Goal: Task Accomplishment & Management: Use online tool/utility

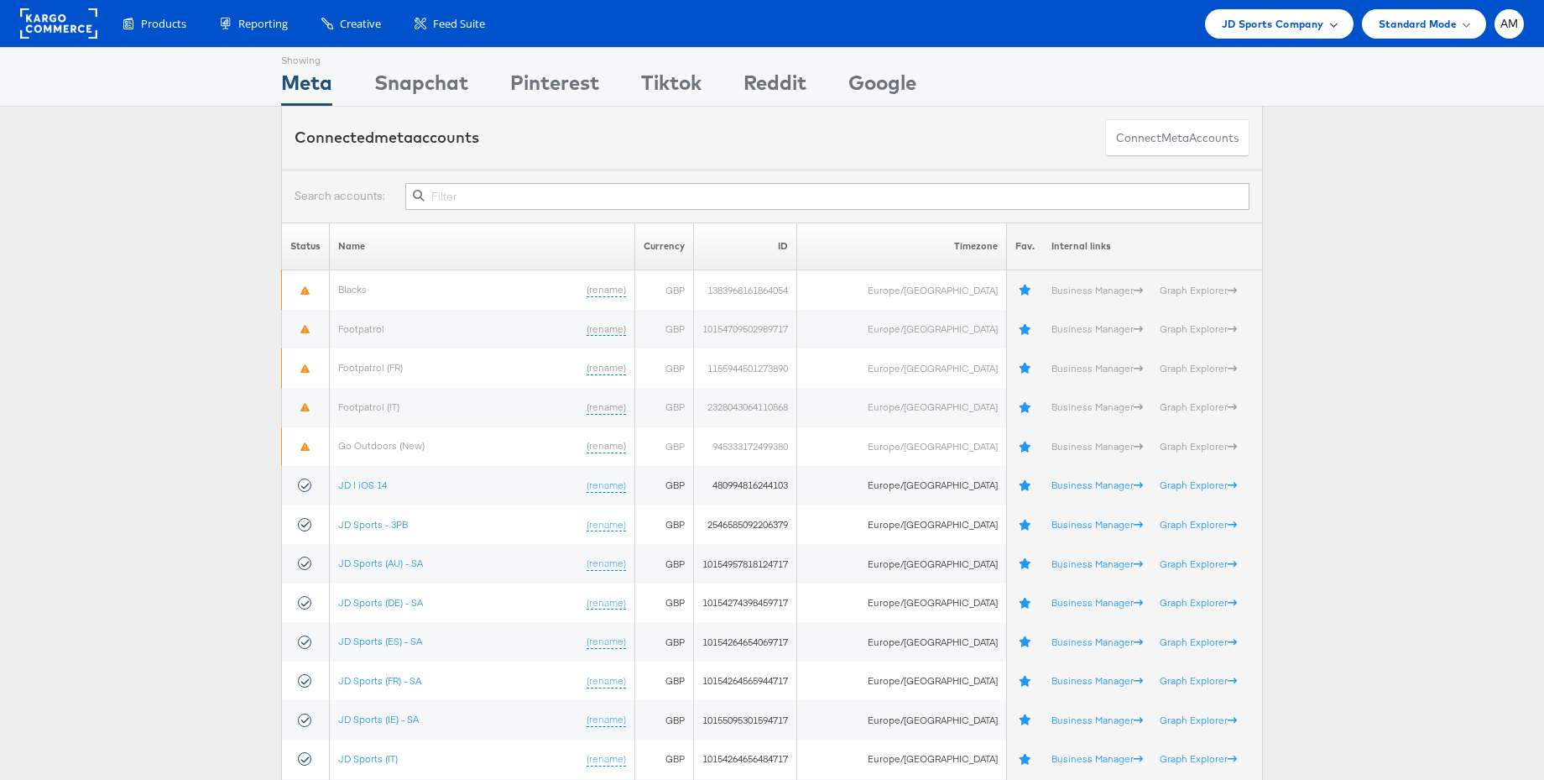
click at [1256, 25] on span "JD Sports Company" at bounding box center [1273, 24] width 102 height 18
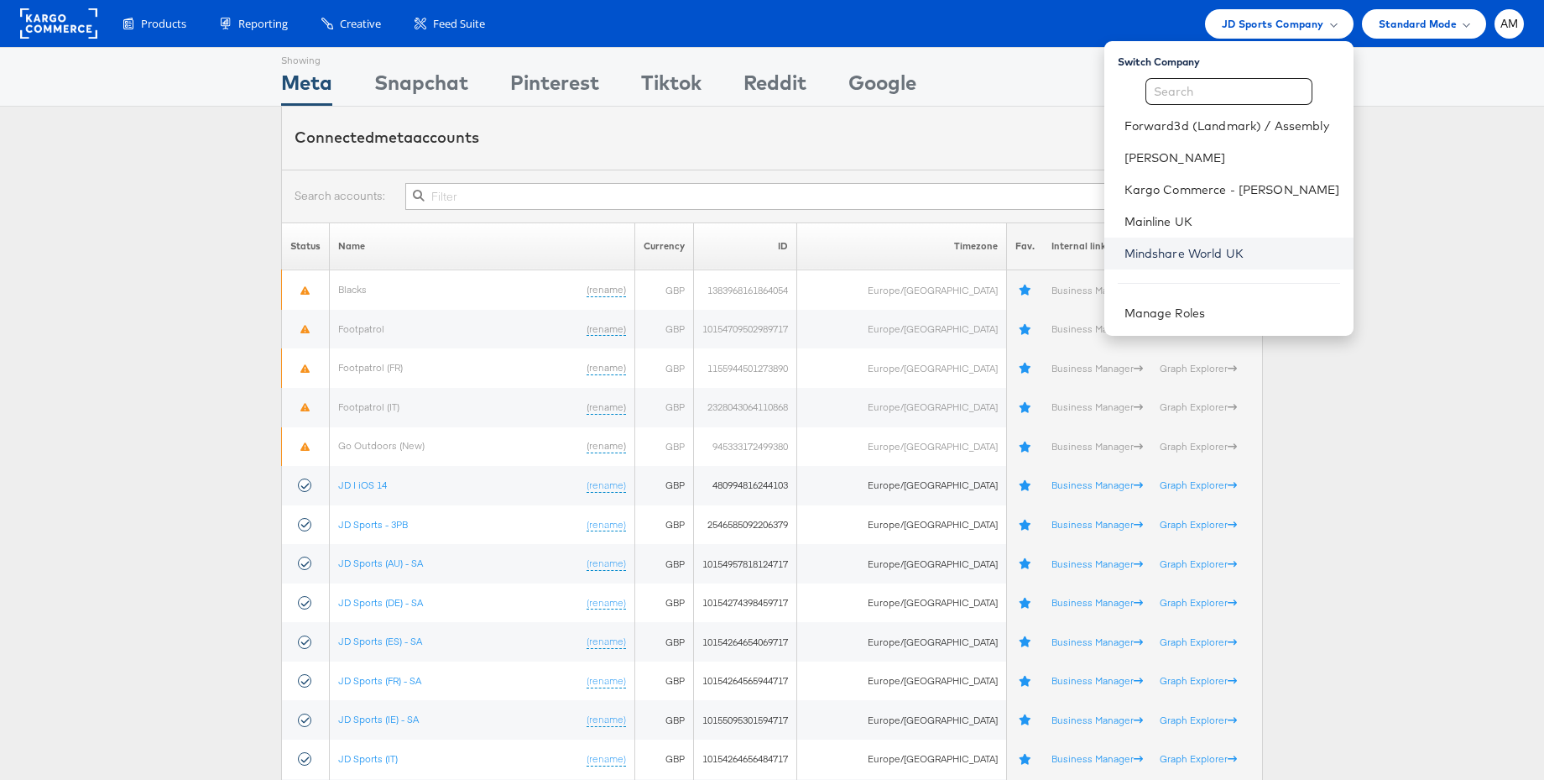
click at [1185, 253] on link "Mindshare World UK" at bounding box center [1233, 253] width 216 height 17
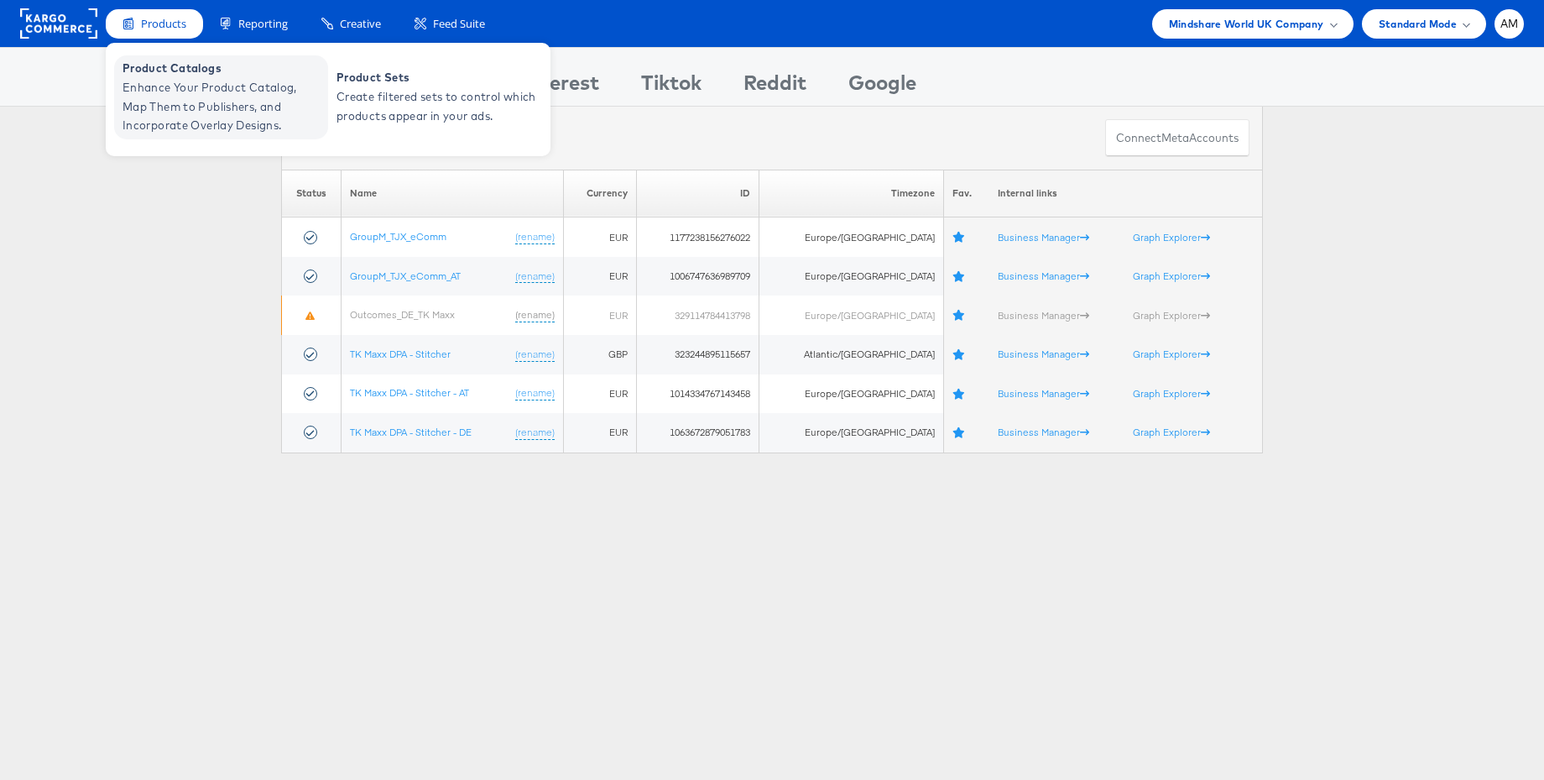
click at [170, 91] on span "Enhance Your Product Catalog, Map Them to Publishers, and Incorporate Overlay D…" at bounding box center [223, 106] width 201 height 57
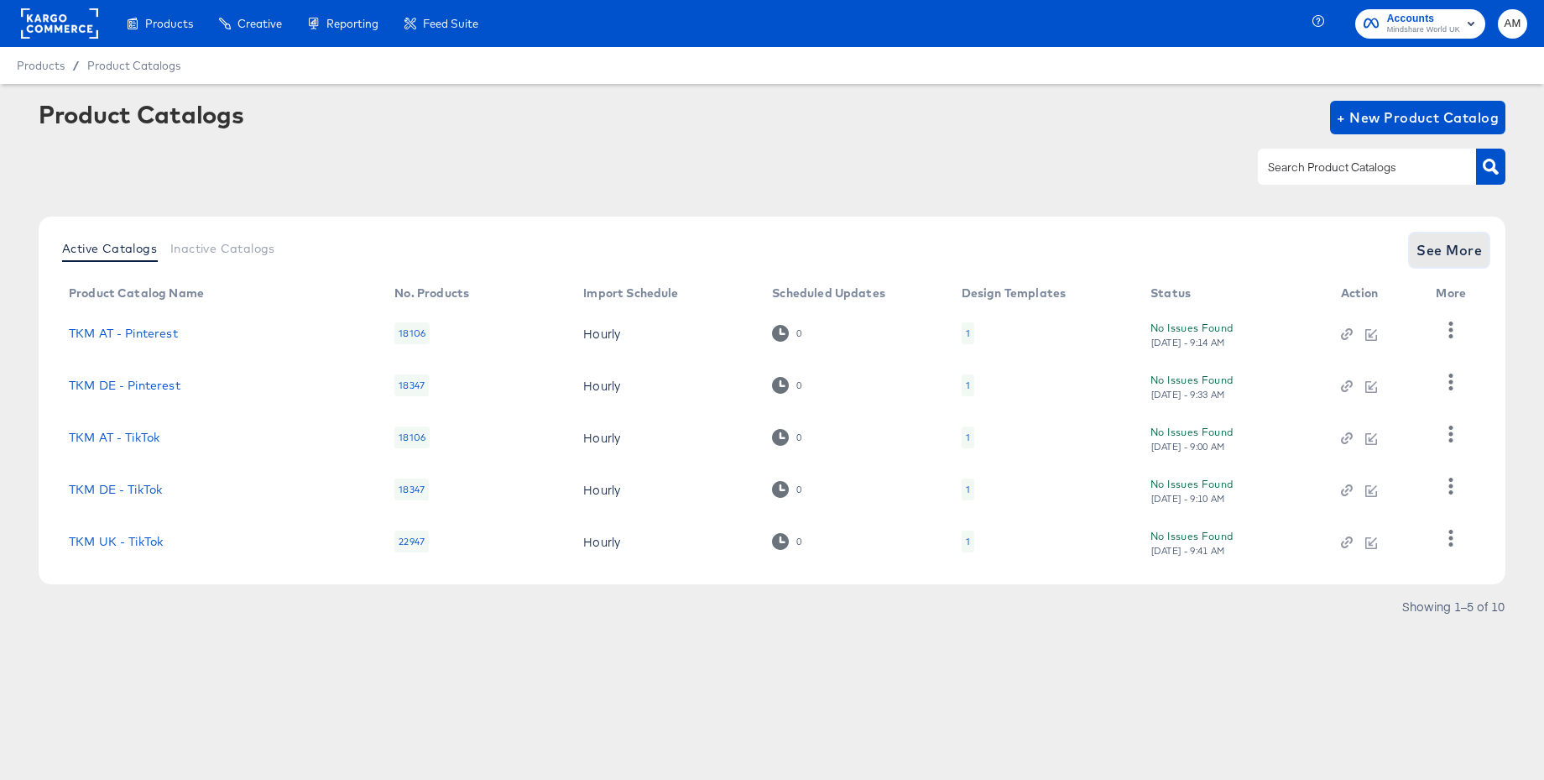
click at [1454, 254] on span "See More" at bounding box center [1449, 250] width 65 height 24
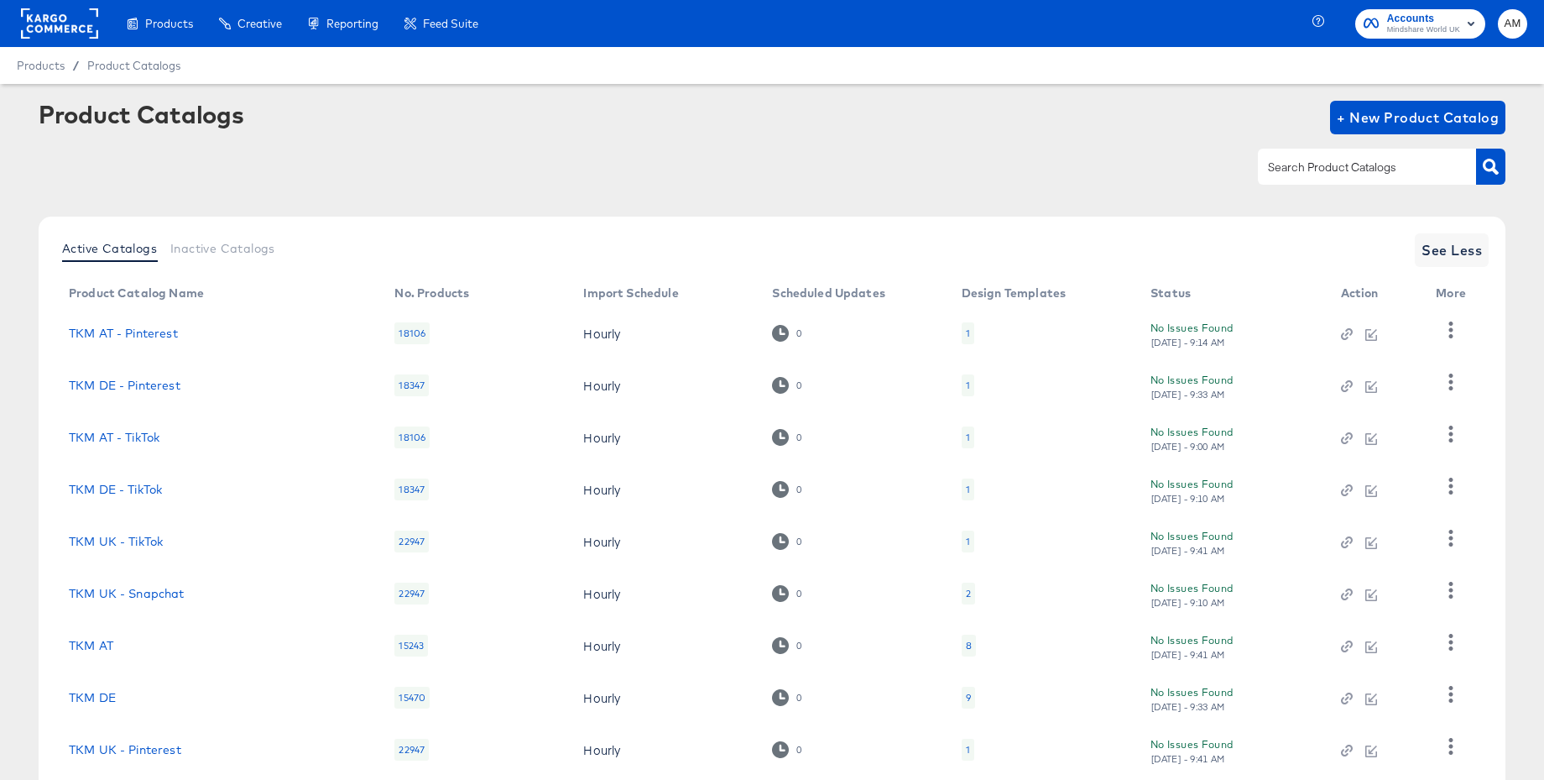
scroll to position [159, 0]
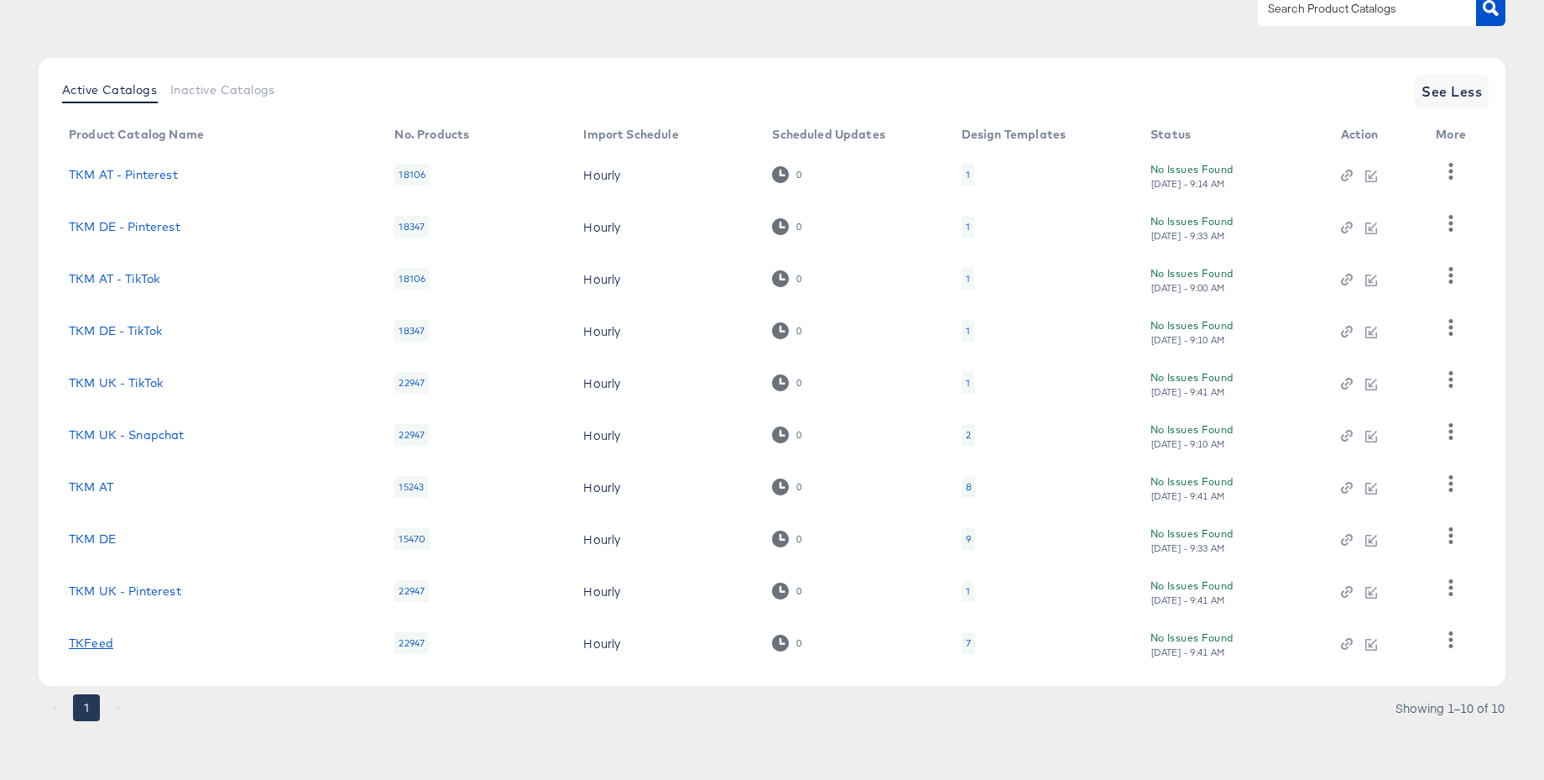
click at [87, 642] on link "TKFeed" at bounding box center [91, 642] width 44 height 13
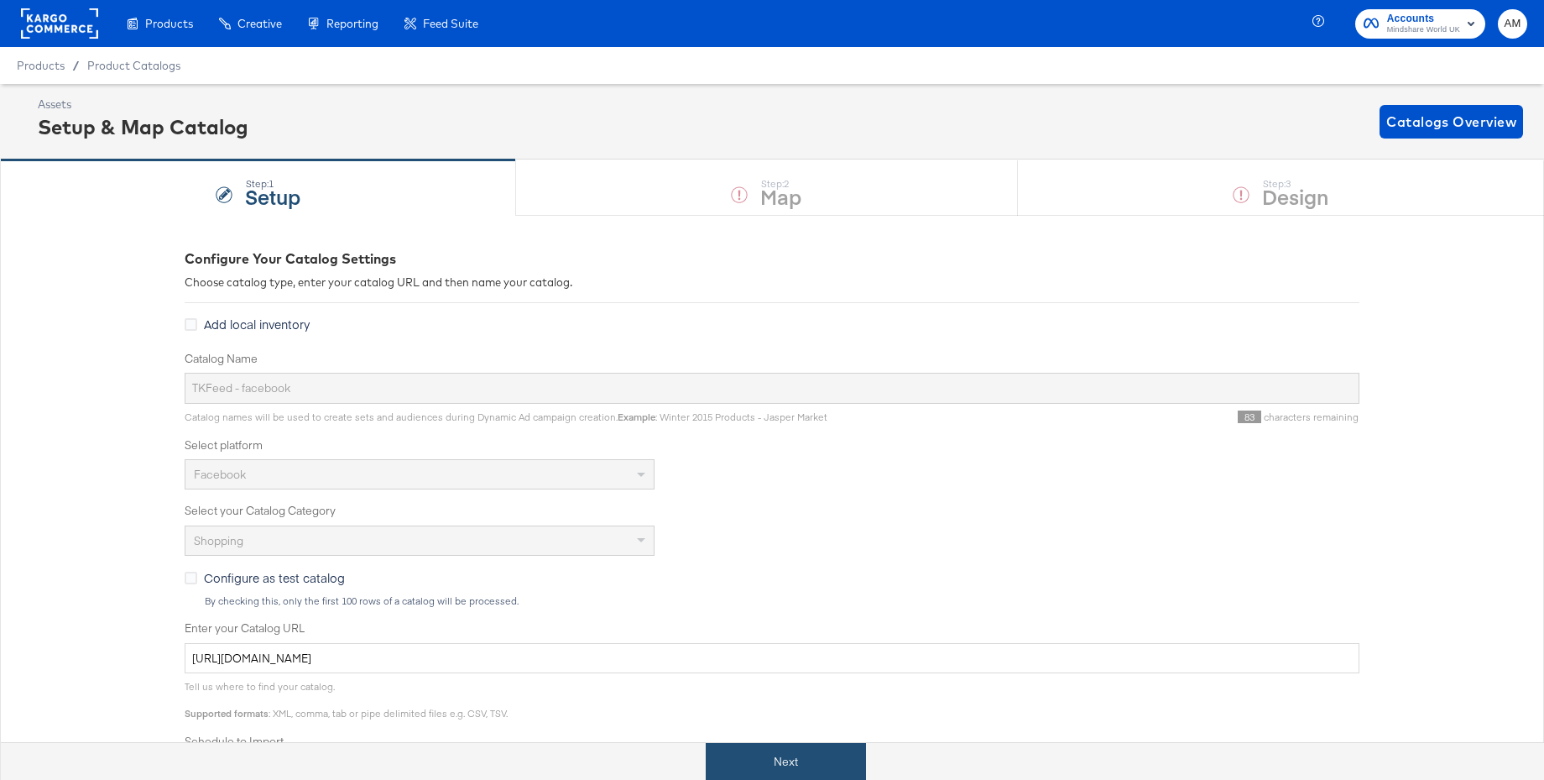
click at [789, 757] on button "Next" at bounding box center [786, 762] width 160 height 38
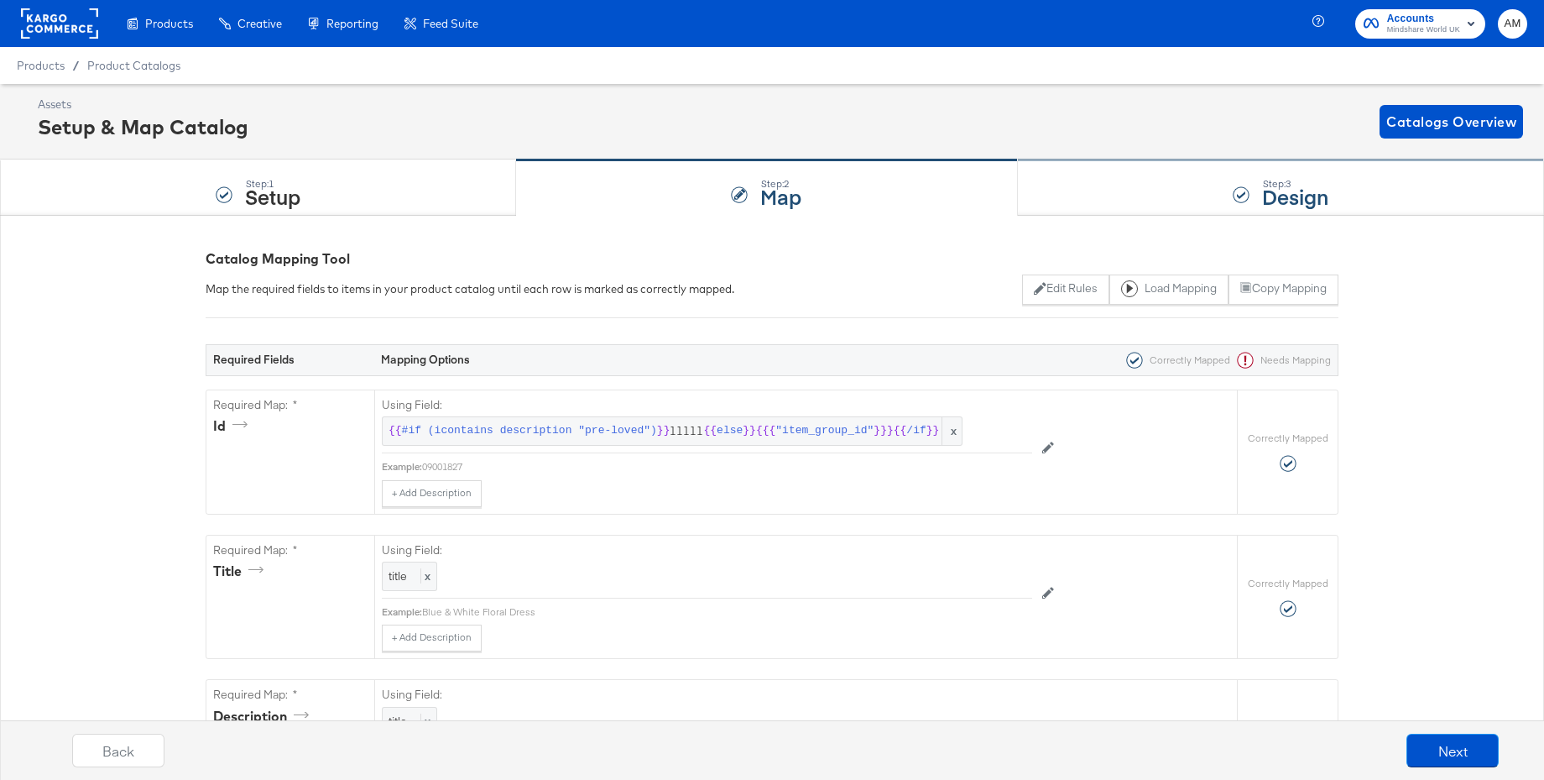
click at [1212, 182] on div "Step: 3 Design" at bounding box center [1281, 187] width 526 height 55
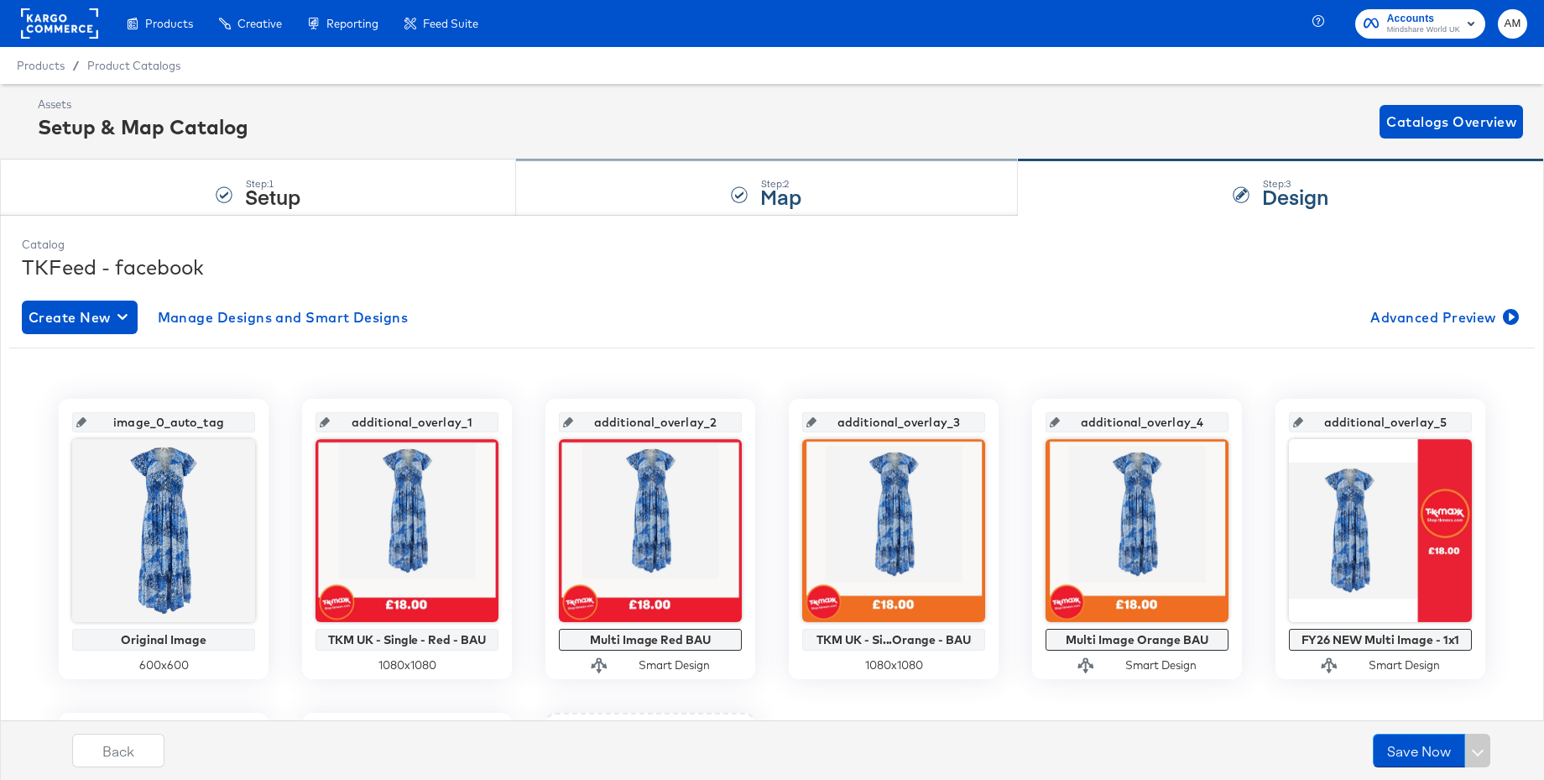
click at [749, 203] on div "Step: 2 Map" at bounding box center [766, 187] width 501 height 55
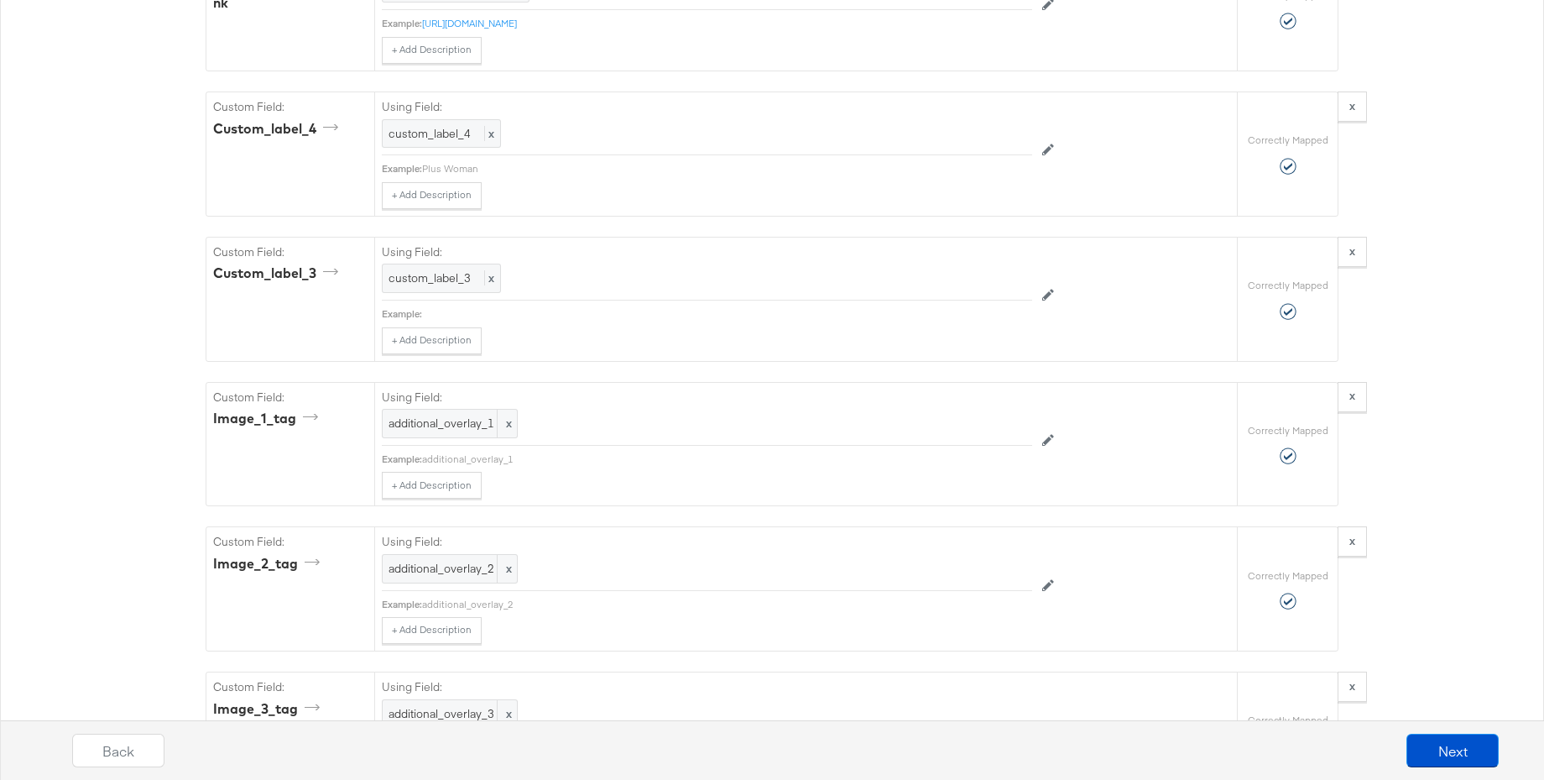
scroll to position [2771, 0]
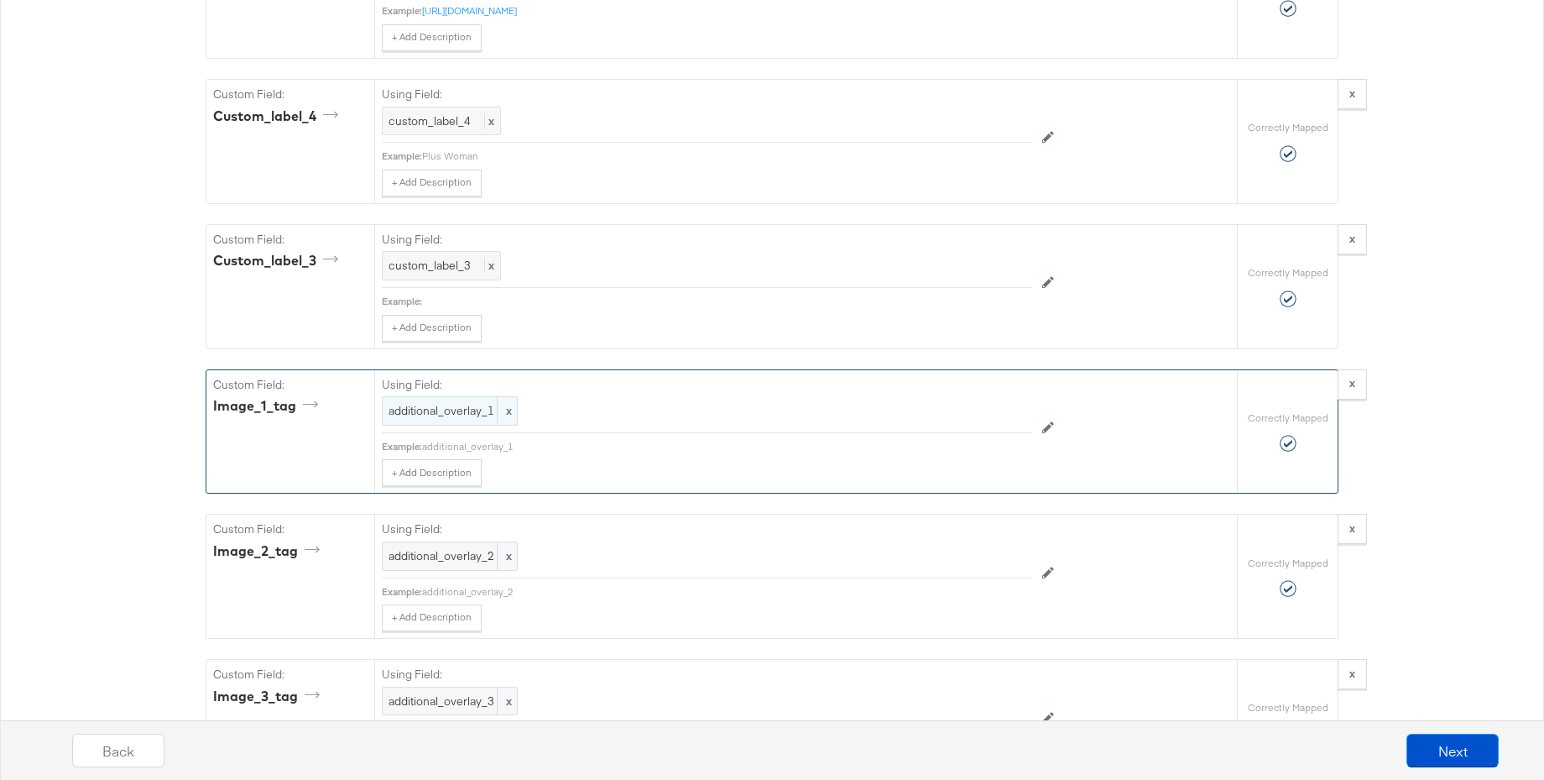
click at [416, 403] on span "additional_overlay_1" at bounding box center [450, 411] width 123 height 16
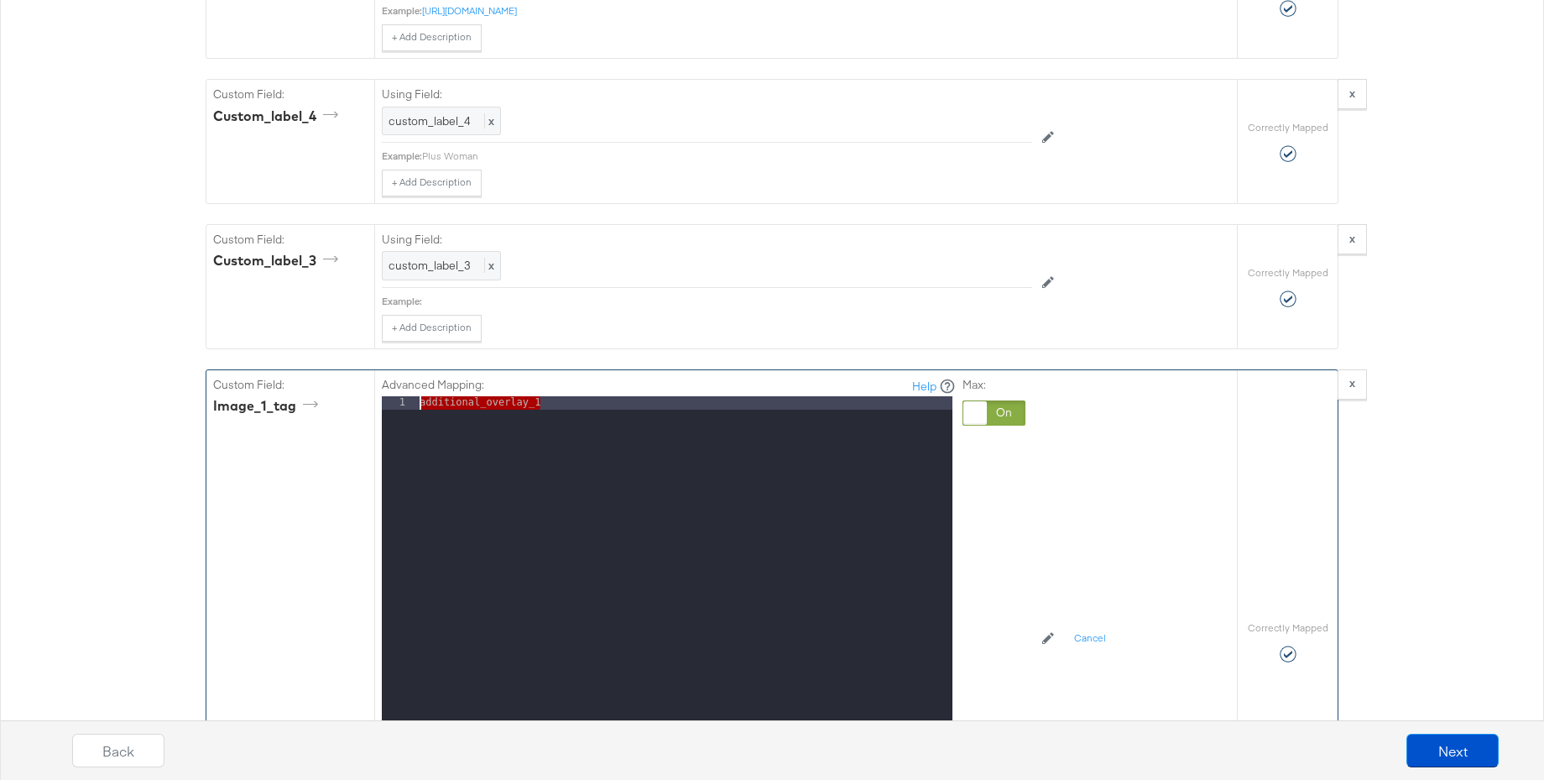
drag, startPoint x: 602, startPoint y: 396, endPoint x: 328, endPoint y: 388, distance: 273.8
click at [328, 388] on div "Custom Field: image_1_tag Advanced Mapping: Help 1 additional_overlay_1 XXXXXXX…" at bounding box center [721, 642] width 1031 height 544
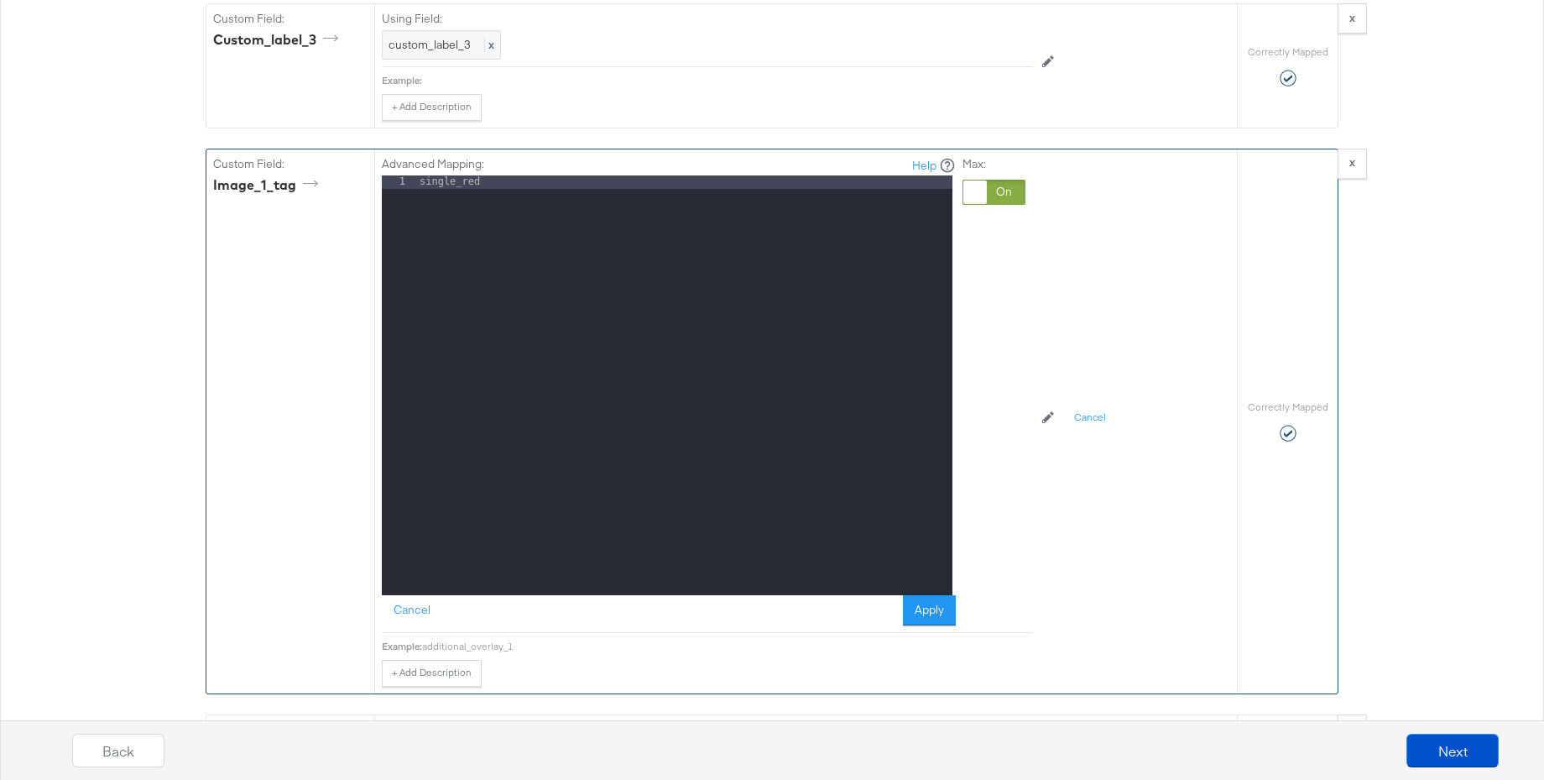
scroll to position [3022, 0]
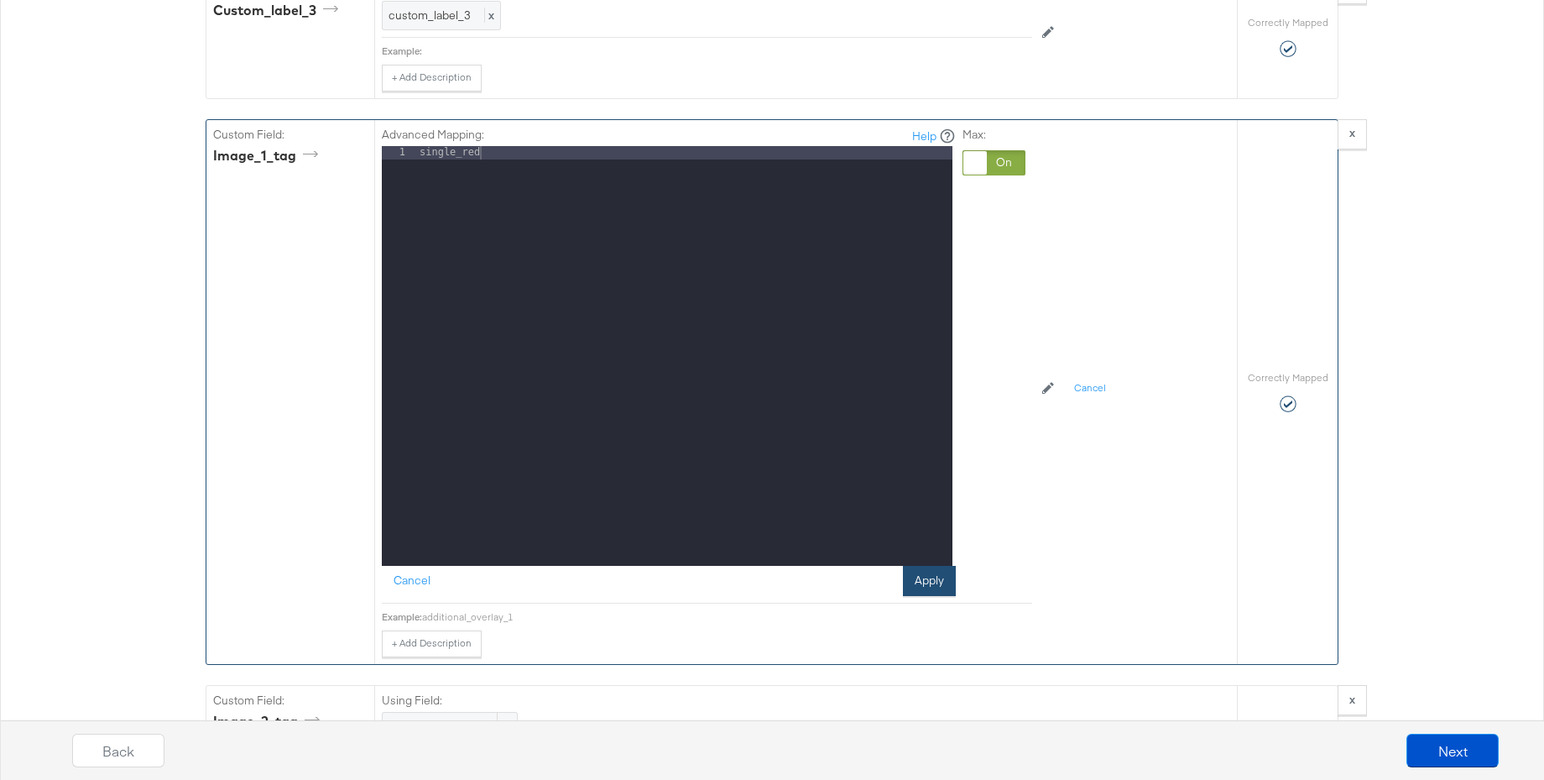
click at [940, 570] on button "Apply" at bounding box center [929, 581] width 53 height 30
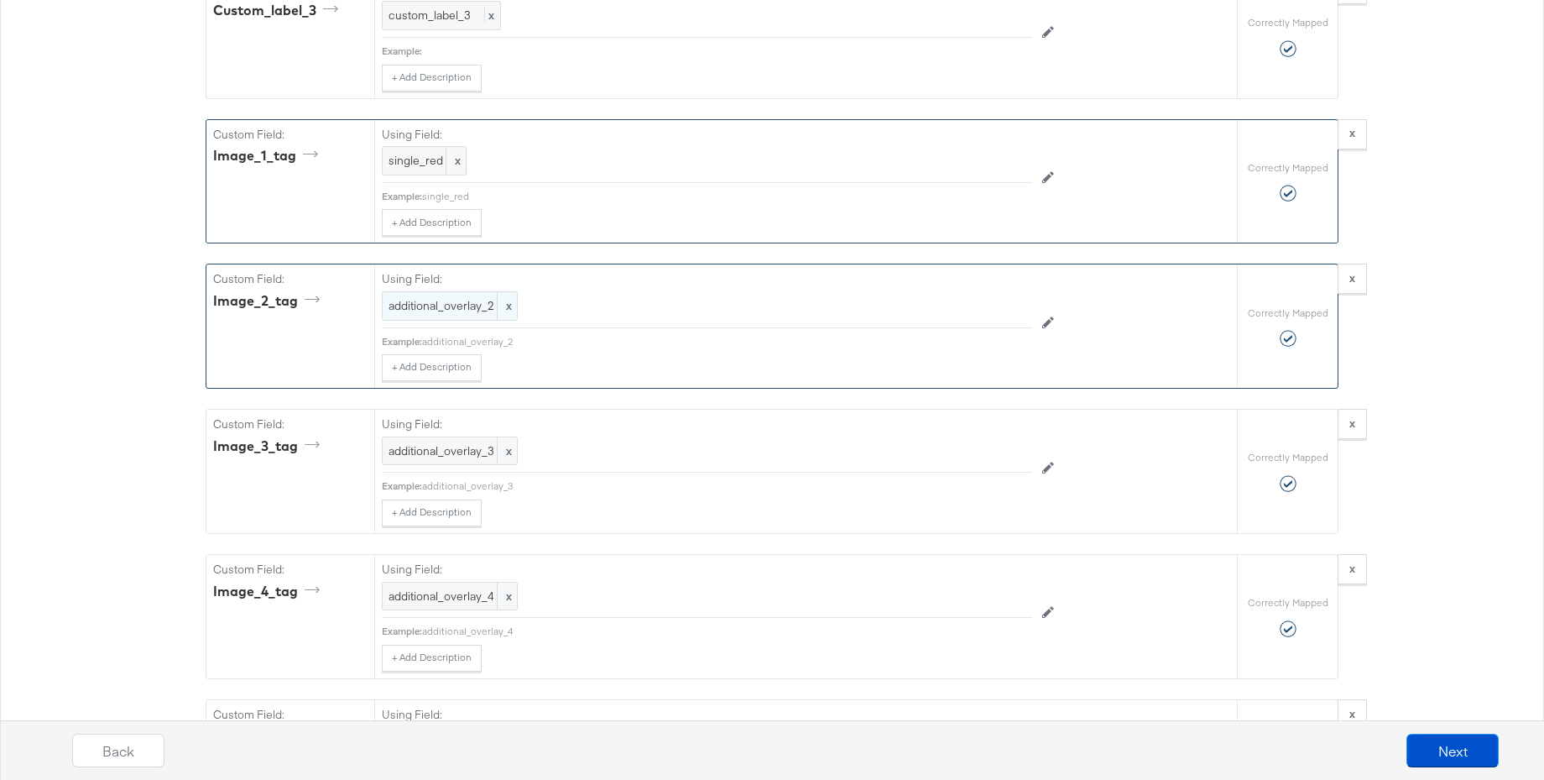
click at [433, 298] on span "additional_overlay_2" at bounding box center [450, 306] width 123 height 16
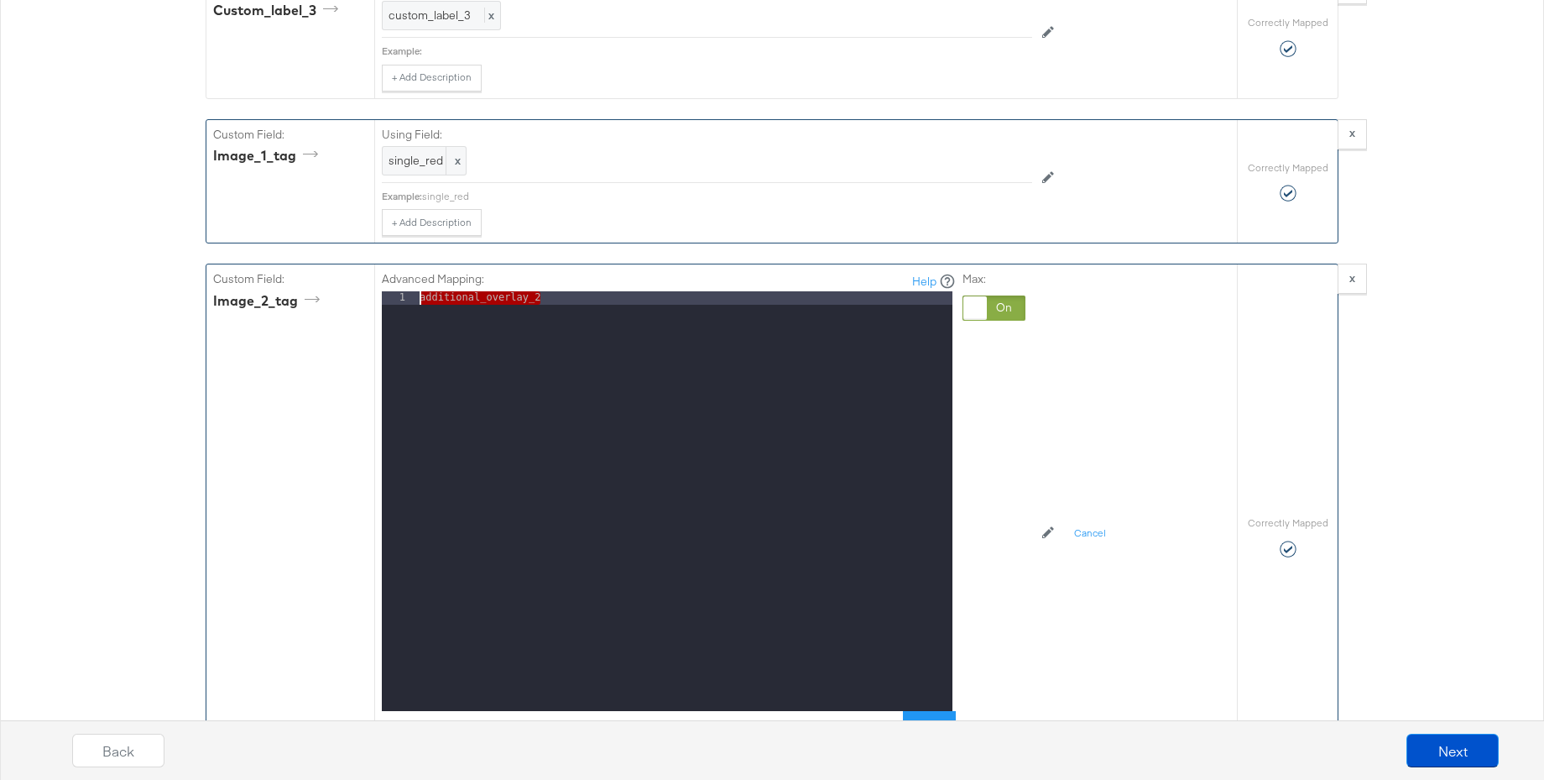
drag, startPoint x: 550, startPoint y: 283, endPoint x: 348, endPoint y: 281, distance: 201.4
click at [348, 281] on div "Custom Field: image_2_tag Advanced Mapping: Help 1 additional_overlay_2 XXXXXXX…" at bounding box center [721, 536] width 1031 height 544
click at [939, 711] on button "Apply" at bounding box center [929, 726] width 53 height 30
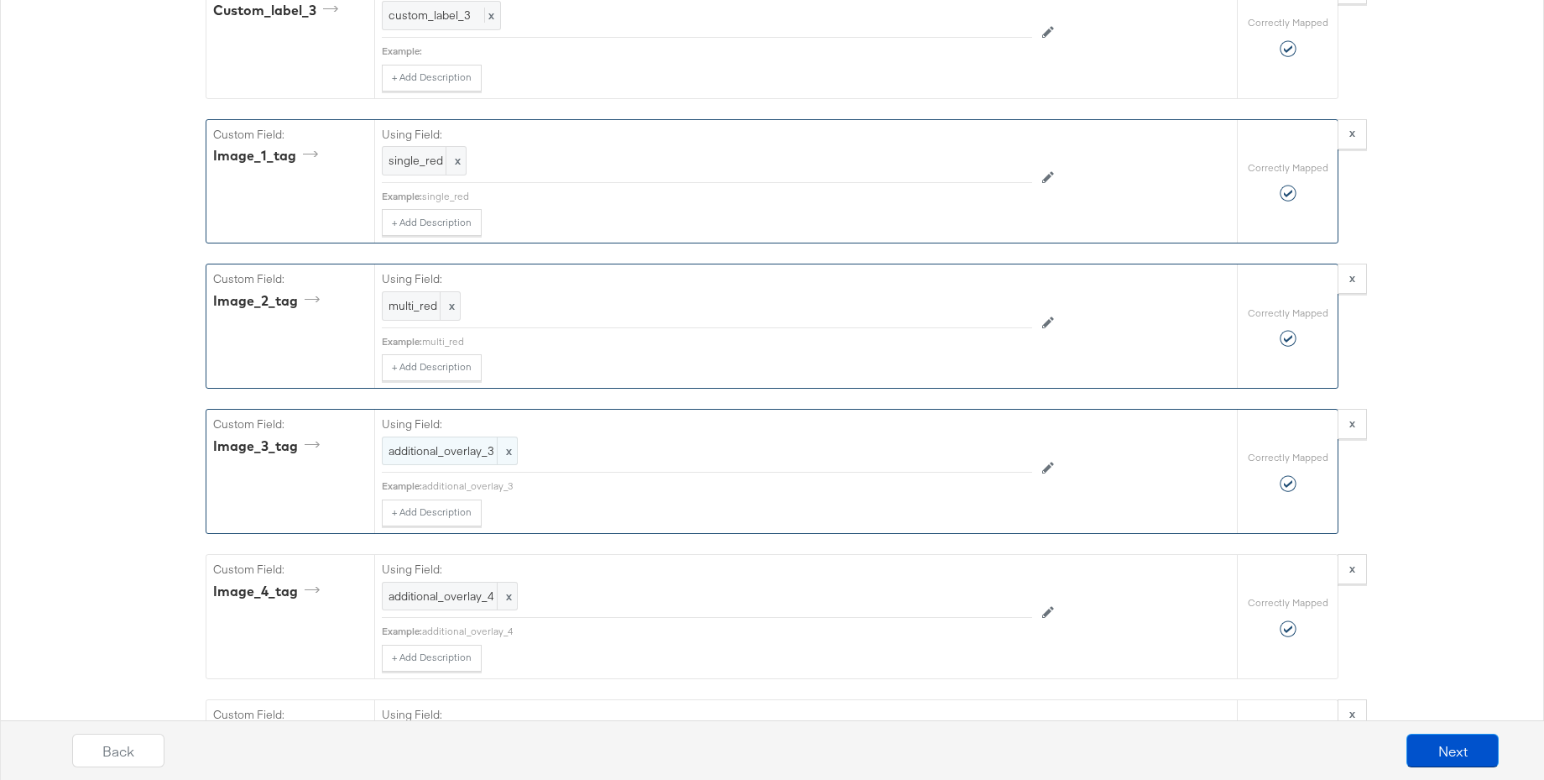
click at [446, 443] on span "additional_overlay_3" at bounding box center [450, 451] width 123 height 16
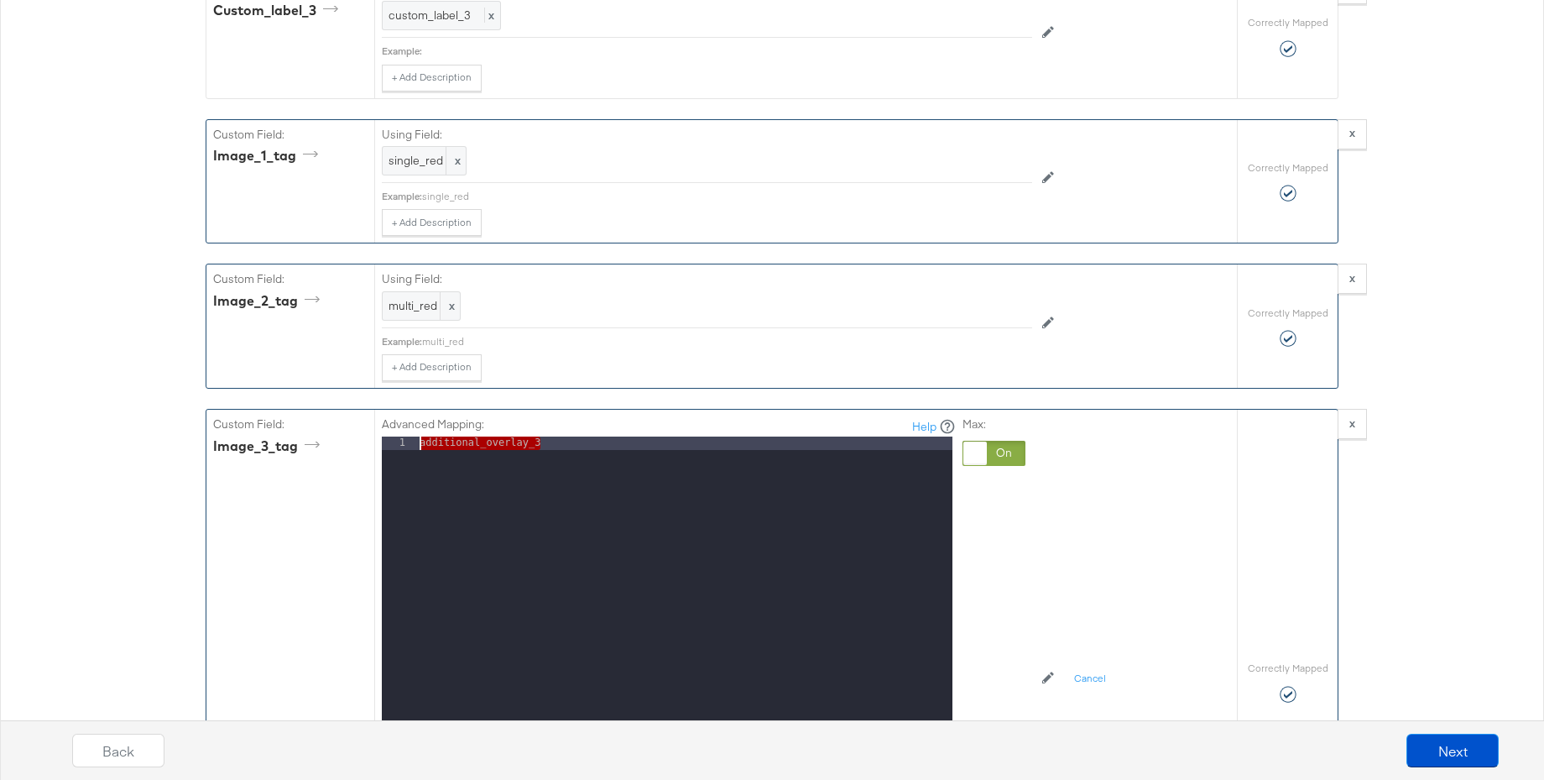
drag, startPoint x: 499, startPoint y: 425, endPoint x: 338, endPoint y: 421, distance: 161.2
click at [338, 421] on div "Custom Field: image_3_tag Advanced Mapping: Help 1 additional_overlay_3 XXXXXXX…" at bounding box center [721, 682] width 1031 height 544
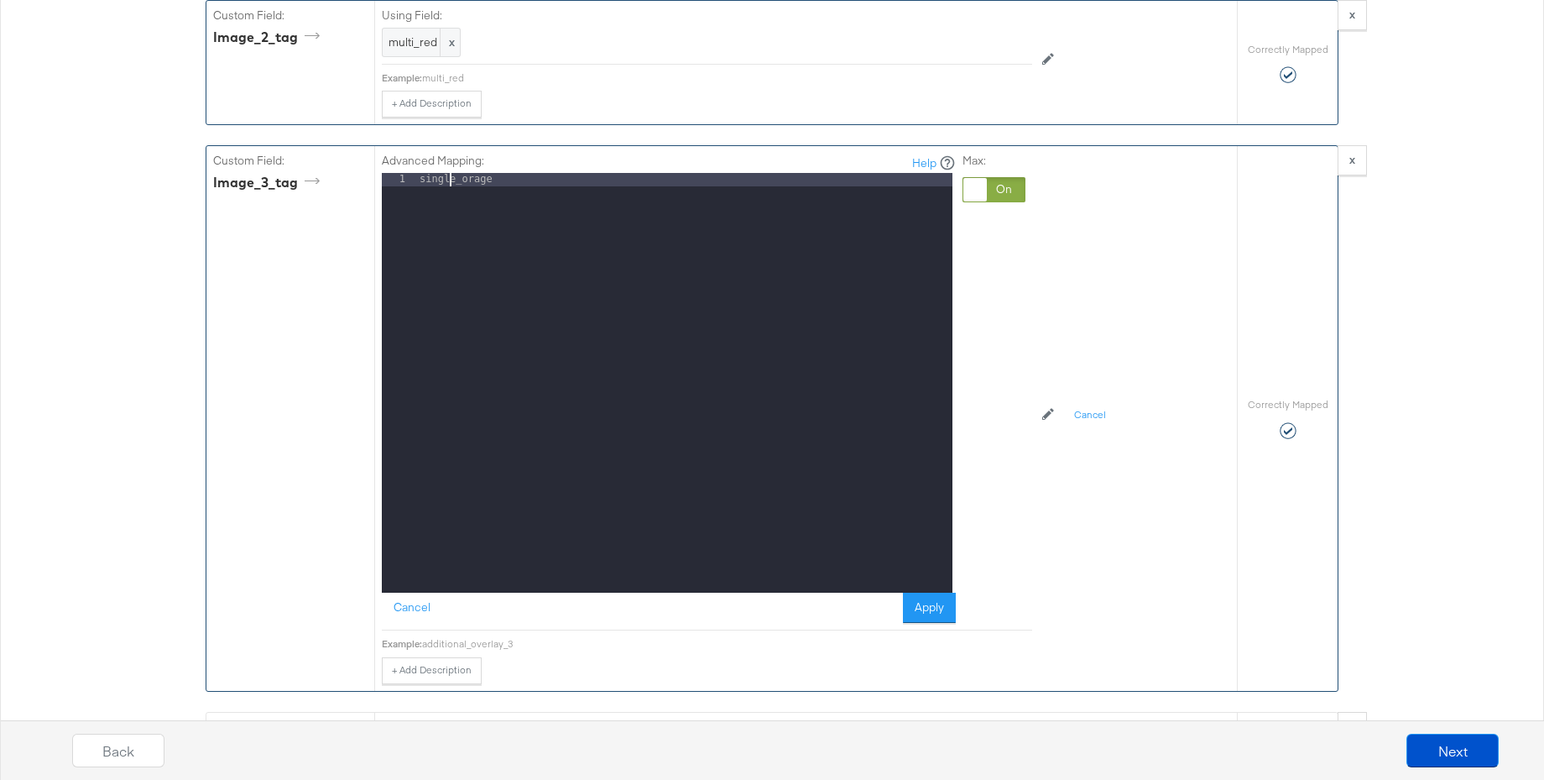
scroll to position [3397, 0]
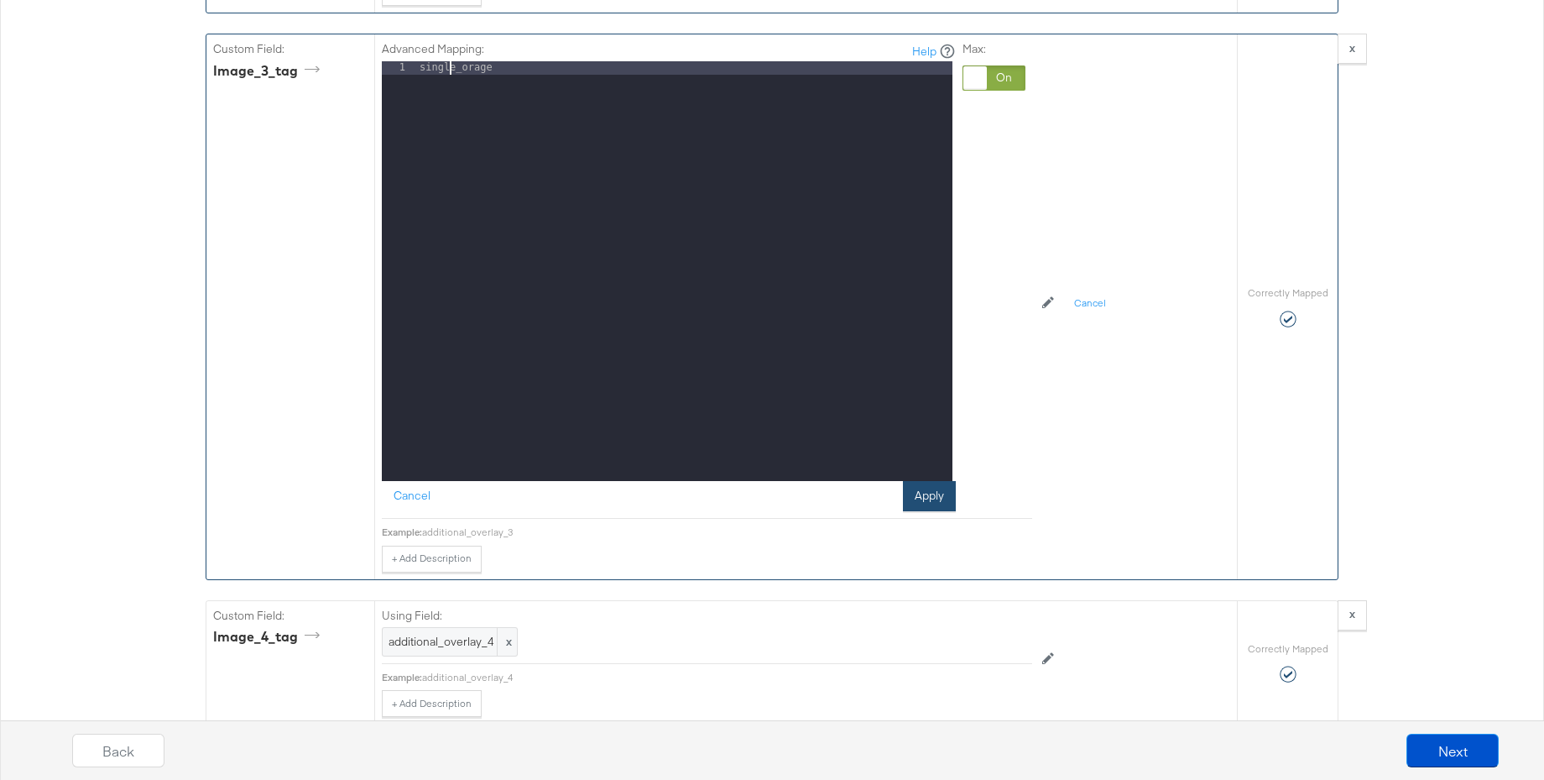
click at [927, 482] on button "Apply" at bounding box center [929, 496] width 53 height 30
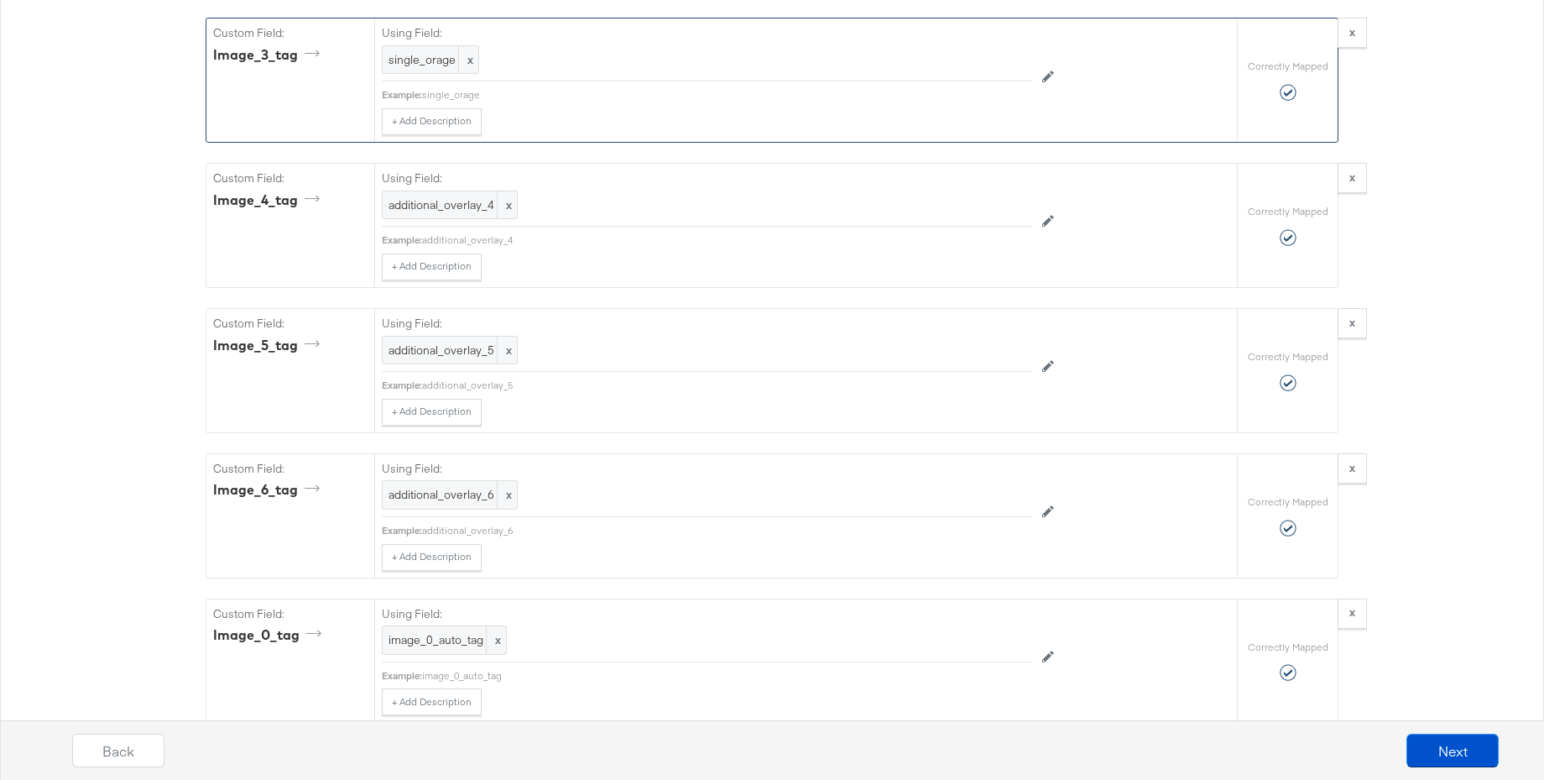
scroll to position [3353, 0]
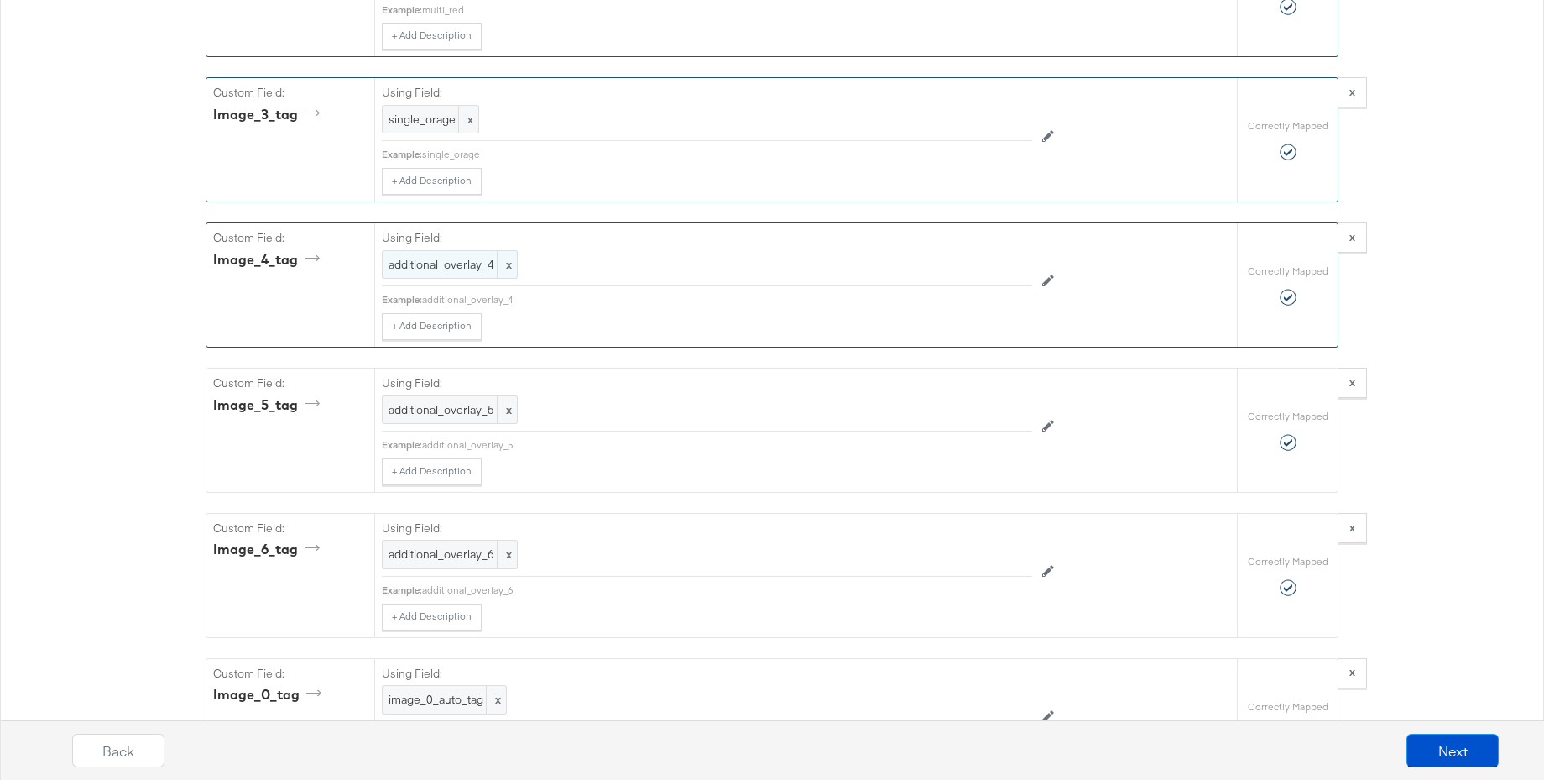
click at [446, 257] on span "additional_overlay_4" at bounding box center [450, 265] width 123 height 16
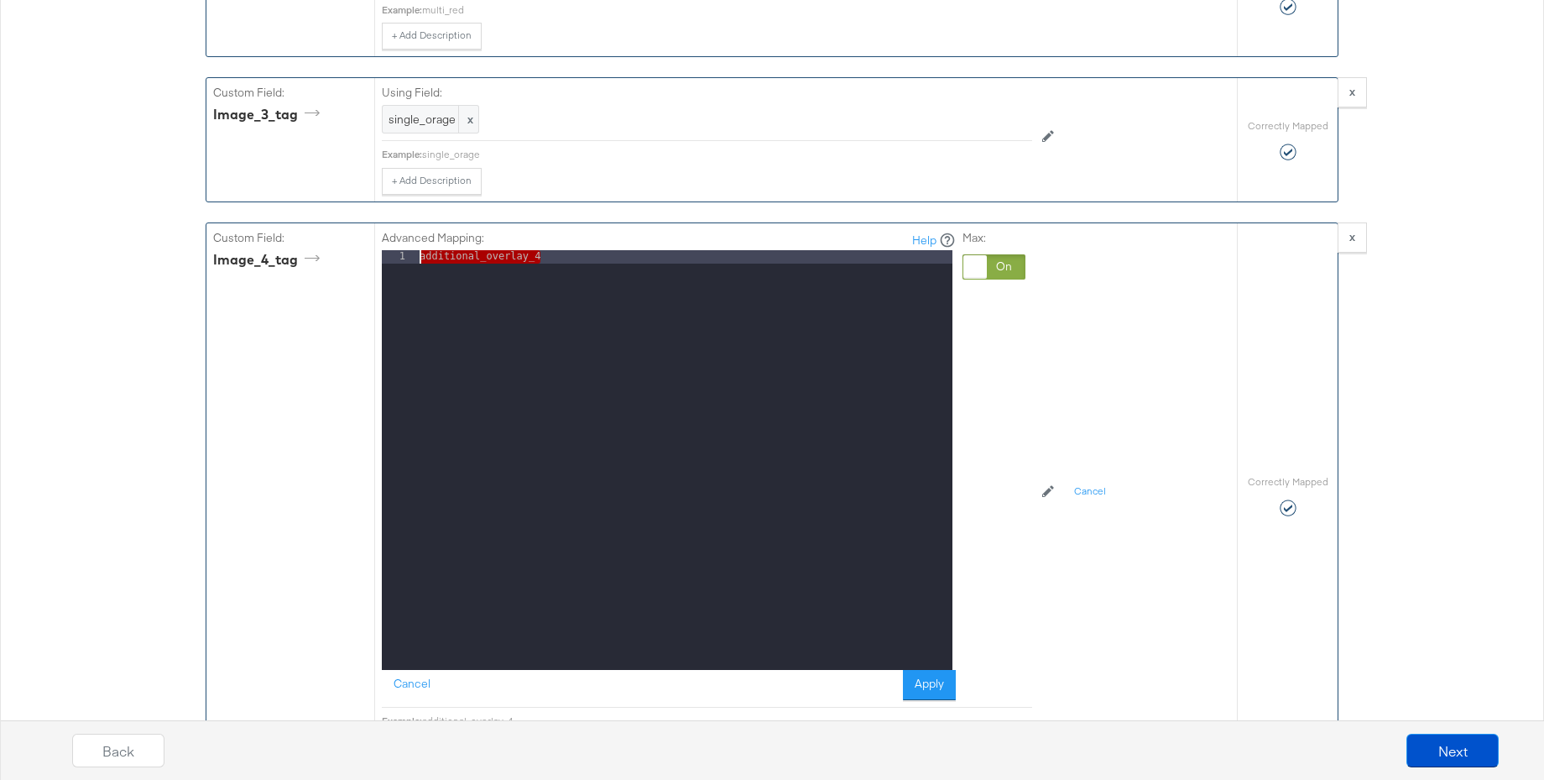
drag, startPoint x: 546, startPoint y: 242, endPoint x: 399, endPoint y: 234, distance: 147.9
click at [399, 250] on div "1 additional_overlay_4 XXXXXXXXXXXXXXXXXXXXXXXXXXXXXXXXXXXXXXXXXXXXXXXXXX" at bounding box center [667, 460] width 571 height 420
click at [935, 679] on button "Apply" at bounding box center [929, 685] width 53 height 30
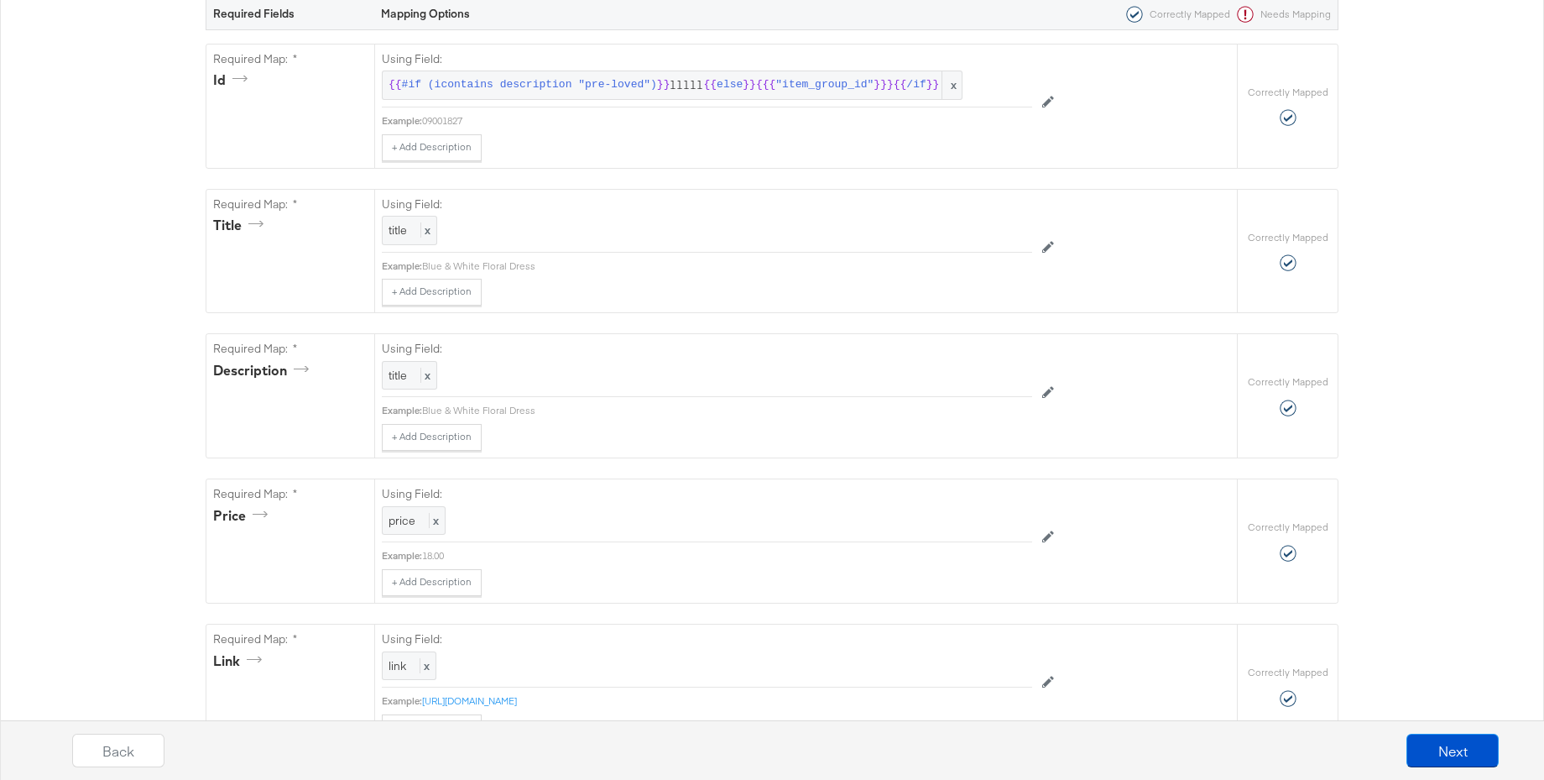
scroll to position [0, 0]
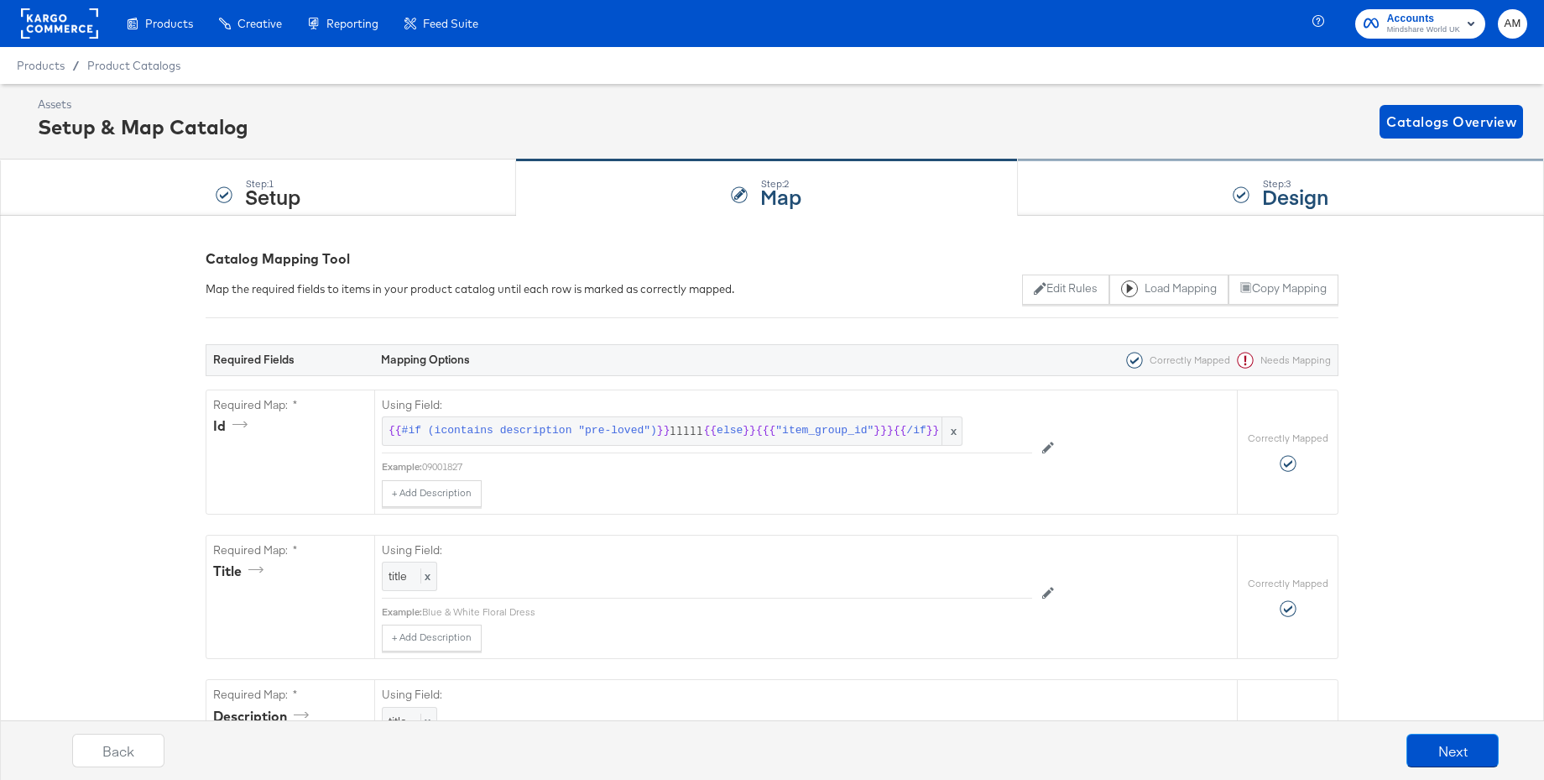
click at [1153, 194] on div "Step: 3 Design" at bounding box center [1281, 187] width 526 height 55
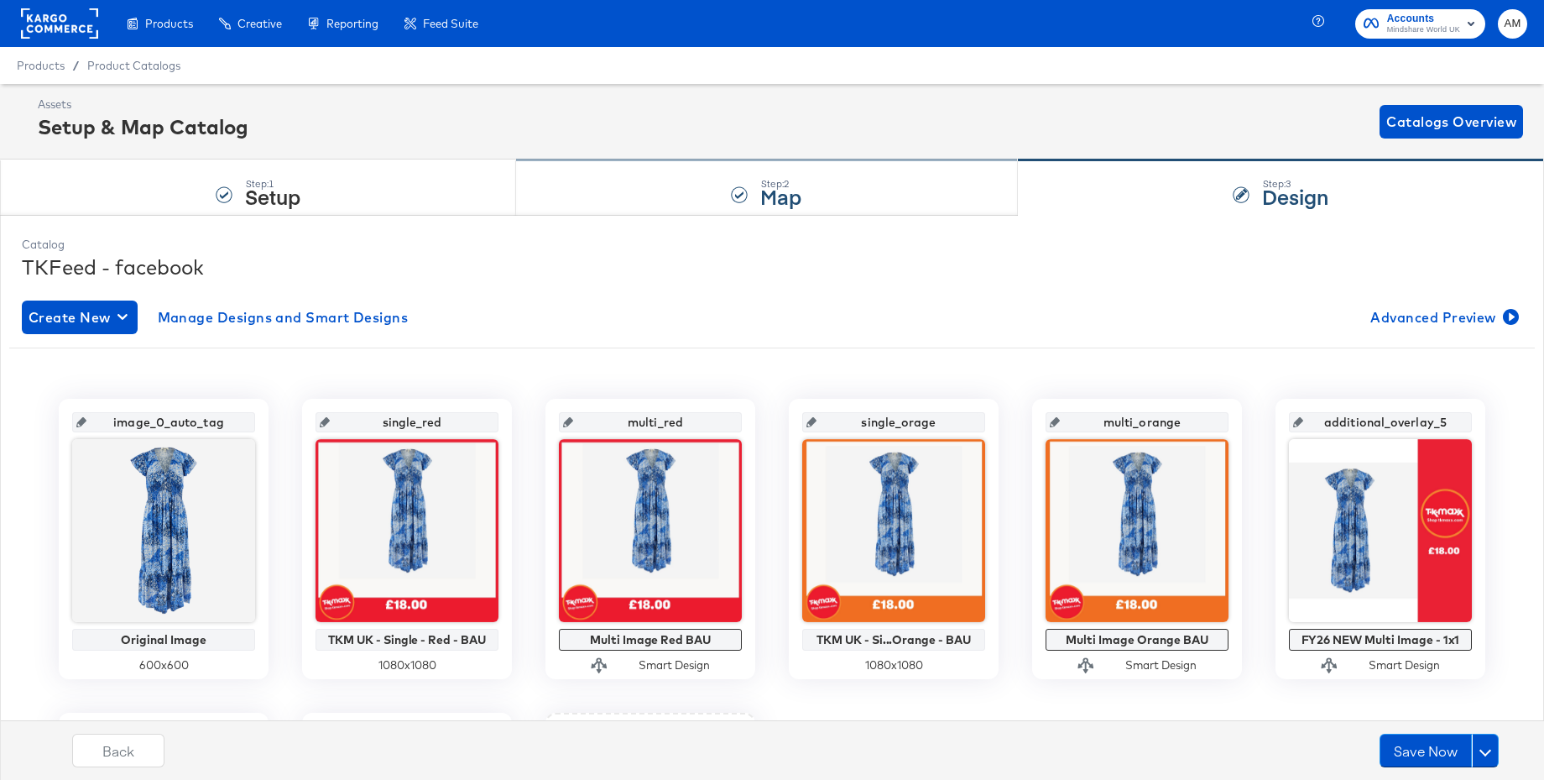
click at [775, 179] on div "Step: 2" at bounding box center [780, 184] width 41 height 12
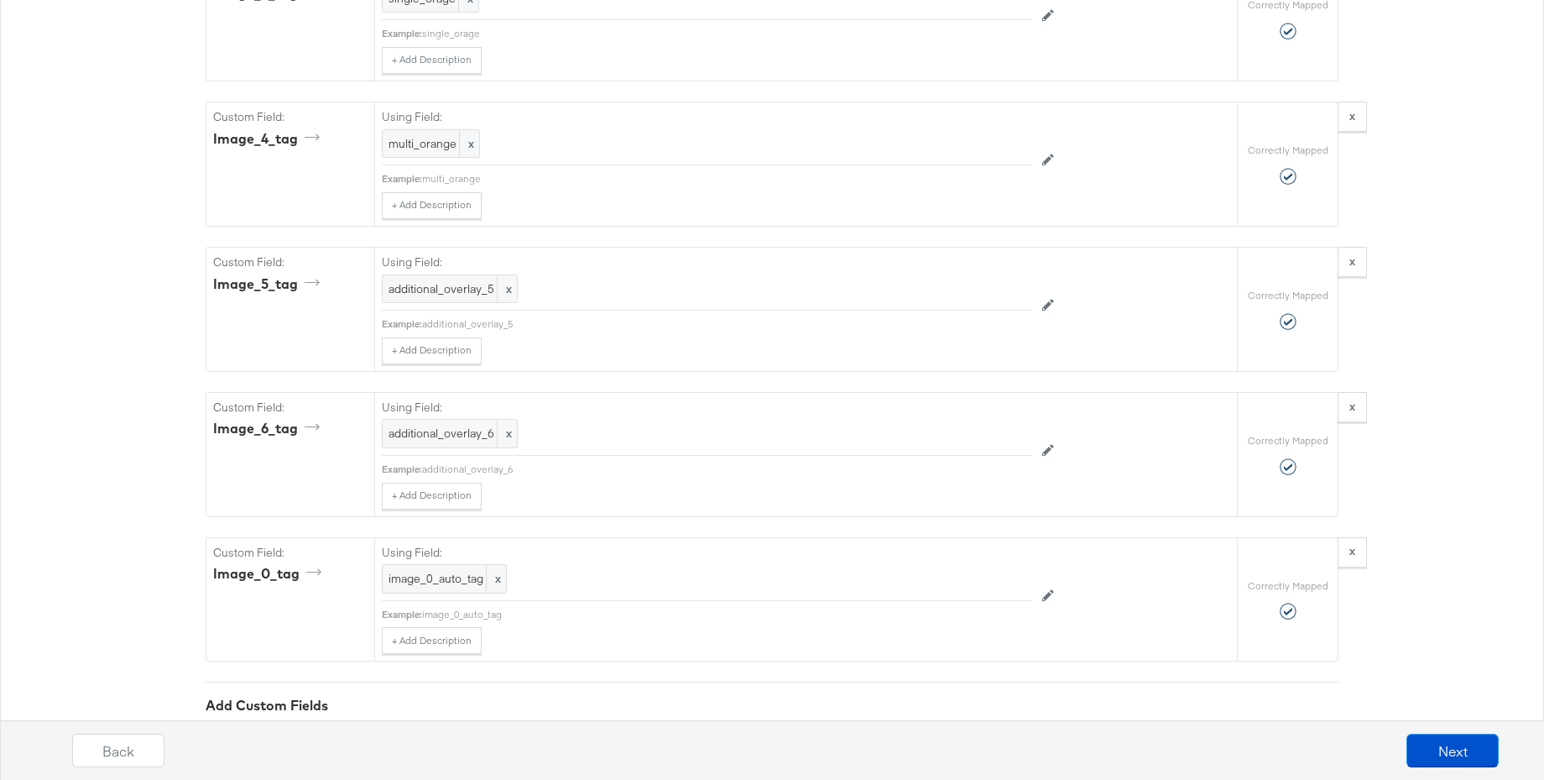
scroll to position [3473, 0]
click at [464, 282] on span "additional_overlay_5" at bounding box center [450, 290] width 123 height 16
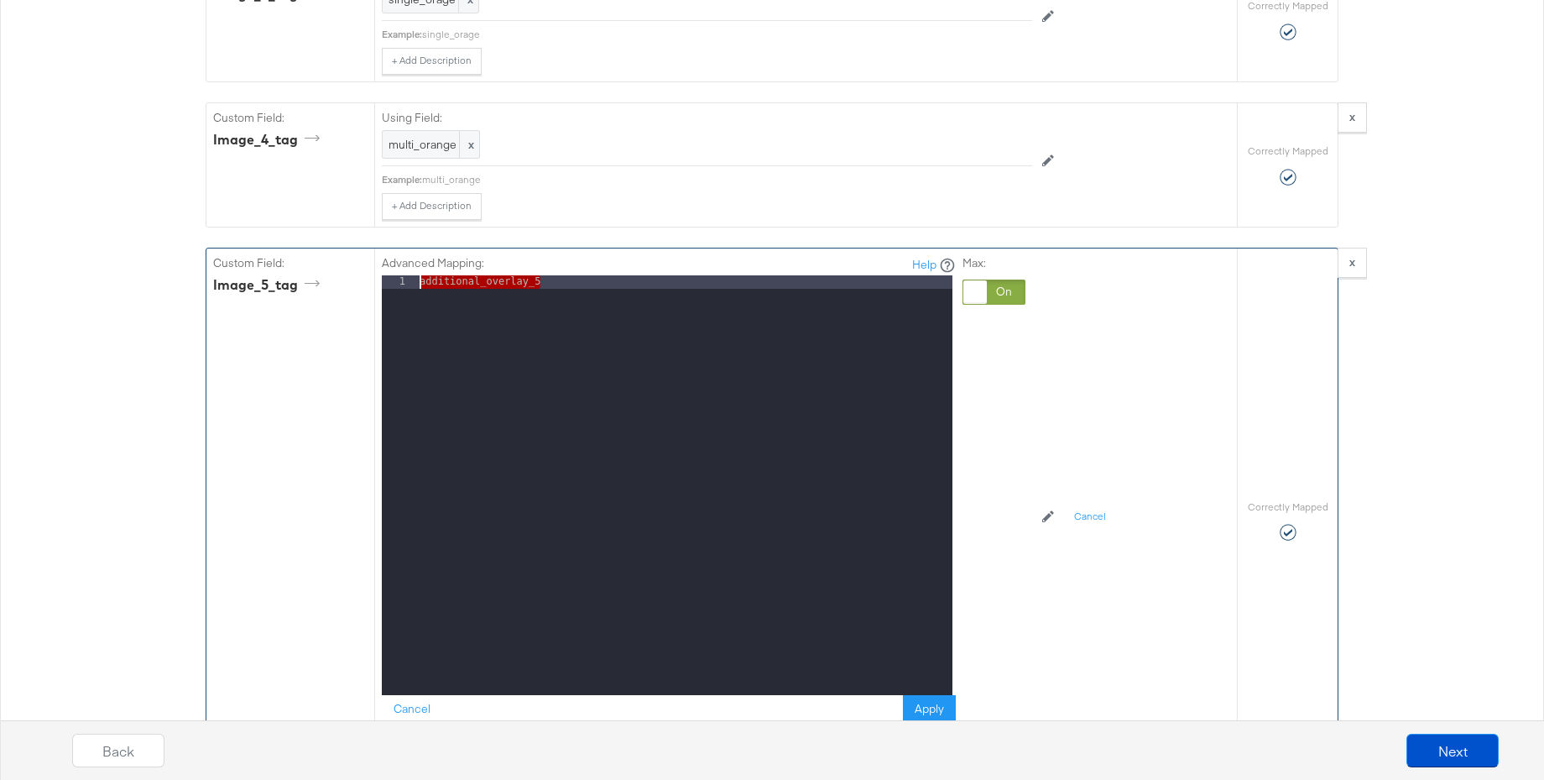
drag, startPoint x: 563, startPoint y: 273, endPoint x: 349, endPoint y: 264, distance: 214.2
click at [349, 264] on div "Custom Field: image_5_tag Advanced Mapping: Help 1 additional_overlay_5 XXXXXXX…" at bounding box center [721, 520] width 1031 height 544
click at [932, 698] on button "Apply" at bounding box center [929, 711] width 53 height 30
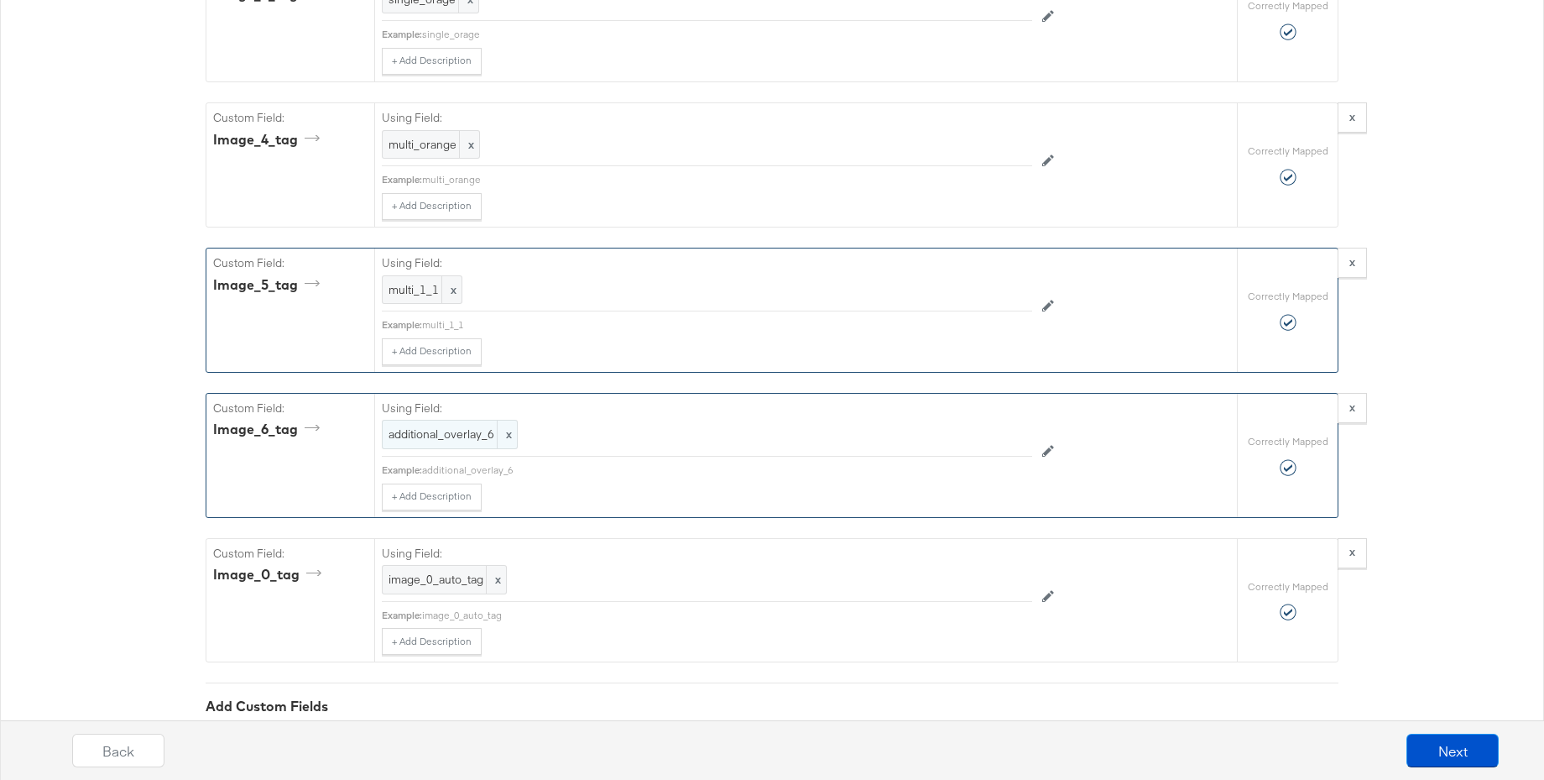
click at [440, 426] on span "additional_overlay_6" at bounding box center [450, 434] width 123 height 16
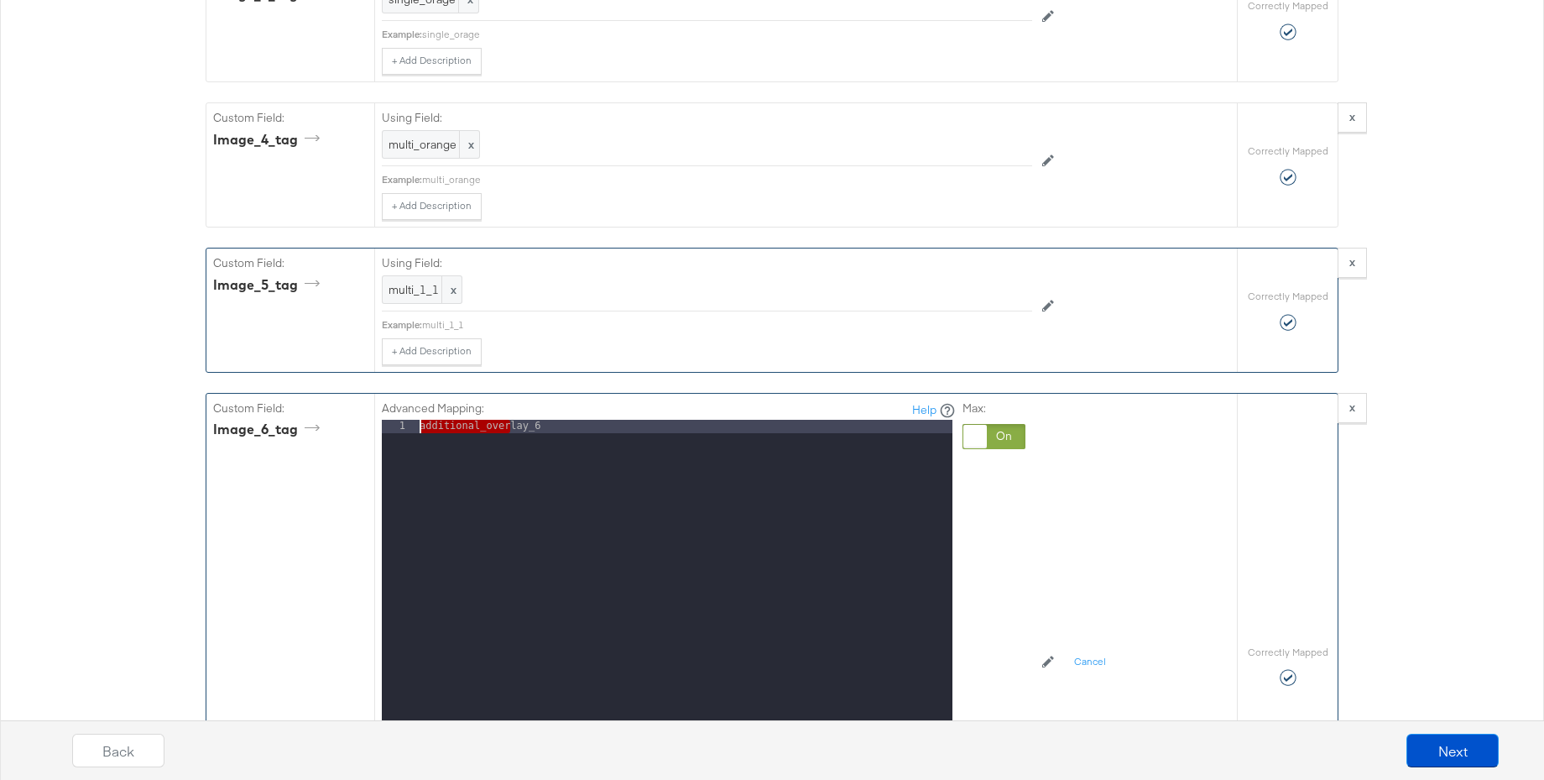
drag, startPoint x: 502, startPoint y: 410, endPoint x: 382, endPoint y: 410, distance: 120.0
click at [382, 420] on div "1 additional_overlay_6 XXXXXXXXXXXXXXXXXXXXXXXXXXXXXXXXXXXXXXXXXXXXXXXXXX" at bounding box center [667, 630] width 571 height 420
drag, startPoint x: 551, startPoint y: 417, endPoint x: 386, endPoint y: 410, distance: 165.5
click at [386, 420] on div "1 additional_overlay_6 XXXXXXXXXXXXXXXXXXXXXXXXXXXXXXXXXXXXXXXXXXXXXXXXXX" at bounding box center [667, 630] width 571 height 420
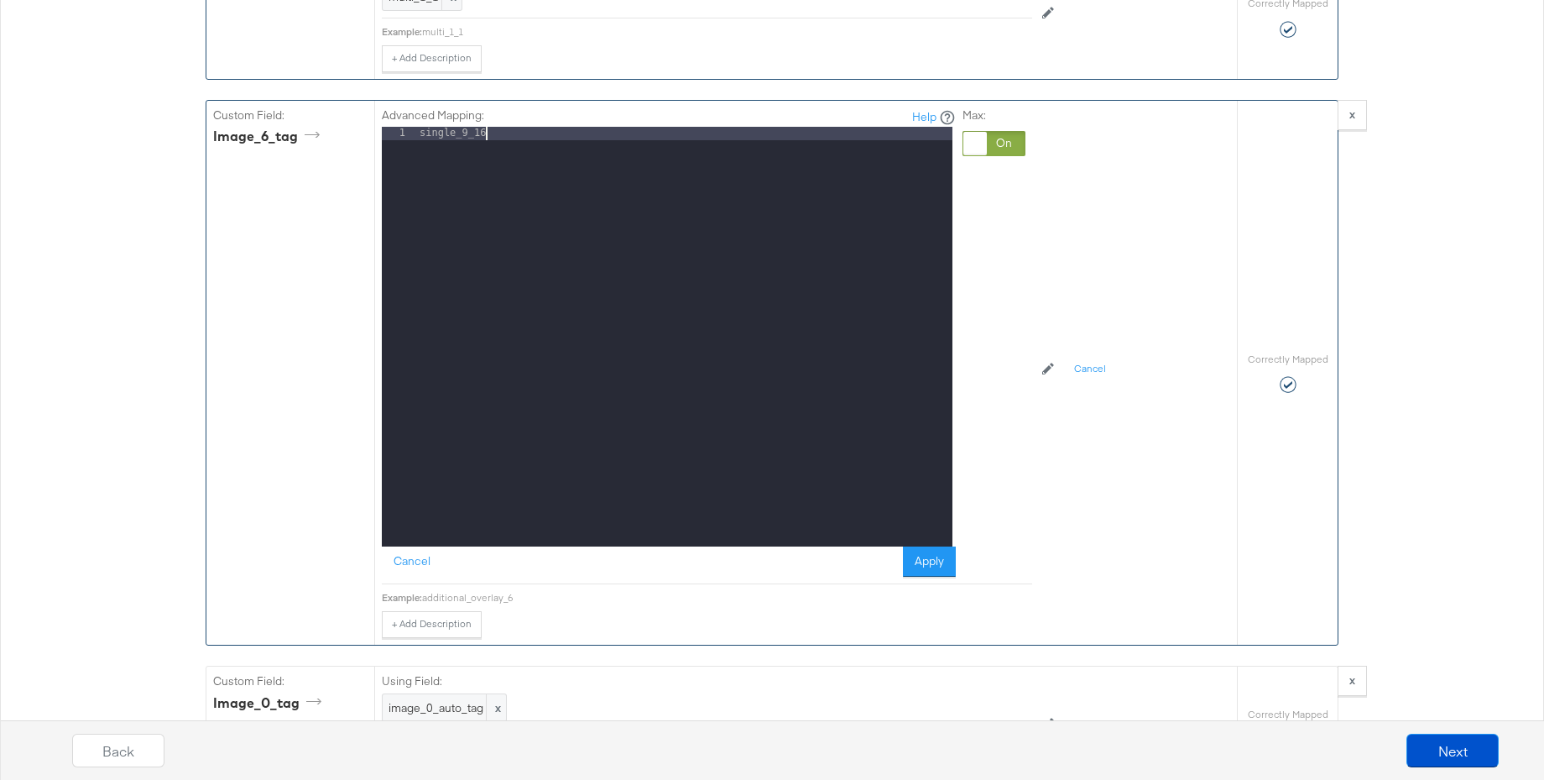
scroll to position [3787, 0]
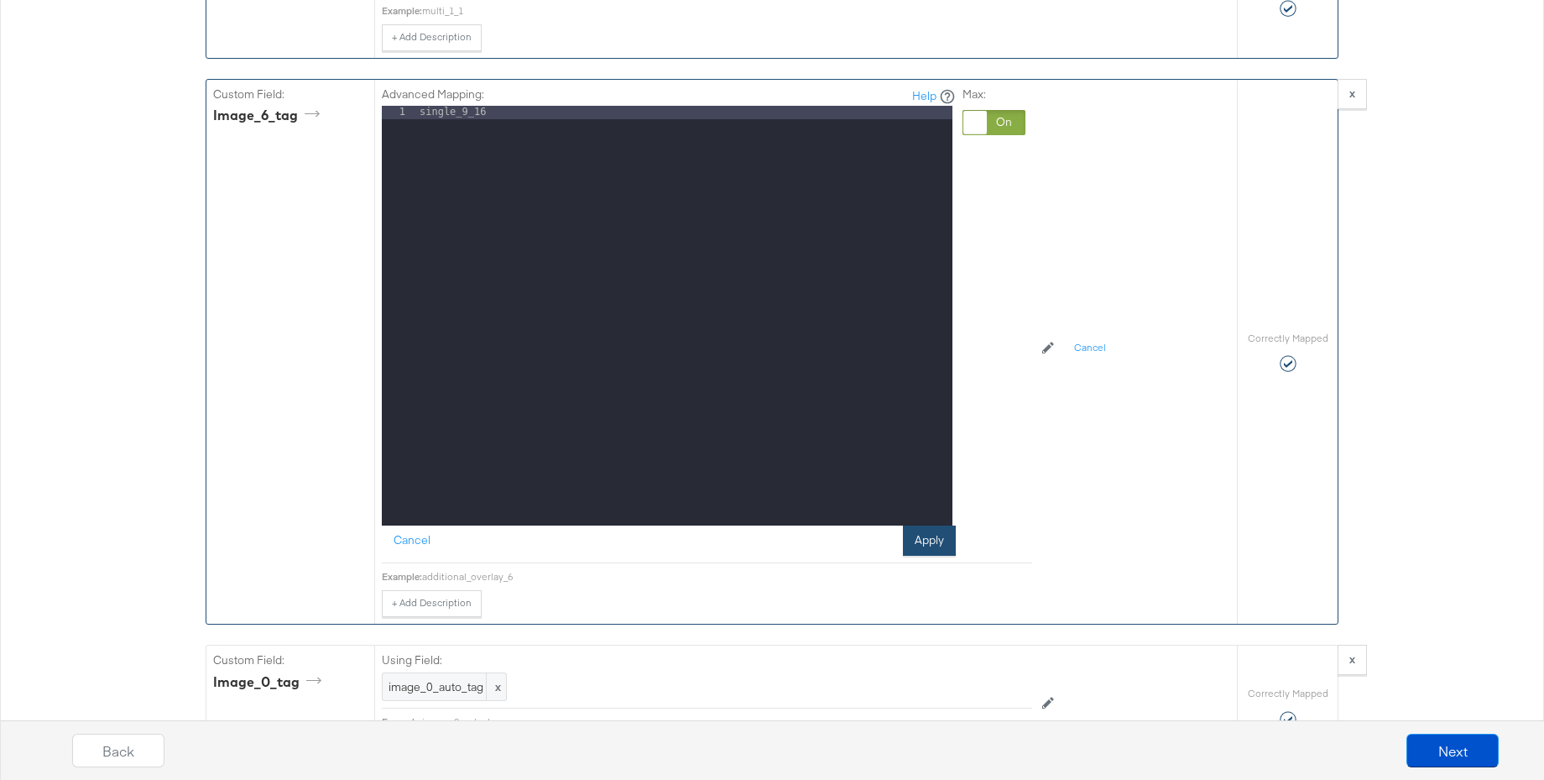
click at [918, 525] on button "Apply" at bounding box center [929, 540] width 53 height 30
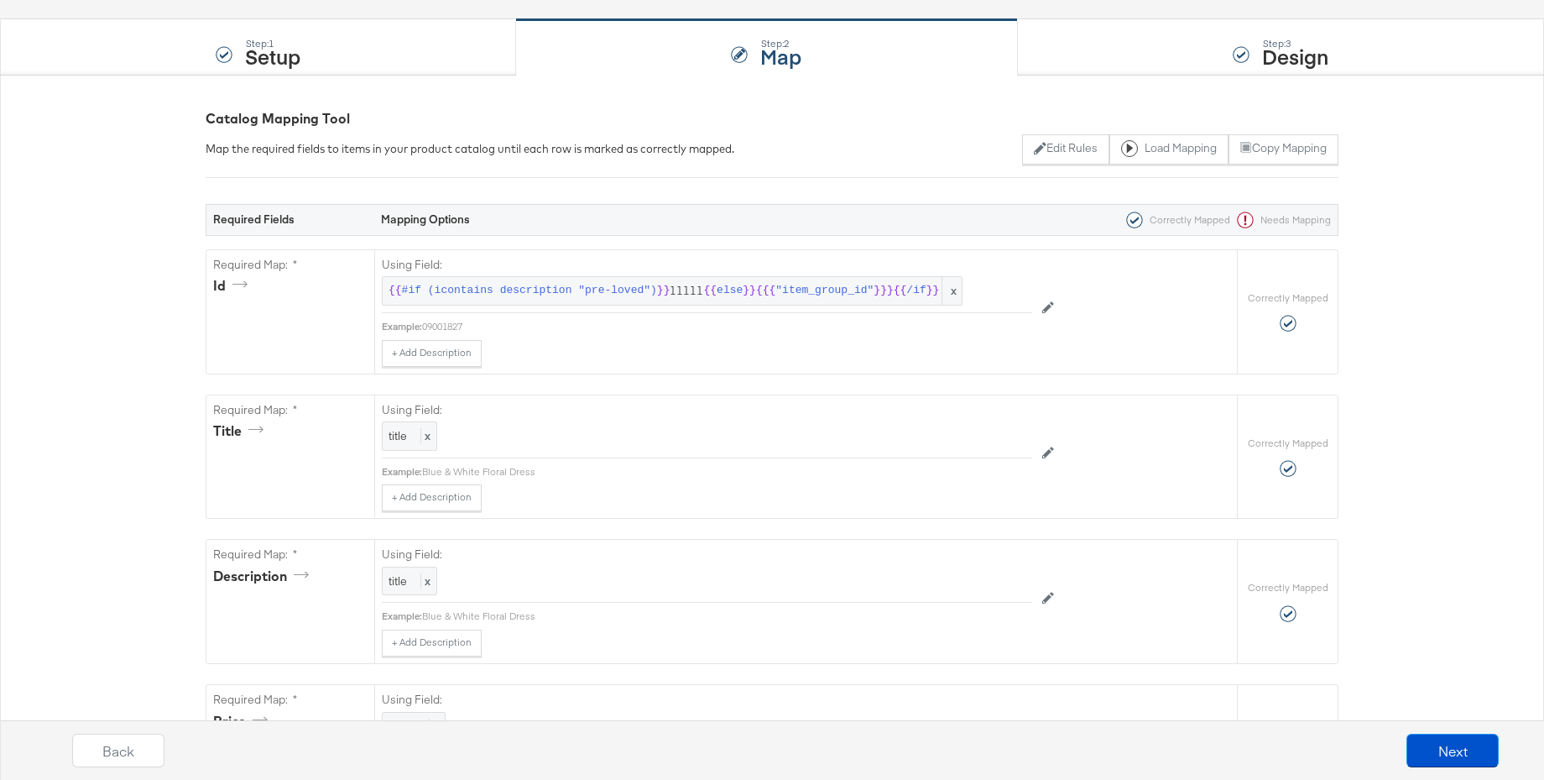
scroll to position [0, 0]
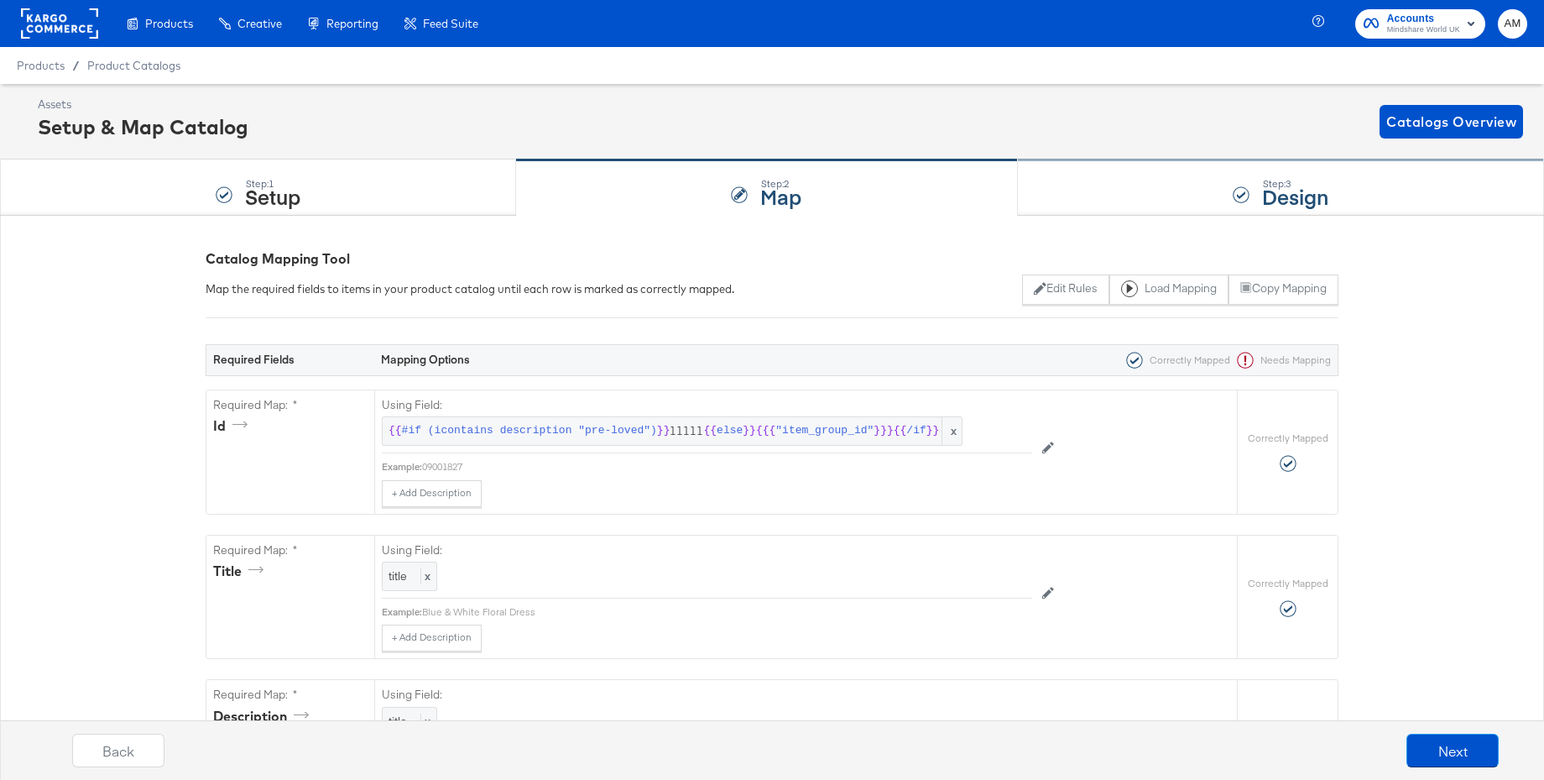
click at [1172, 198] on div "Step: 3 Design" at bounding box center [1281, 187] width 526 height 55
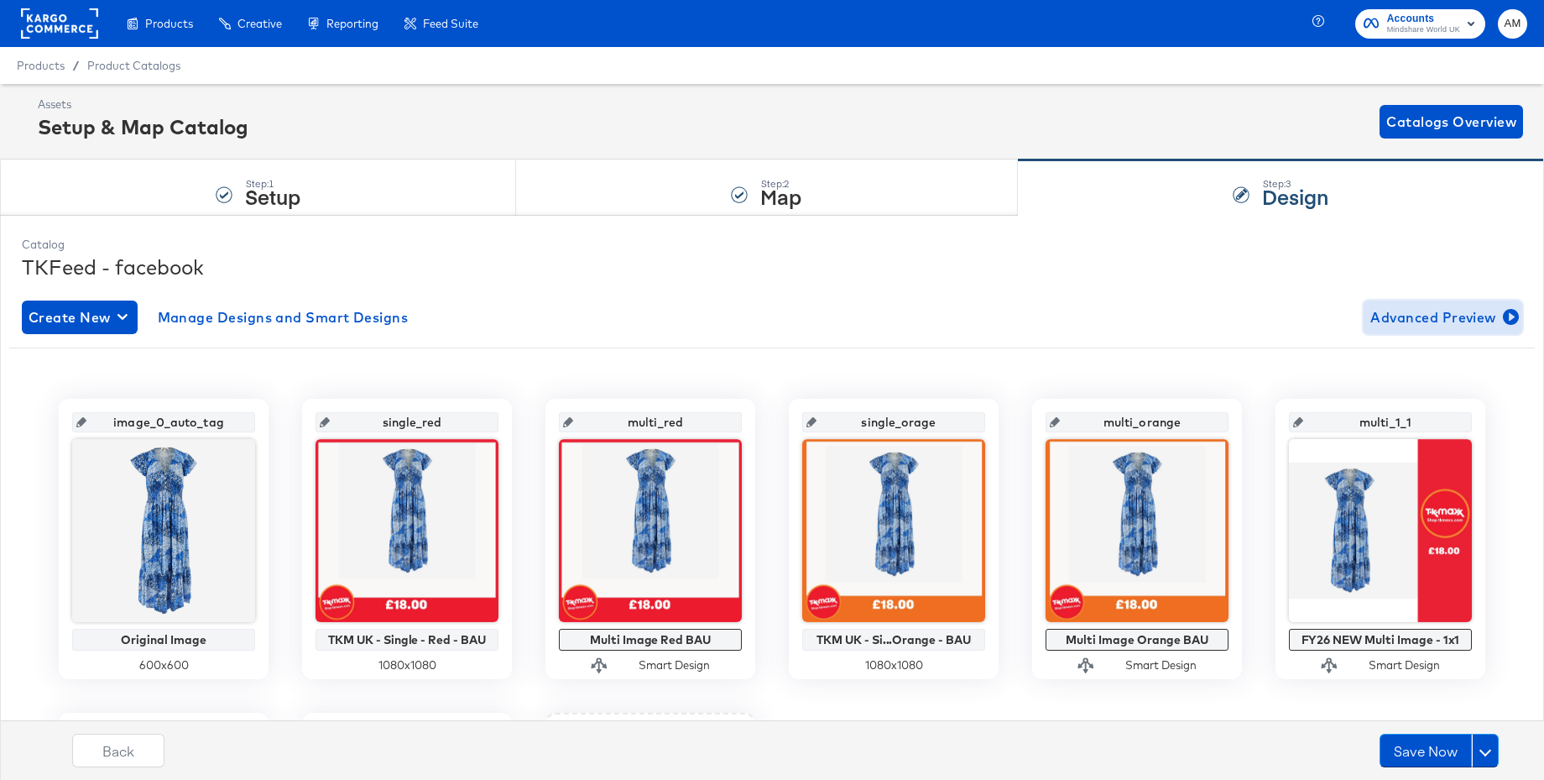
click at [1392, 316] on span "Advanced Preview" at bounding box center [1443, 318] width 145 height 24
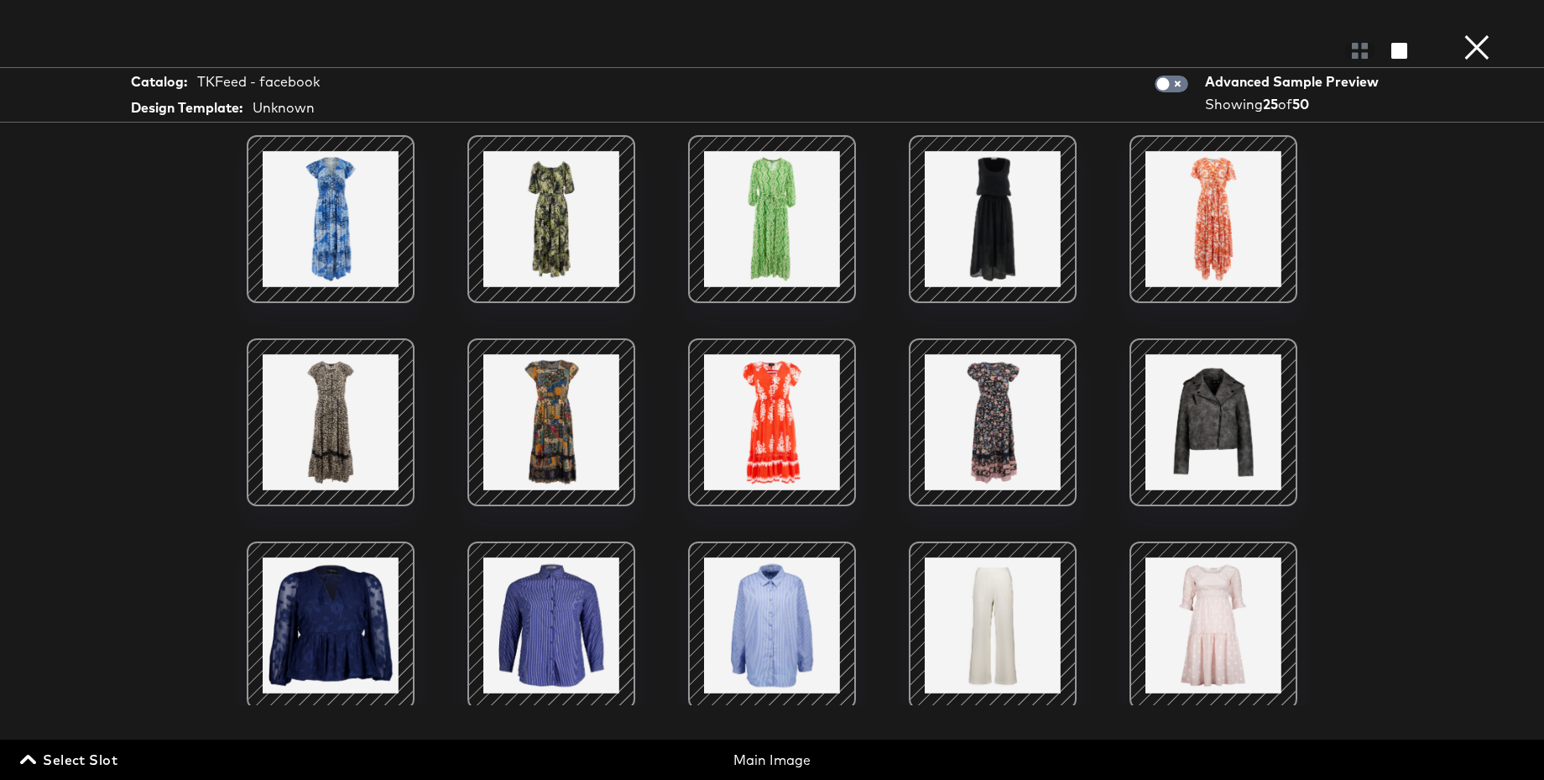
click at [80, 755] on span "Select Slot" at bounding box center [71, 760] width 94 height 24
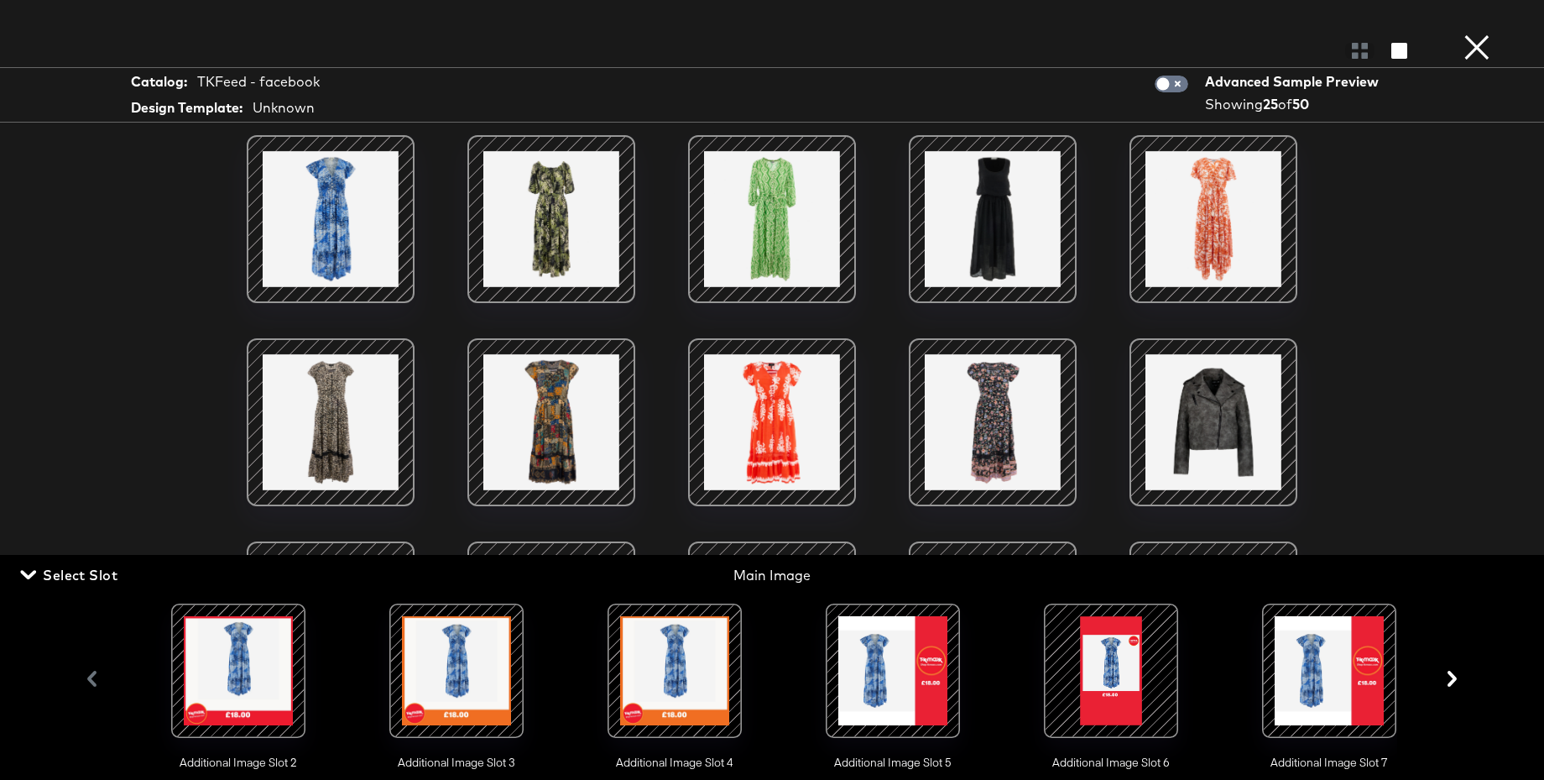
scroll to position [0, 445]
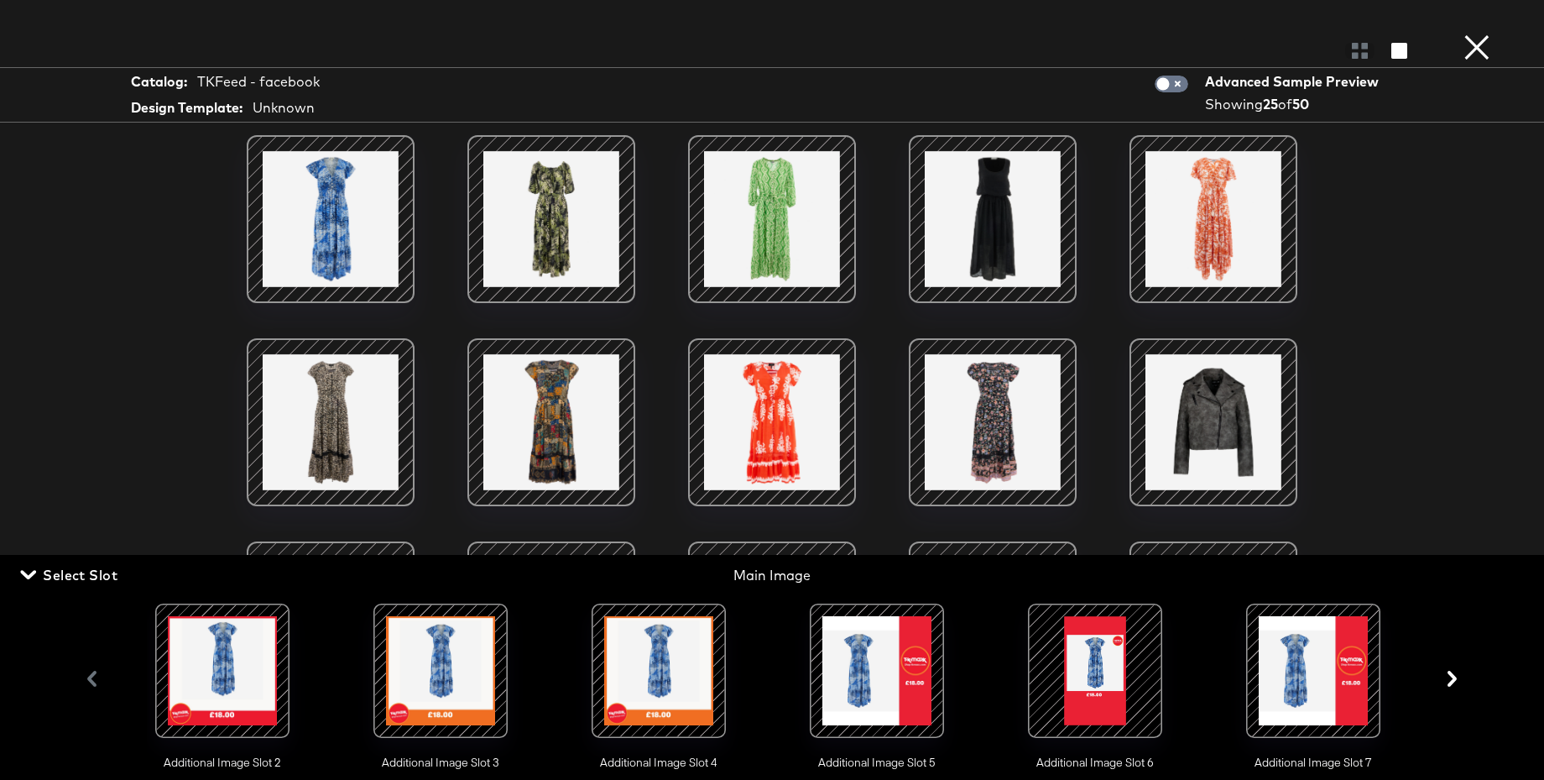
click at [1116, 645] on div at bounding box center [1095, 671] width 114 height 114
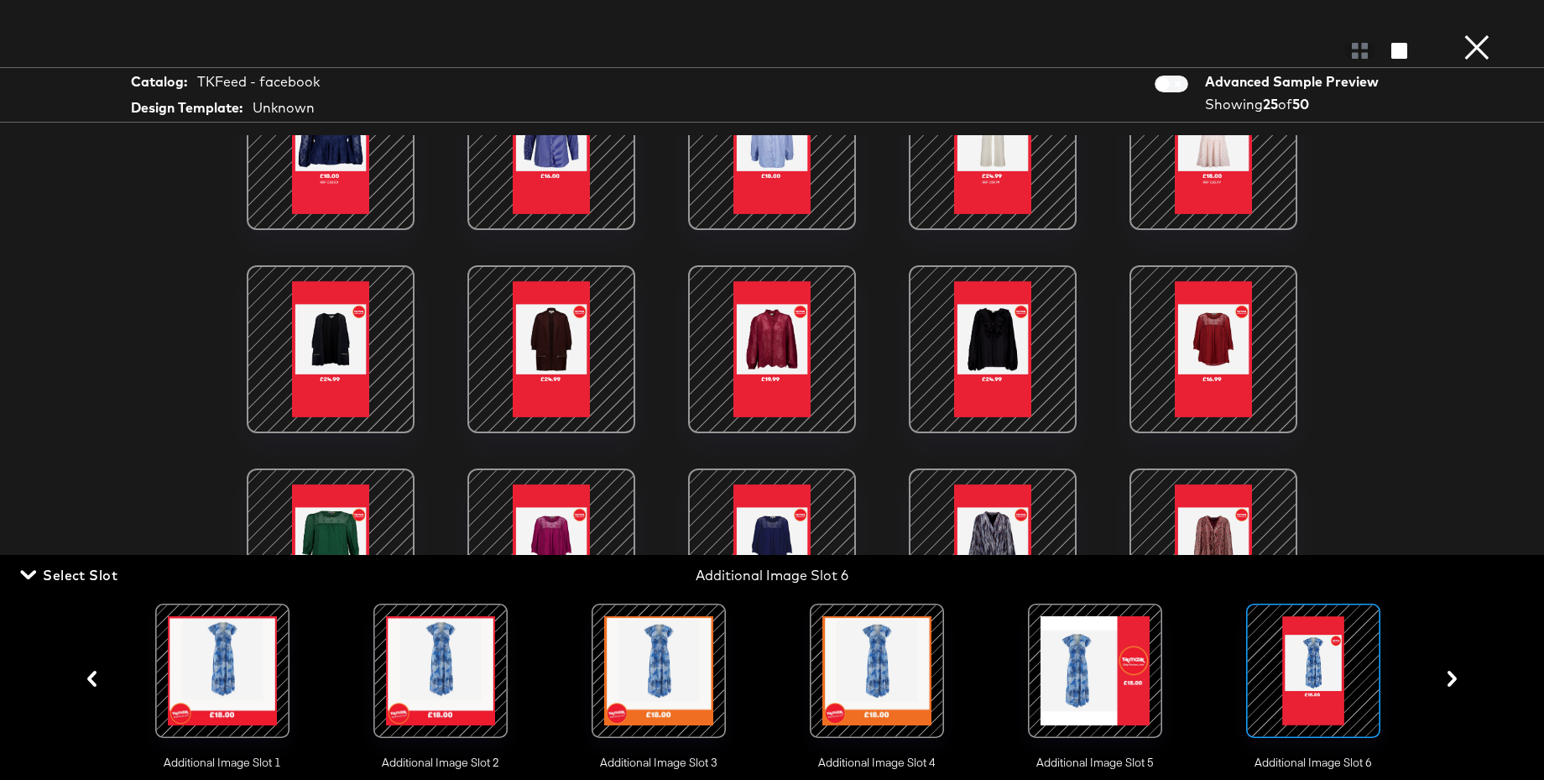
scroll to position [335, 0]
click at [1476, 34] on button "×" at bounding box center [1477, 17] width 34 height 34
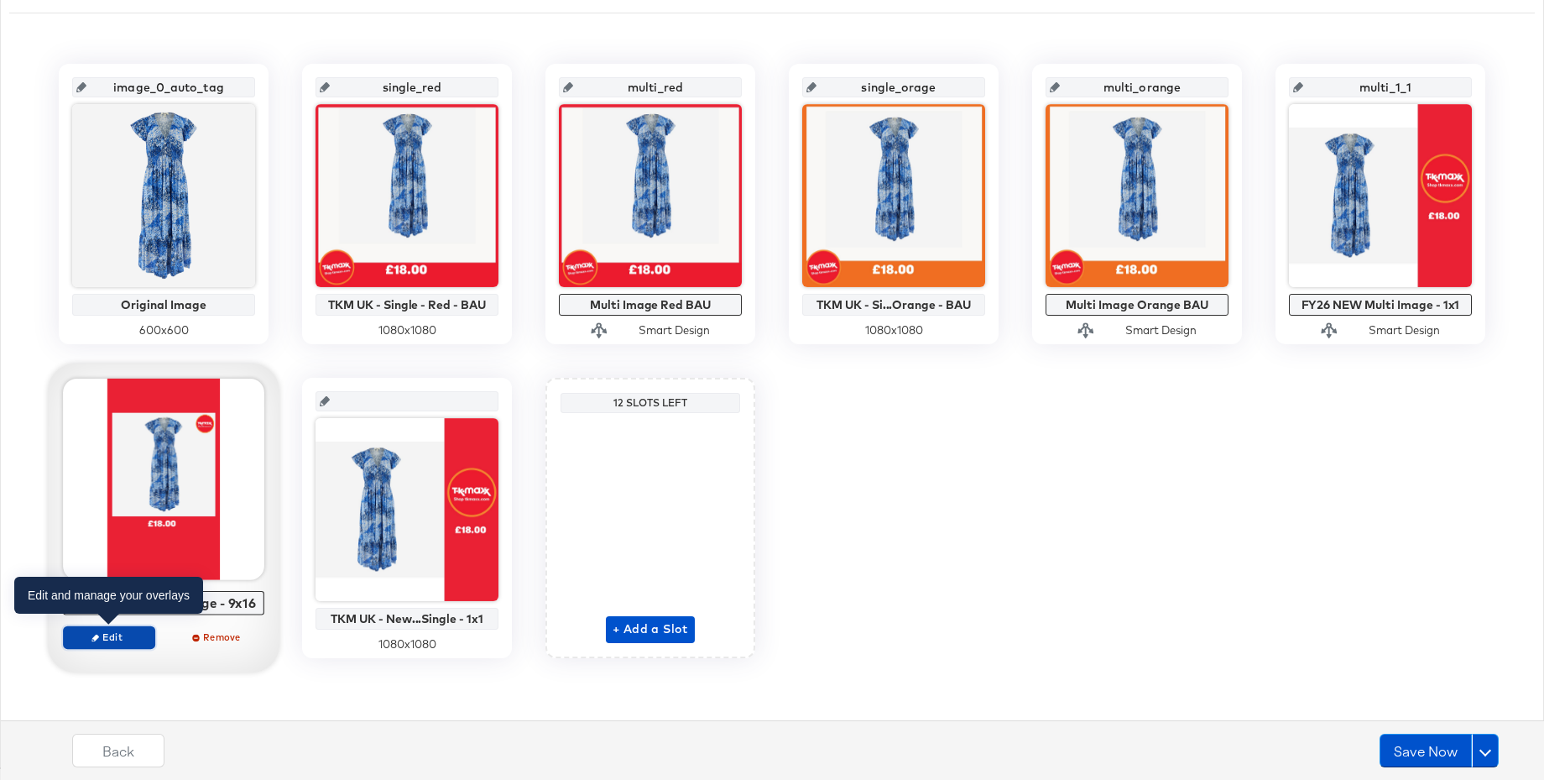
click at [115, 642] on span "Edit" at bounding box center [109, 636] width 77 height 13
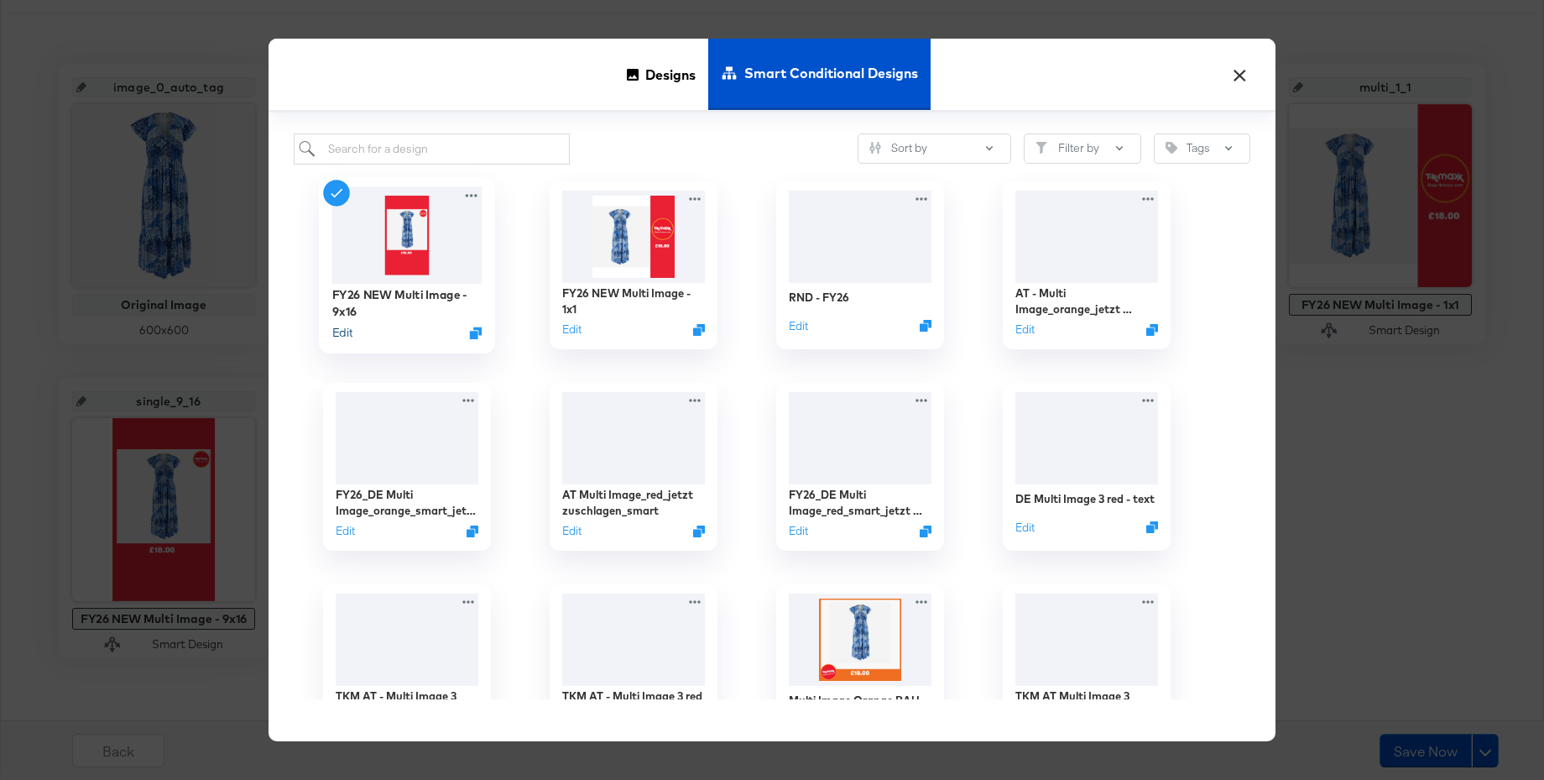
click at [343, 332] on button "Edit" at bounding box center [342, 333] width 20 height 16
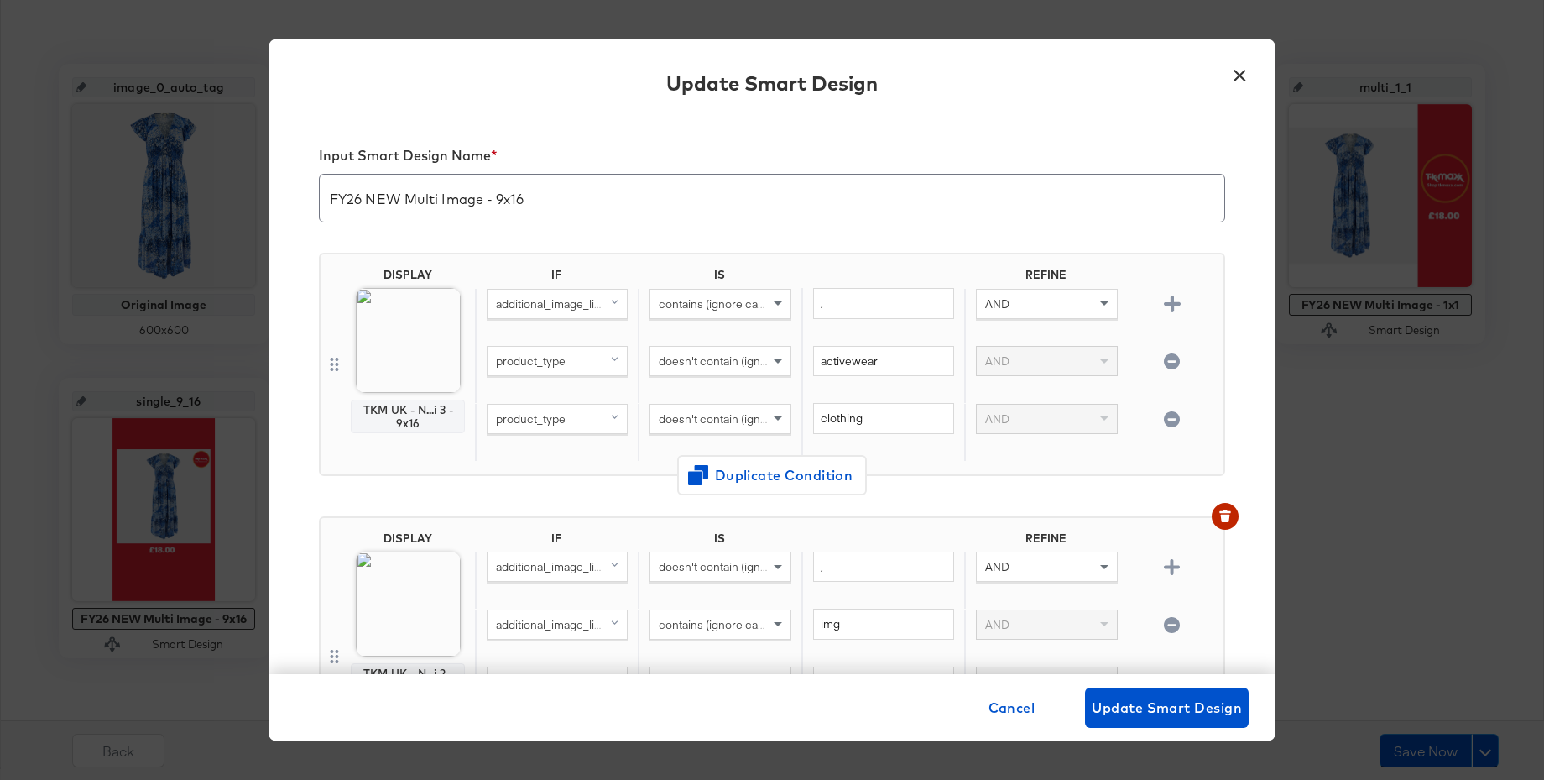
click at [1241, 76] on button "×" at bounding box center [1240, 70] width 30 height 30
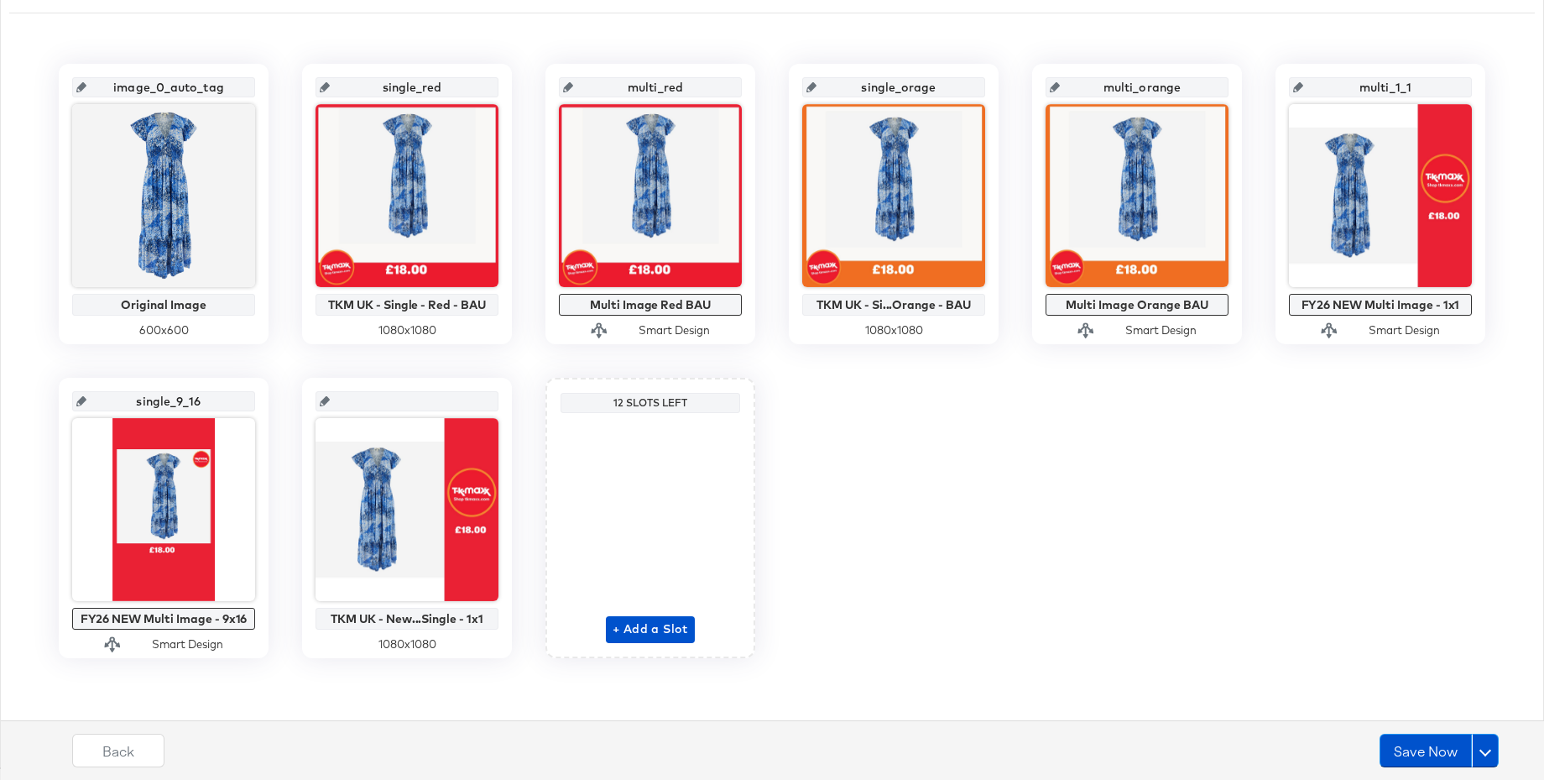
scroll to position [0, 0]
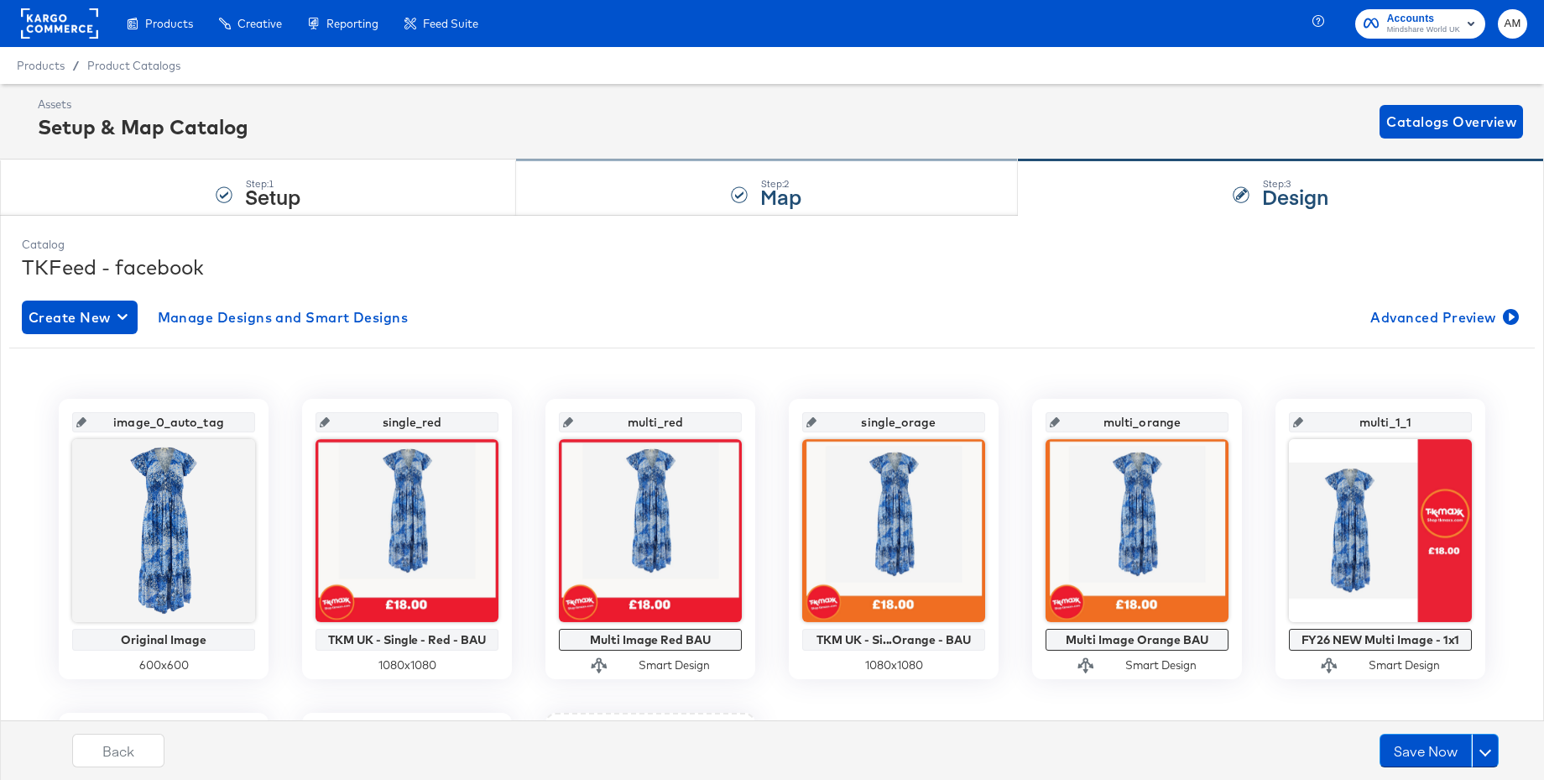
click at [740, 190] on div at bounding box center [739, 194] width 17 height 17
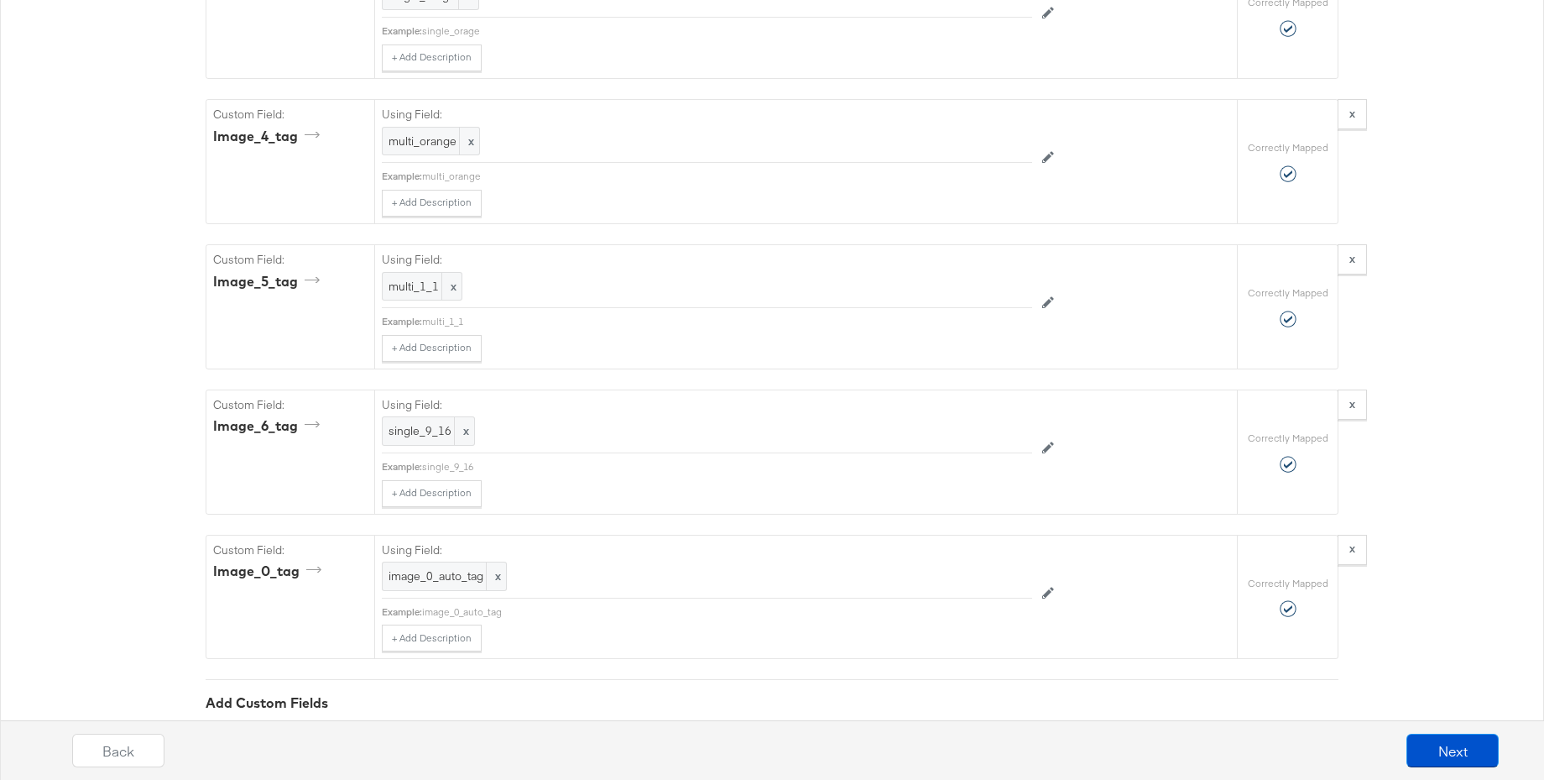
scroll to position [3590, 0]
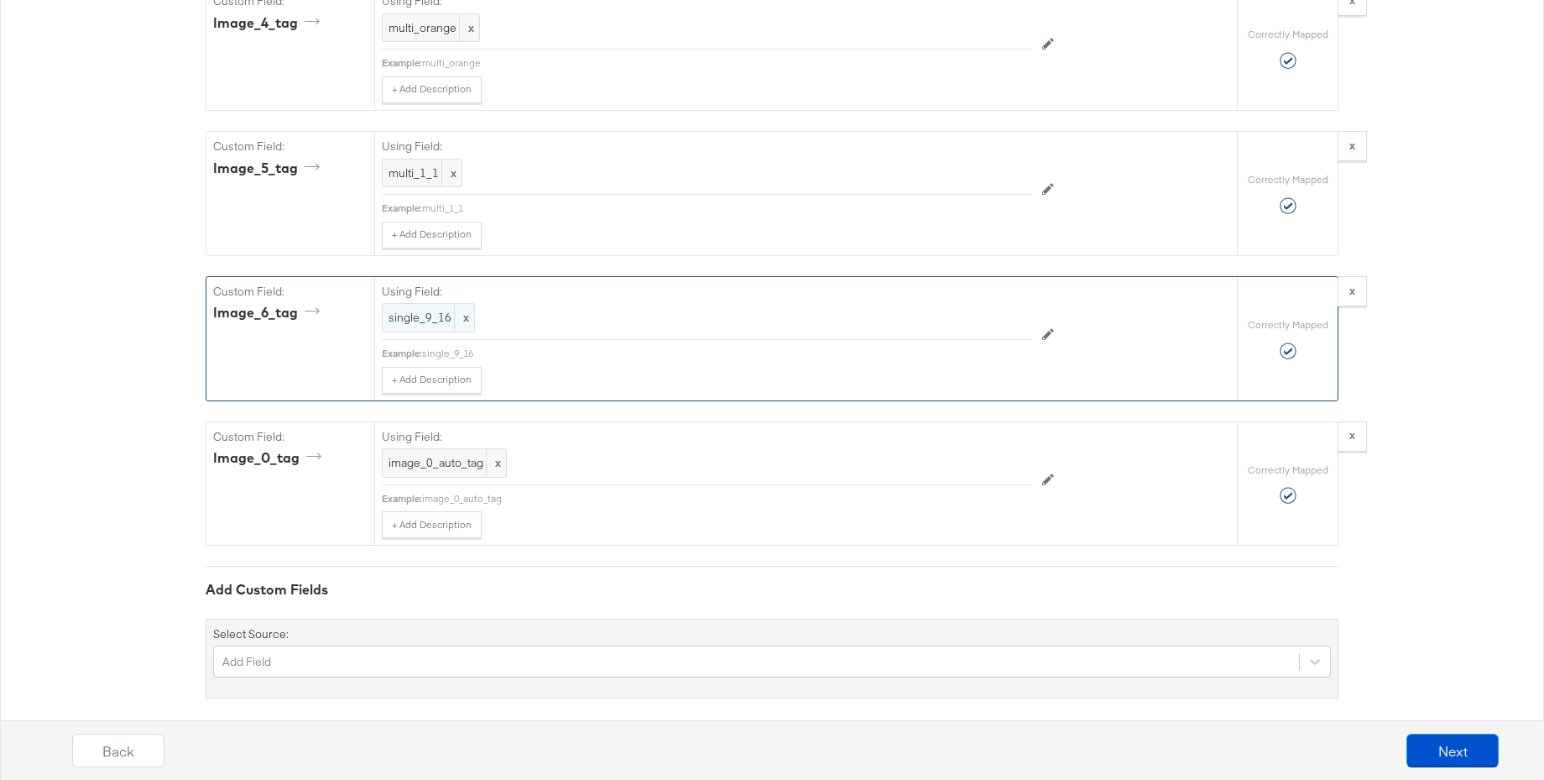
click at [421, 310] on span "single_9_16" at bounding box center [429, 318] width 80 height 16
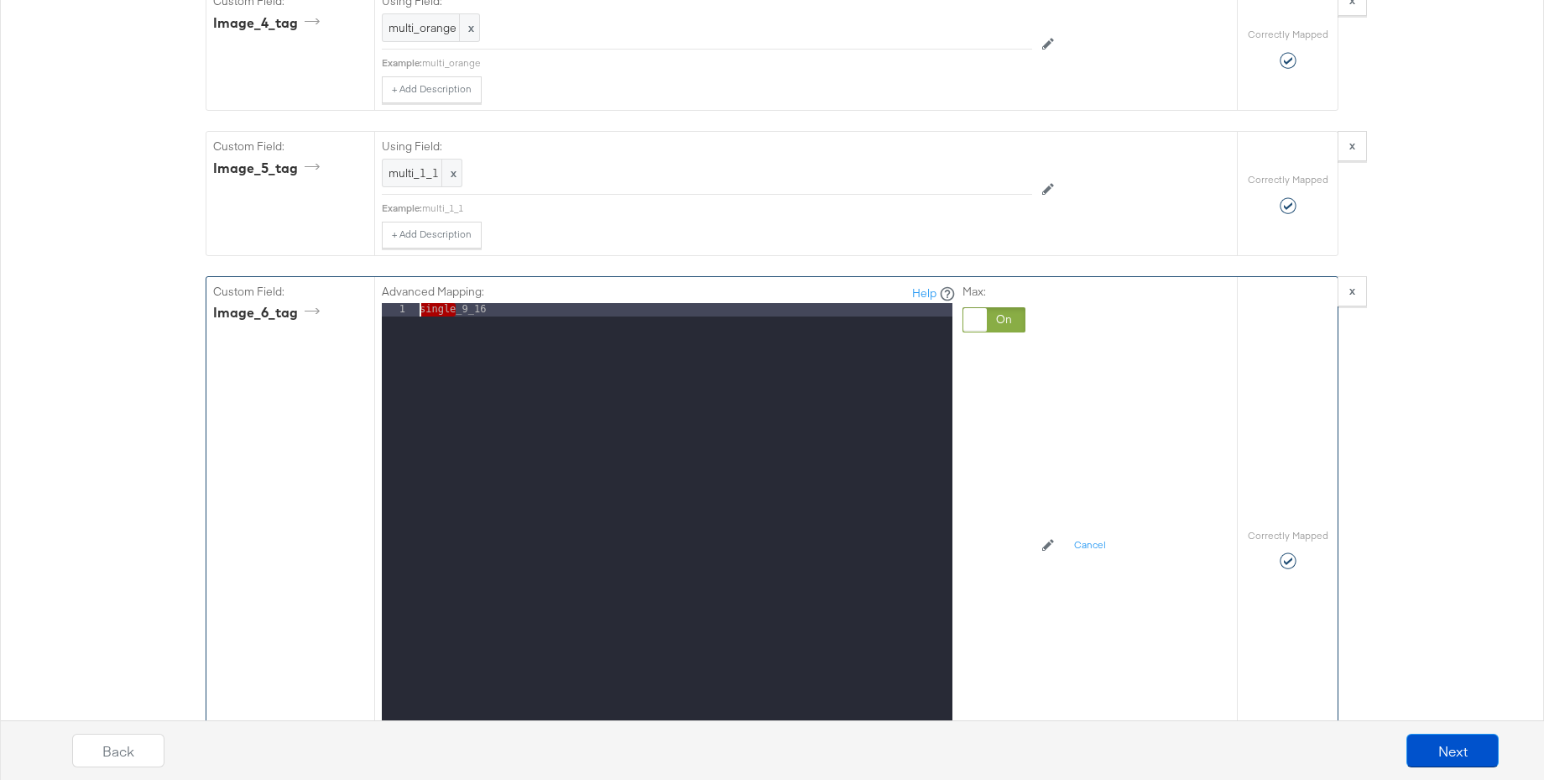
drag, startPoint x: 455, startPoint y: 299, endPoint x: 420, endPoint y: 298, distance: 35.3
click at [420, 303] on div "single_9_16" at bounding box center [684, 526] width 536 height 447
click at [938, 713] on div "Back Next" at bounding box center [785, 744] width 1544 height 72
click at [928, 714] on div "Back Next" at bounding box center [785, 744] width 1544 height 72
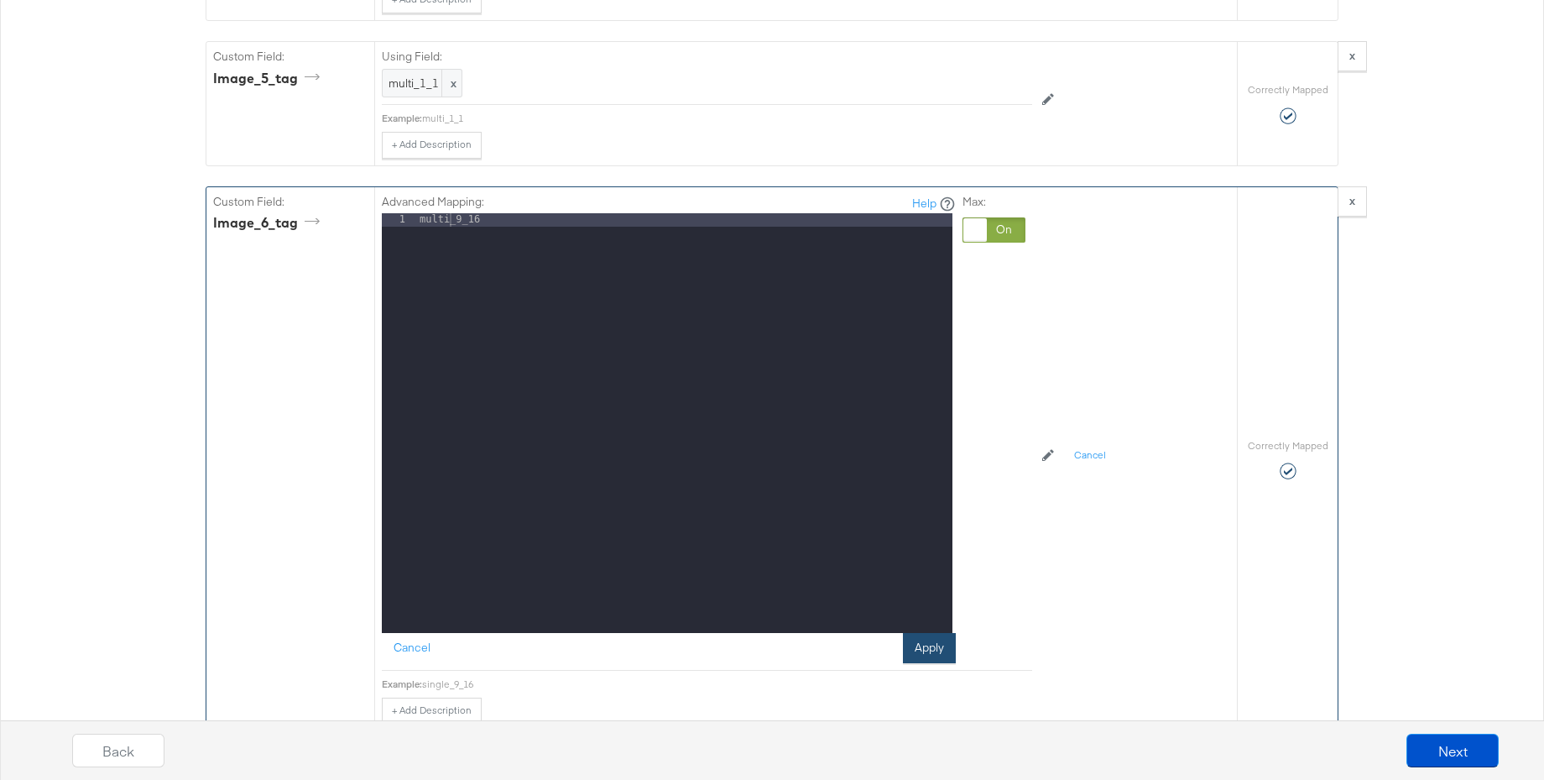
click at [931, 635] on button "Apply" at bounding box center [929, 648] width 53 height 30
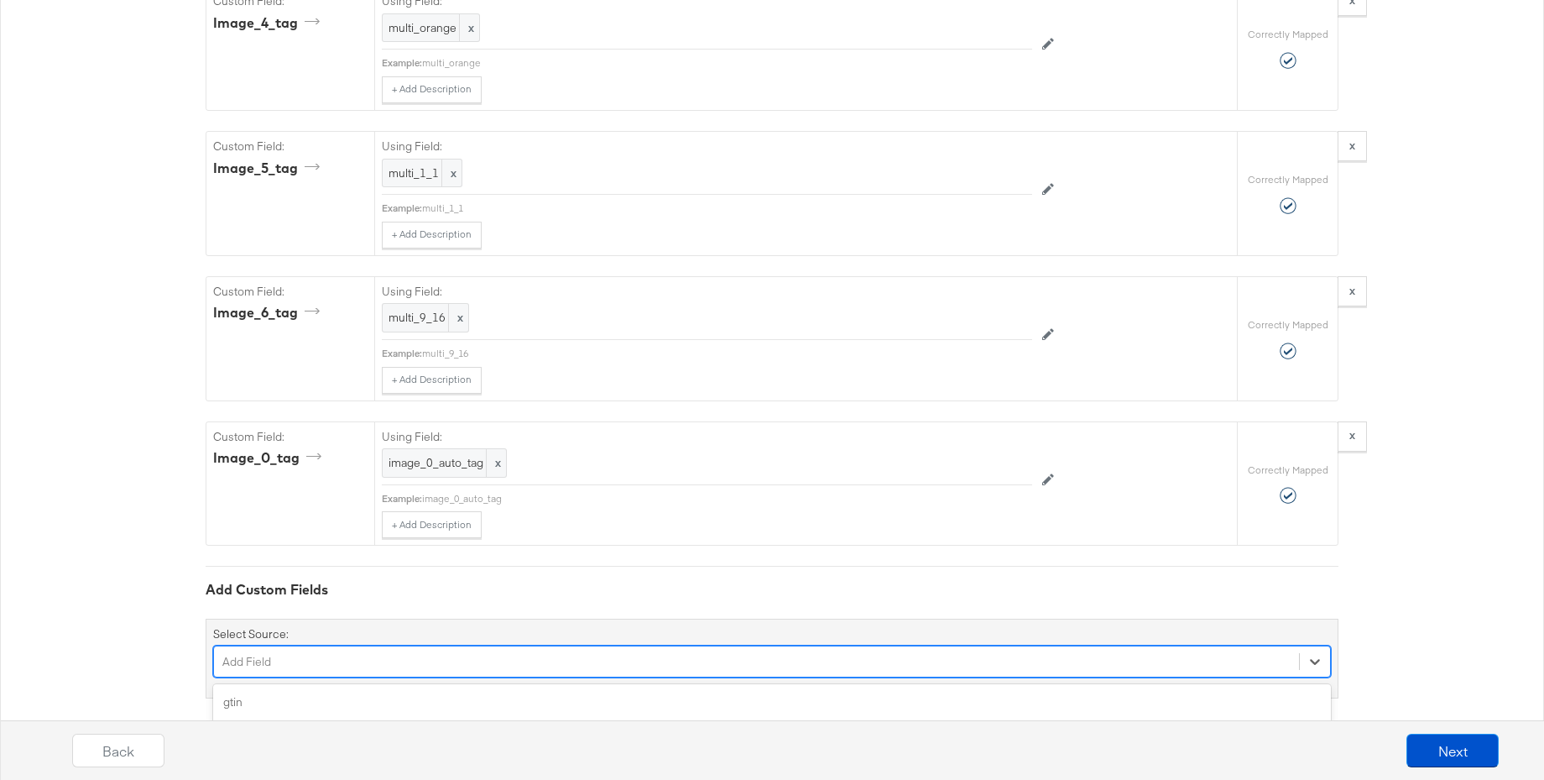
click at [345, 645] on div "option color focused, 4 of 156. 156 results available. Use Up and Down to choos…" at bounding box center [772, 661] width 1118 height 32
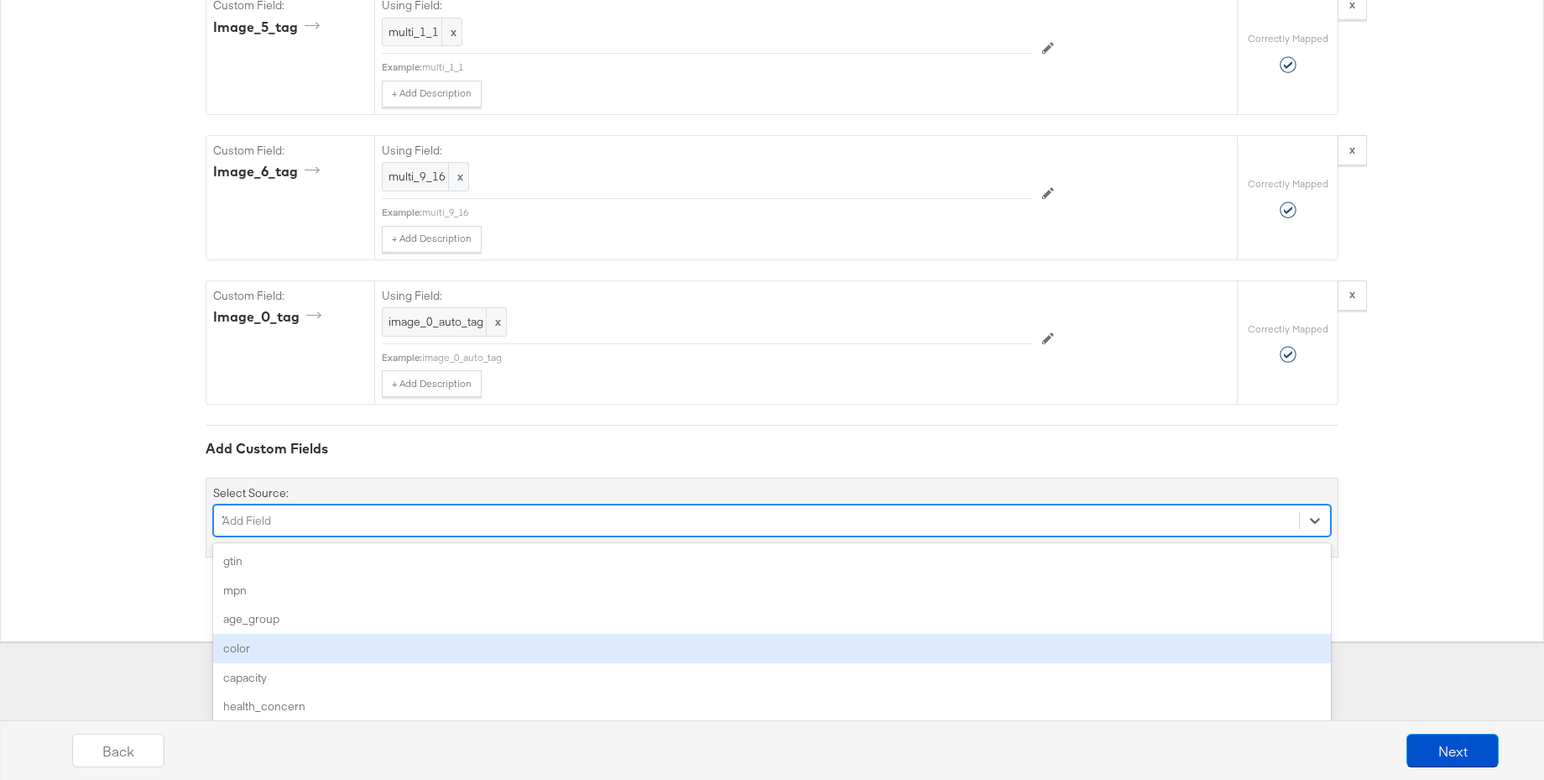
scroll to position [3717, 0]
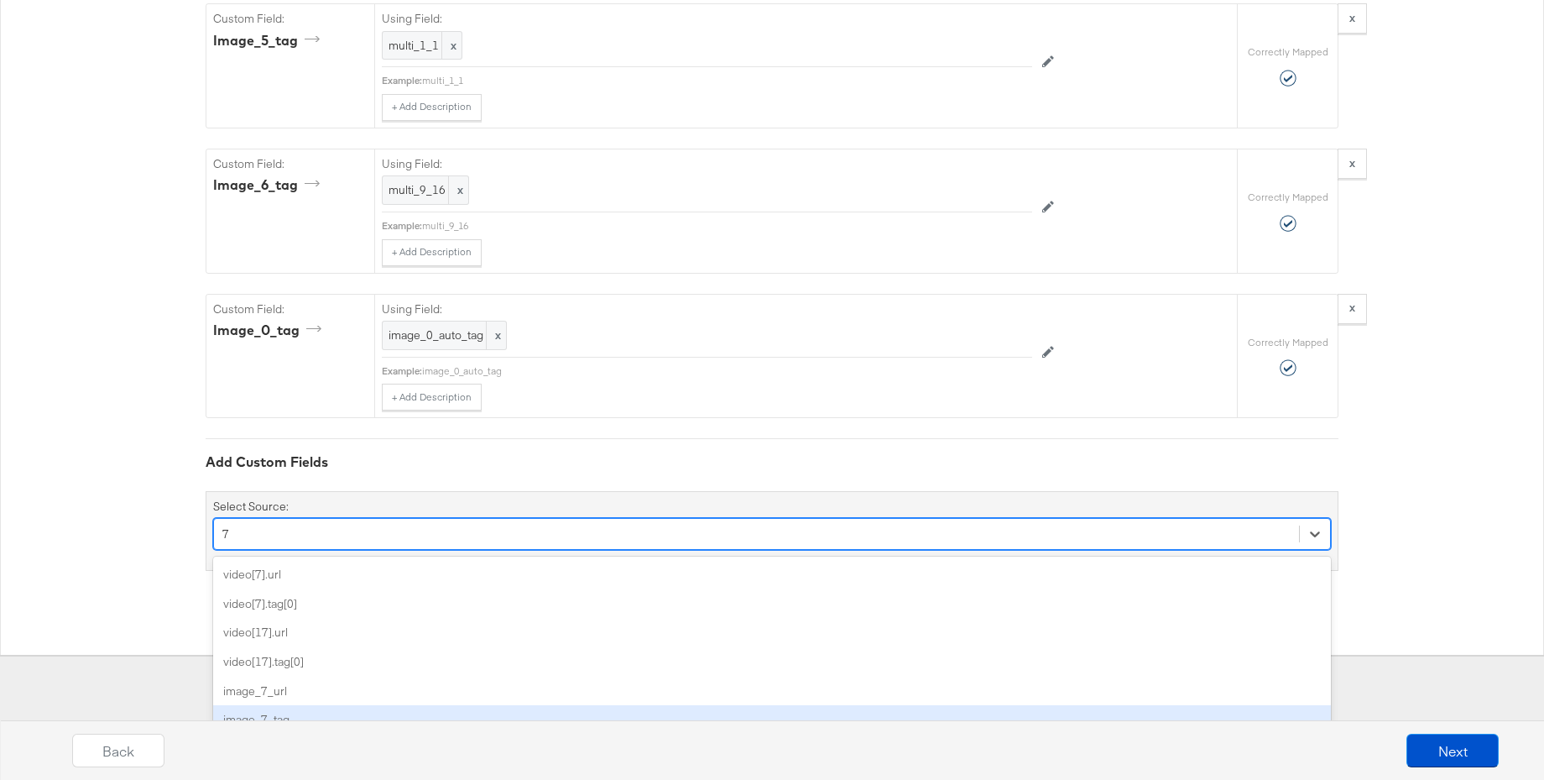
type input "7"
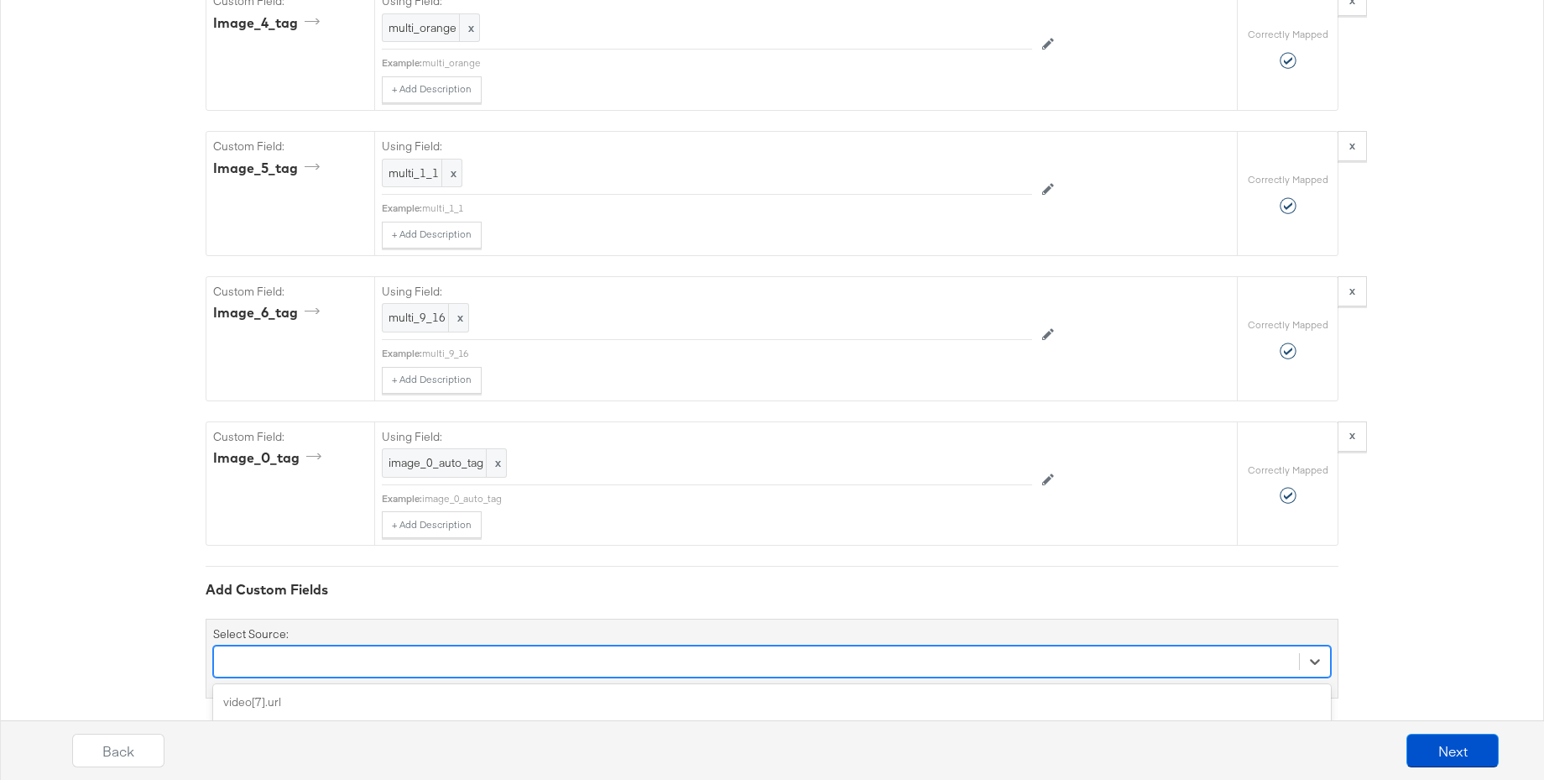
click at [281, 708] on div "Back Next" at bounding box center [785, 744] width 1544 height 72
click at [268, 645] on div "option color focused, 4 of 156. 156 results available. Use Up and Down to choos…" at bounding box center [772, 661] width 1118 height 32
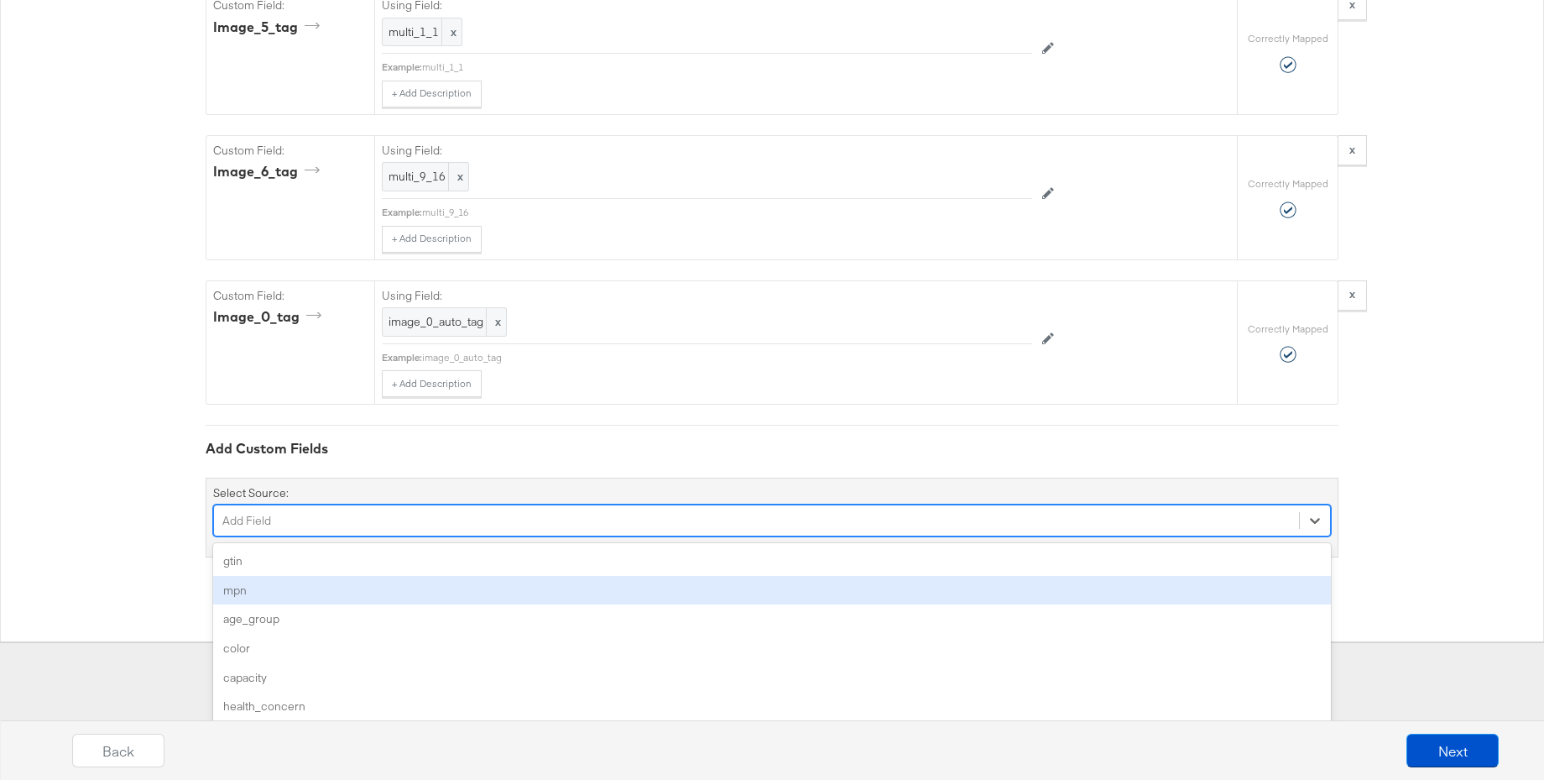
type input "7"
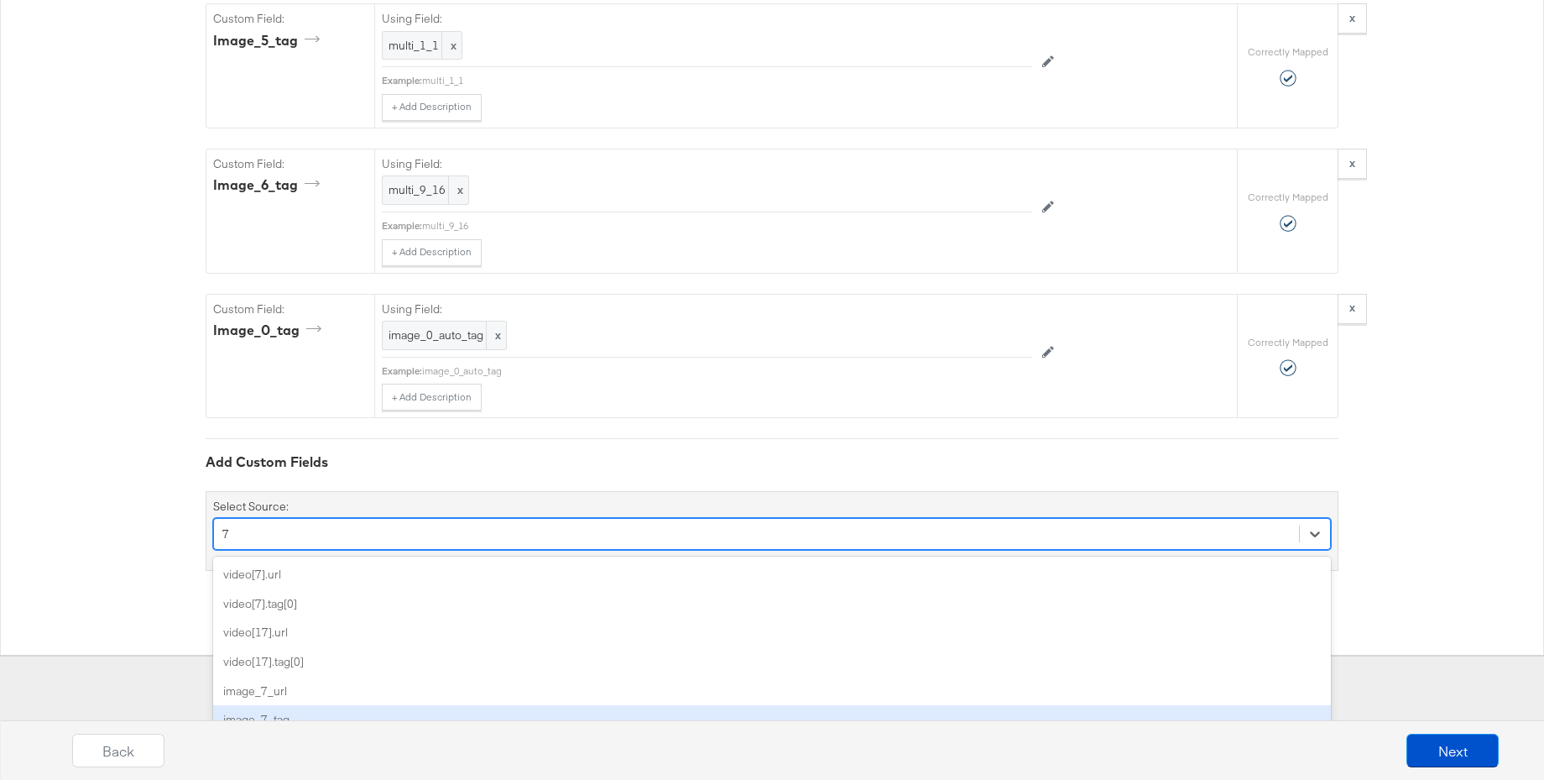
click at [266, 705] on div "image_7_tag" at bounding box center [772, 719] width 1118 height 29
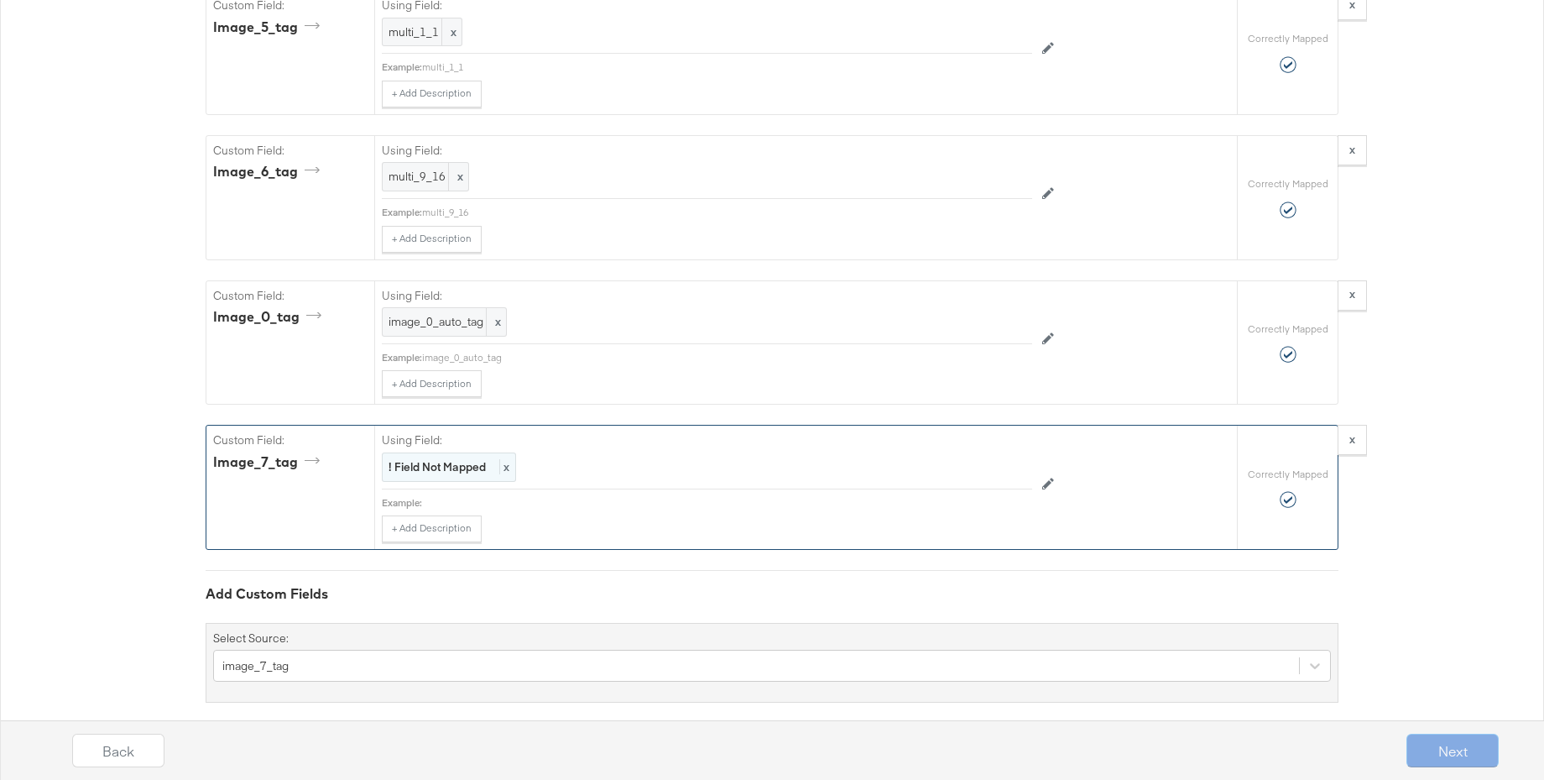
click at [463, 459] on strong "! Field Not Mapped" at bounding box center [437, 466] width 97 height 15
click at [981, 457] on div at bounding box center [994, 469] width 63 height 25
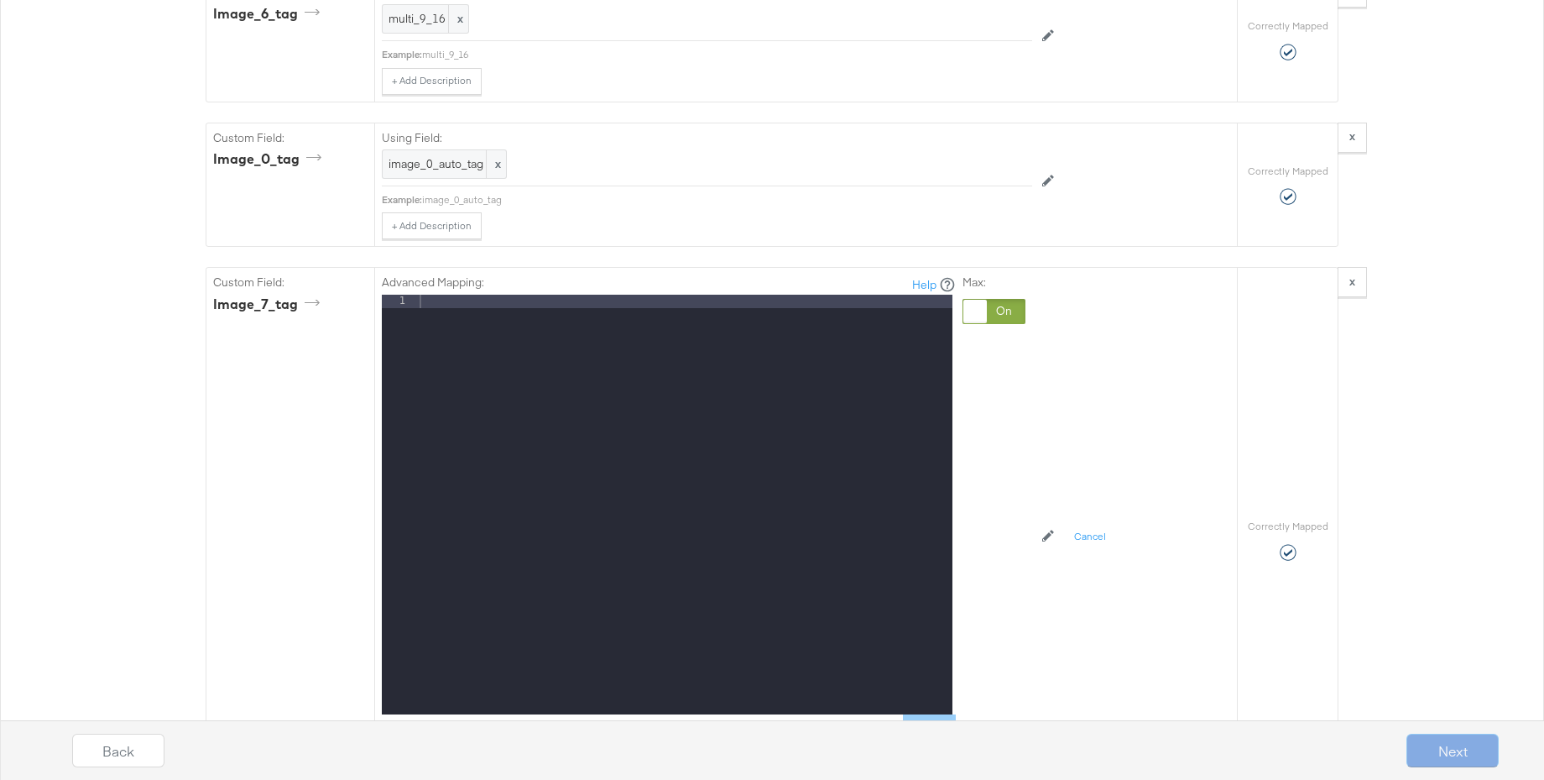
scroll to position [3918, 0]
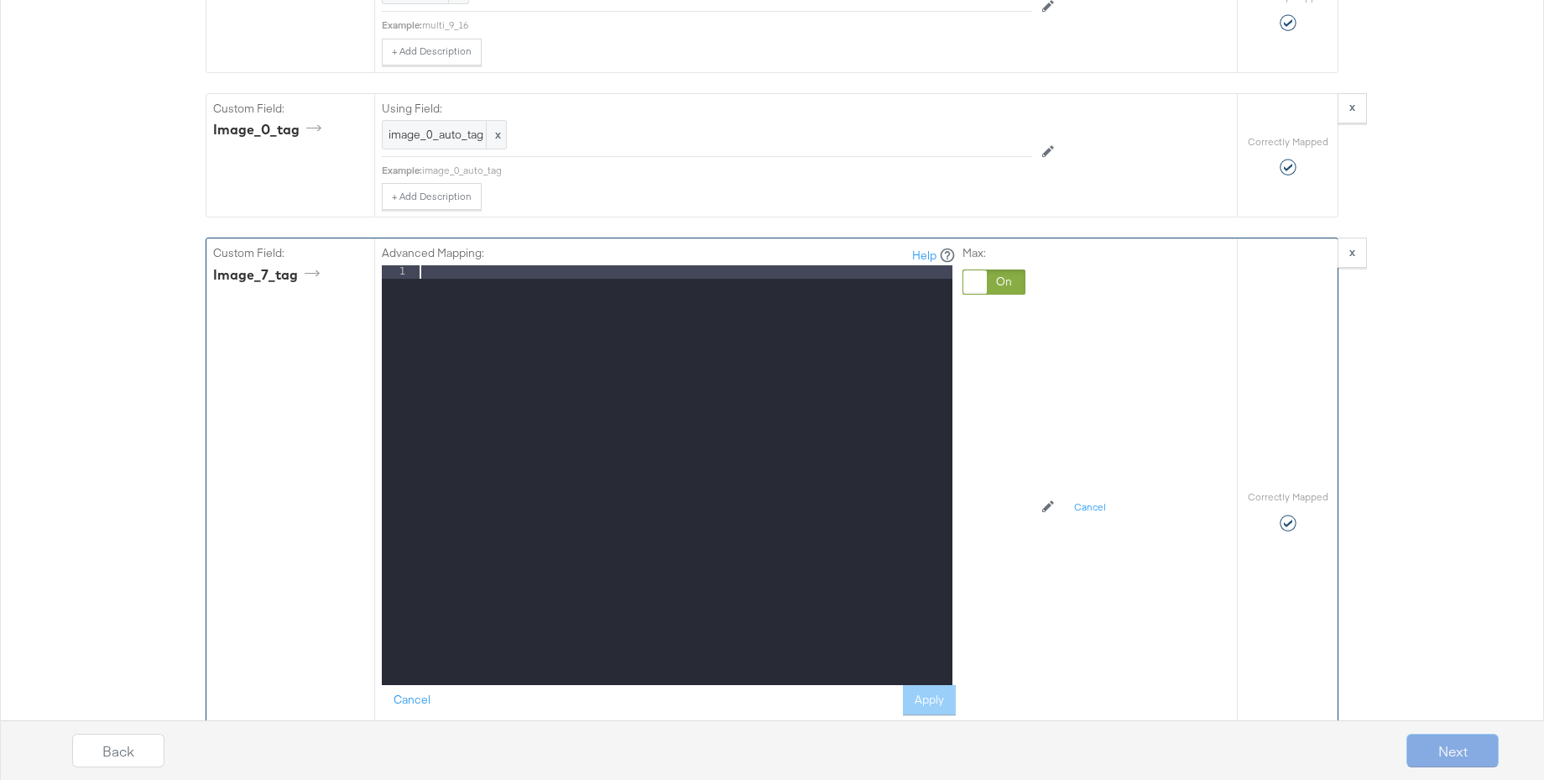
click at [488, 354] on div at bounding box center [684, 488] width 536 height 447
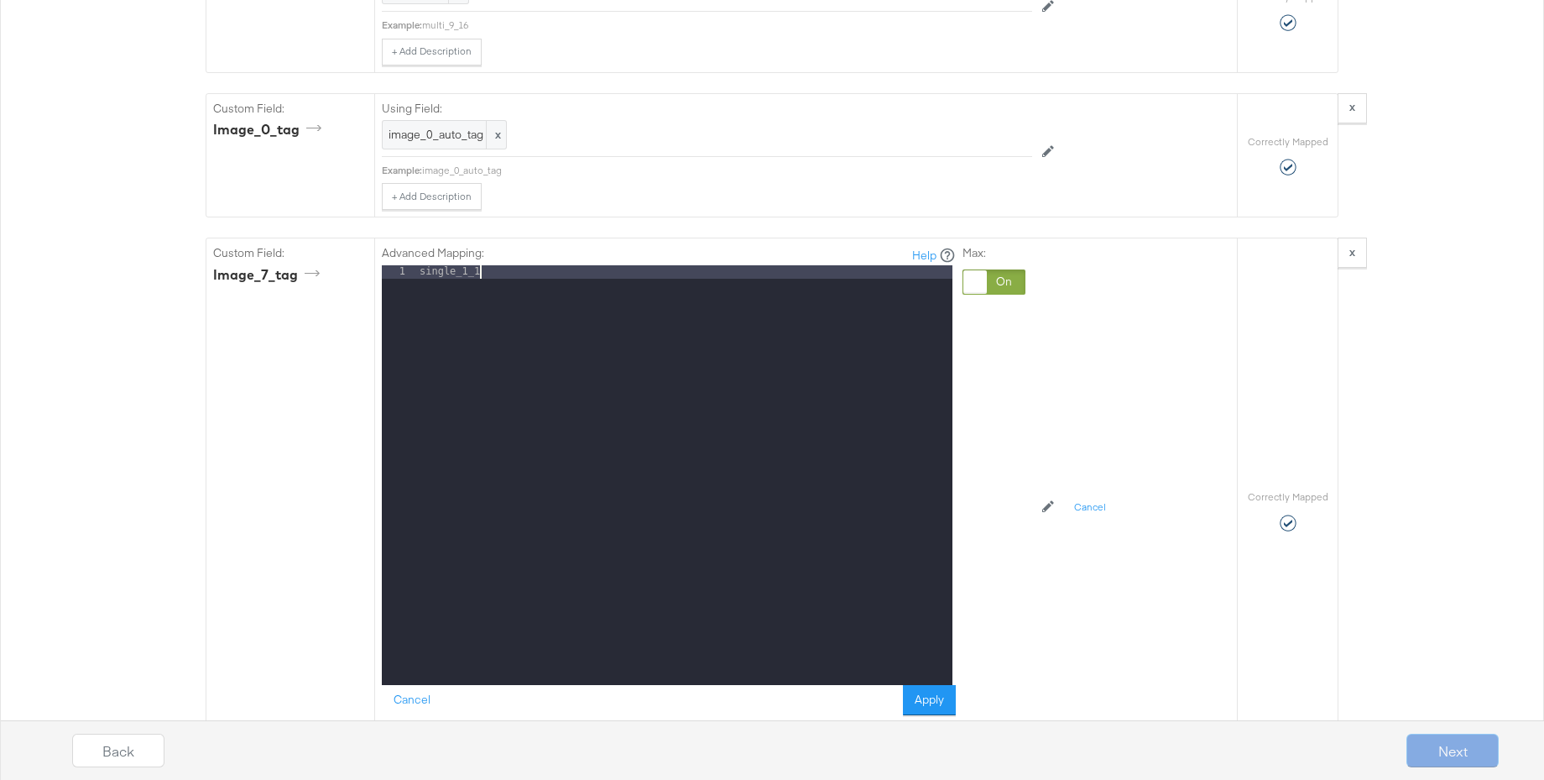
click at [930, 685] on button "Apply" at bounding box center [929, 700] width 53 height 30
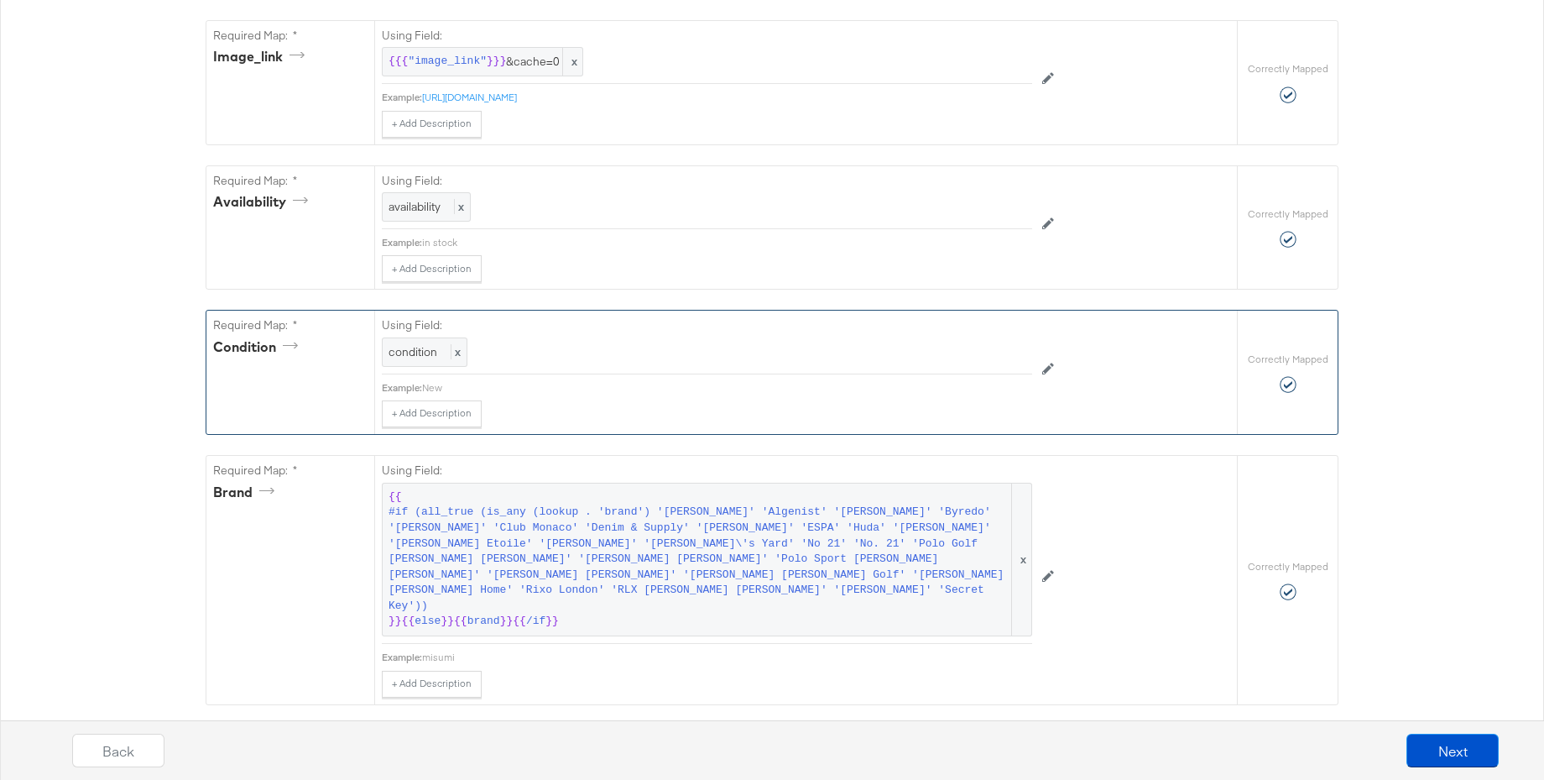
scroll to position [0, 0]
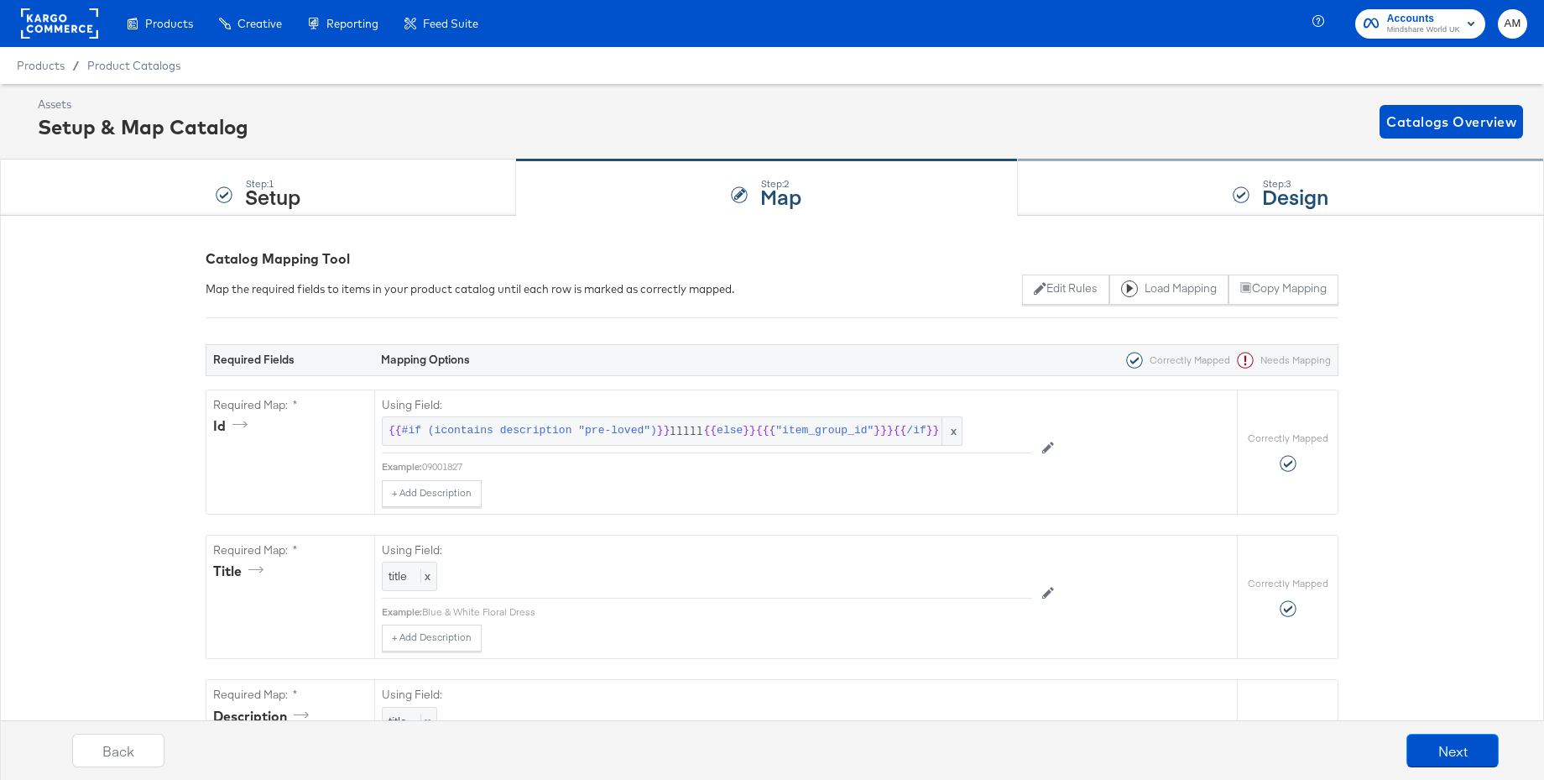
click at [1281, 185] on strong "Design" at bounding box center [1295, 196] width 66 height 28
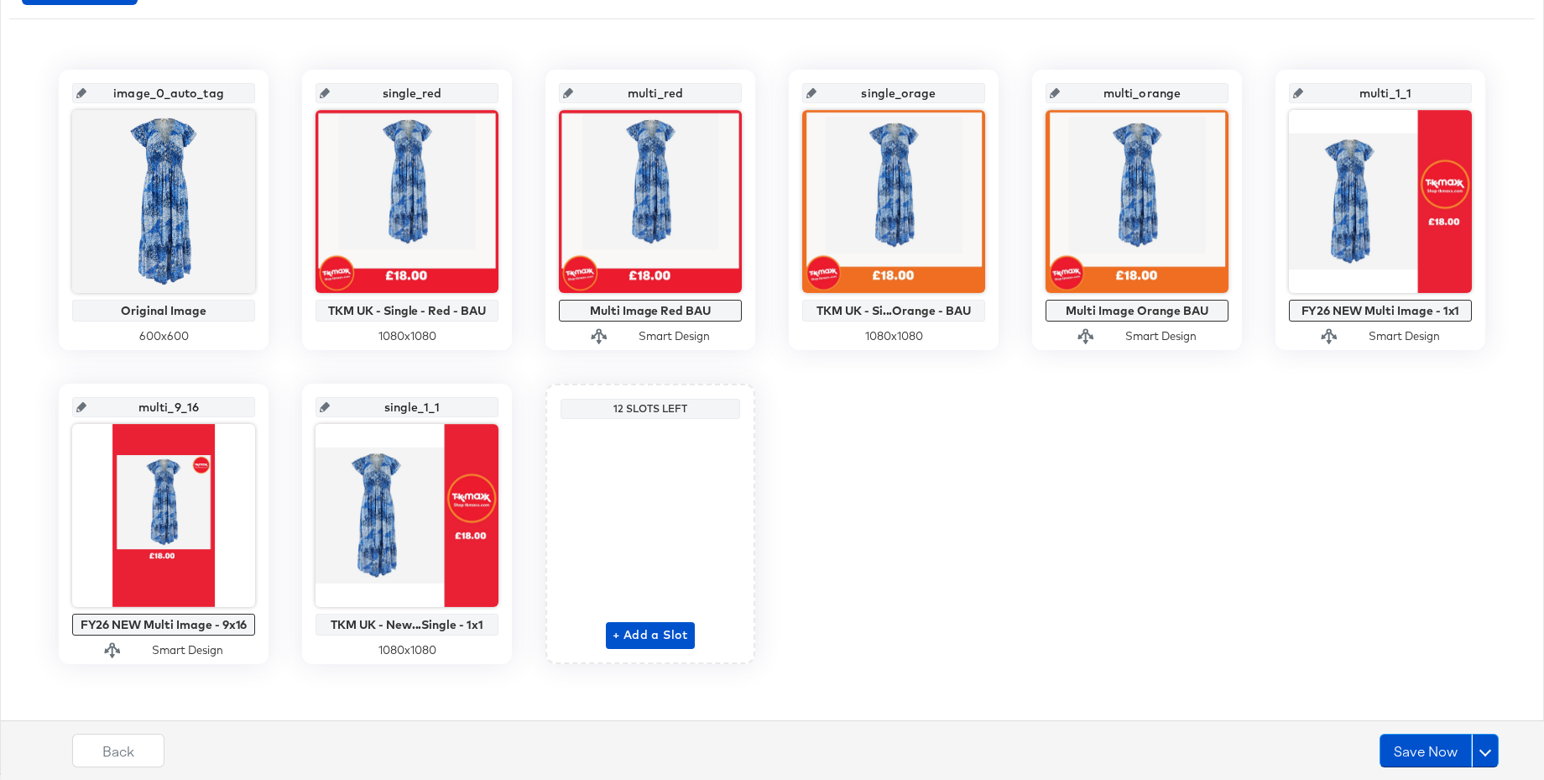
scroll to position [335, 0]
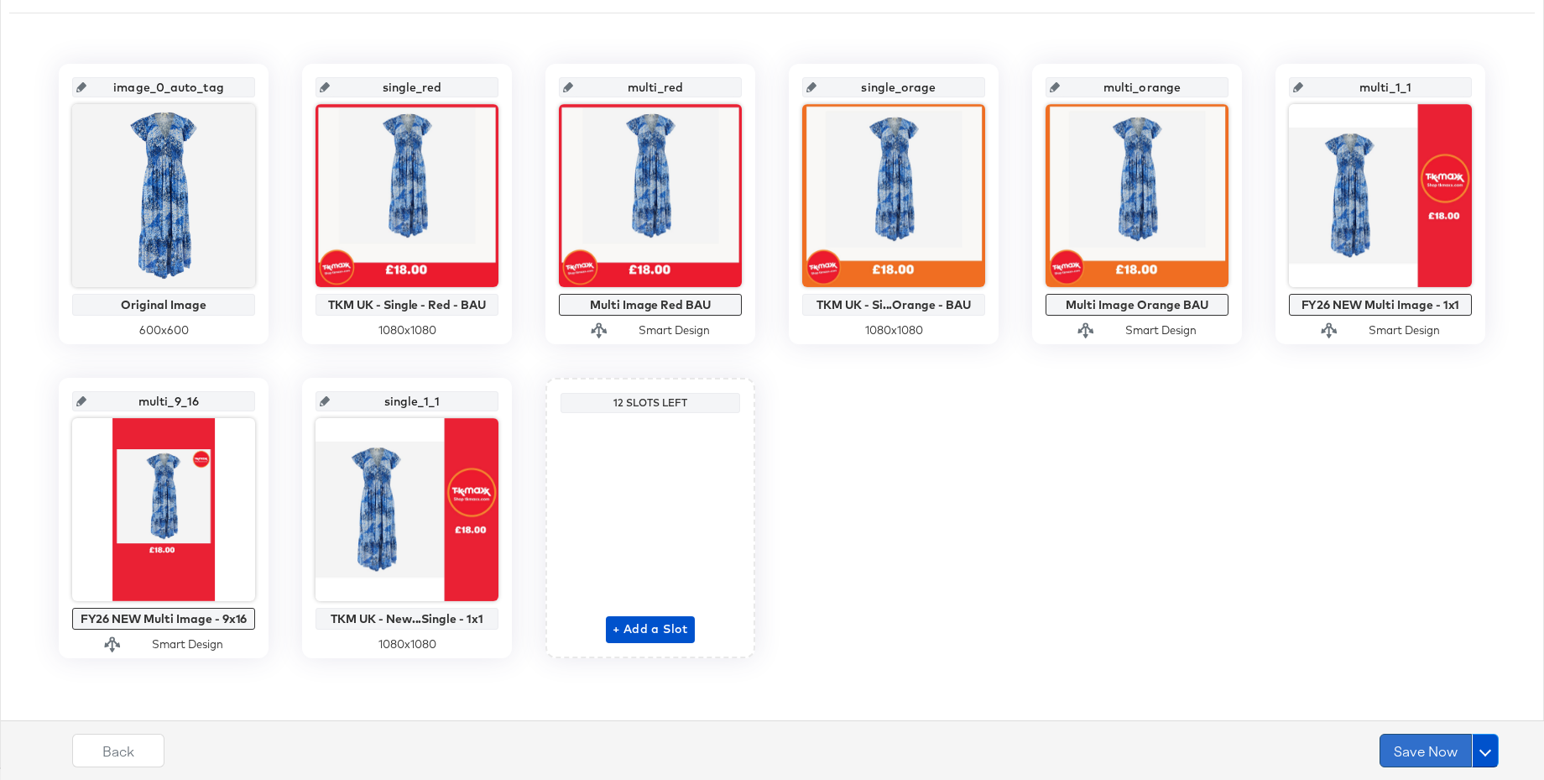
click at [1429, 753] on button "Save Now" at bounding box center [1426, 751] width 92 height 34
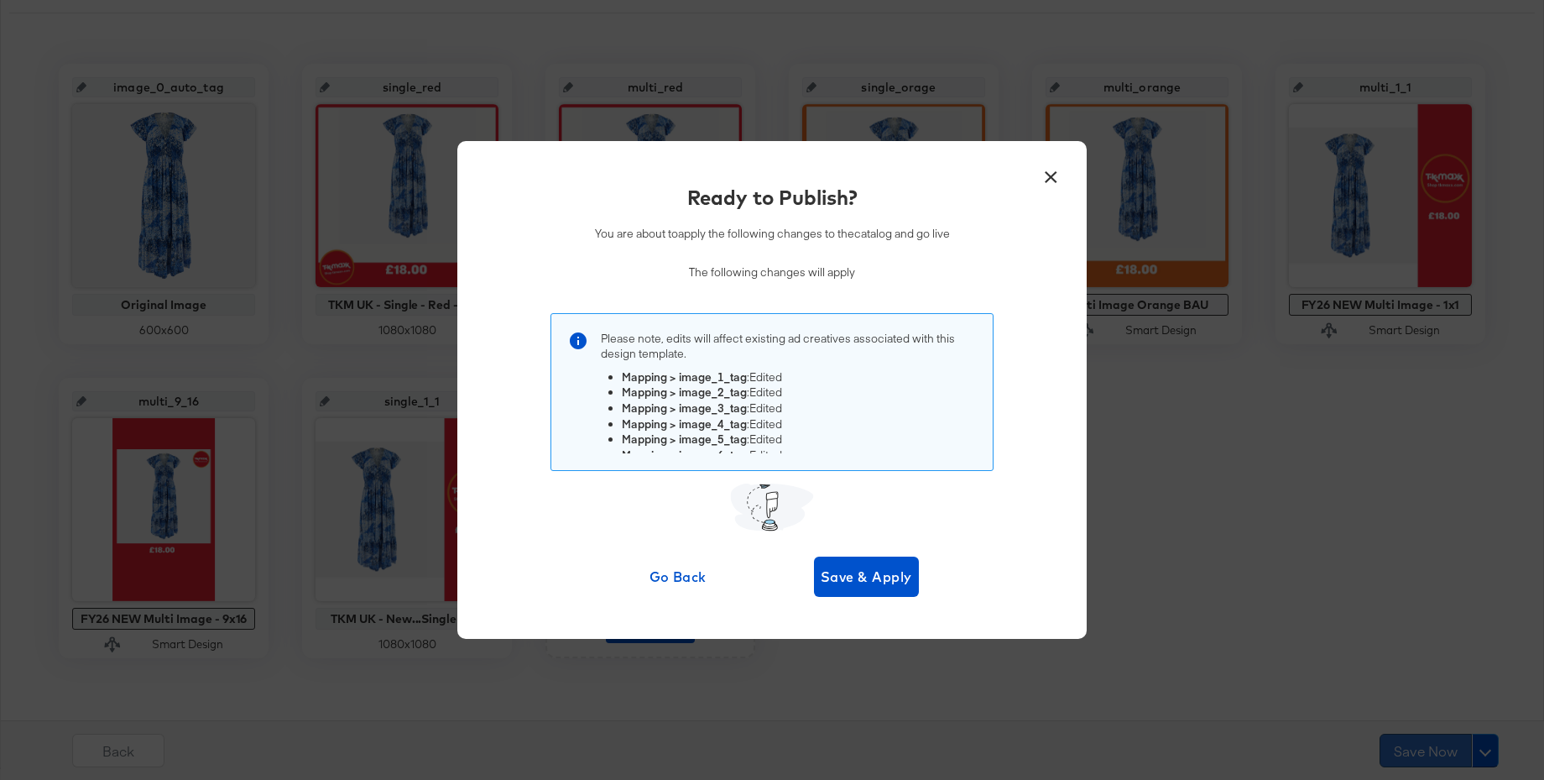
scroll to position [0, 0]
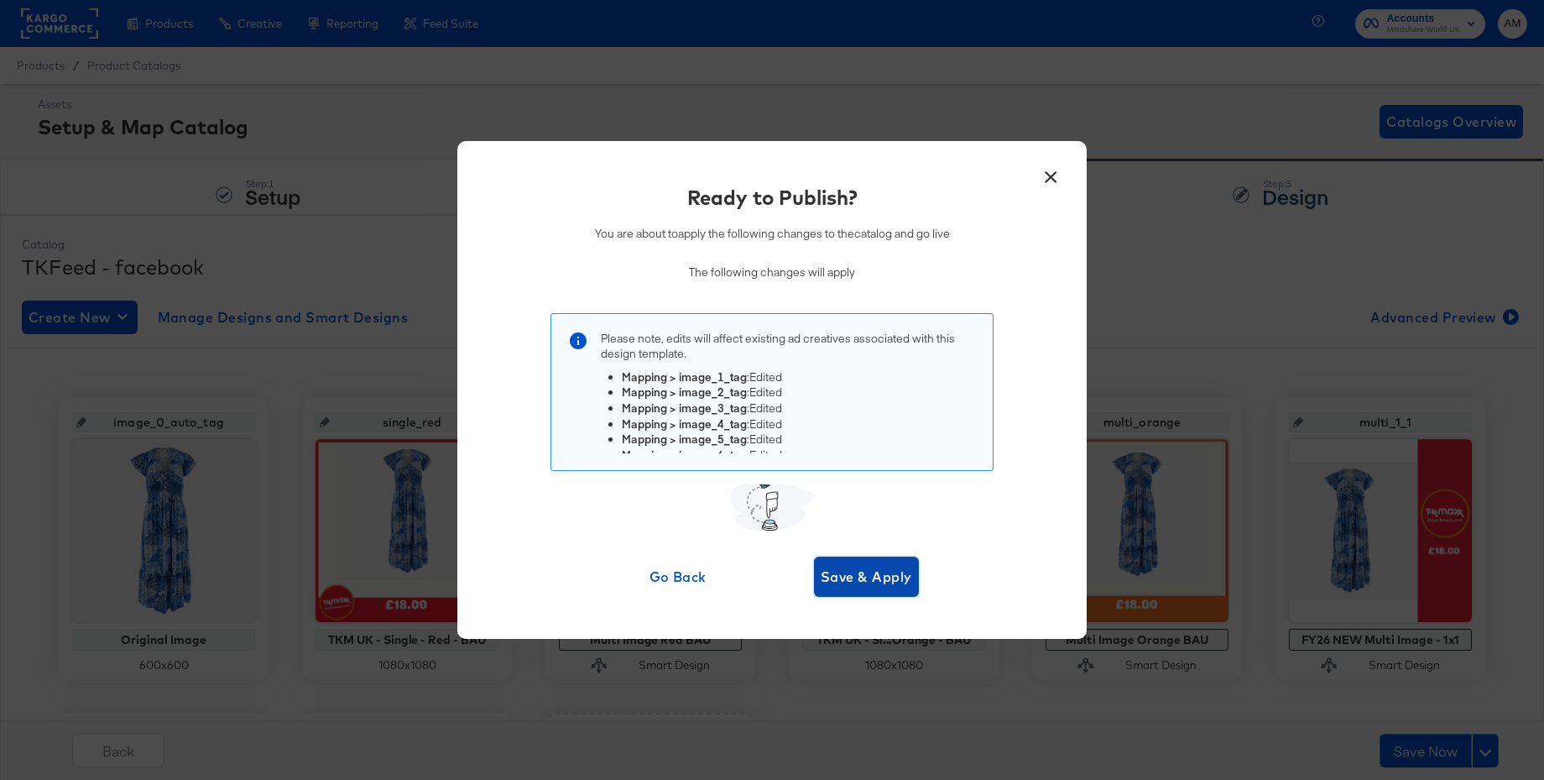
click at [863, 576] on span "Save & Apply" at bounding box center [866, 577] width 91 height 24
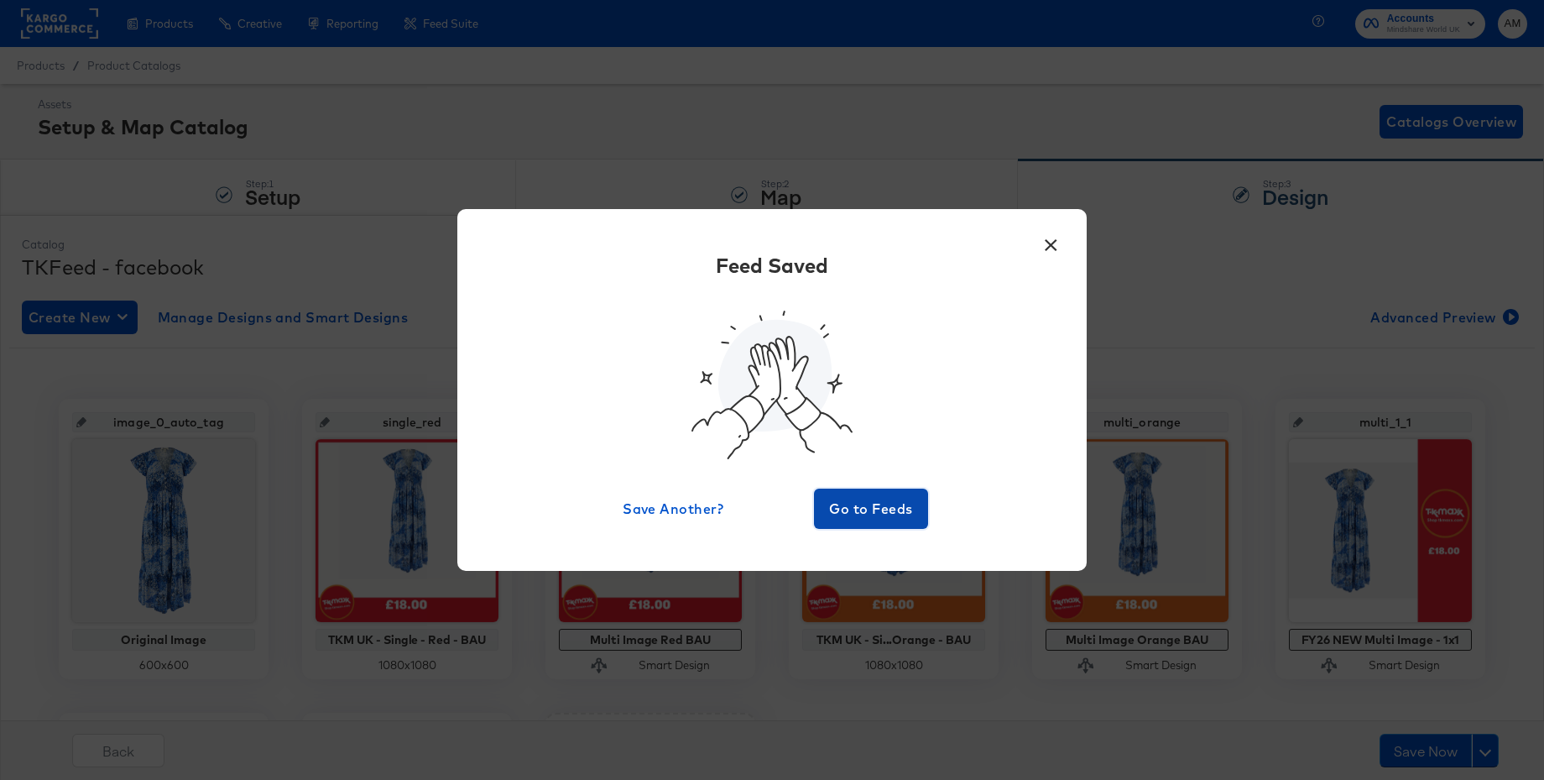
click at [865, 522] on button "Go to Feeds" at bounding box center [871, 508] width 114 height 40
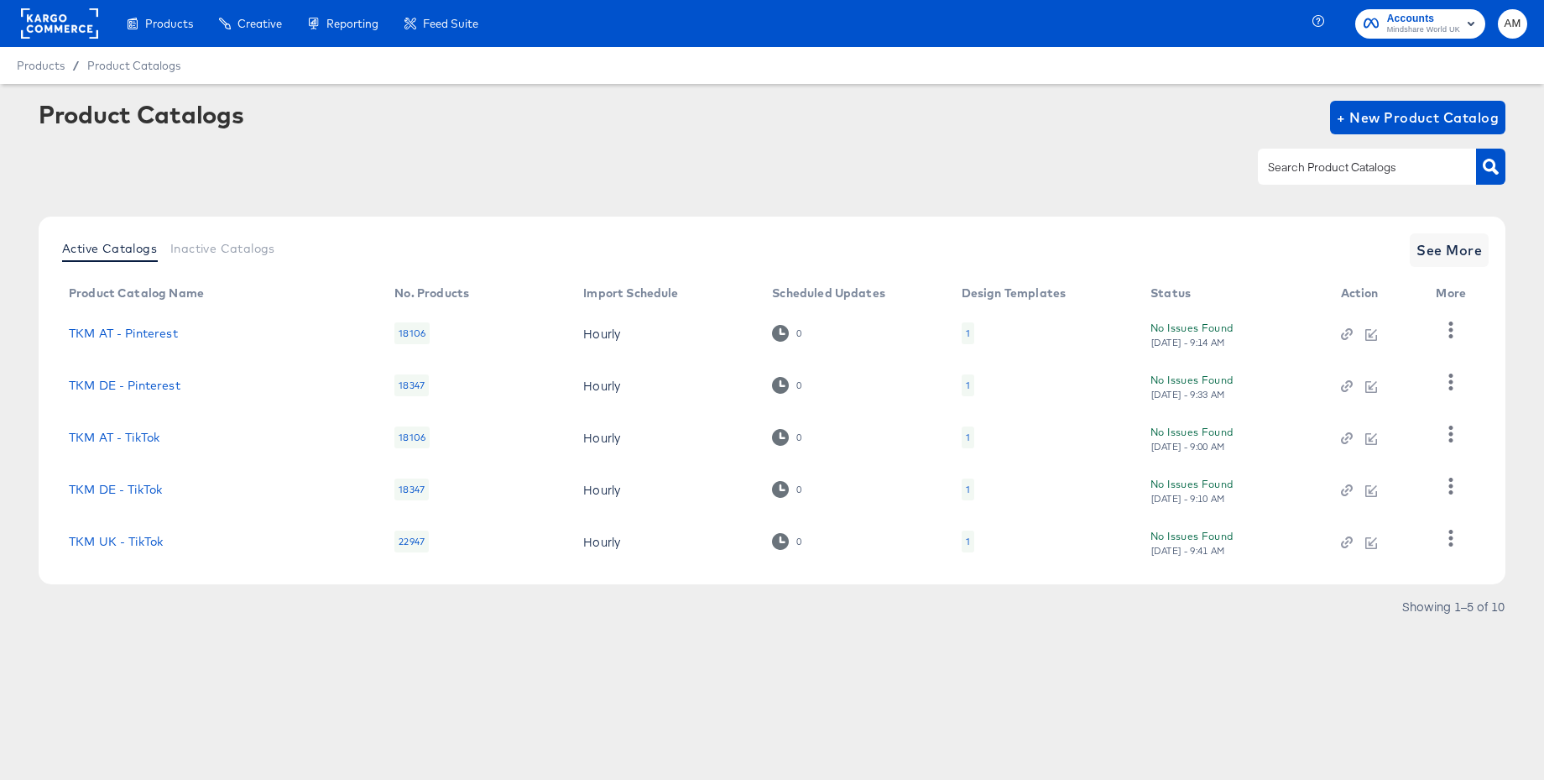
click at [38, 28] on rect at bounding box center [59, 23] width 77 height 30
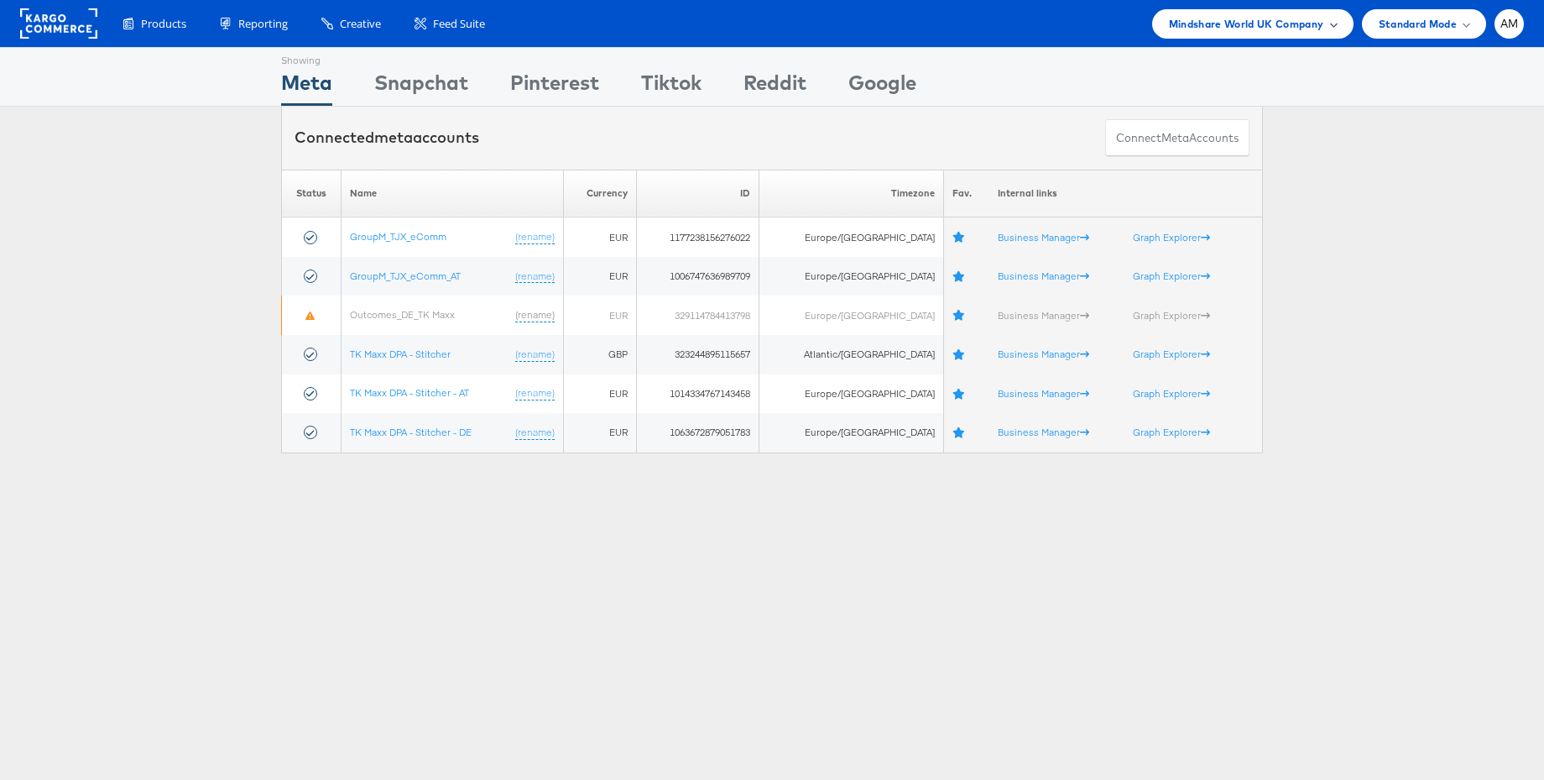
click at [1308, 24] on span "Mindshare World UK Company" at bounding box center [1246, 24] width 155 height 18
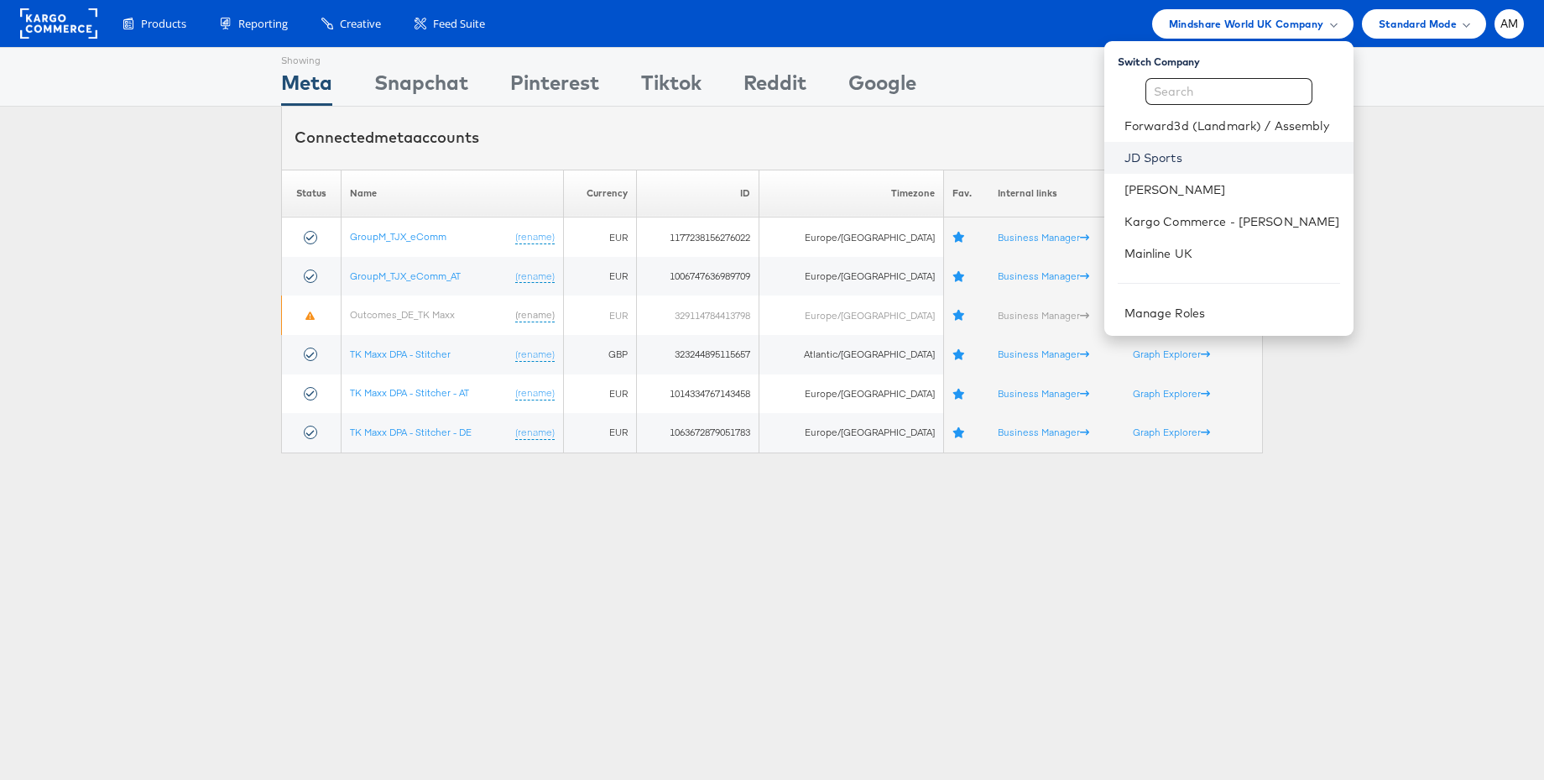
click at [1178, 159] on link "JD Sports" at bounding box center [1233, 157] width 216 height 17
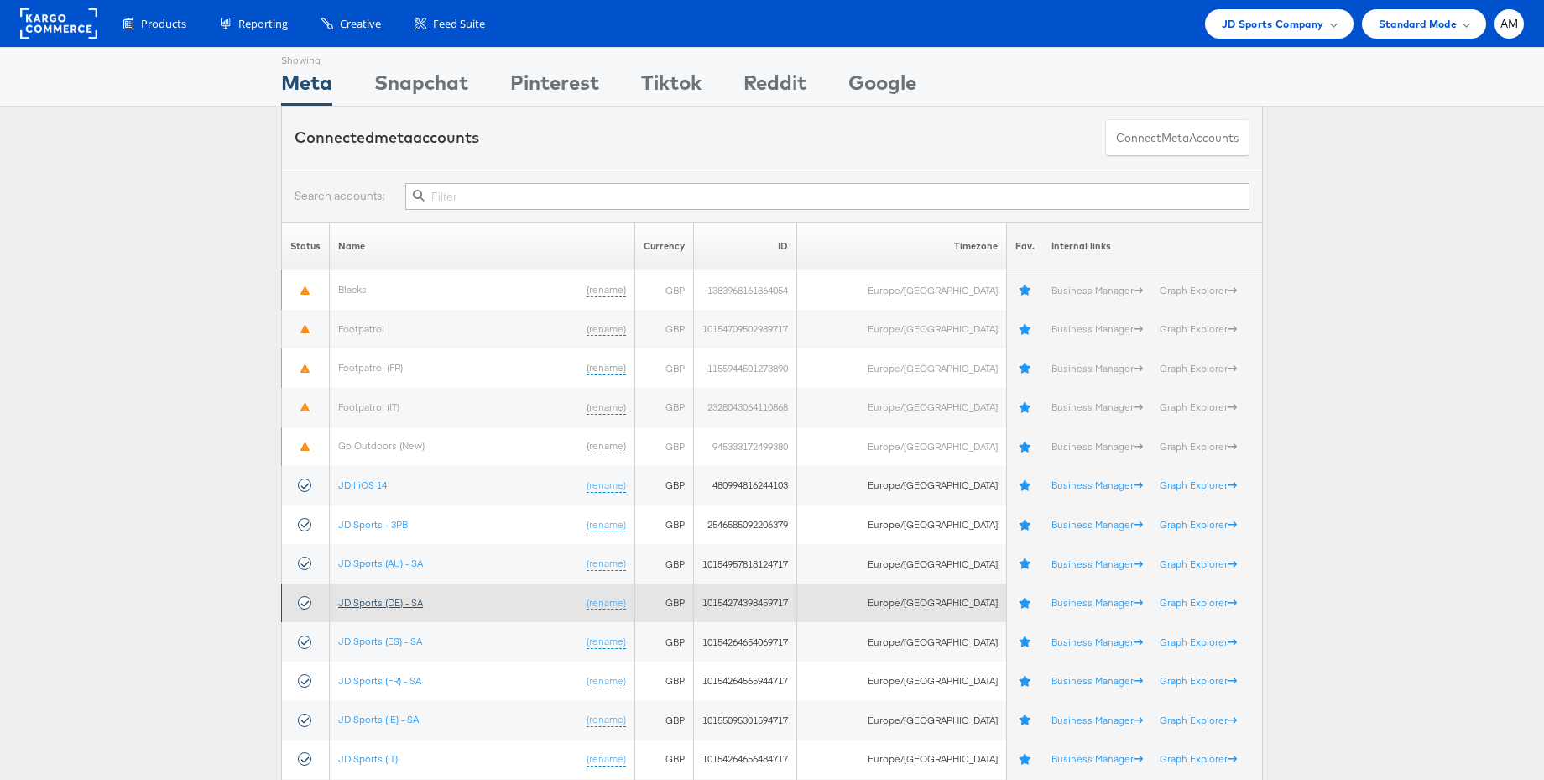
click at [393, 598] on link "JD Sports (DE) - SA" at bounding box center [380, 602] width 85 height 13
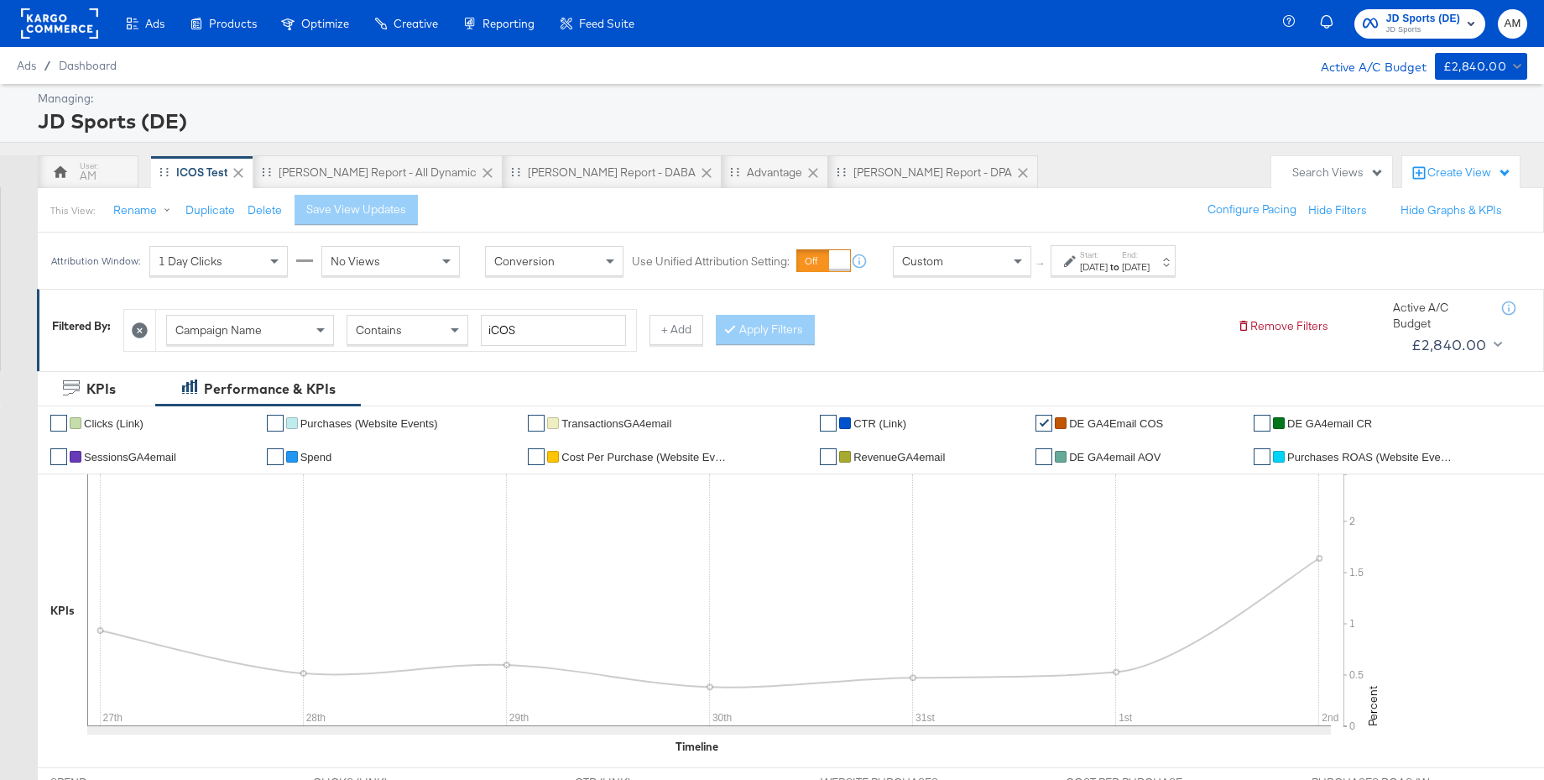
click at [1294, 420] on span "DE GA4email CR" at bounding box center [1330, 423] width 85 height 13
click at [879, 422] on span "CTR (Link)" at bounding box center [880, 423] width 53 height 13
click at [552, 454] on div at bounding box center [553, 457] width 12 height 12
click at [574, 457] on span "Cost Per Purchase (Website Events)" at bounding box center [646, 457] width 168 height 13
click at [125, 456] on span "SessionsGA4email" at bounding box center [130, 457] width 92 height 13
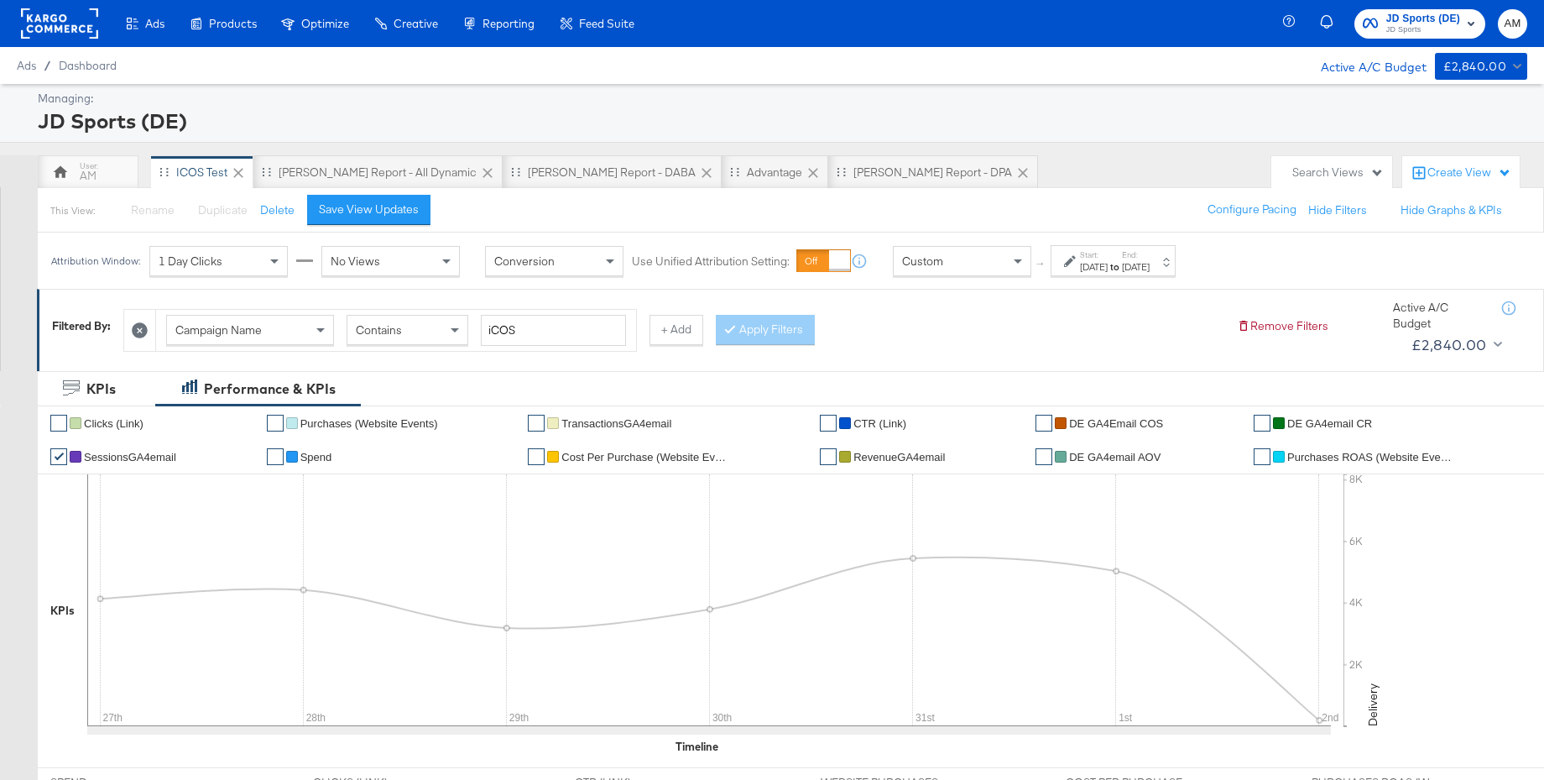
click at [1095, 459] on span "DE GA4email AOV" at bounding box center [1114, 457] width 91 height 13
click at [1340, 466] on li "✔ Purchases ROAS (Website Events)" at bounding box center [1393, 457] width 279 height 34
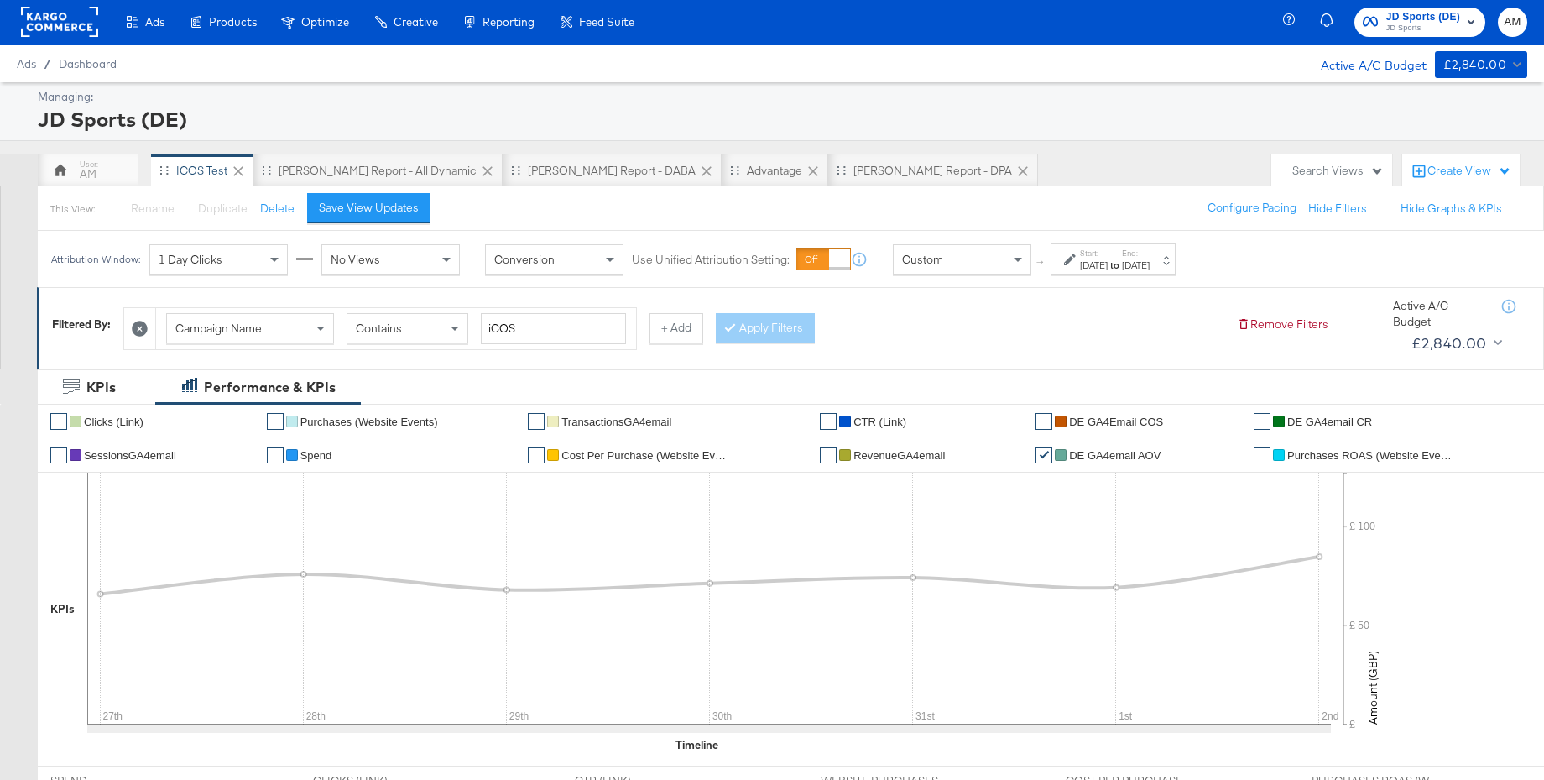
click at [1330, 454] on span "Purchases ROAS (Website Events)" at bounding box center [1372, 455] width 168 height 13
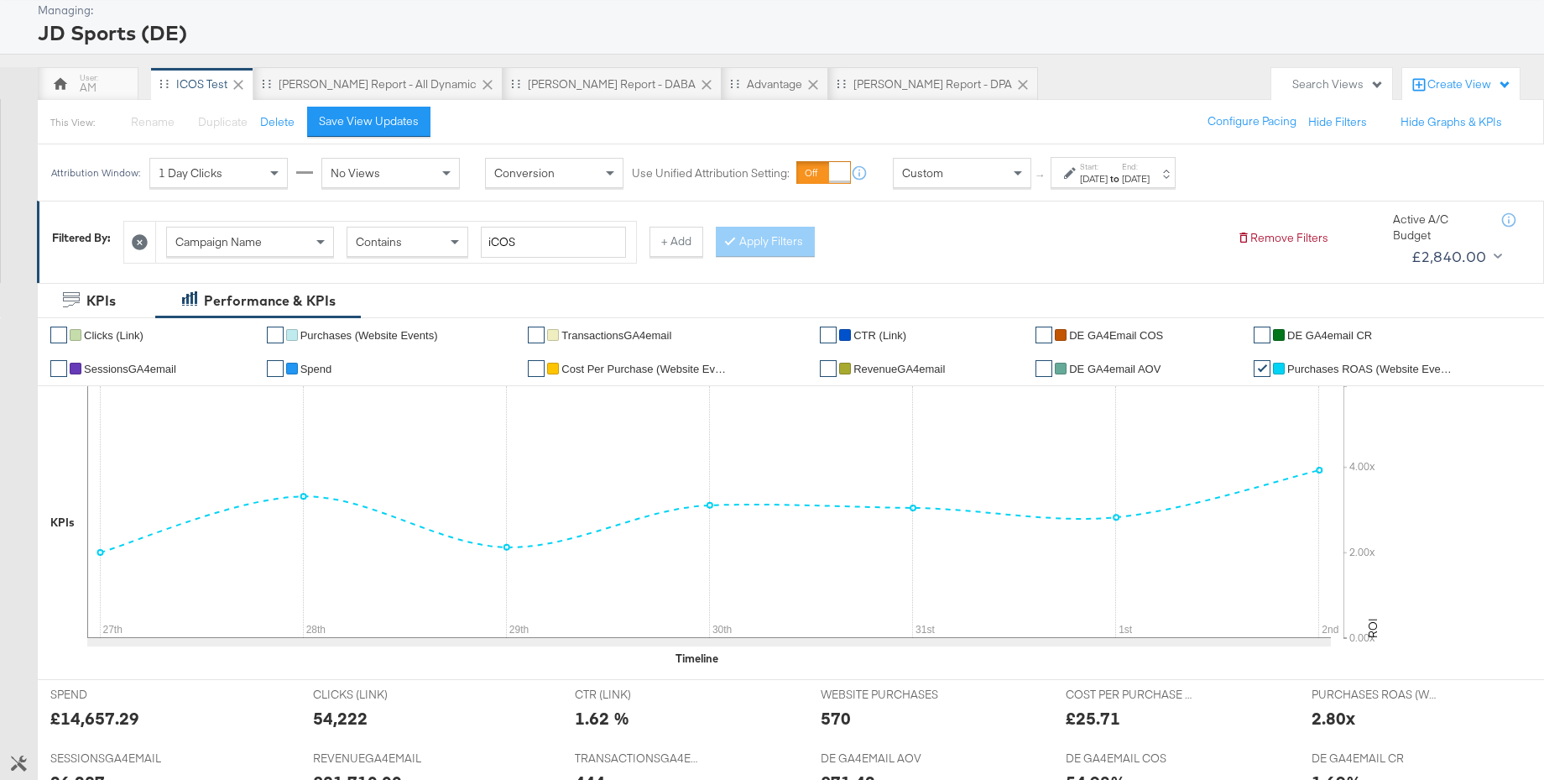
scroll to position [57, 0]
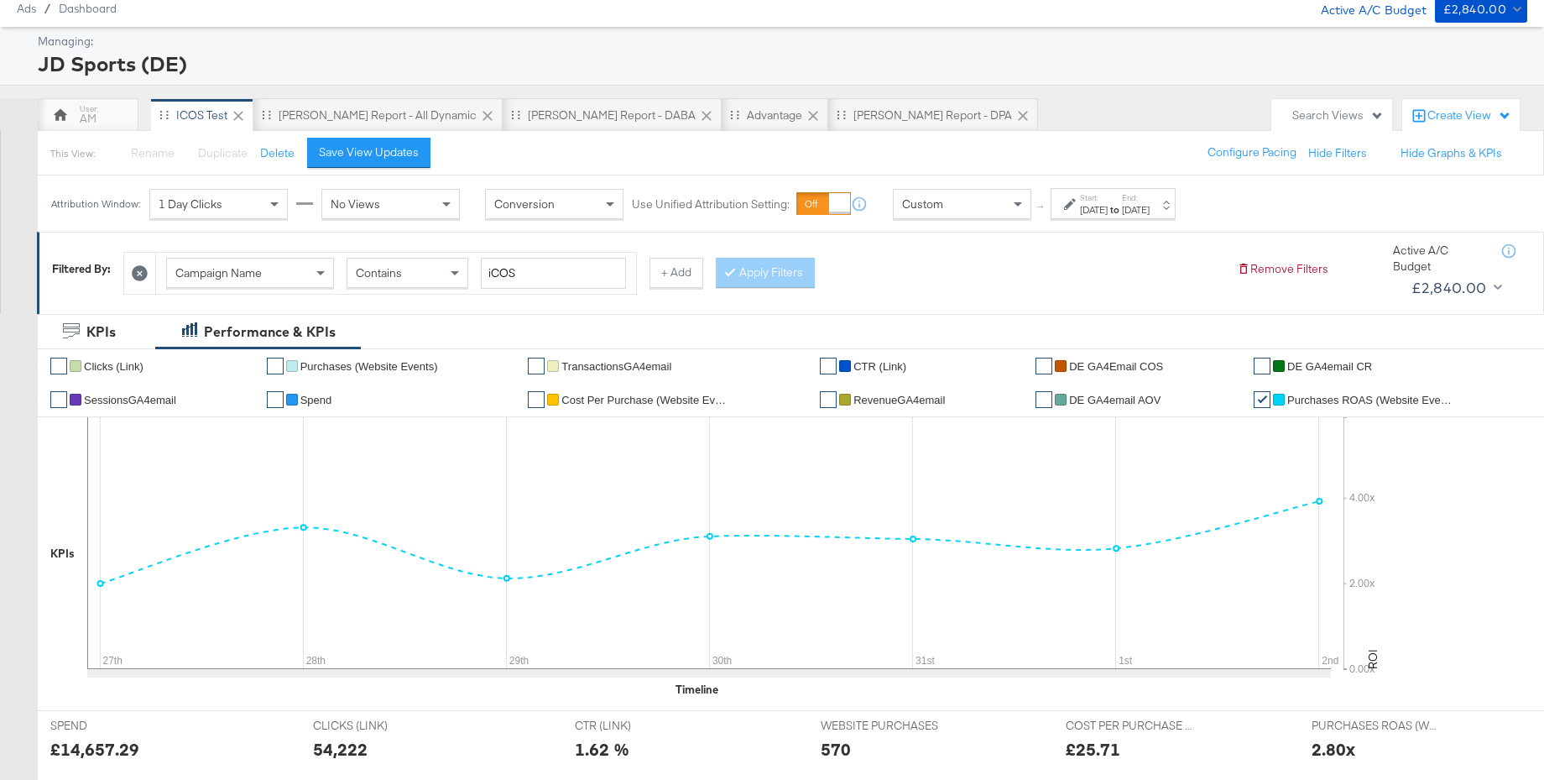
click at [1108, 212] on div "[DATE]" at bounding box center [1094, 209] width 28 height 13
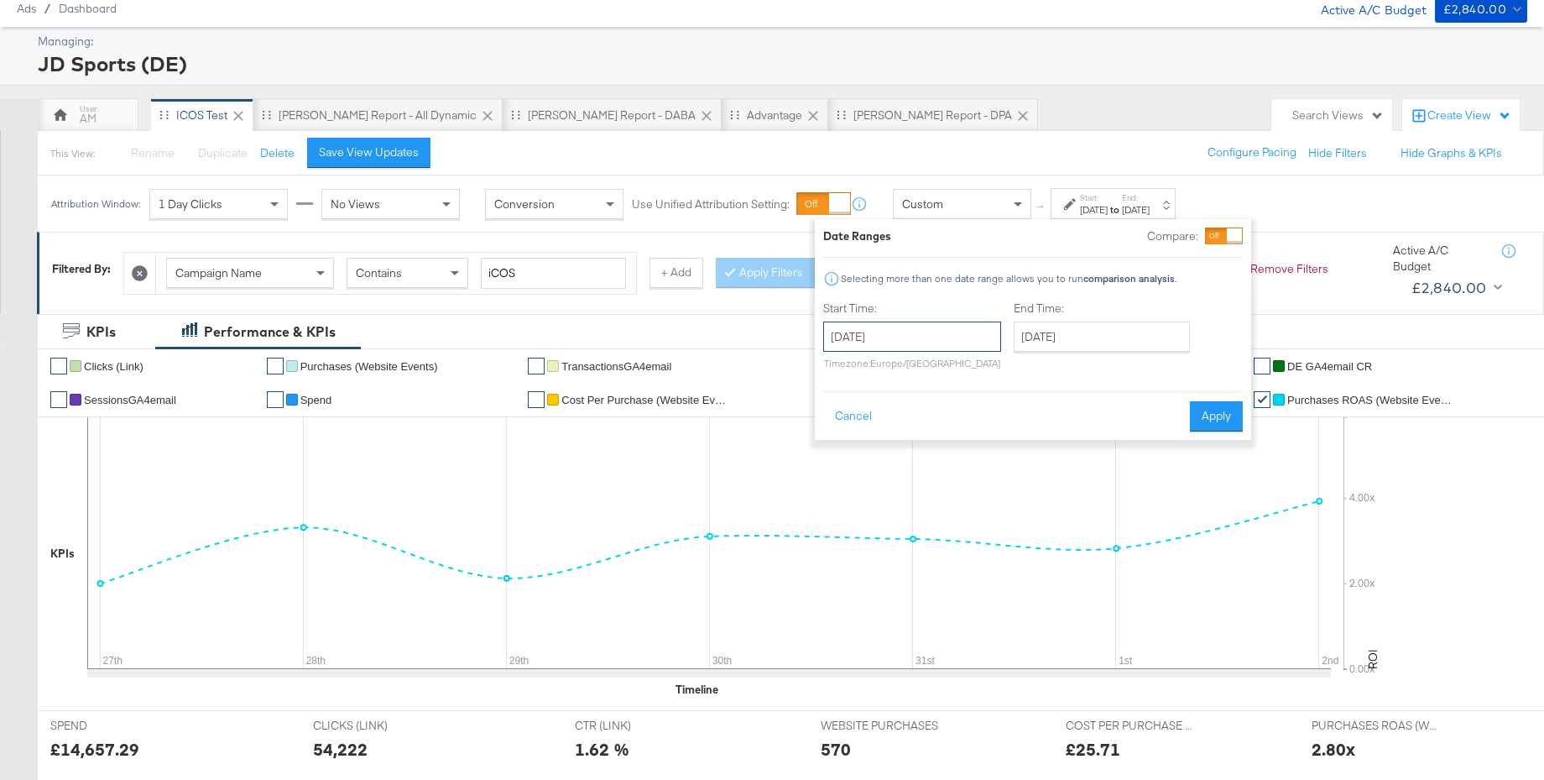
click at [901, 343] on input "August 27th 2025" at bounding box center [912, 336] width 178 height 30
drag, startPoint x: 953, startPoint y: 505, endPoint x: 1081, endPoint y: 471, distance: 132.9
click at [953, 505] on td "28" at bounding box center [957, 516] width 29 height 24
type input "August 28th 2025"
click at [1072, 333] on input "September 24th 2025" at bounding box center [1102, 336] width 176 height 30
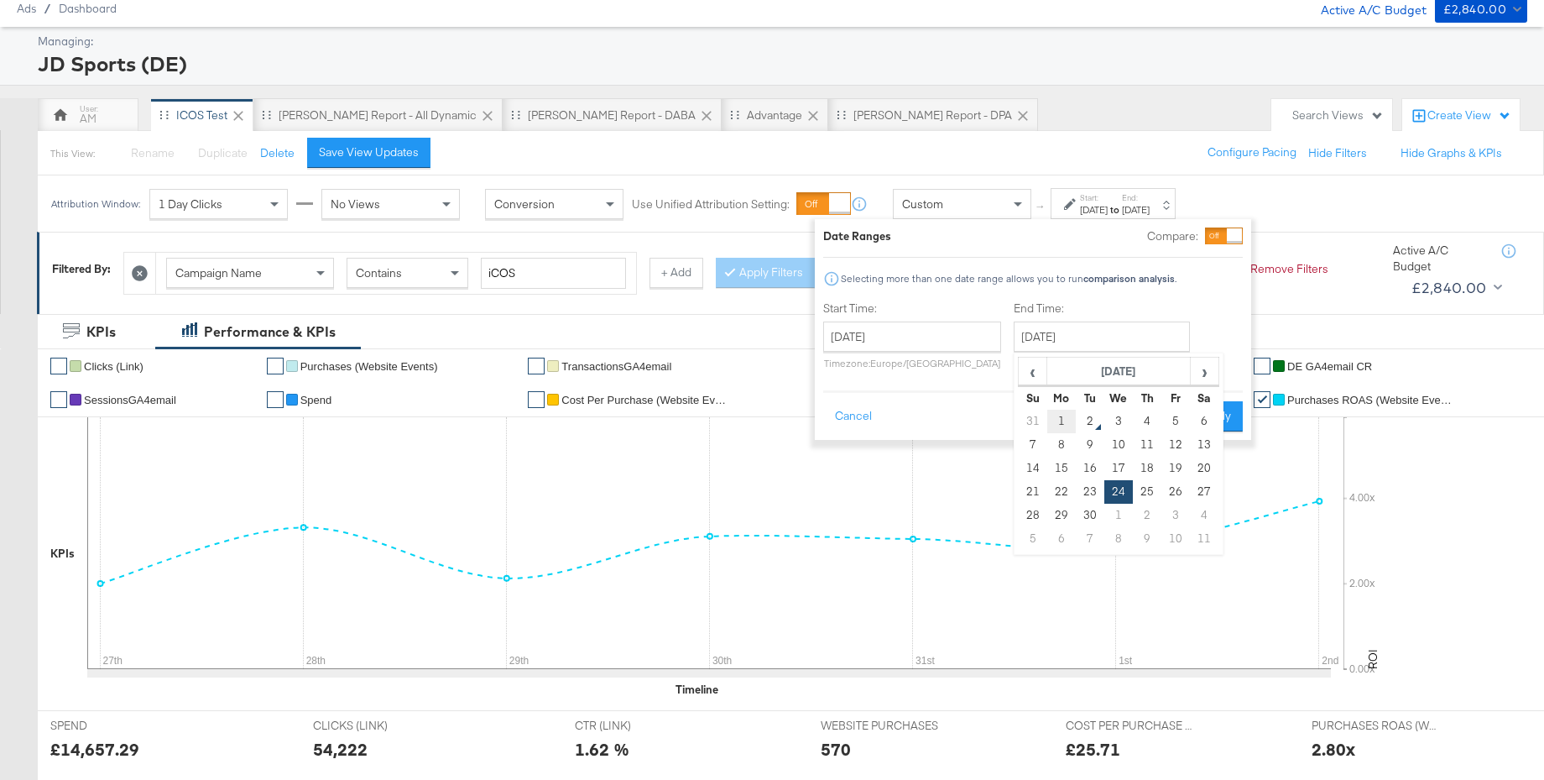
click at [1058, 422] on td "1" at bounding box center [1061, 422] width 29 height 24
type input "[DATE]"
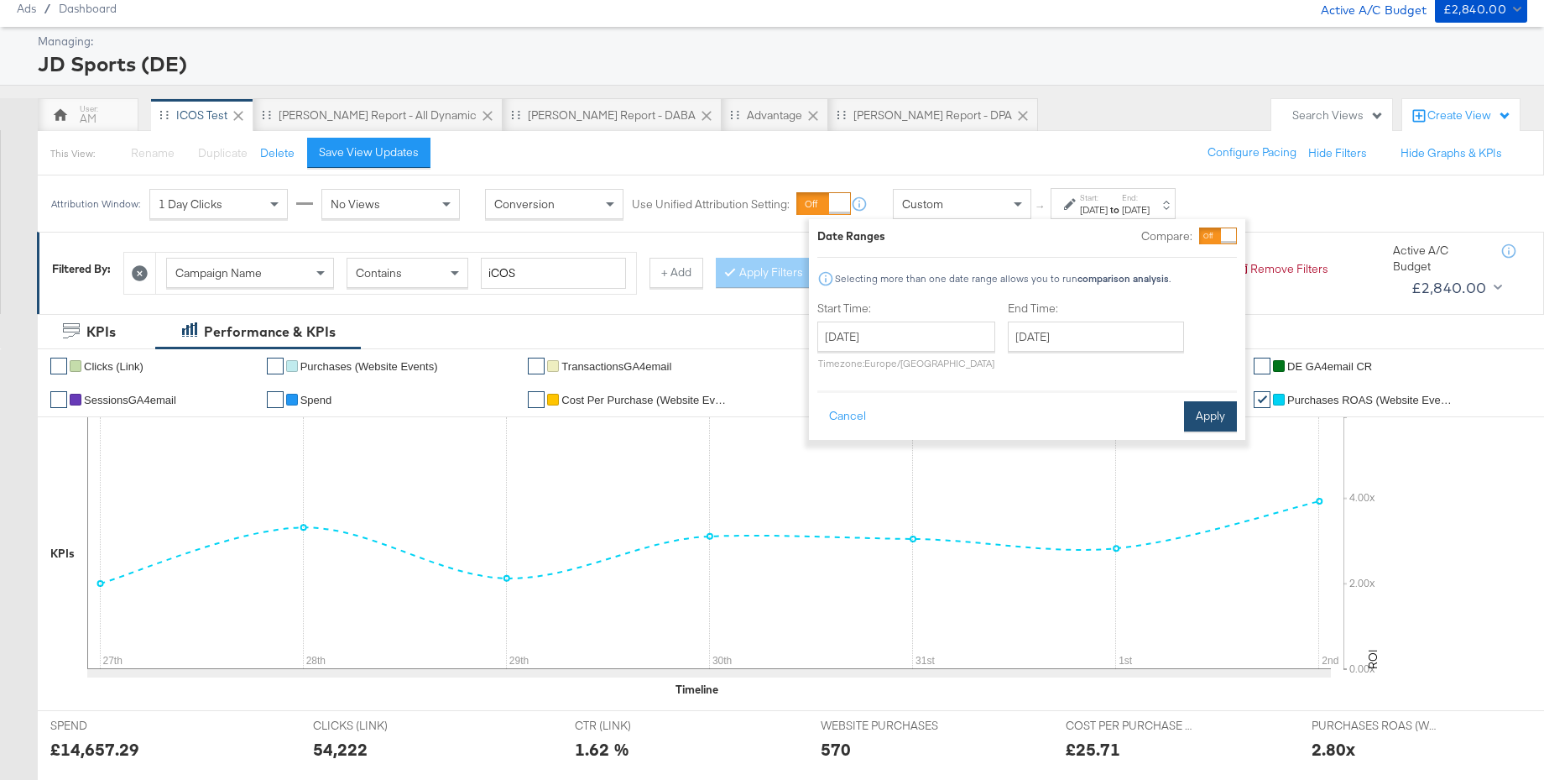
click at [1212, 412] on button "Apply" at bounding box center [1210, 416] width 53 height 30
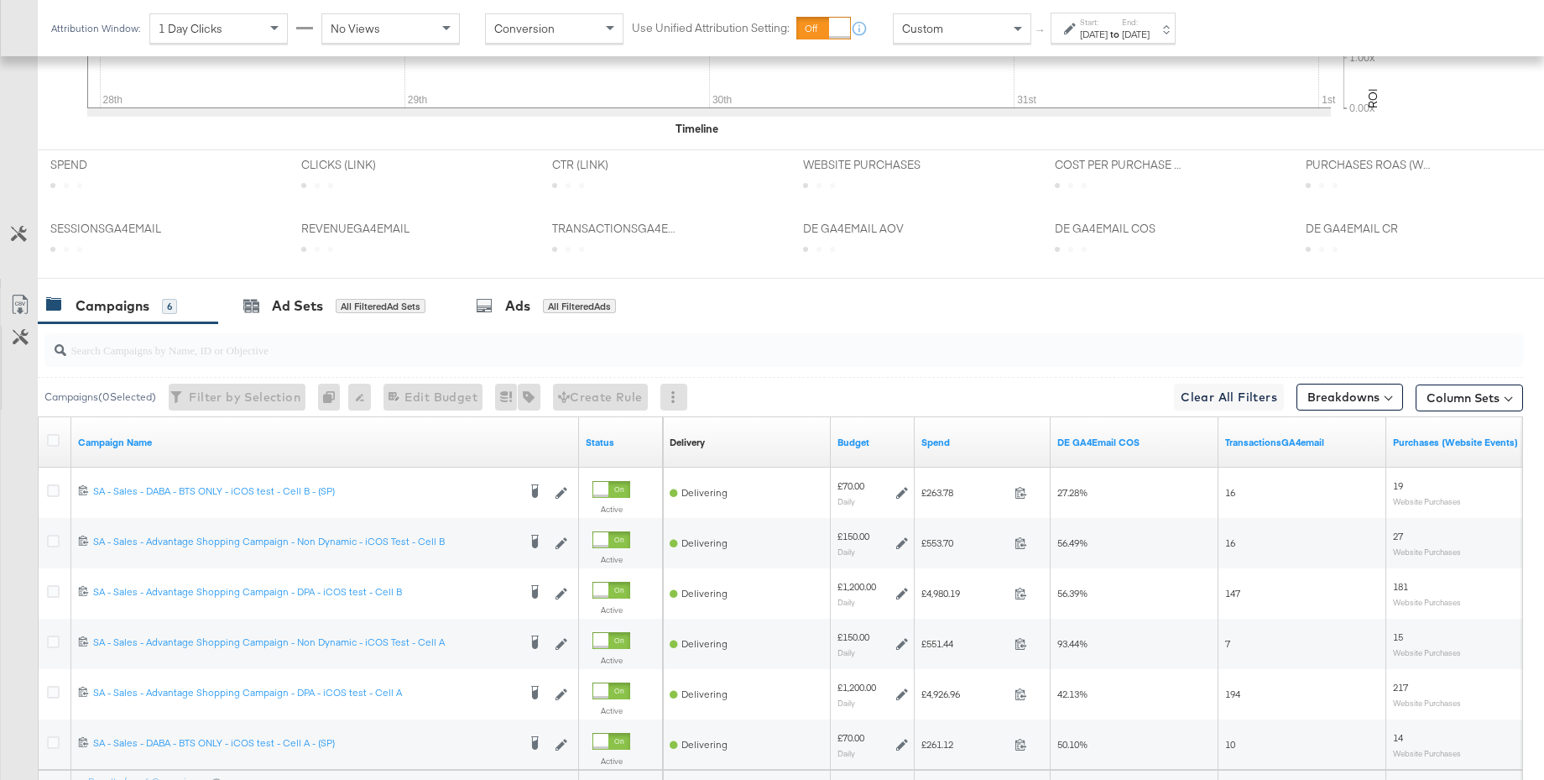
scroll to position [781, 0]
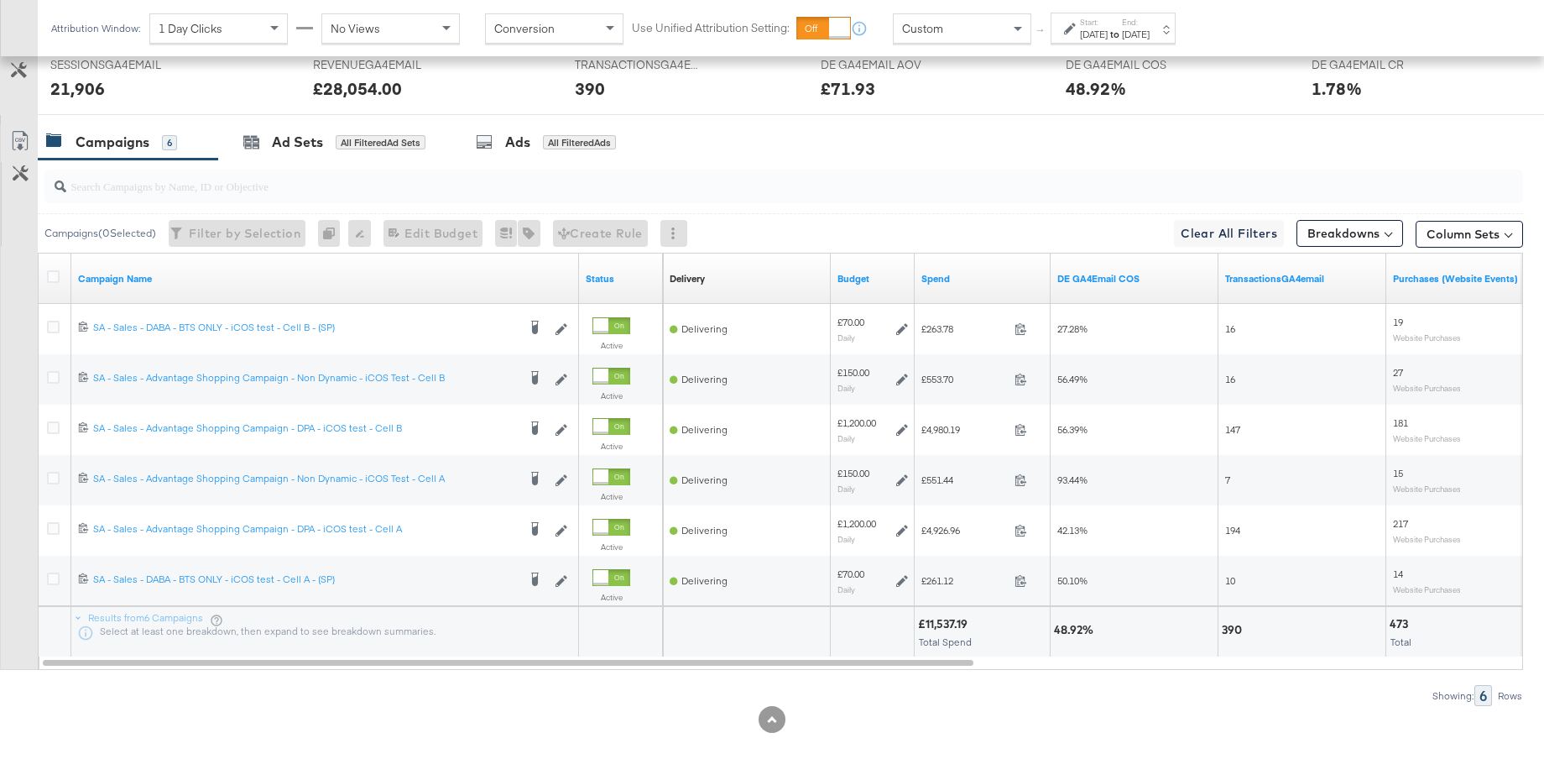
click at [933, 34] on span "Custom" at bounding box center [922, 28] width 41 height 15
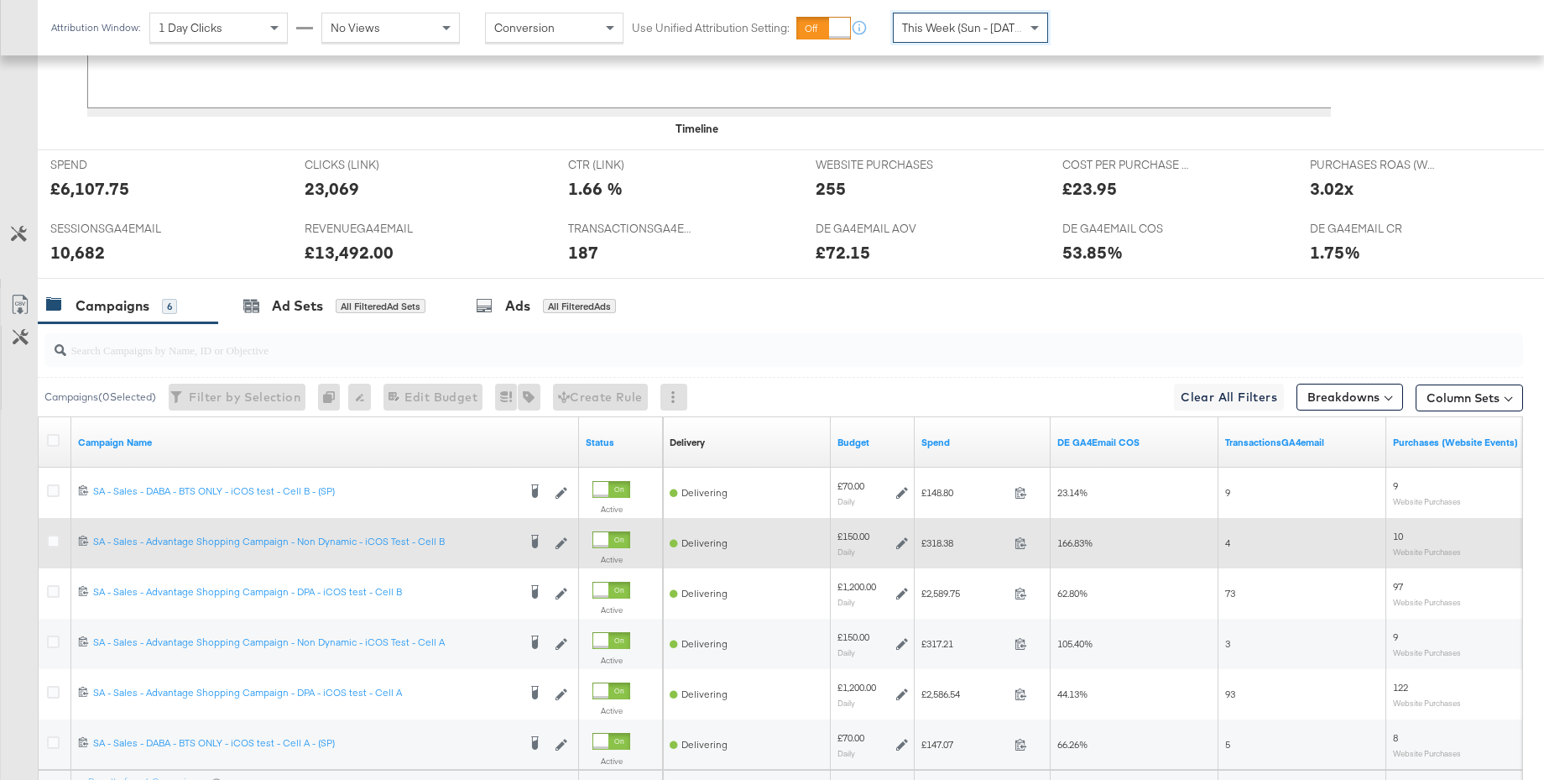
scroll to position [781, 0]
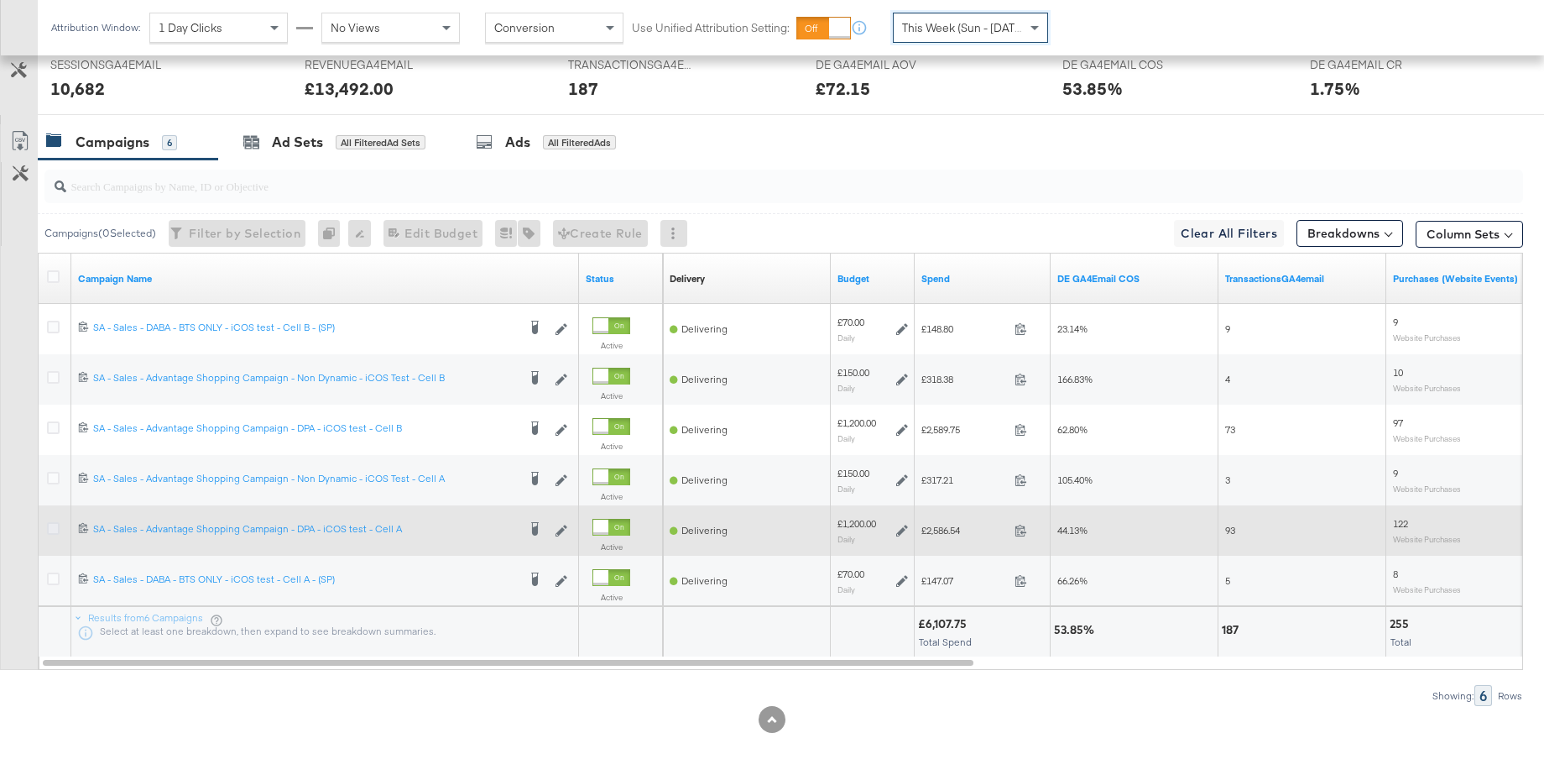
click at [56, 529] on icon at bounding box center [53, 528] width 13 height 13
click at [0, 0] on input "checkbox" at bounding box center [0, 0] width 0 height 0
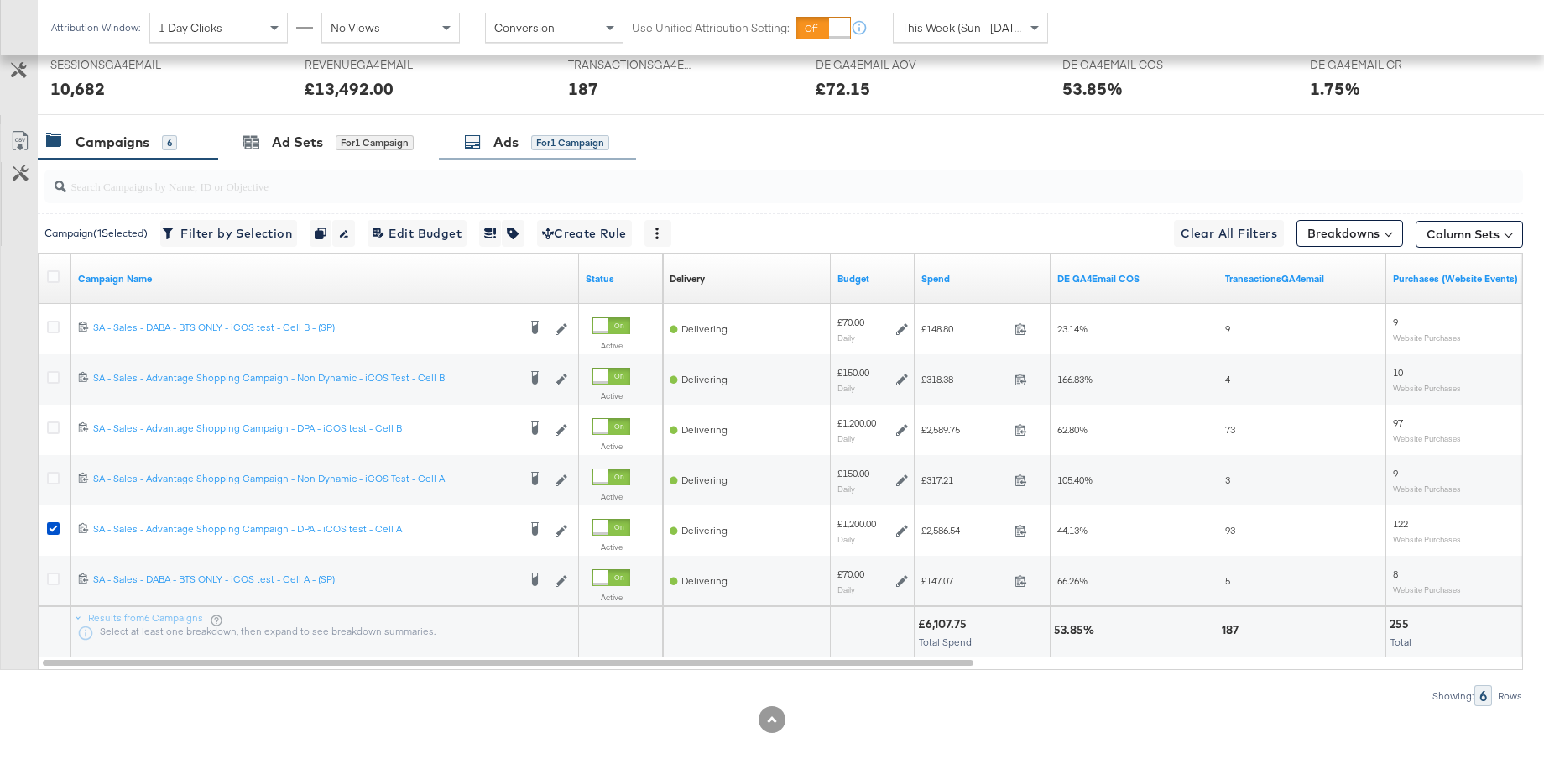
click at [504, 148] on div "Ads" at bounding box center [506, 142] width 25 height 19
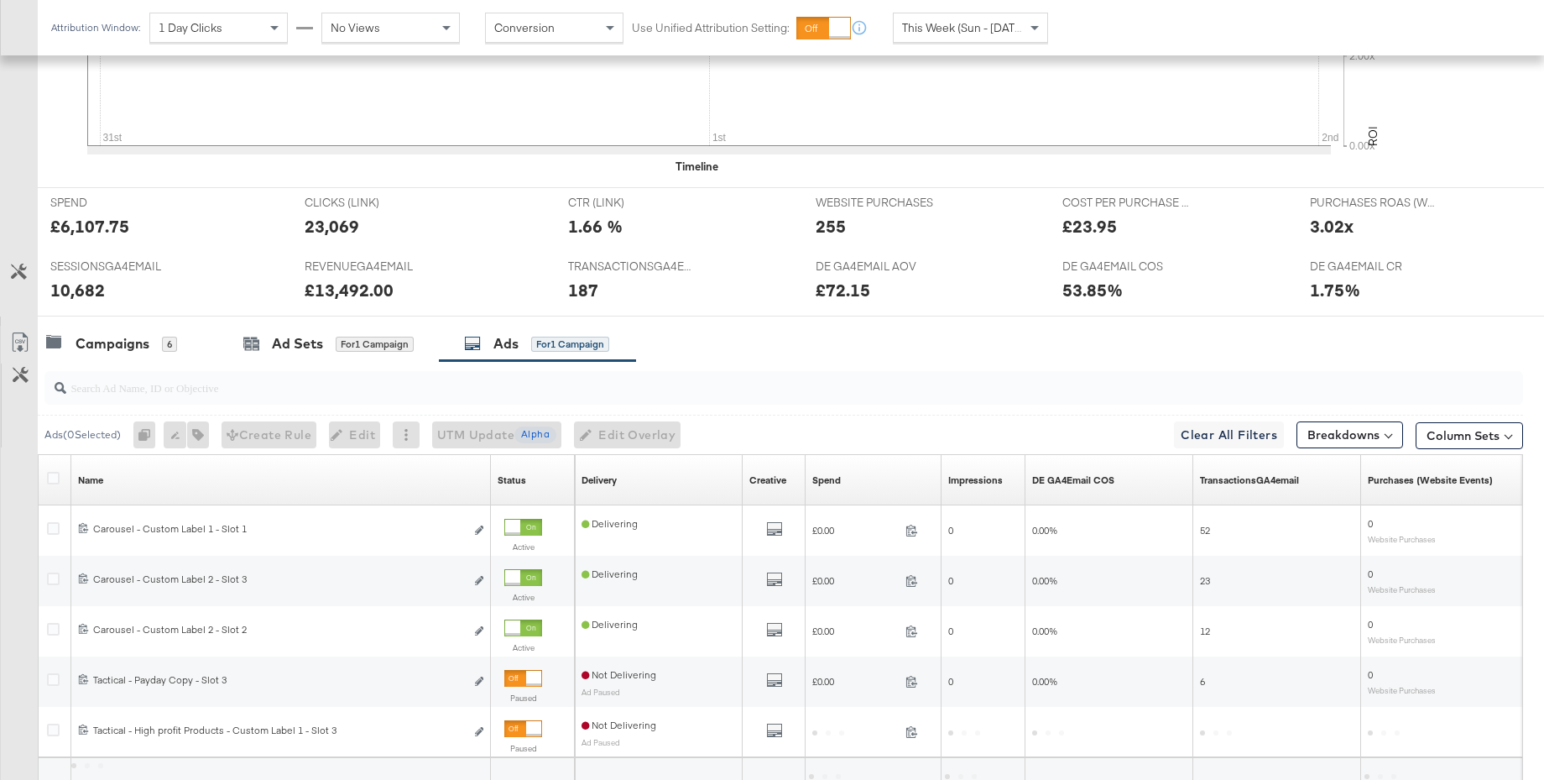
scroll to position [730, 0]
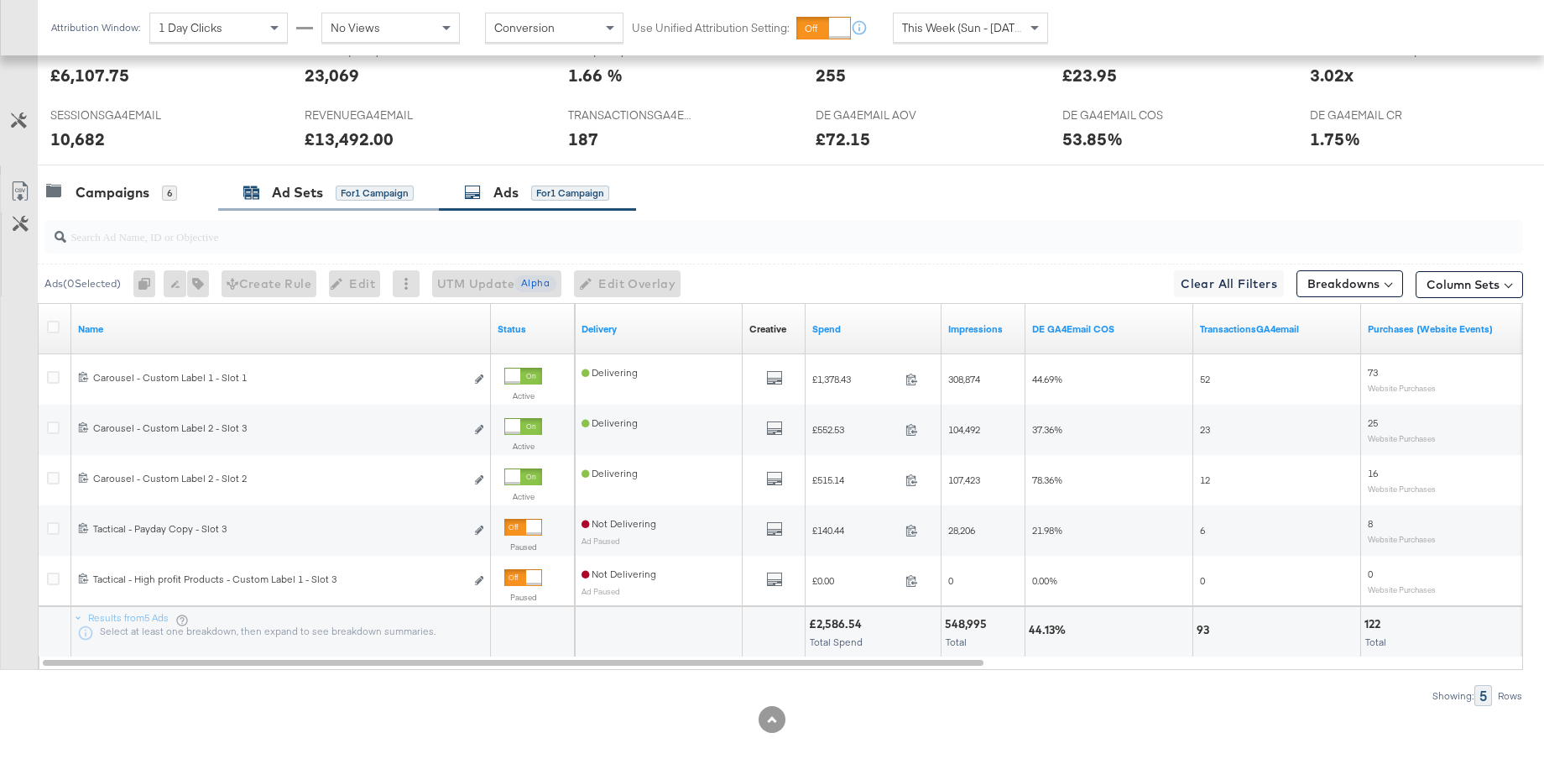
click at [297, 200] on div "Ad Sets" at bounding box center [297, 192] width 51 height 19
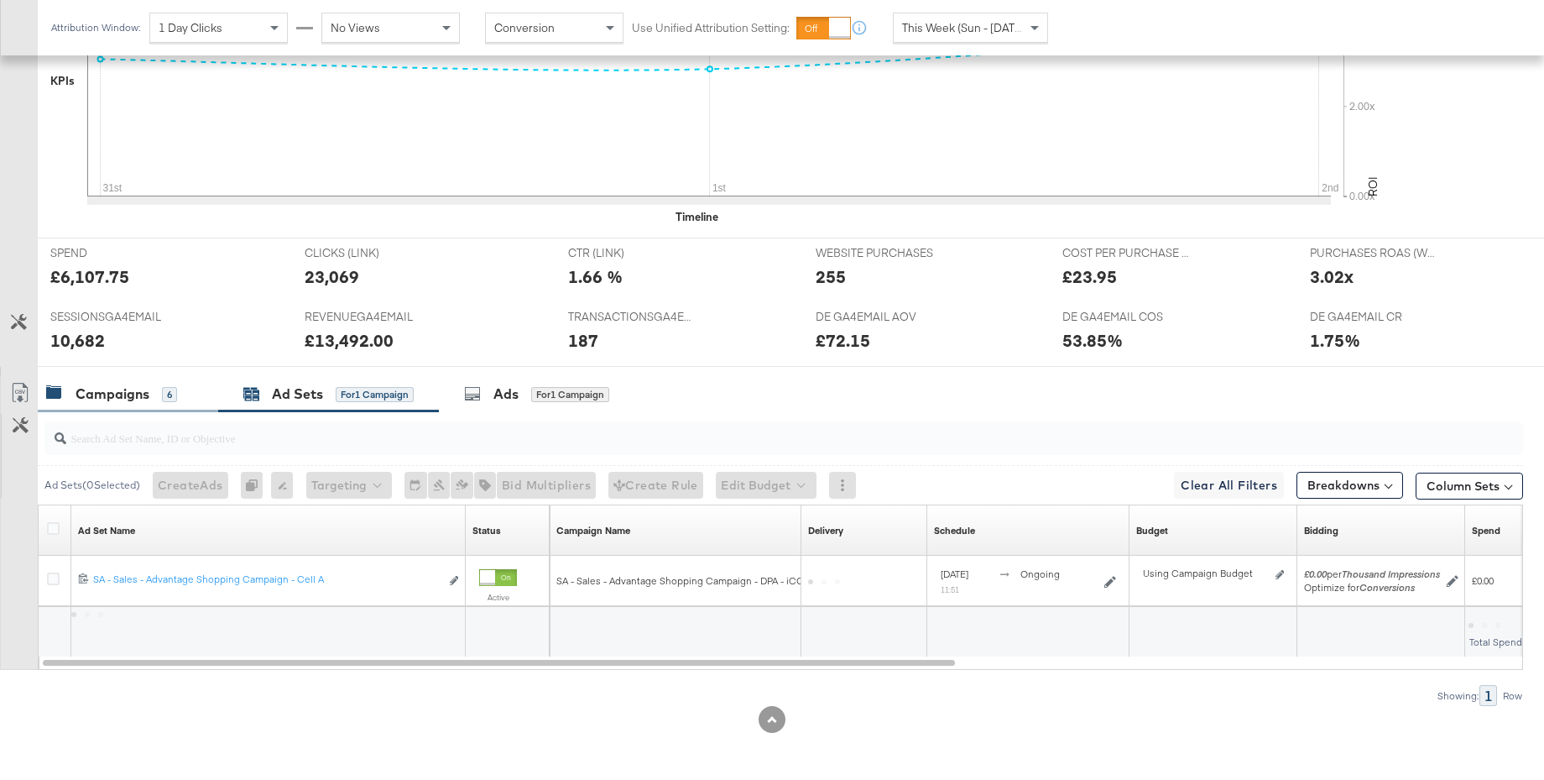
scroll to position [529, 0]
click at [53, 530] on icon at bounding box center [53, 528] width 13 height 13
click at [0, 0] on input "checkbox" at bounding box center [0, 0] width 0 height 0
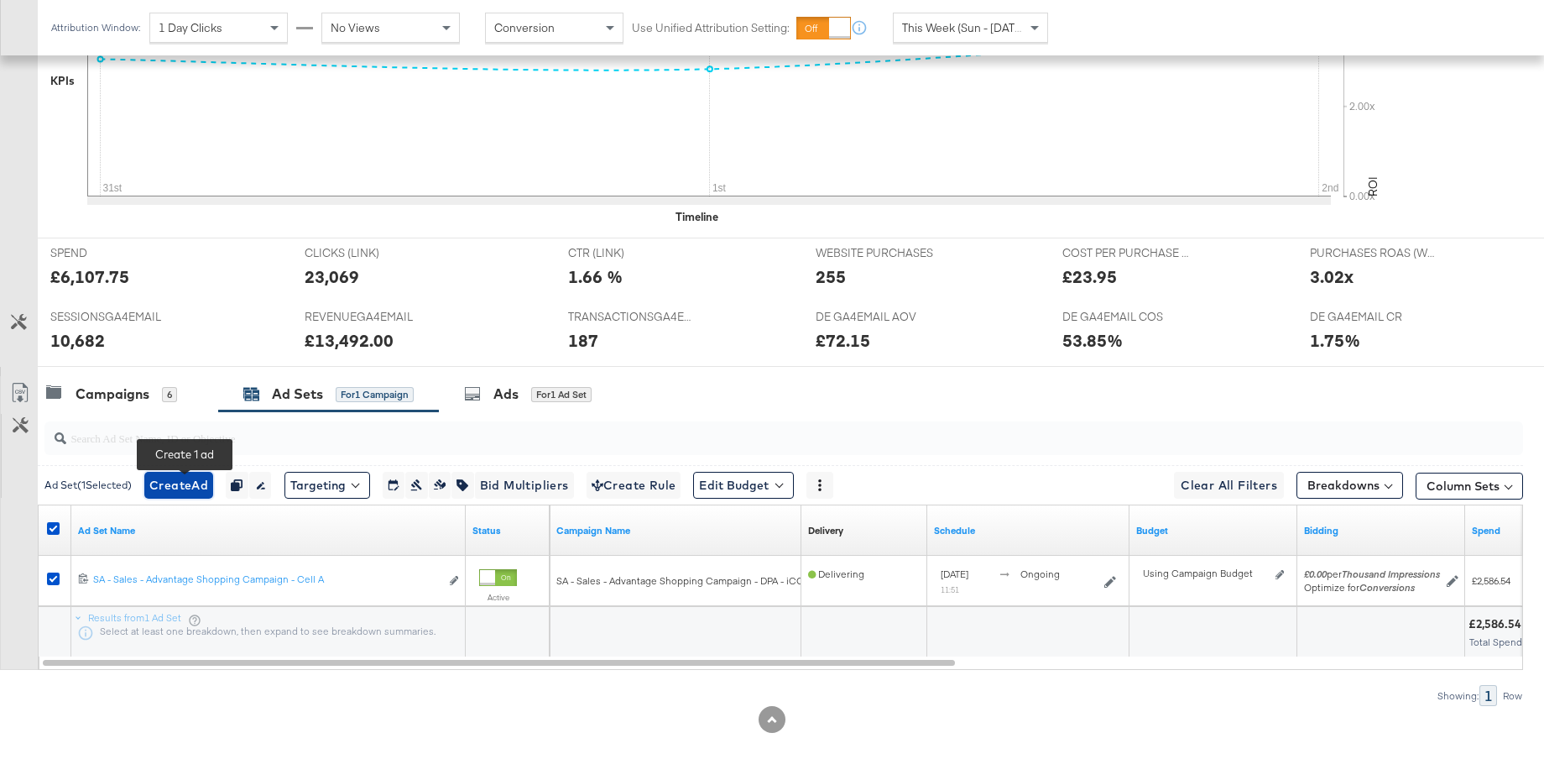
click at [172, 488] on span "Create Ad" at bounding box center [178, 485] width 59 height 21
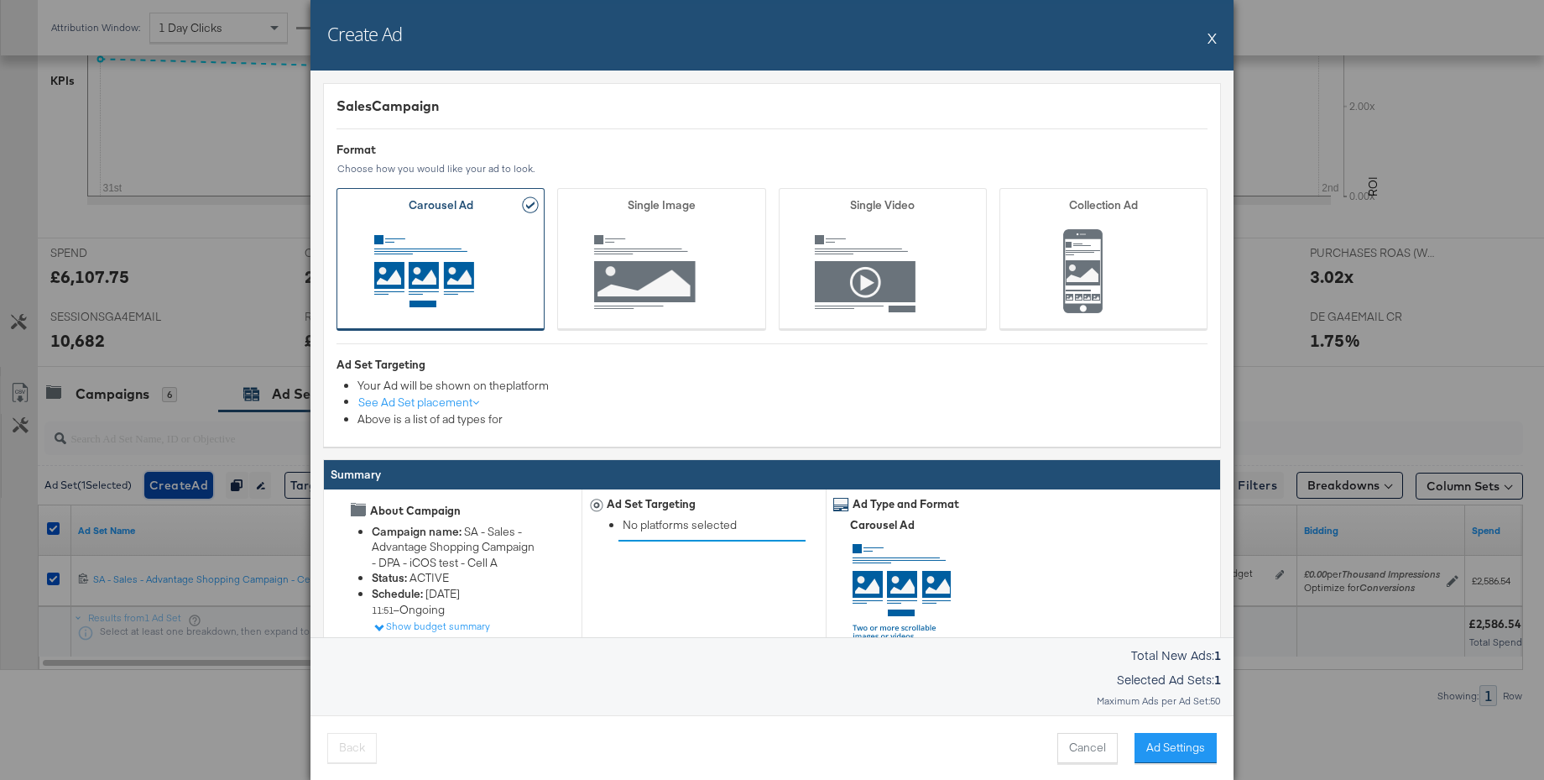
scroll to position [528, 0]
click at [1160, 749] on button "Ad Settings" at bounding box center [1176, 748] width 82 height 30
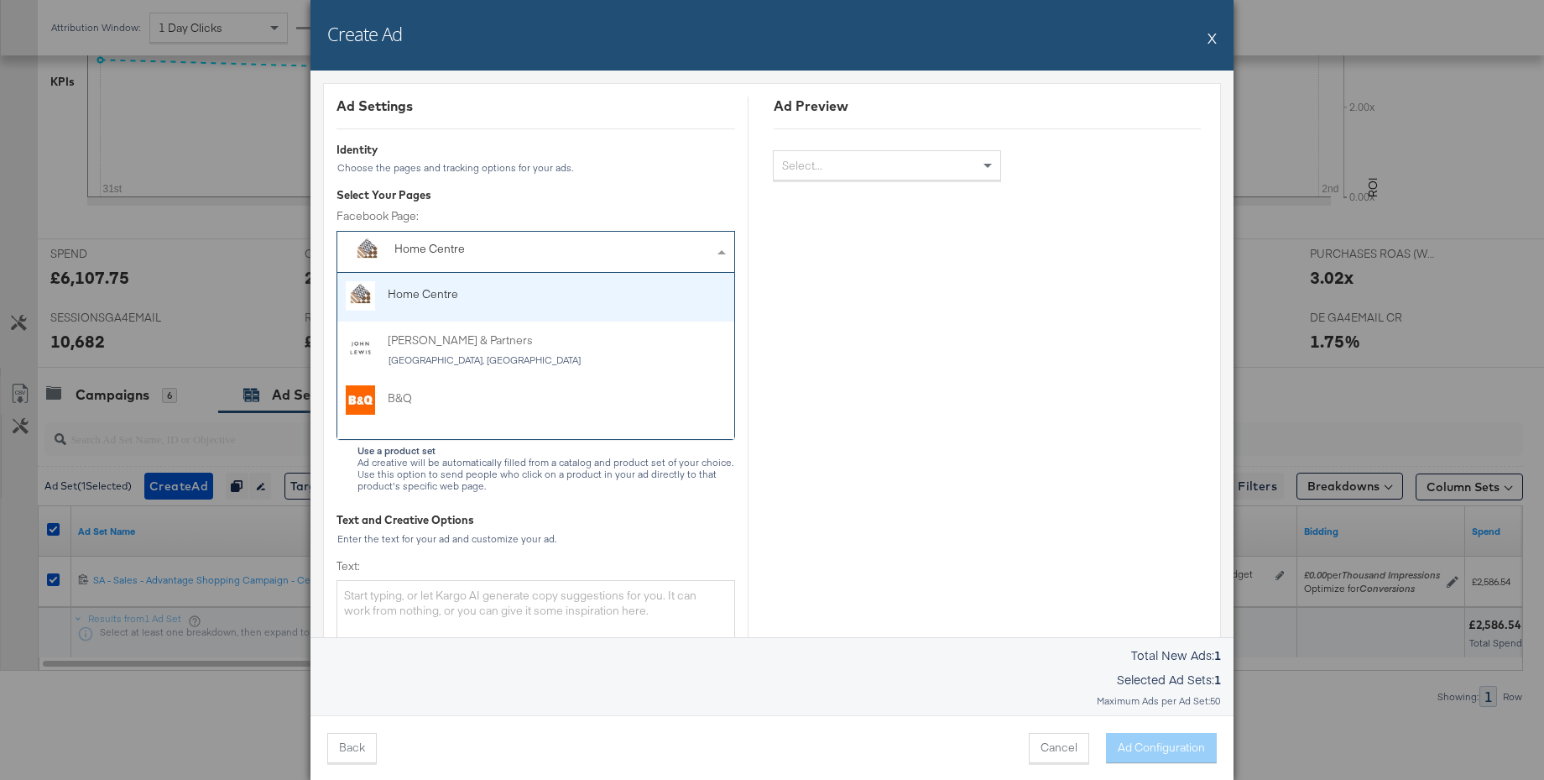
click at [474, 251] on div "Home Centre" at bounding box center [497, 249] width 206 height 17
type input "j"
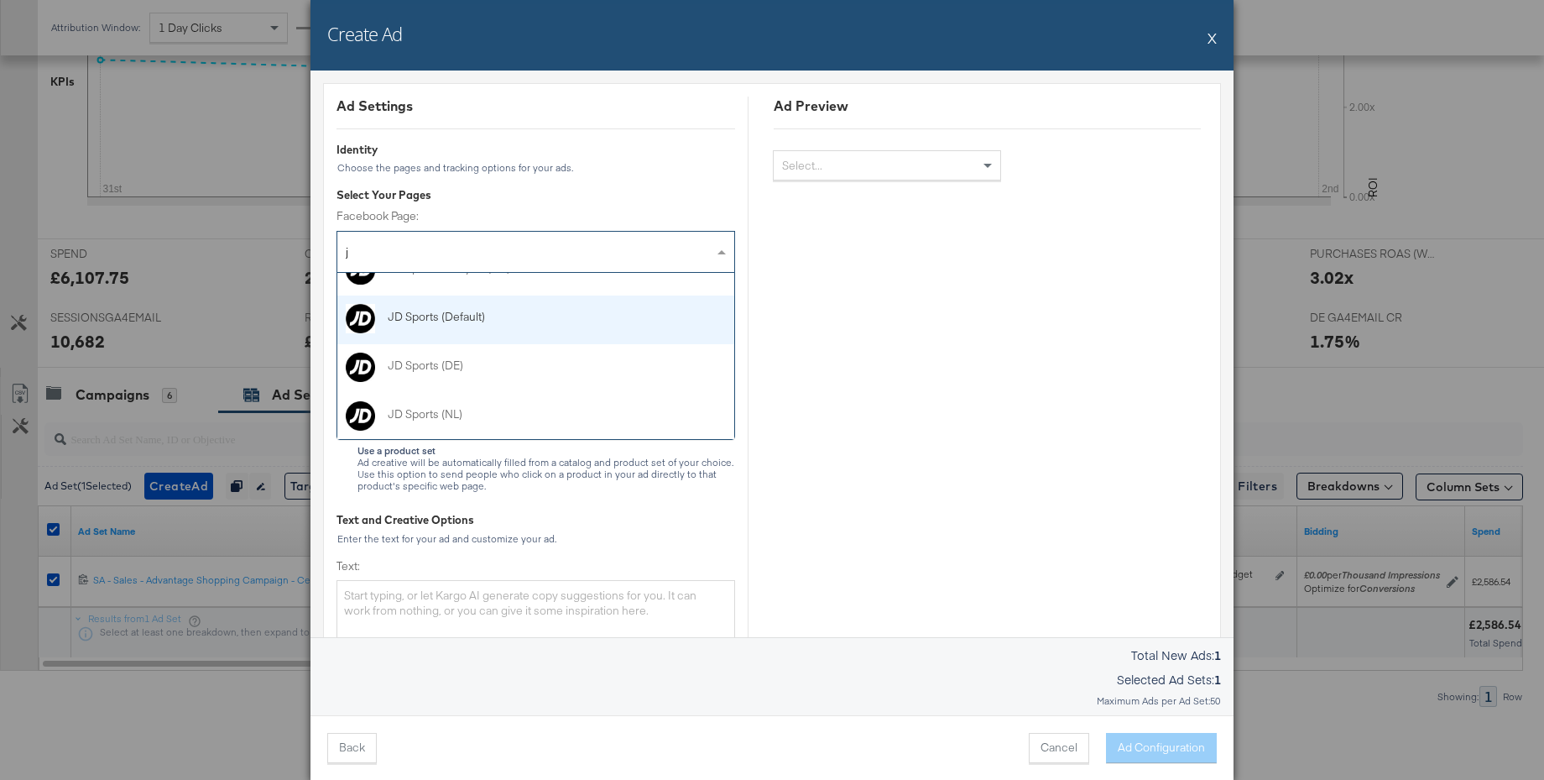
scroll to position [319, 0]
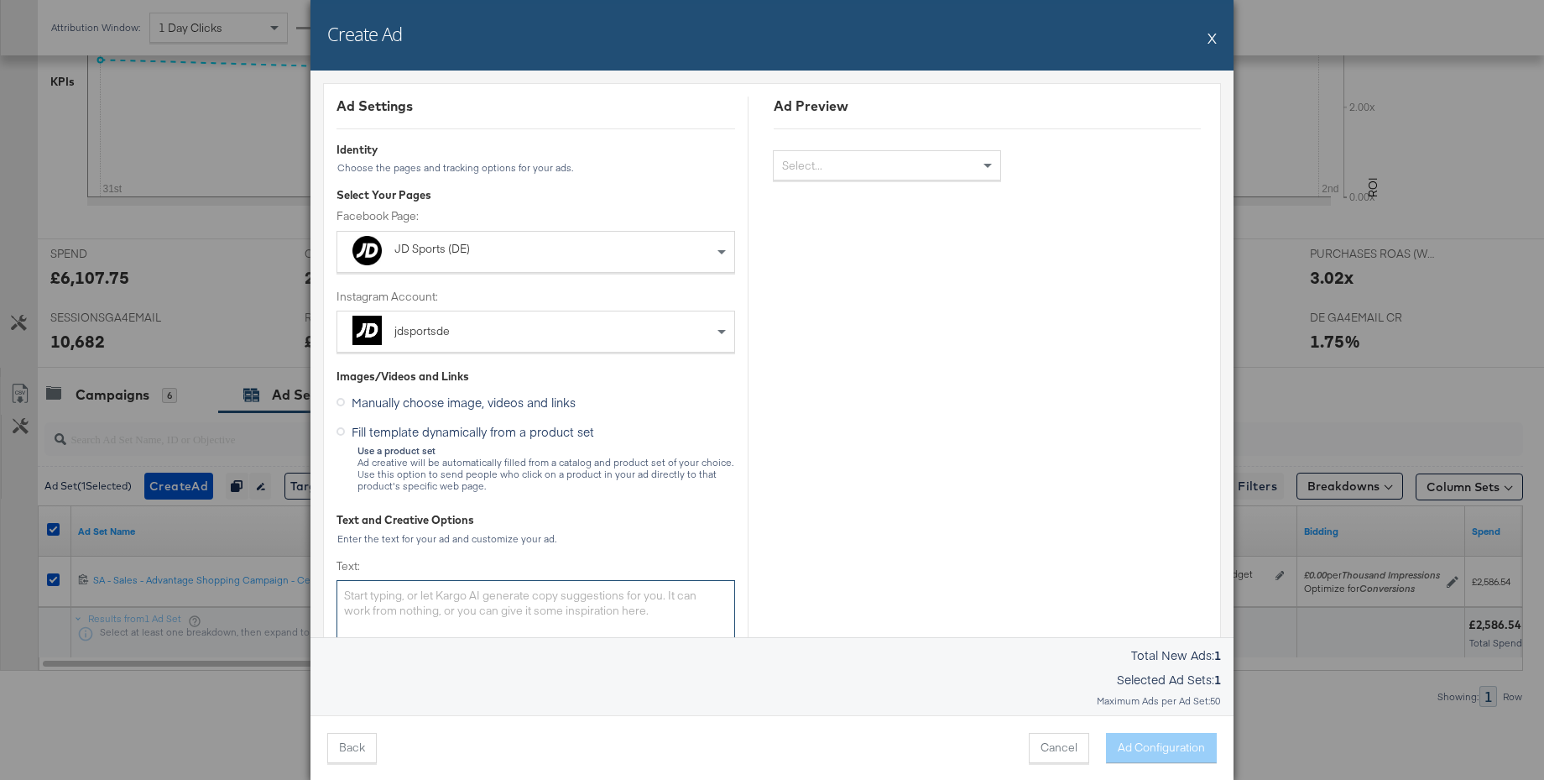
click at [375, 602] on textarea "Text:" at bounding box center [536, 618] width 399 height 77
paste textarea "Hol dir die neuesten looks von adidas originals. Sei schnell, um nichts zu verp…"
type textarea "Hol dir die neuesten looks von adidas originals. Sei schnell, um nichts zu verp…"
click at [340, 432] on icon at bounding box center [341, 431] width 8 height 8
click at [0, 0] on input "Fill template dynamically from a product set" at bounding box center [0, 0] width 0 height 0
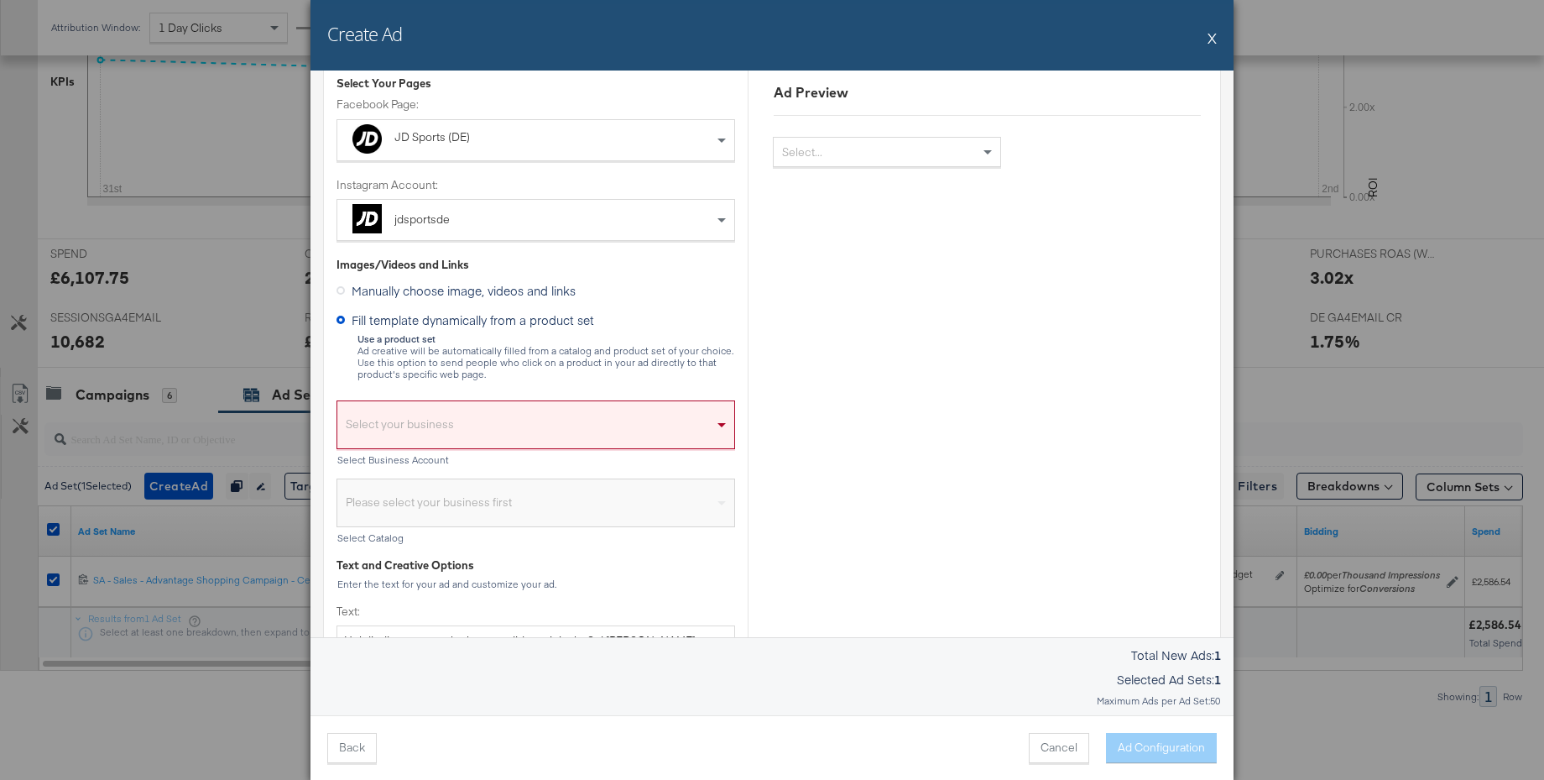
scroll to position [144, 0]
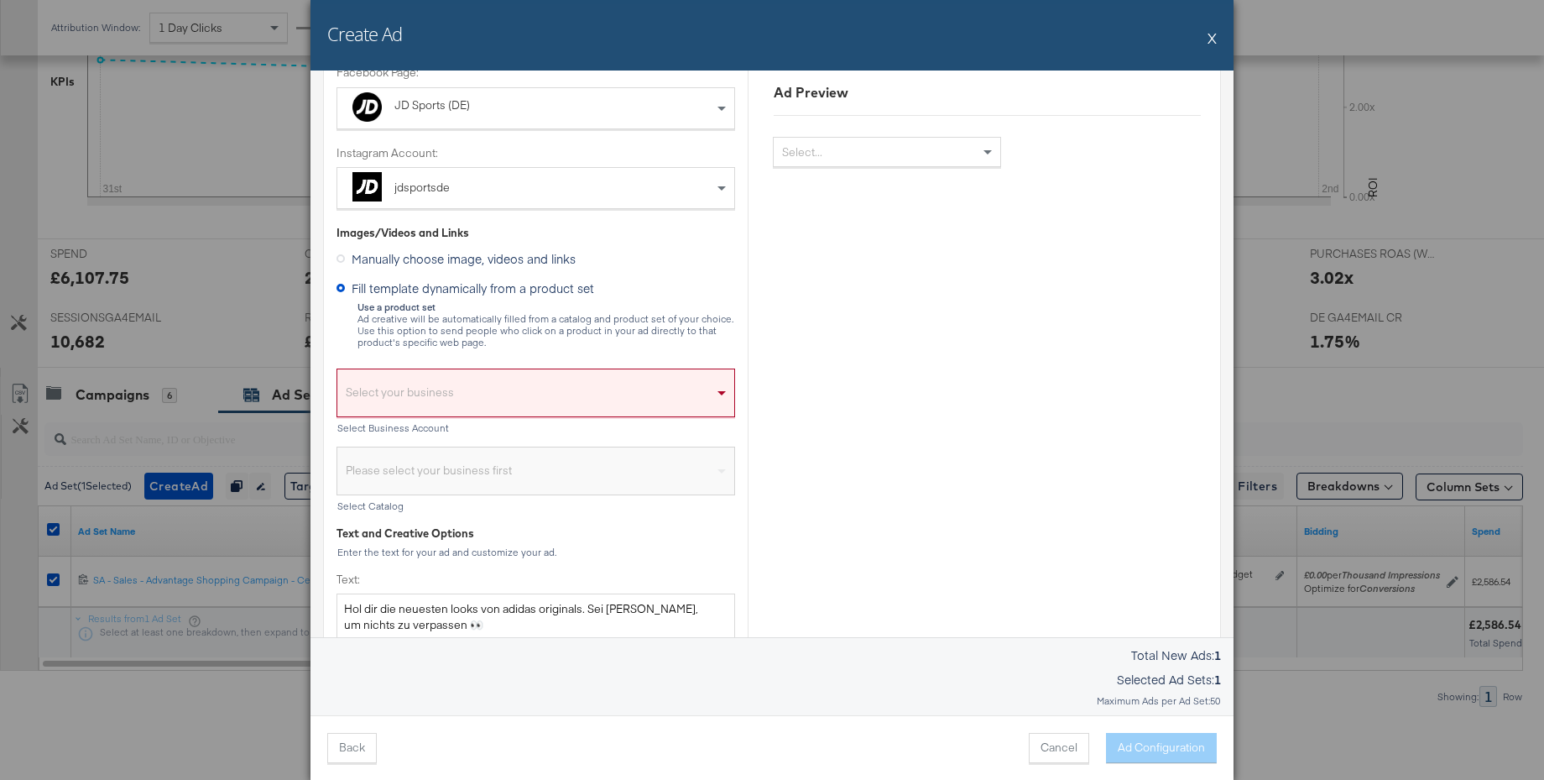
click at [446, 391] on div "Select your business" at bounding box center [535, 397] width 397 height 39
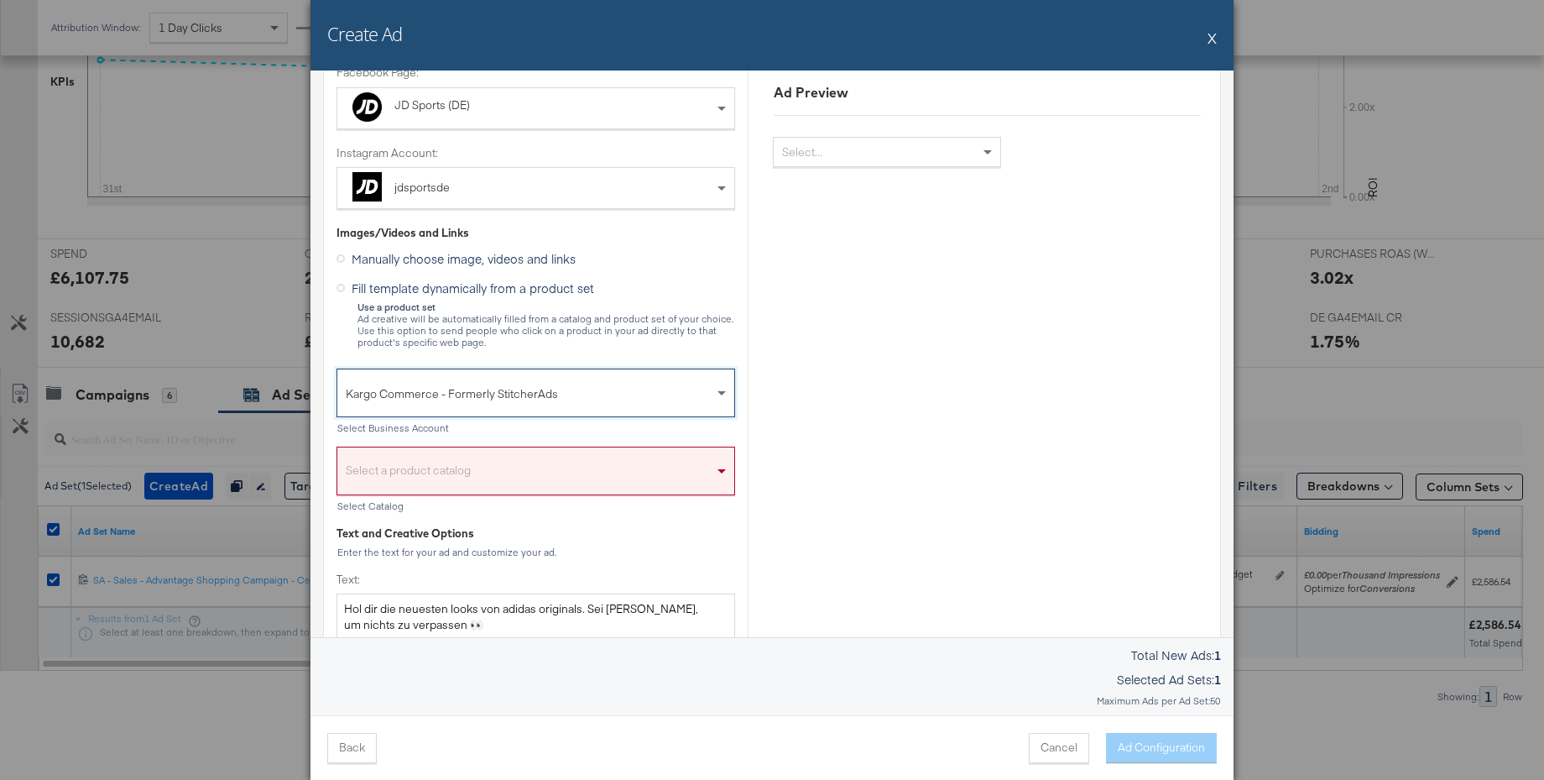
click at [429, 473] on div "Select a product catalog" at bounding box center [535, 475] width 397 height 39
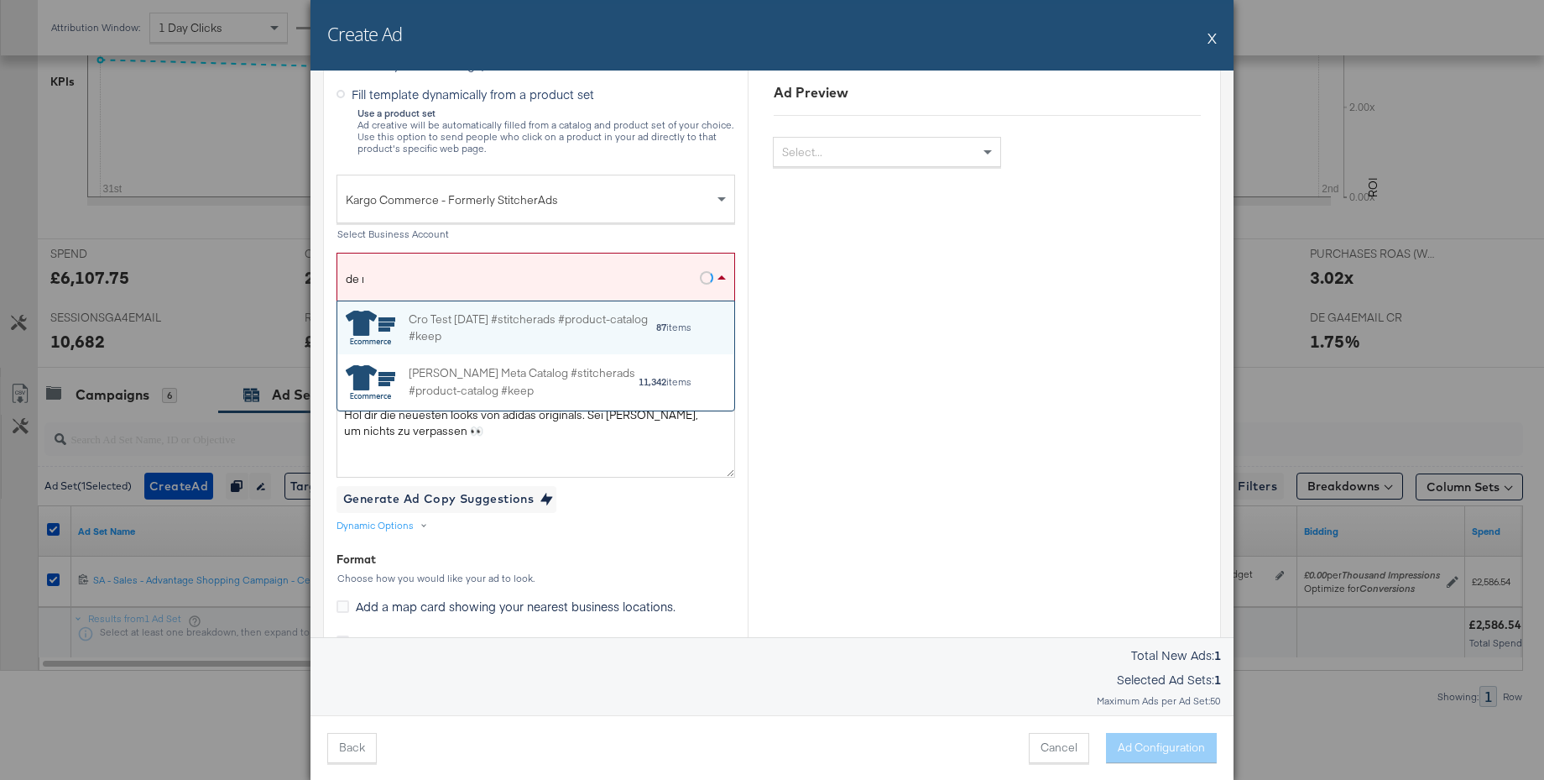
scroll to position [0, 0]
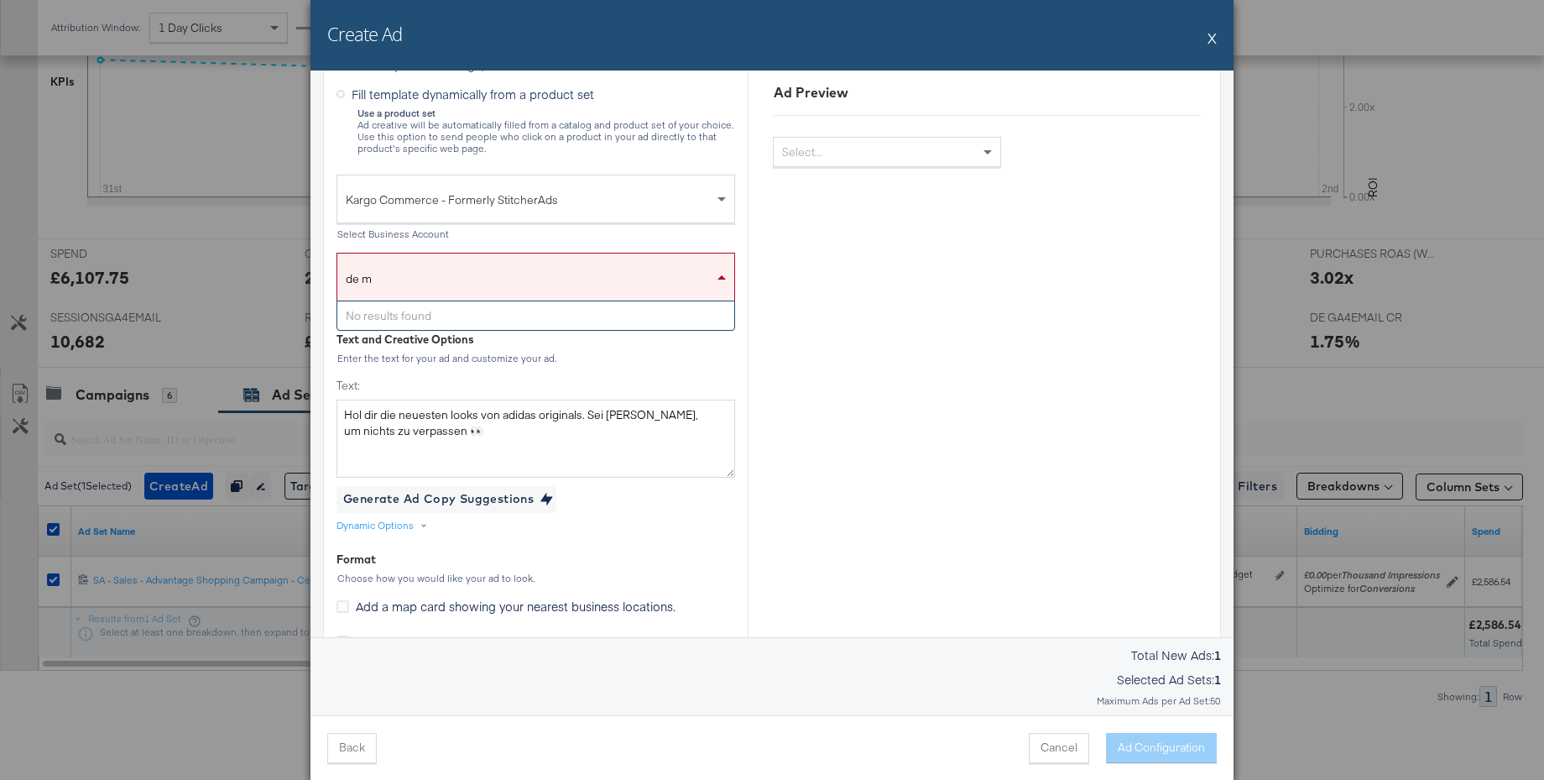
type input "de"
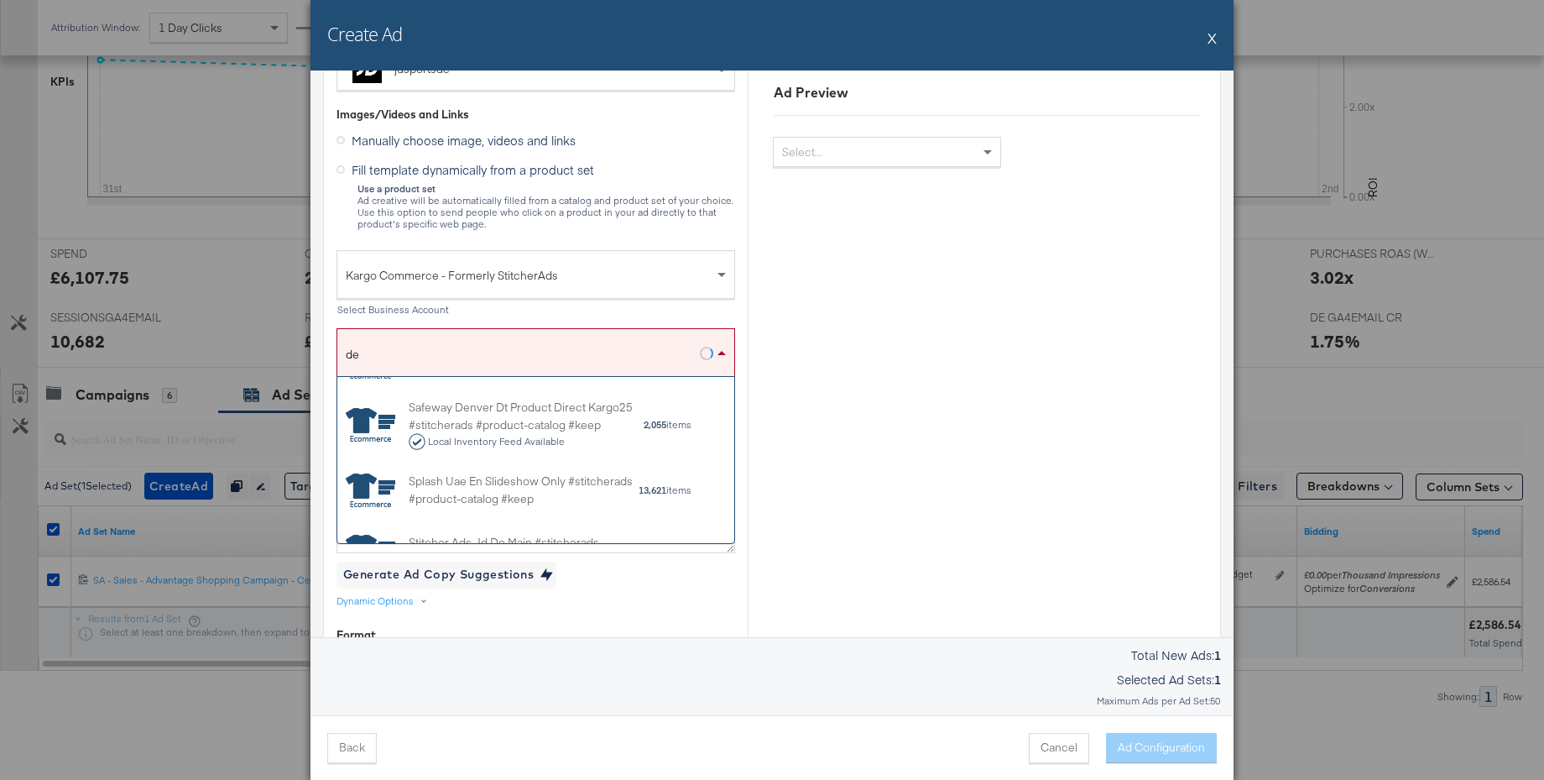
scroll to position [802, 0]
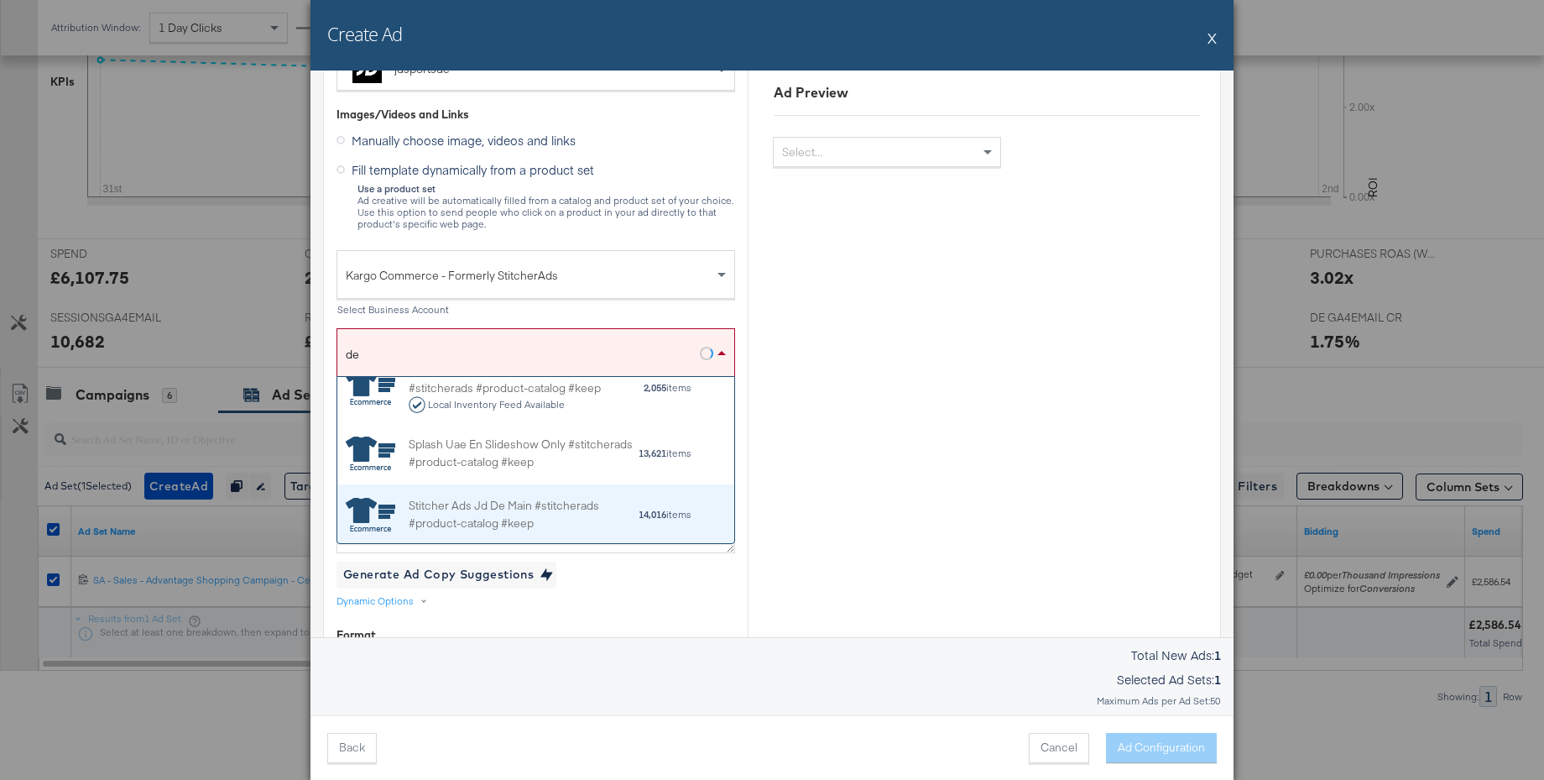
click at [513, 509] on div "Stitcher Ads Jd De Main #stitcherads #product-catalog #keep" at bounding box center [523, 514] width 229 height 35
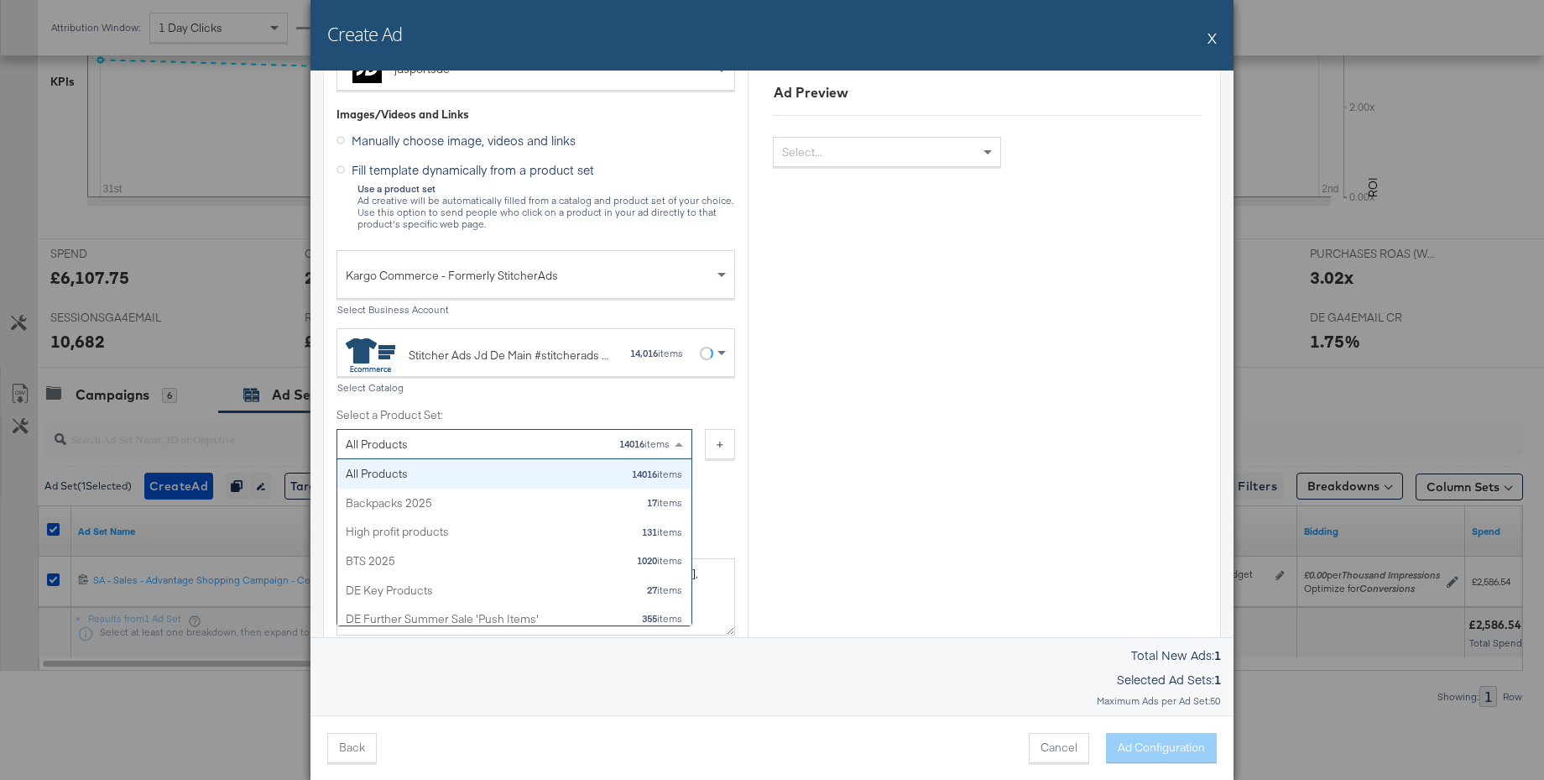
click at [460, 443] on div "All Products 14016 items" at bounding box center [508, 444] width 325 height 29
type input "orig"
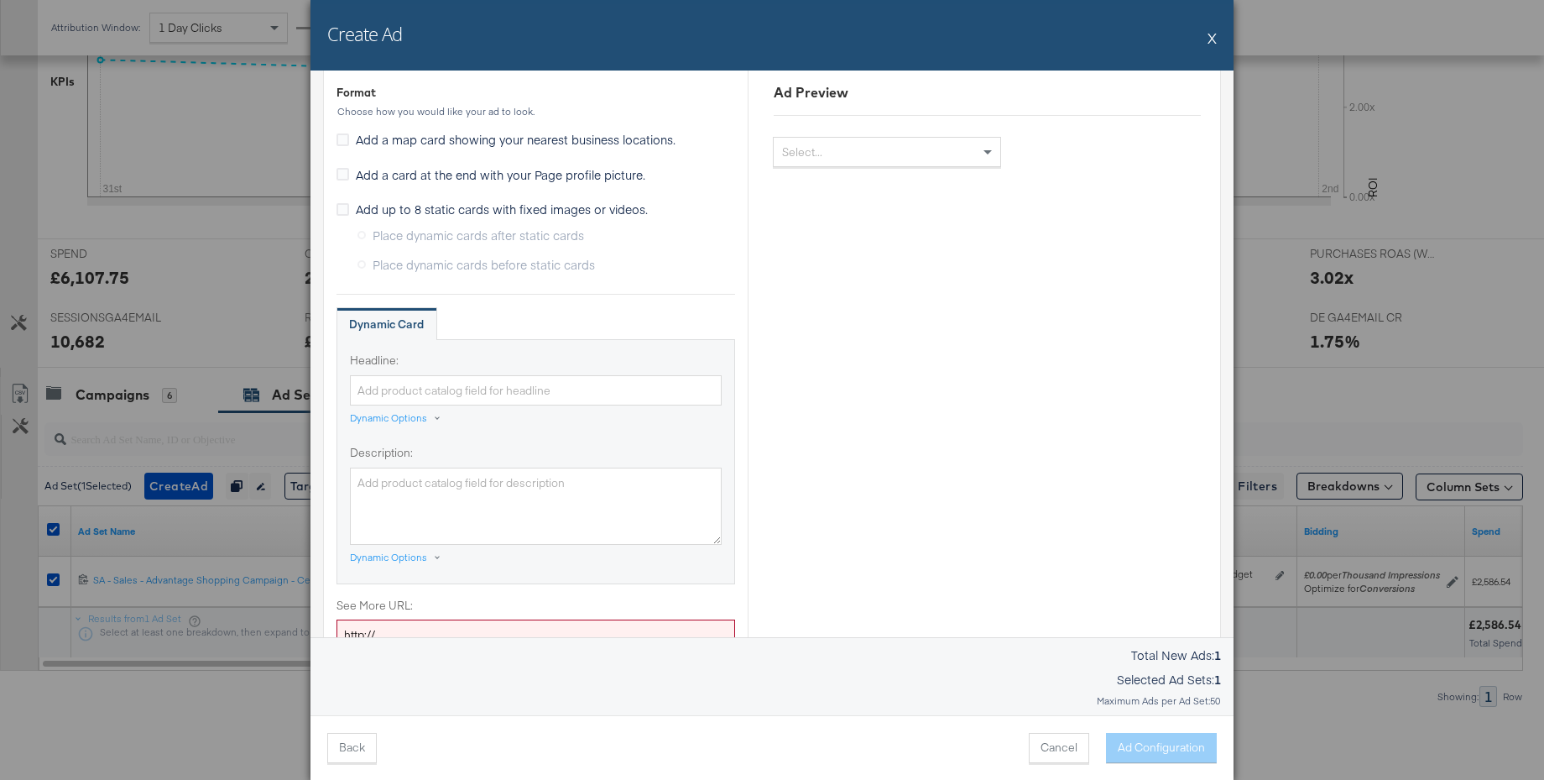
scroll to position [964, 0]
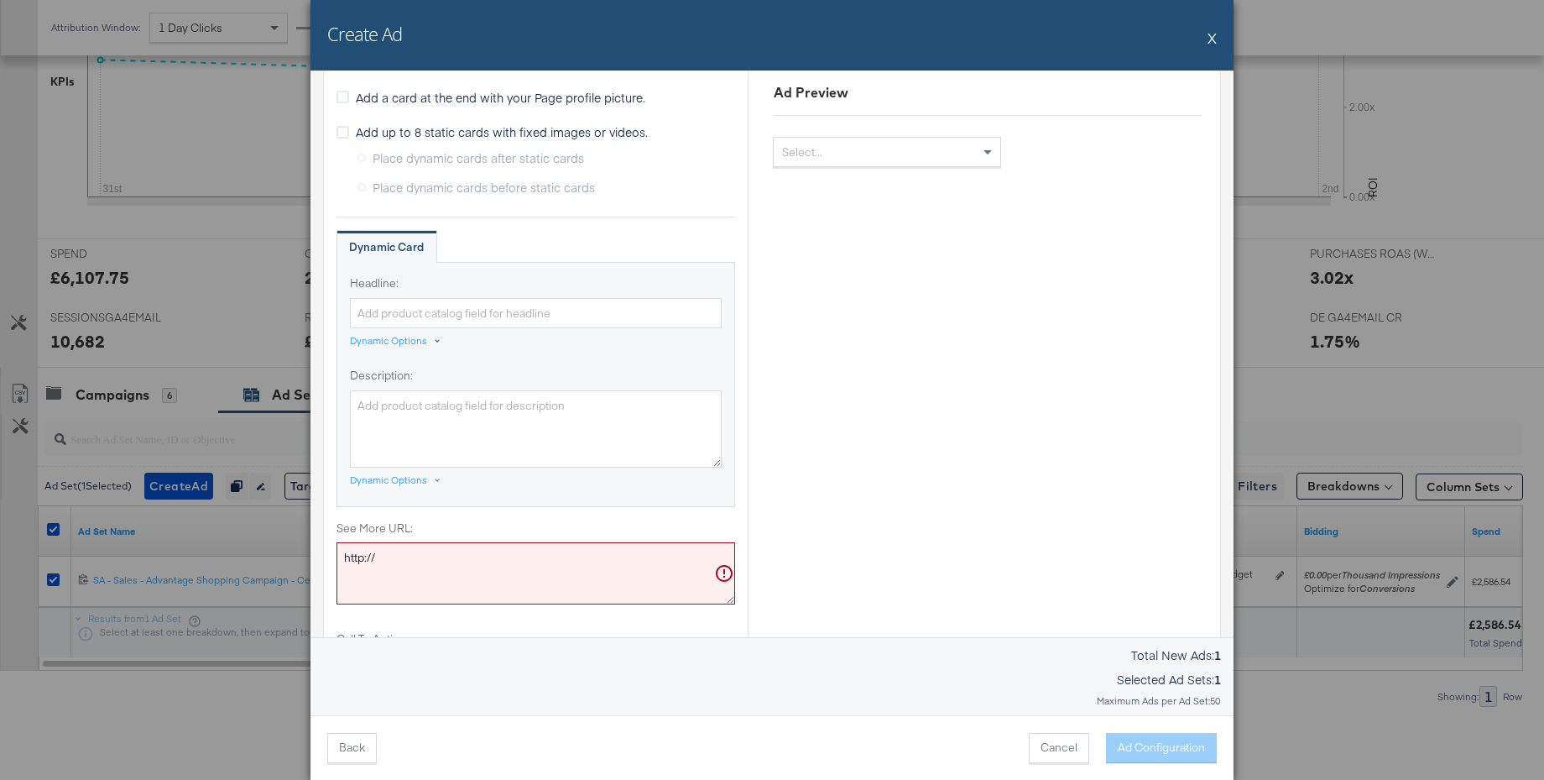
click at [381, 342] on div "Dynamic Options" at bounding box center [388, 340] width 77 height 13
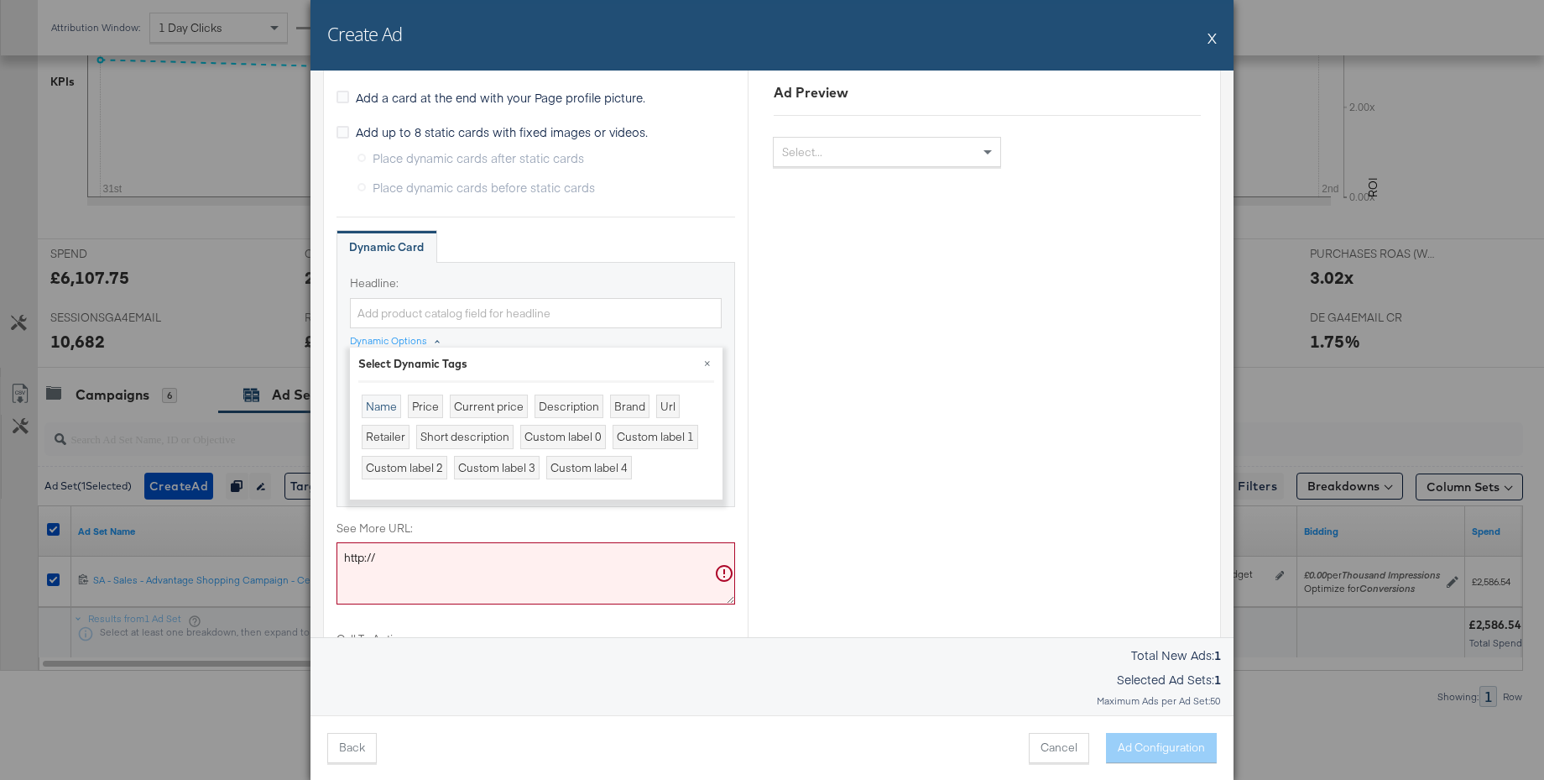
click at [381, 397] on div "Name" at bounding box center [381, 406] width 39 height 24
type input "{{product.name}}"
click at [708, 363] on button "×" at bounding box center [707, 362] width 30 height 30
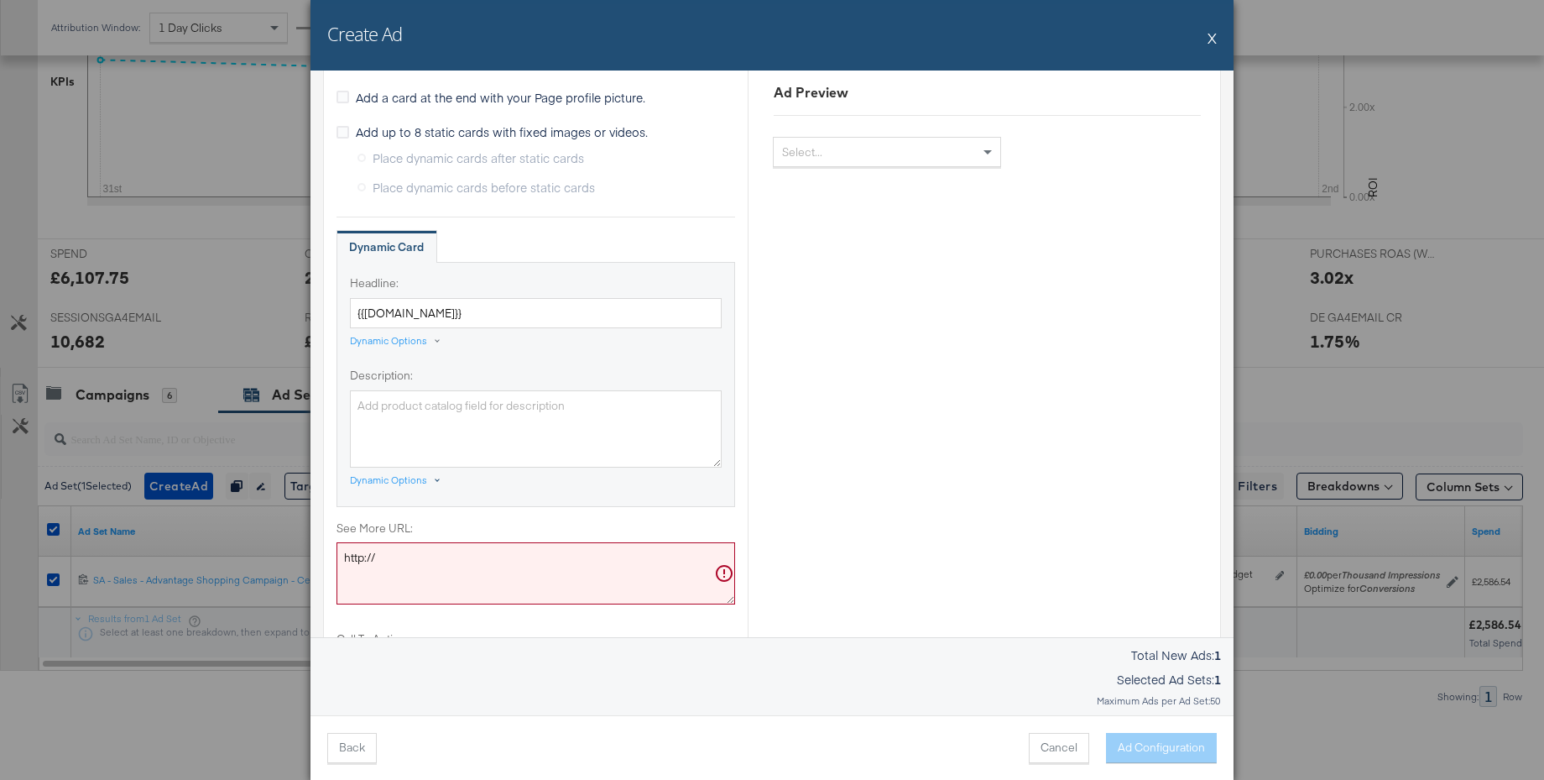
click at [390, 478] on div "Dynamic Options" at bounding box center [388, 479] width 77 height 13
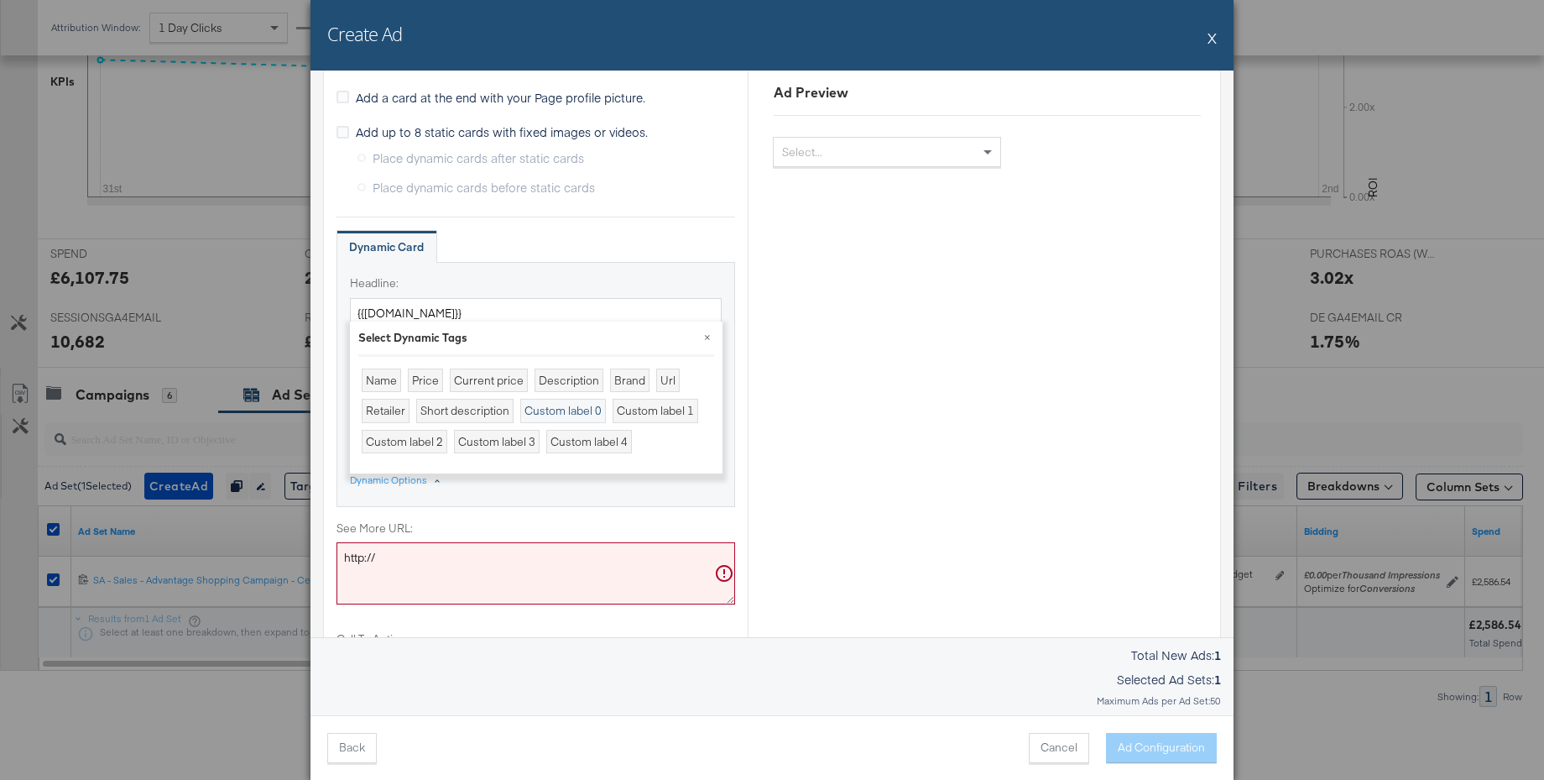
click at [554, 412] on div "Custom label 0" at bounding box center [563, 411] width 86 height 24
type textarea "{{product.custom_label_0}}"
drag, startPoint x: 399, startPoint y: 556, endPoint x: 269, endPoint y: 550, distance: 129.4
click at [269, 550] on div "Create Ad X Ad Settings Identity Choose the pages and tracking options for your…" at bounding box center [772, 390] width 1544 height 780
paste textarea "s://www.jdsports.de/collection/adidas-originals/marke/adidas"
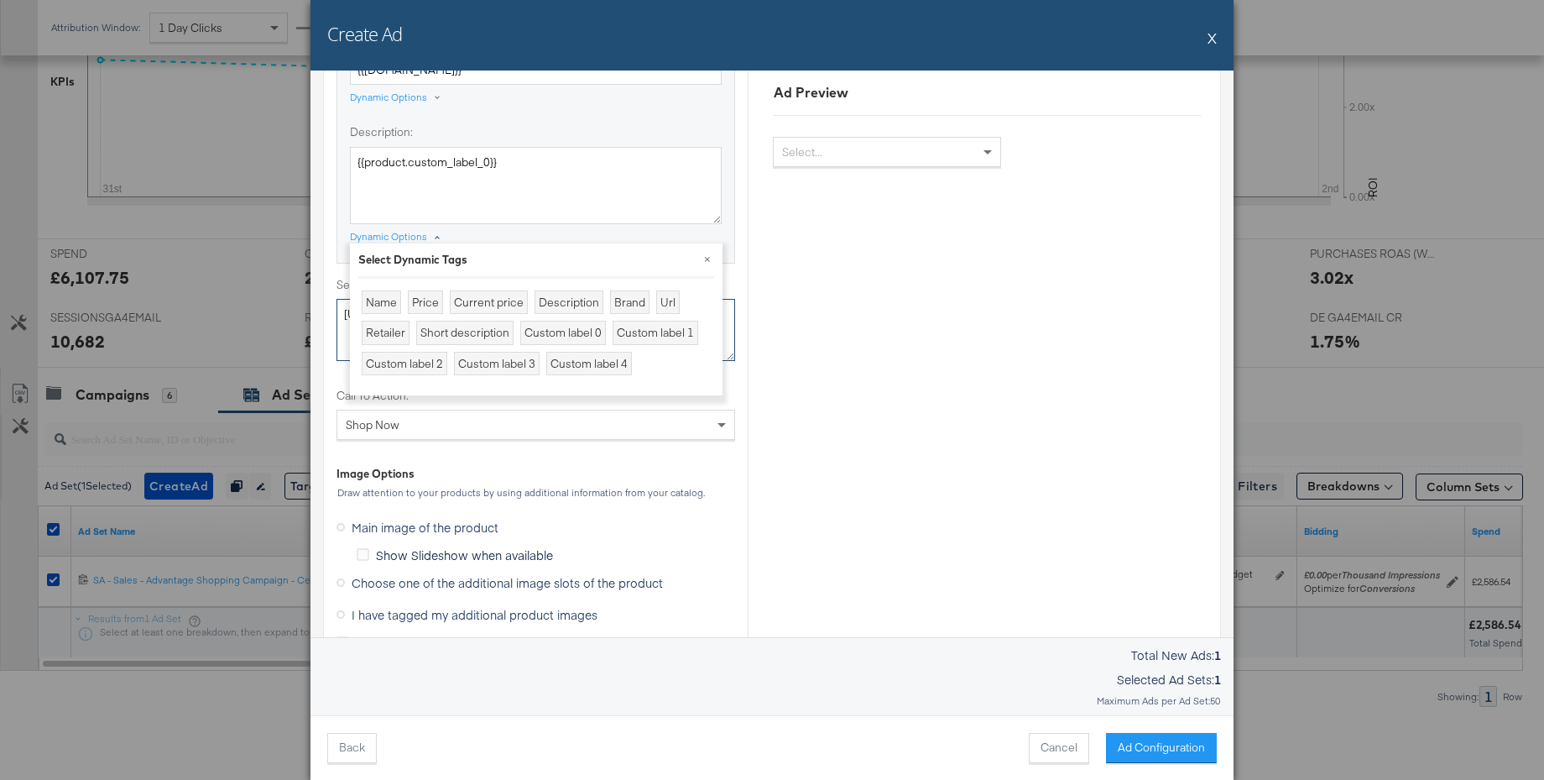
scroll to position [1224, 0]
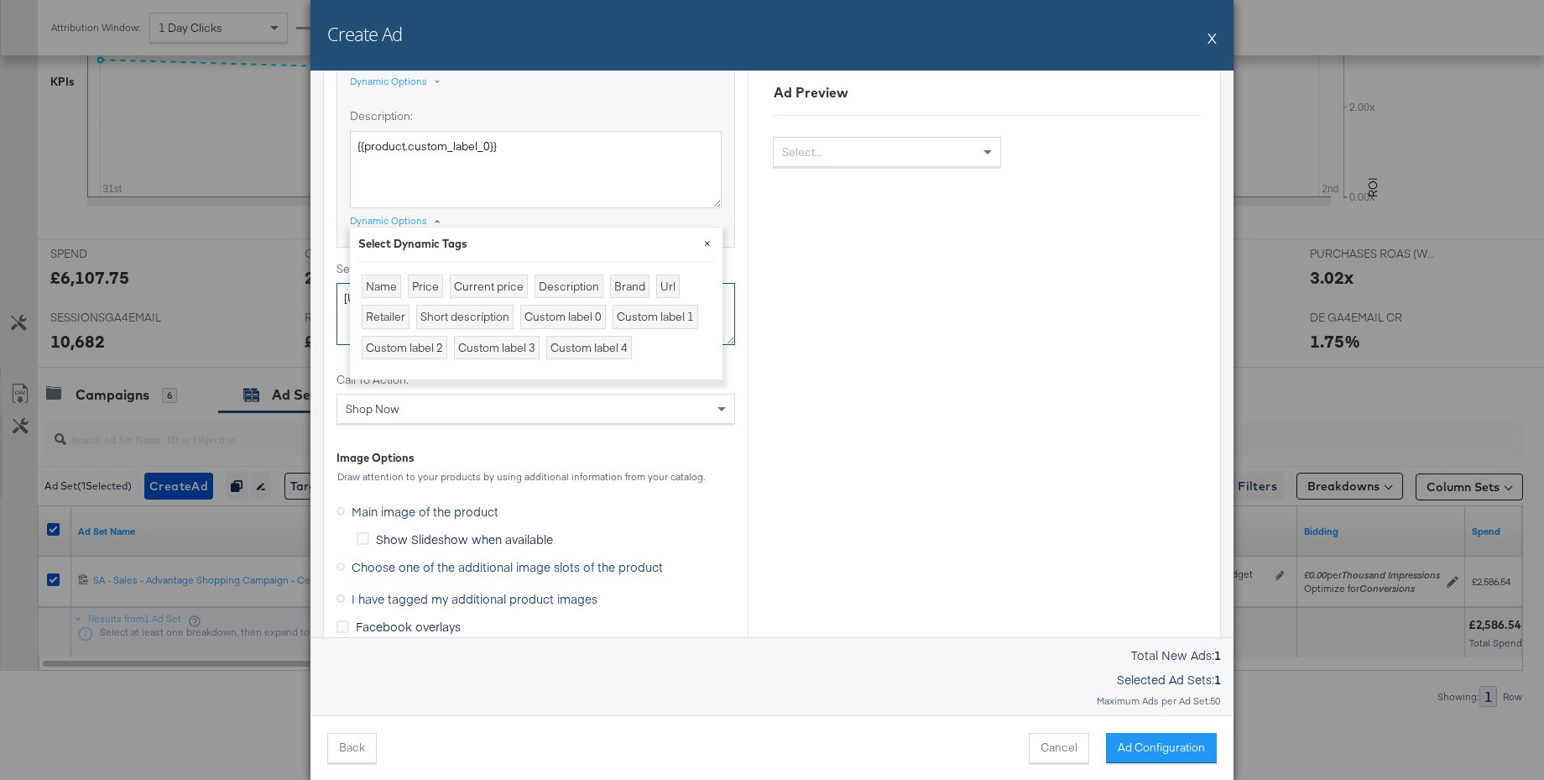
type textarea "https://www.jdsports.de/collection/adidas-originals/marke/adidas/"
click at [708, 242] on button "×" at bounding box center [707, 242] width 30 height 30
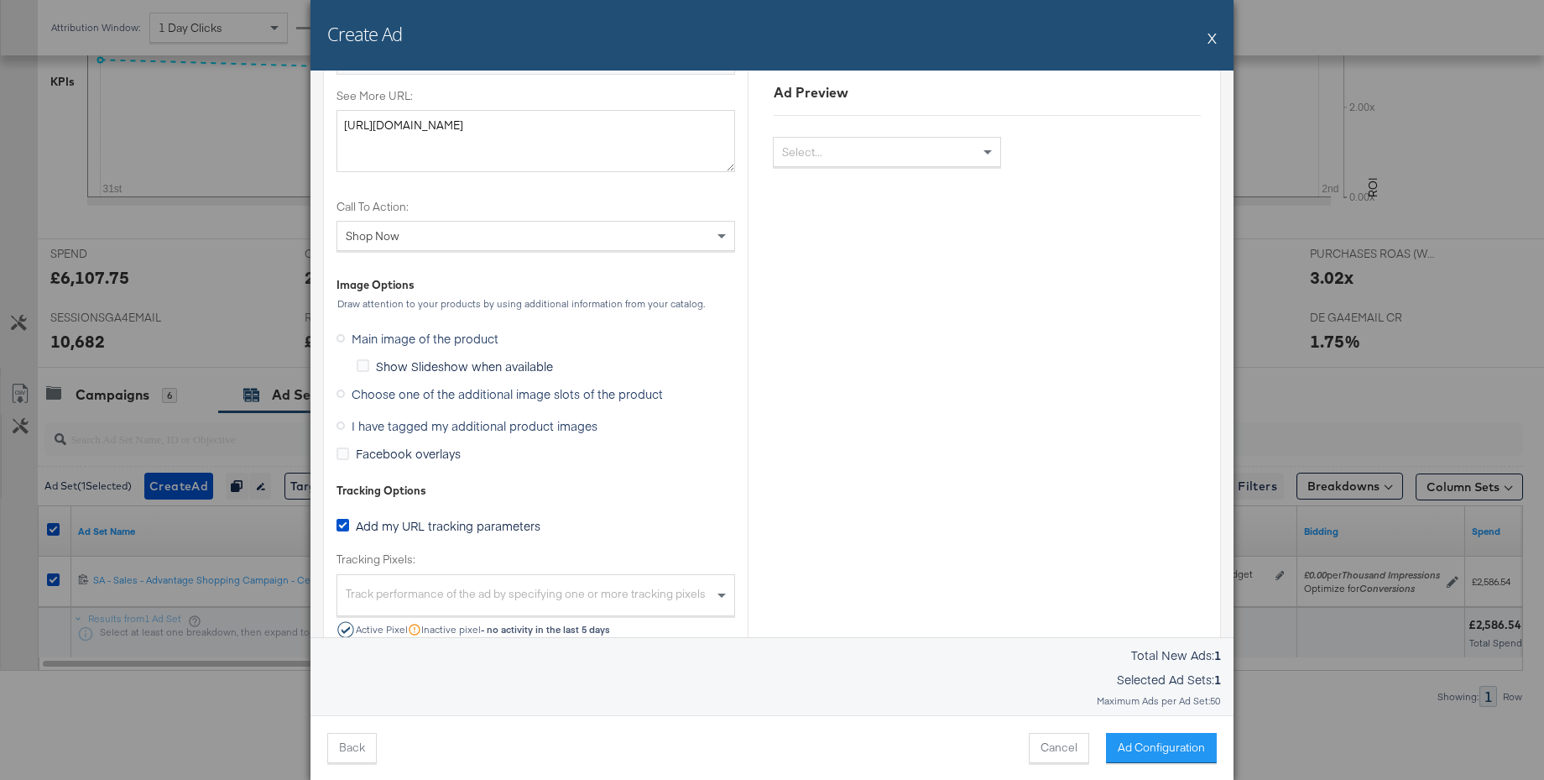
scroll to position [1426, 0]
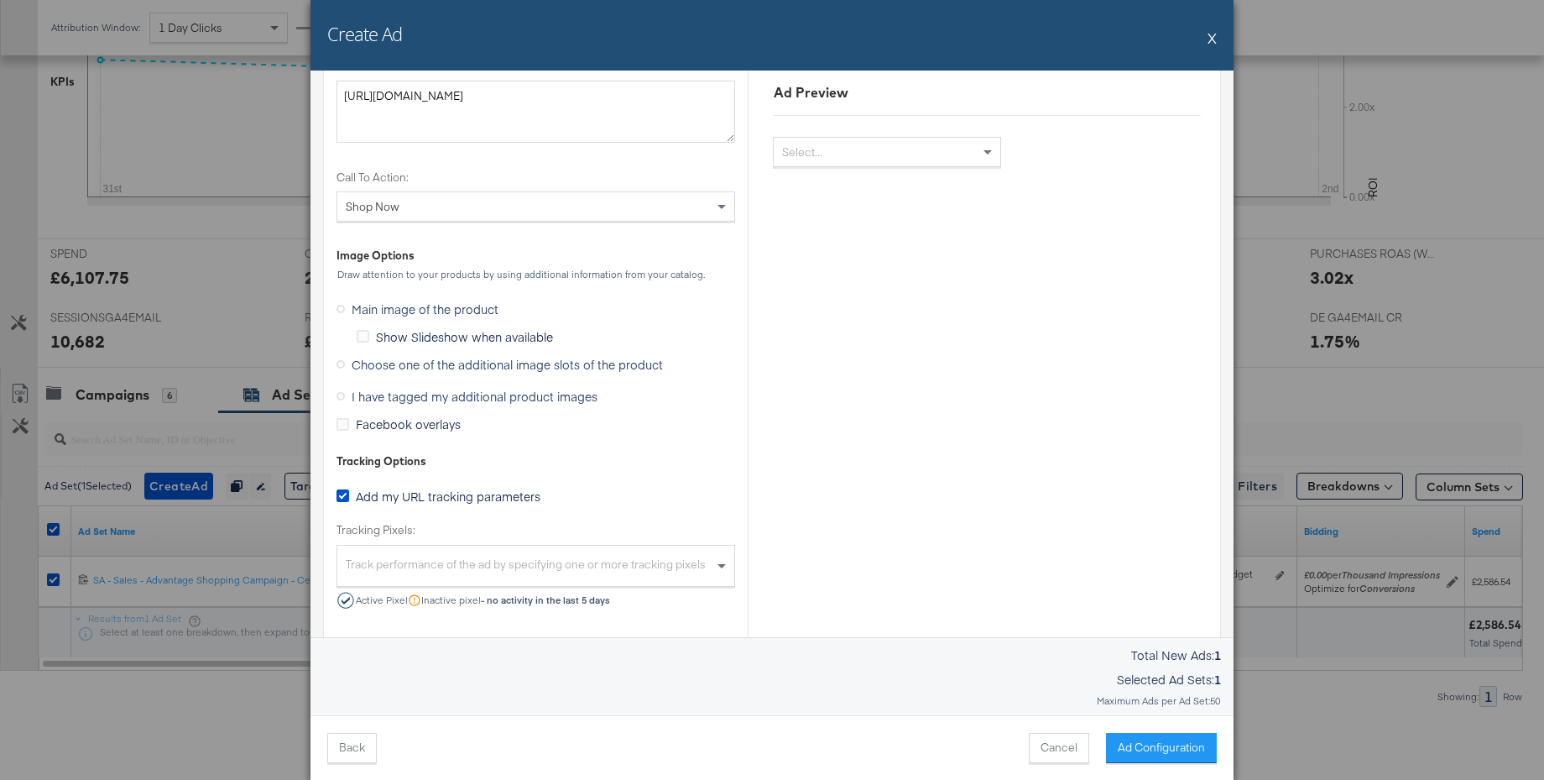
click at [340, 365] on icon at bounding box center [341, 364] width 8 height 8
click at [0, 0] on input "Choose one of the additional image slots of the product" at bounding box center [0, 0] width 0 height 0
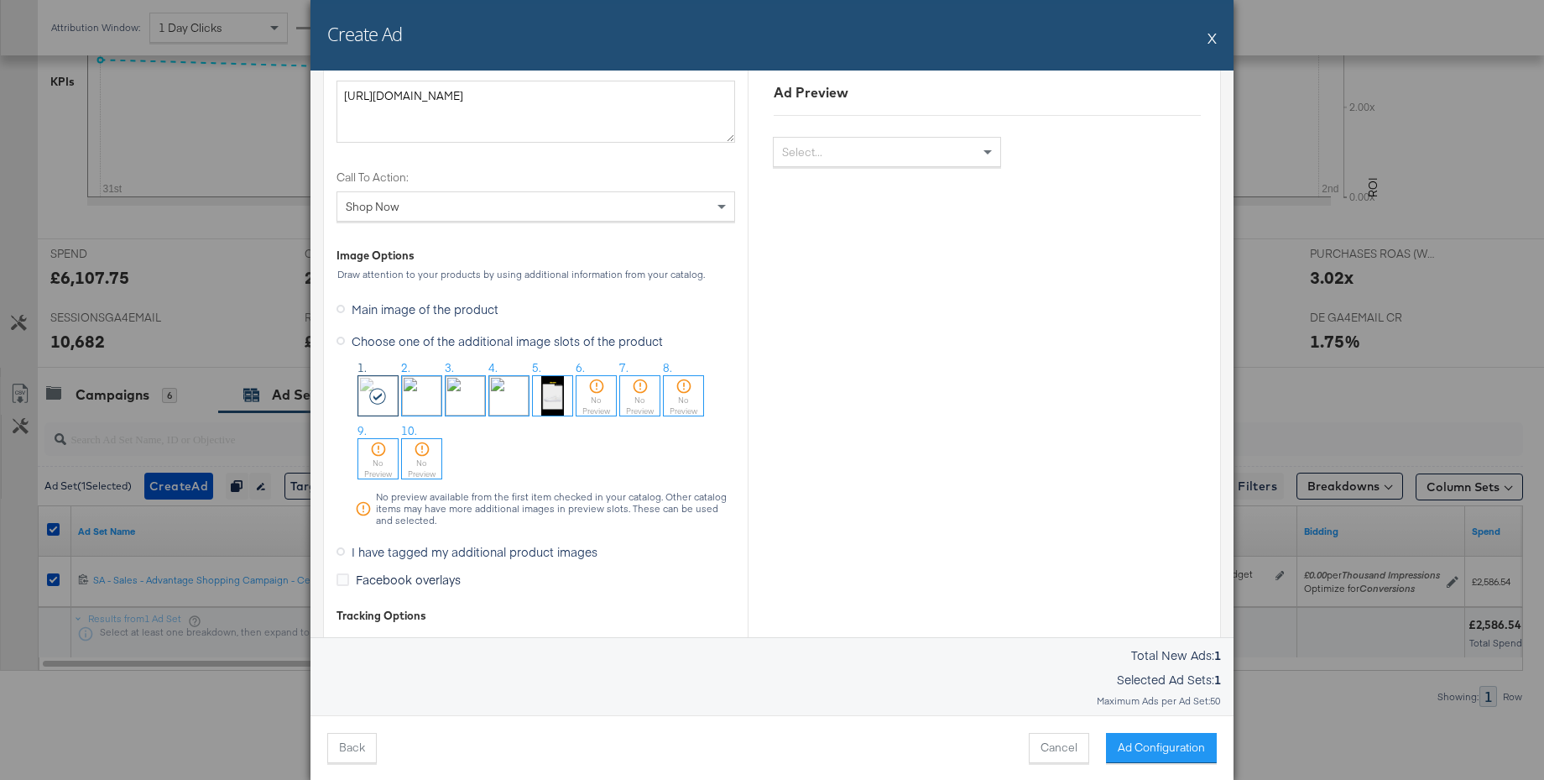
click at [415, 399] on img at bounding box center [421, 395] width 39 height 39
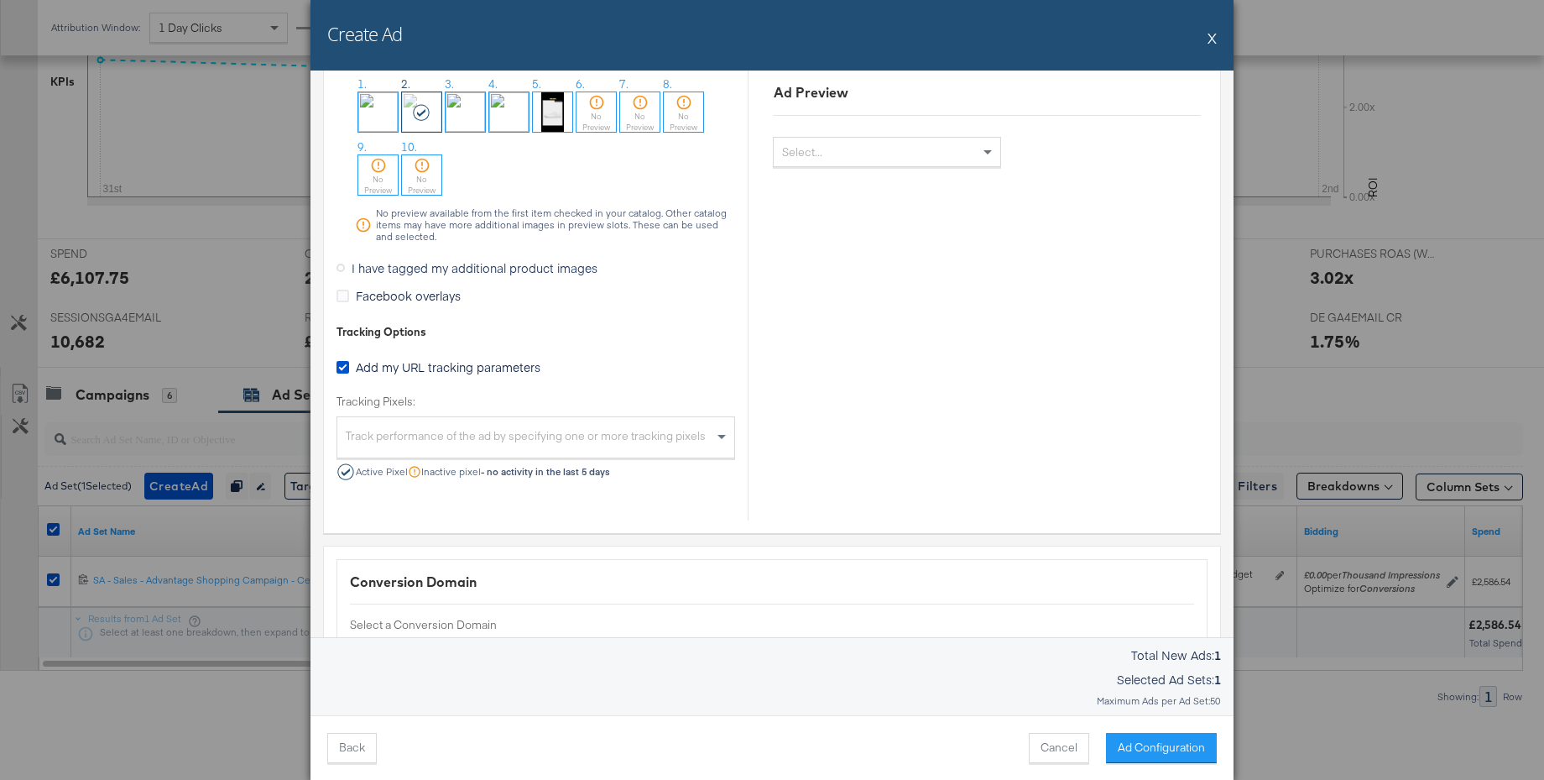
scroll to position [1725, 0]
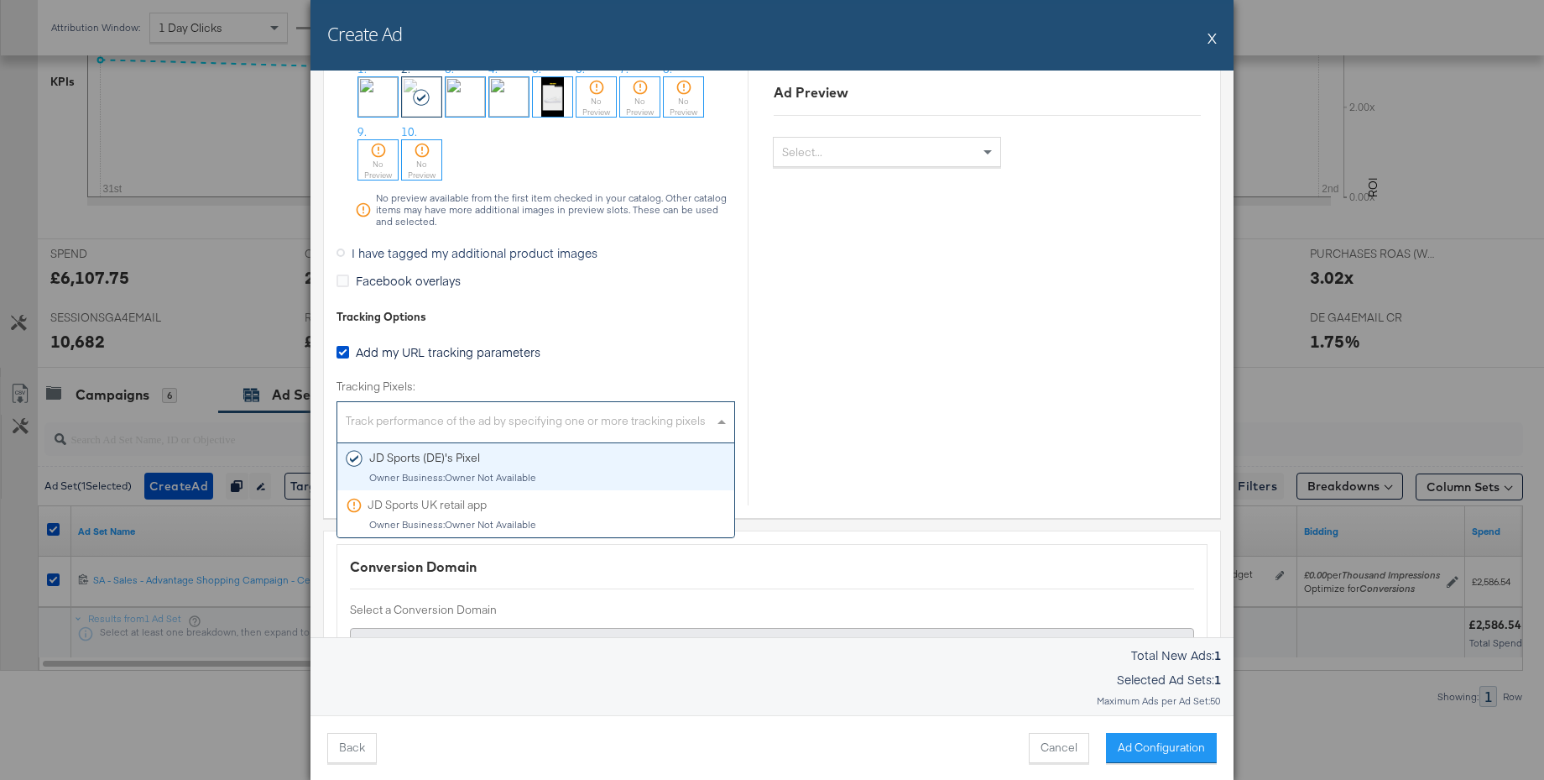
click at [707, 427] on div "Track performance of the ad by specifying one or more tracking pixels" at bounding box center [535, 424] width 397 height 36
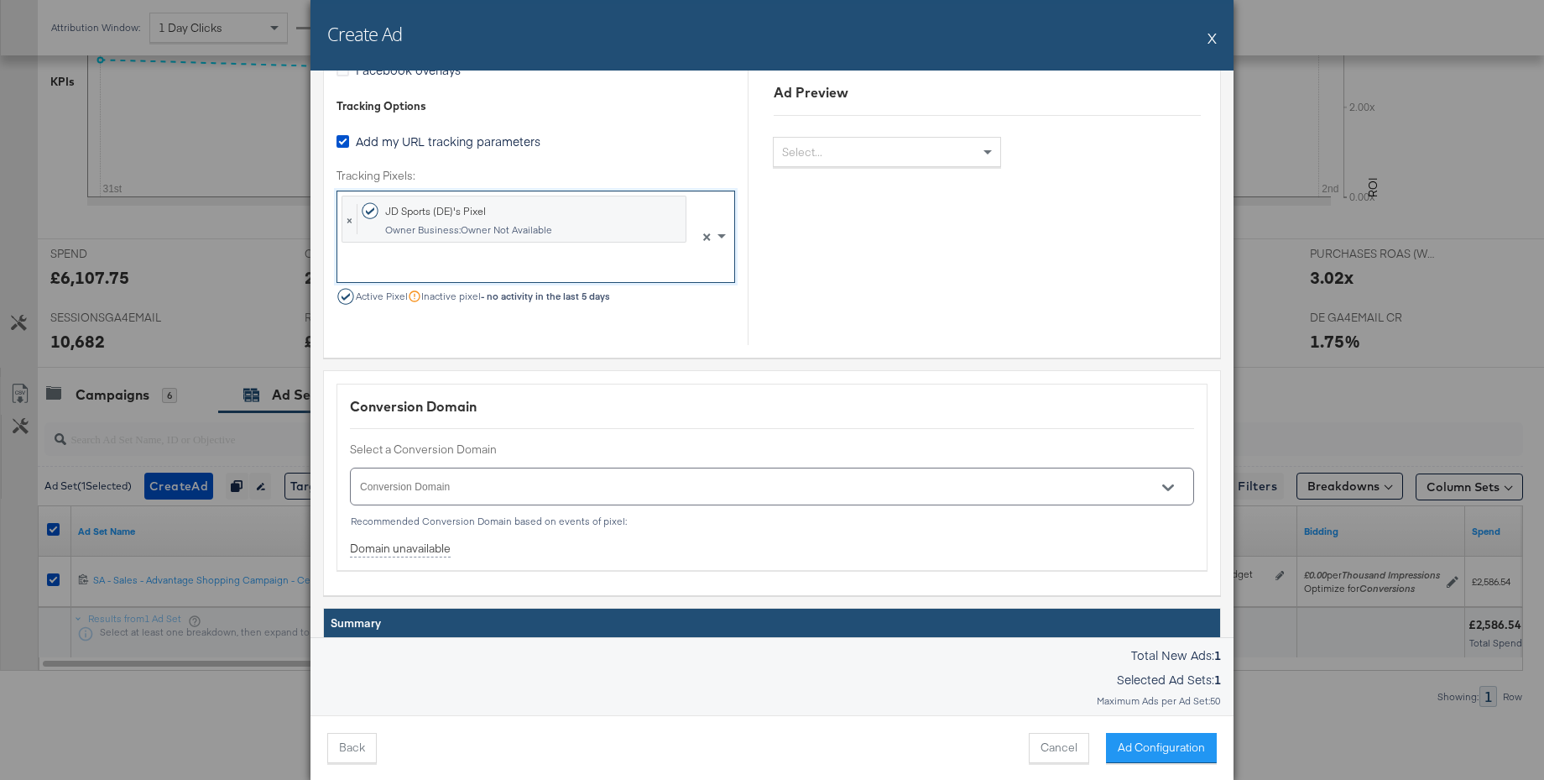
scroll to position [1935, 0]
click at [1176, 486] on button "Open" at bounding box center [1168, 488] width 25 height 25
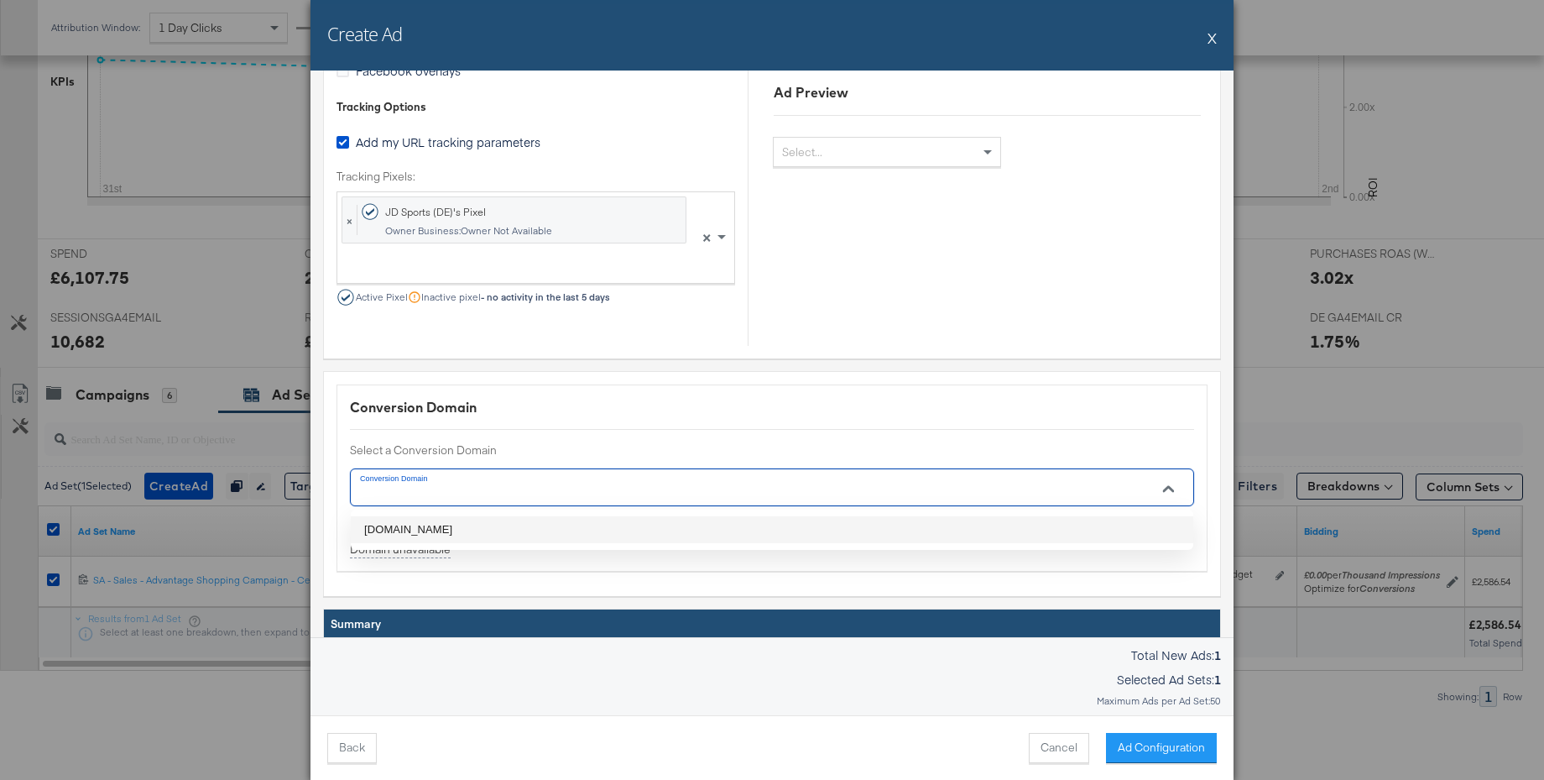
click at [417, 527] on li "jdsports.de" at bounding box center [772, 529] width 843 height 27
type input "jdsports.de"
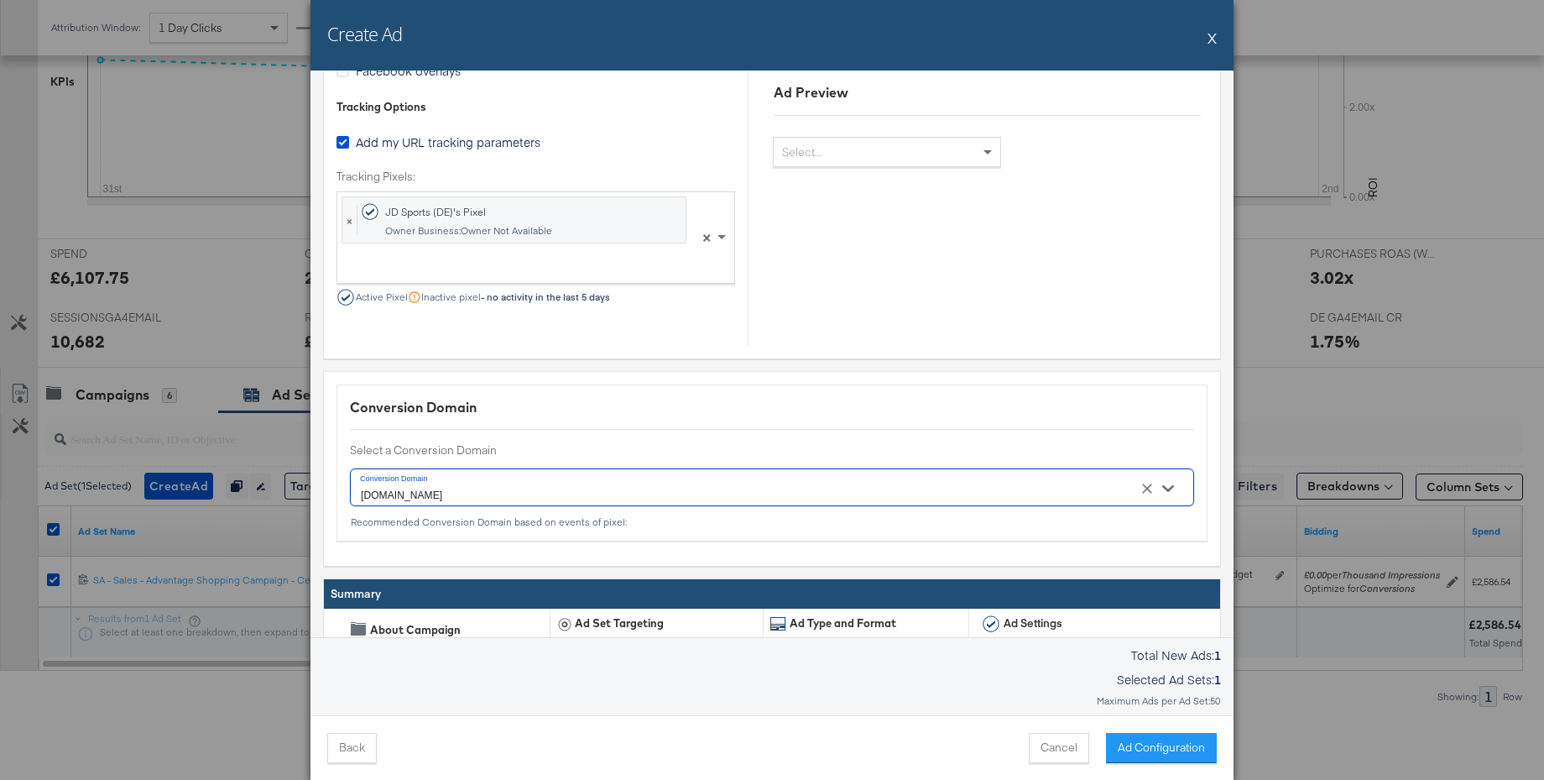
scroll to position [2159, 0]
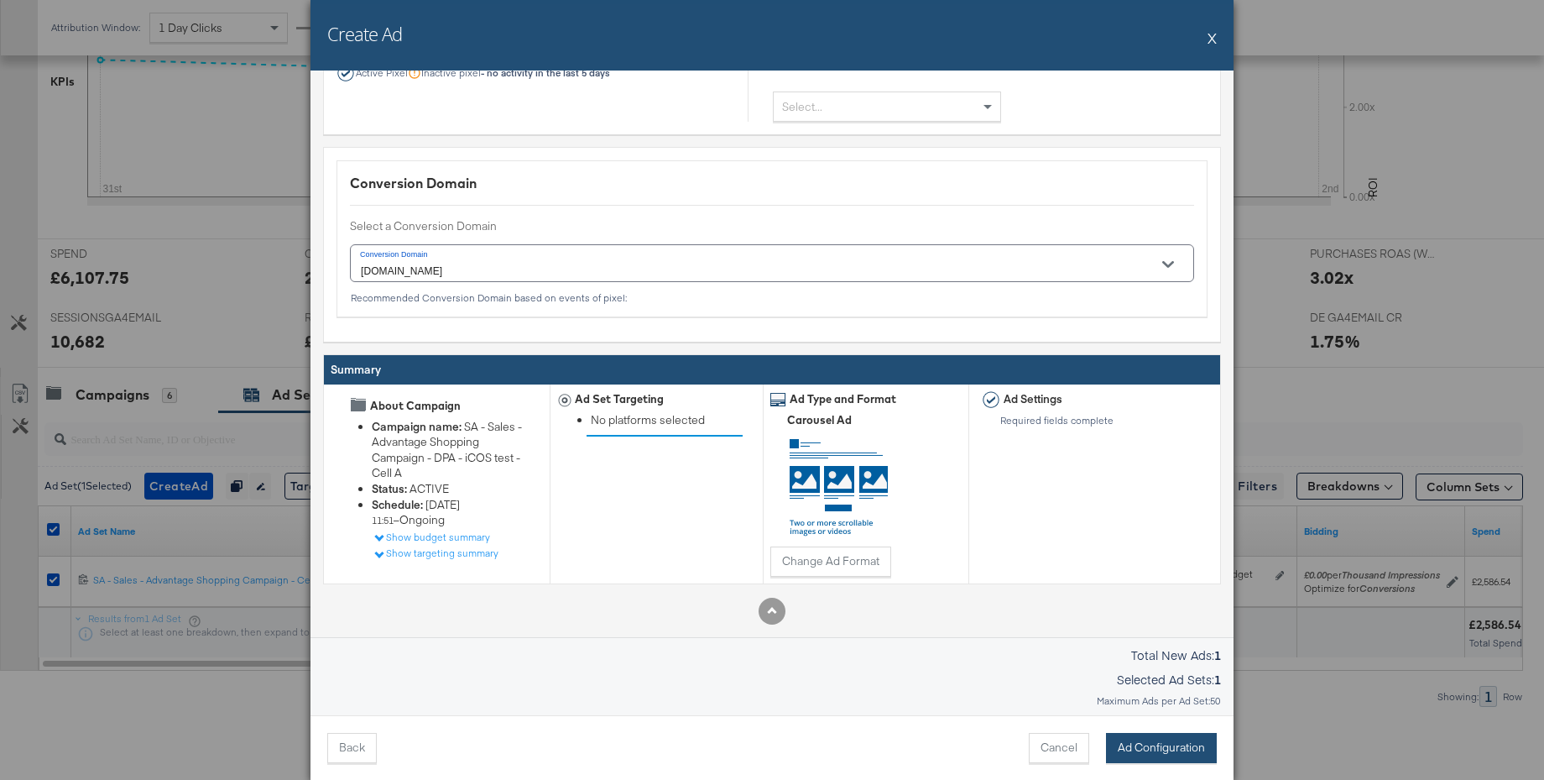
click at [1161, 749] on button "Ad Configuration" at bounding box center [1161, 748] width 111 height 30
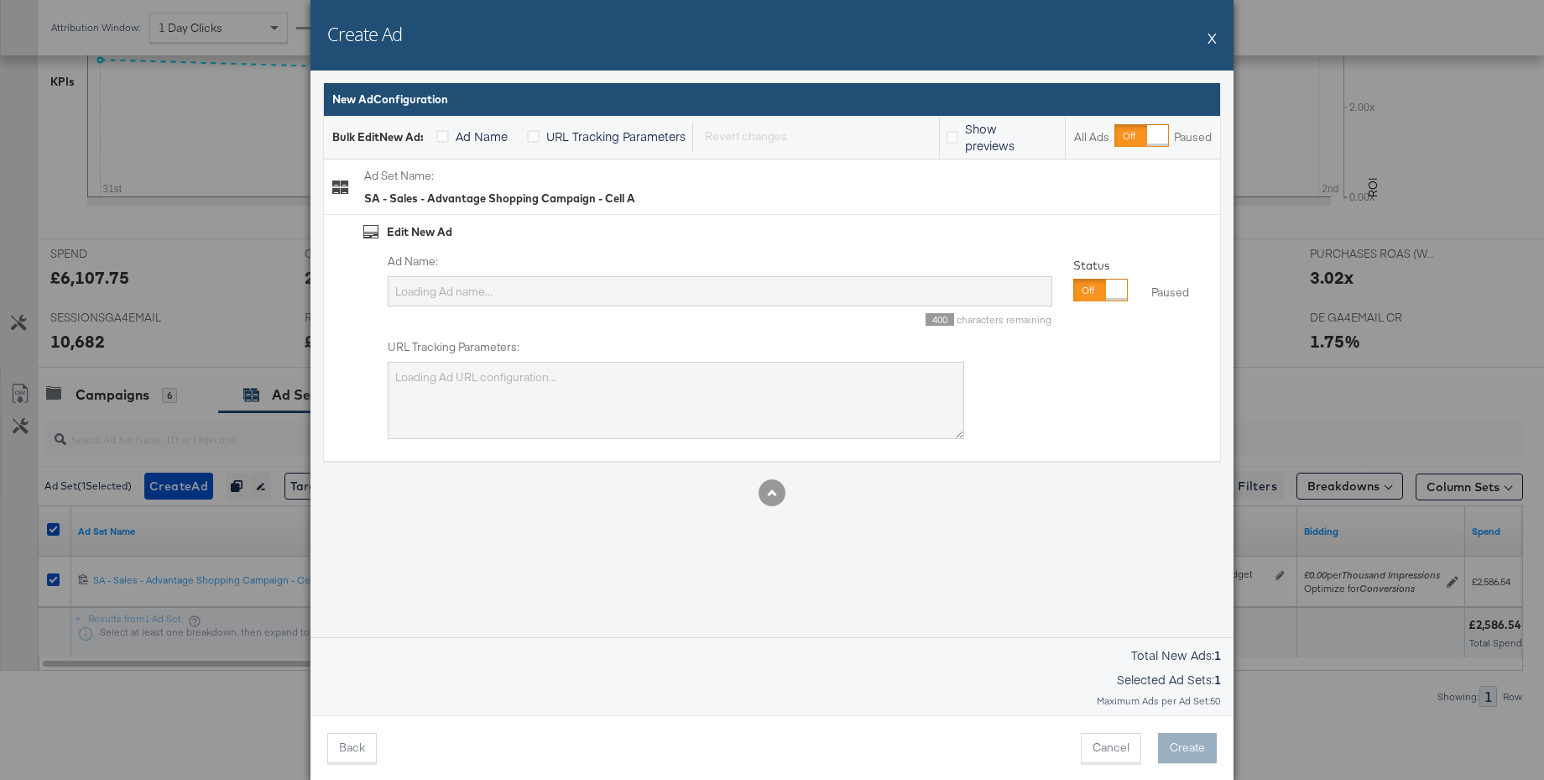
type input "SA - Sales - Advantage Shopping Campaign - Cell A"
type textarea "utm_campaign=SA - Sales - Advantage Shopping Campaign - DPA - iCOS test - Cell …"
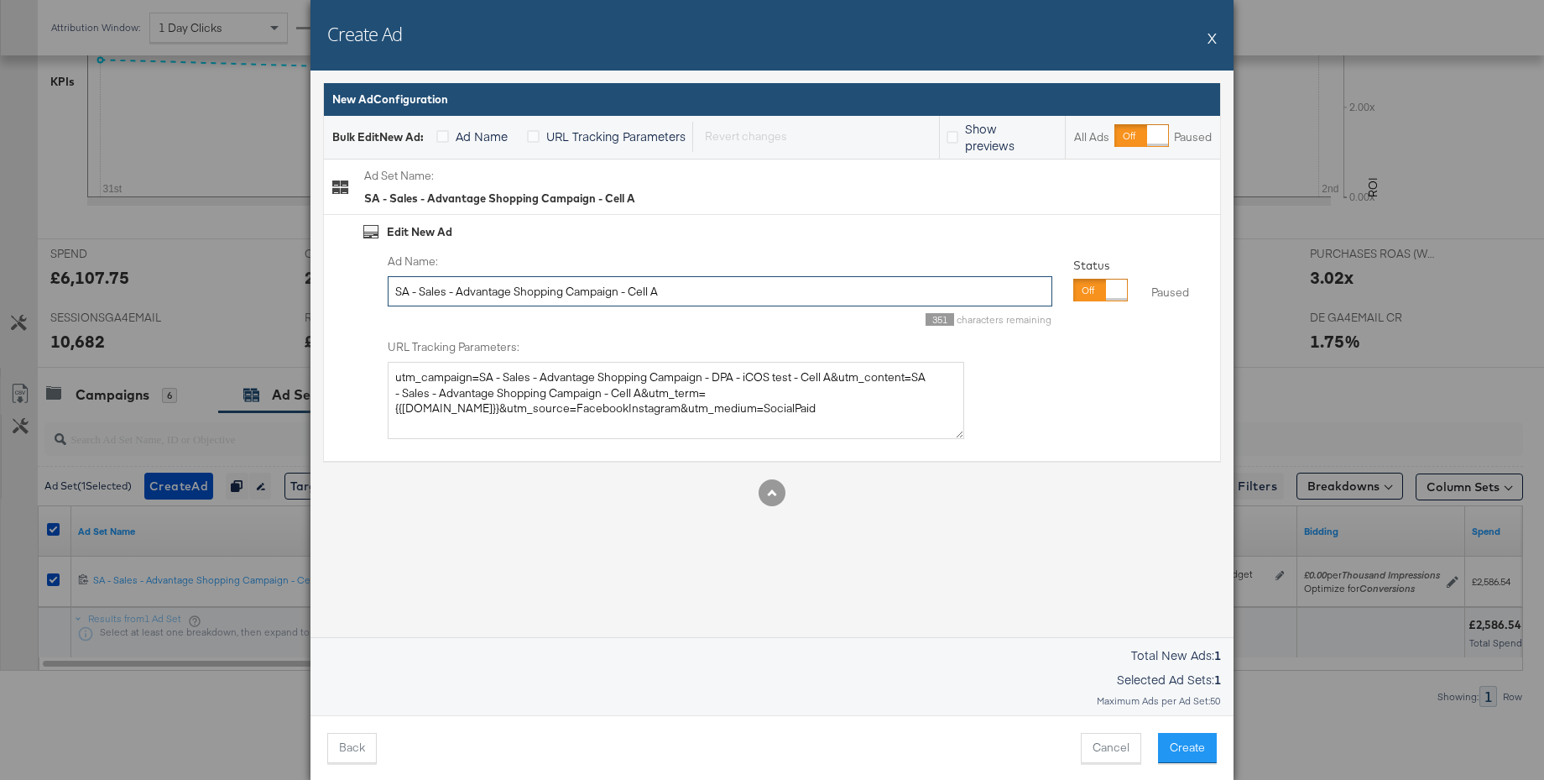
drag, startPoint x: 703, startPoint y: 291, endPoint x: 342, endPoint y: 285, distance: 361.8
click at [342, 285] on div "Edit New Ad Ad Name: SA - Sales - Advantage Shopping Campaign - Cell A 351 char…" at bounding box center [772, 338] width 896 height 247
paste input "Tactical - adidas originals - Slot 2"
type input "Tactical - adidas originals - Slot 2"
click at [1194, 747] on button "Create" at bounding box center [1187, 748] width 59 height 30
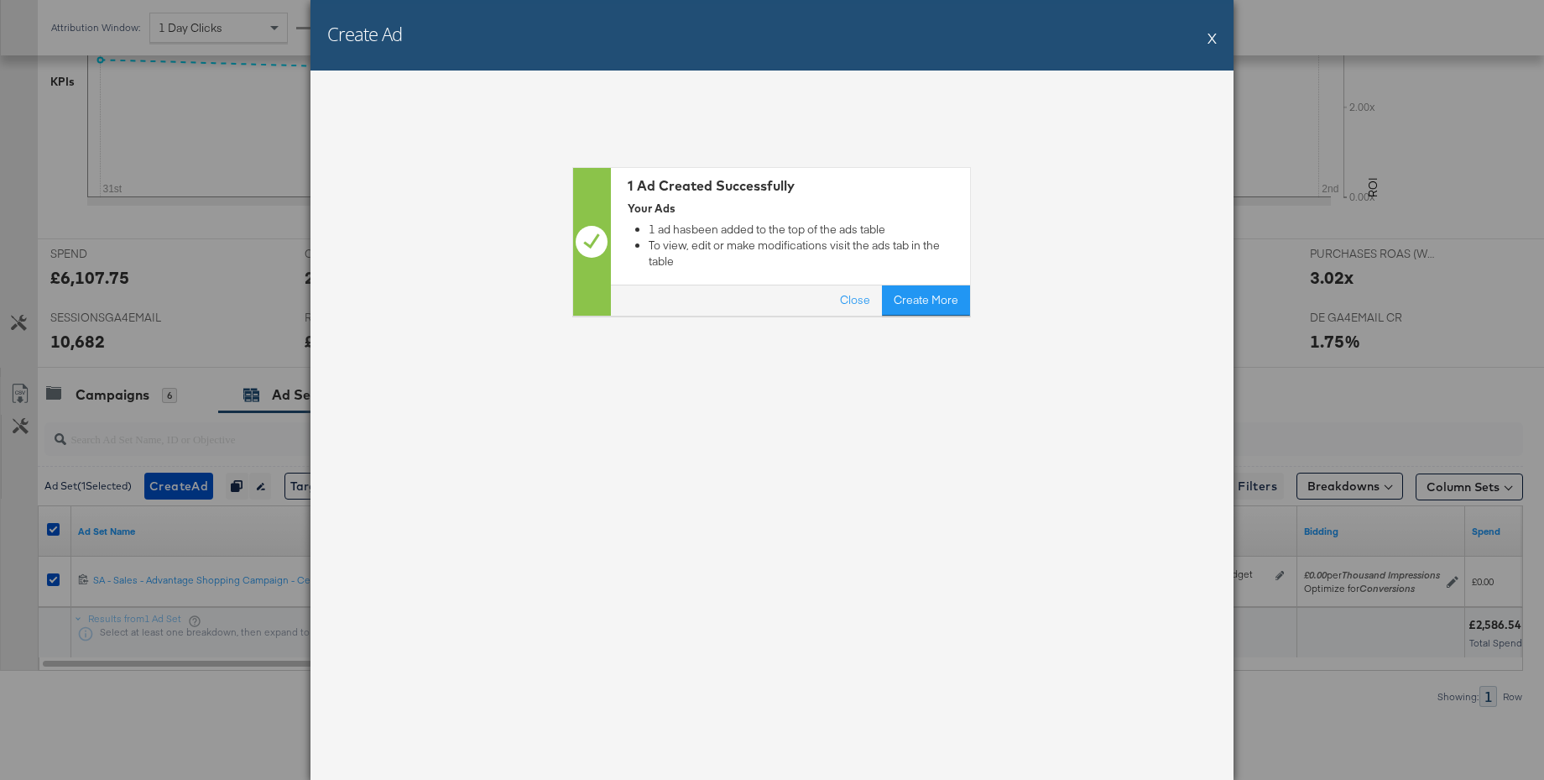
click at [1210, 36] on button "X" at bounding box center [1212, 38] width 9 height 34
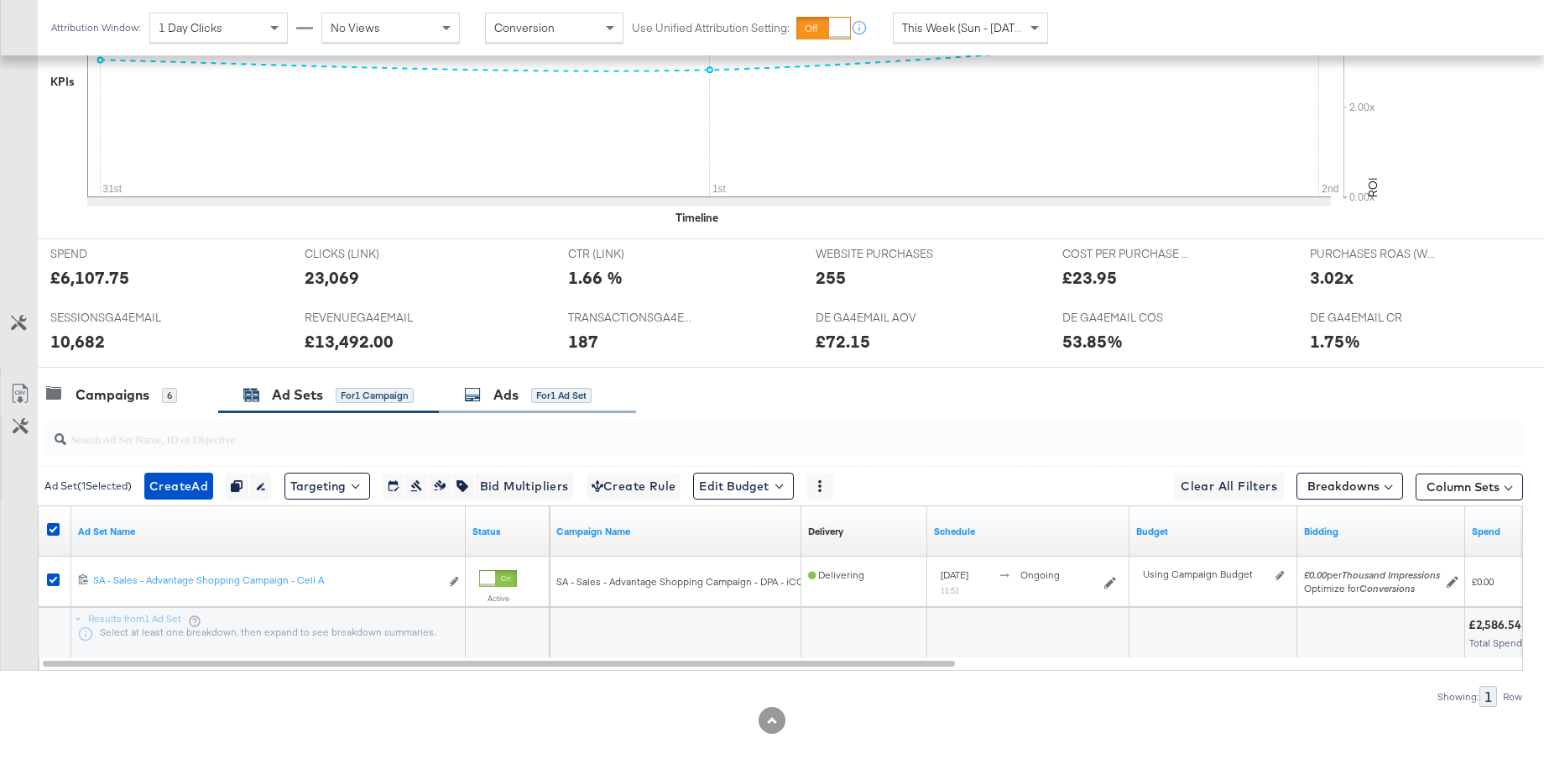
click at [509, 400] on div "Ads" at bounding box center [506, 394] width 25 height 19
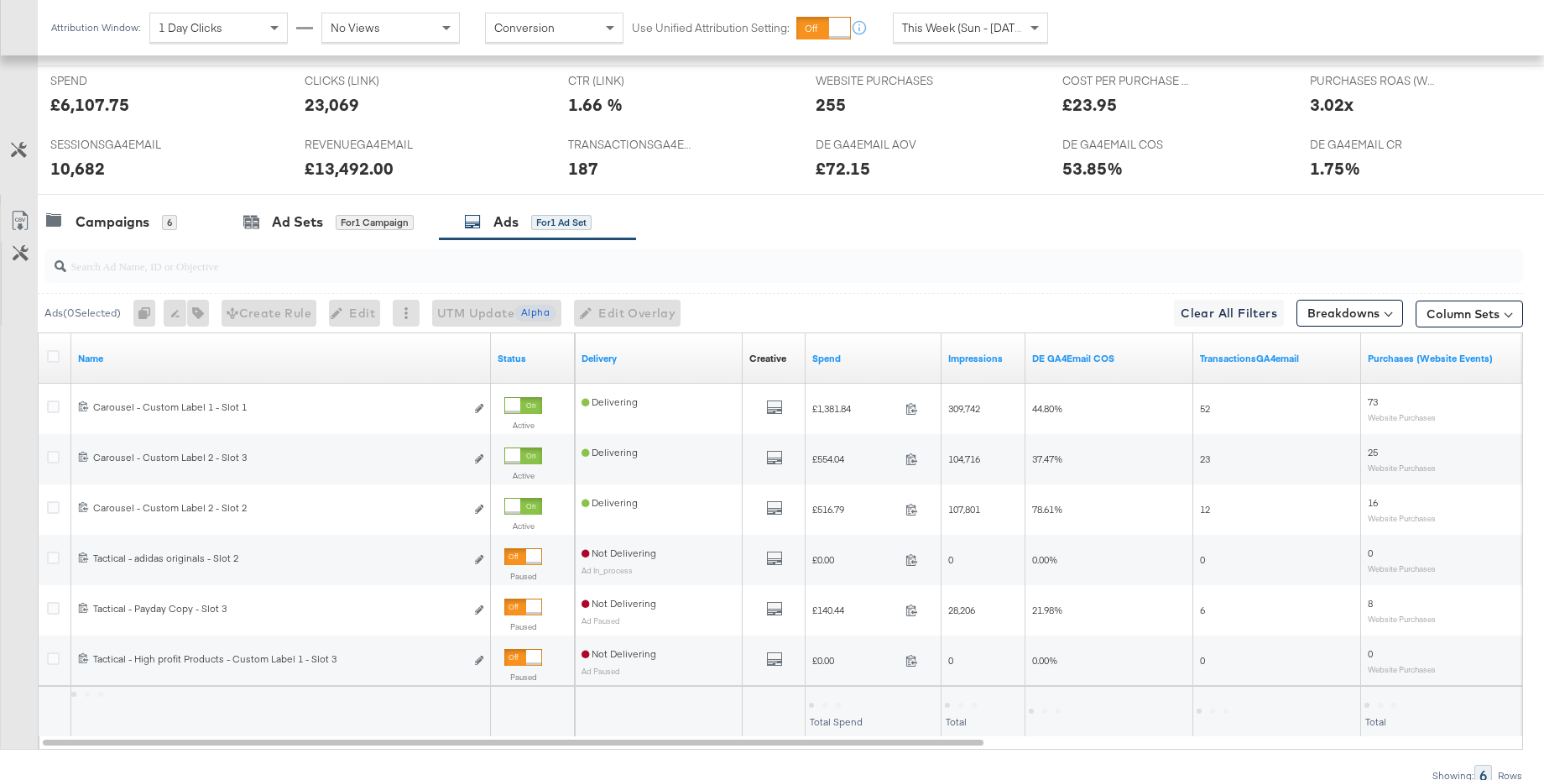
scroll to position [781, 0]
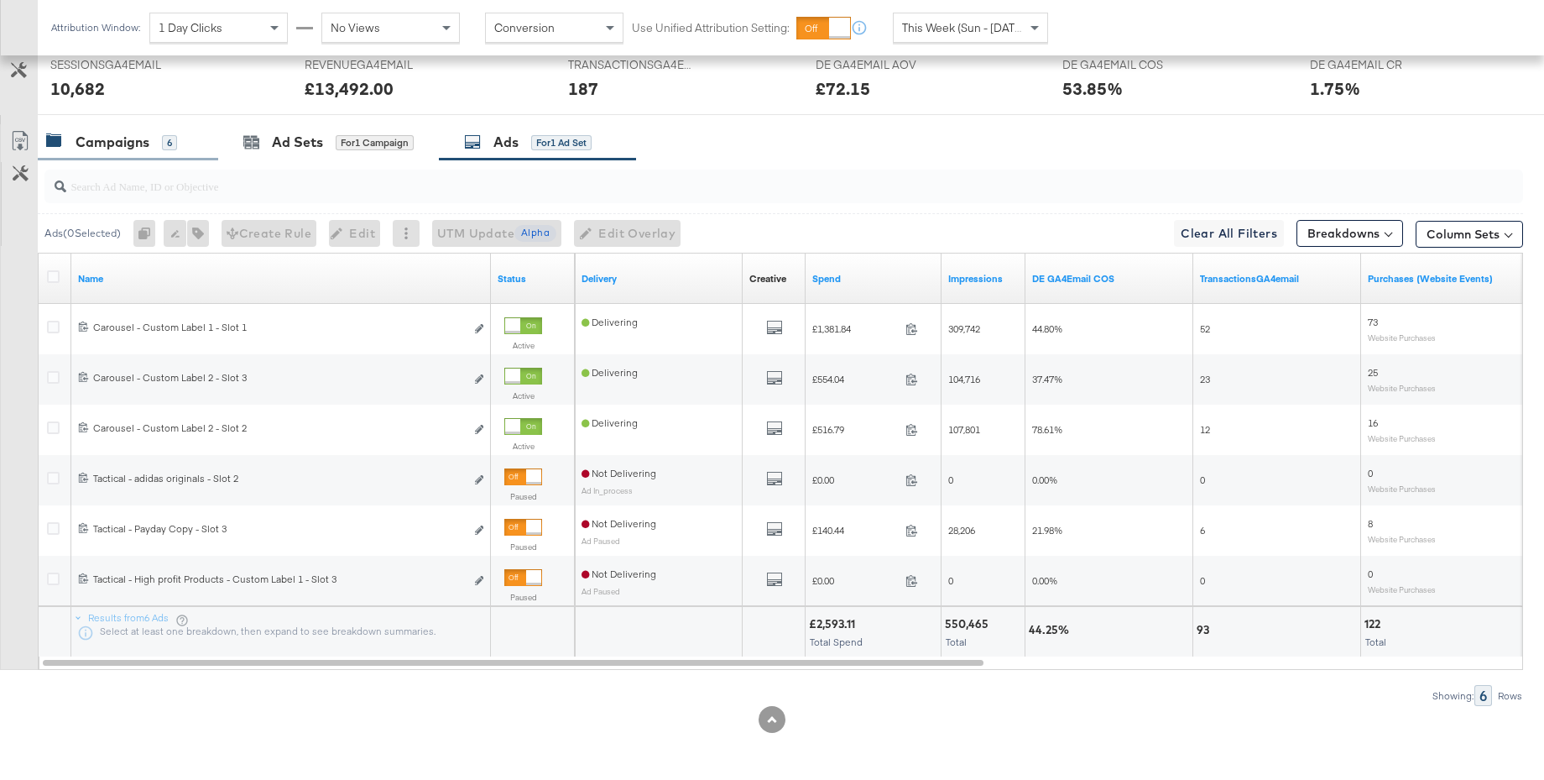
click at [89, 141] on div "Campaigns" at bounding box center [113, 142] width 74 height 19
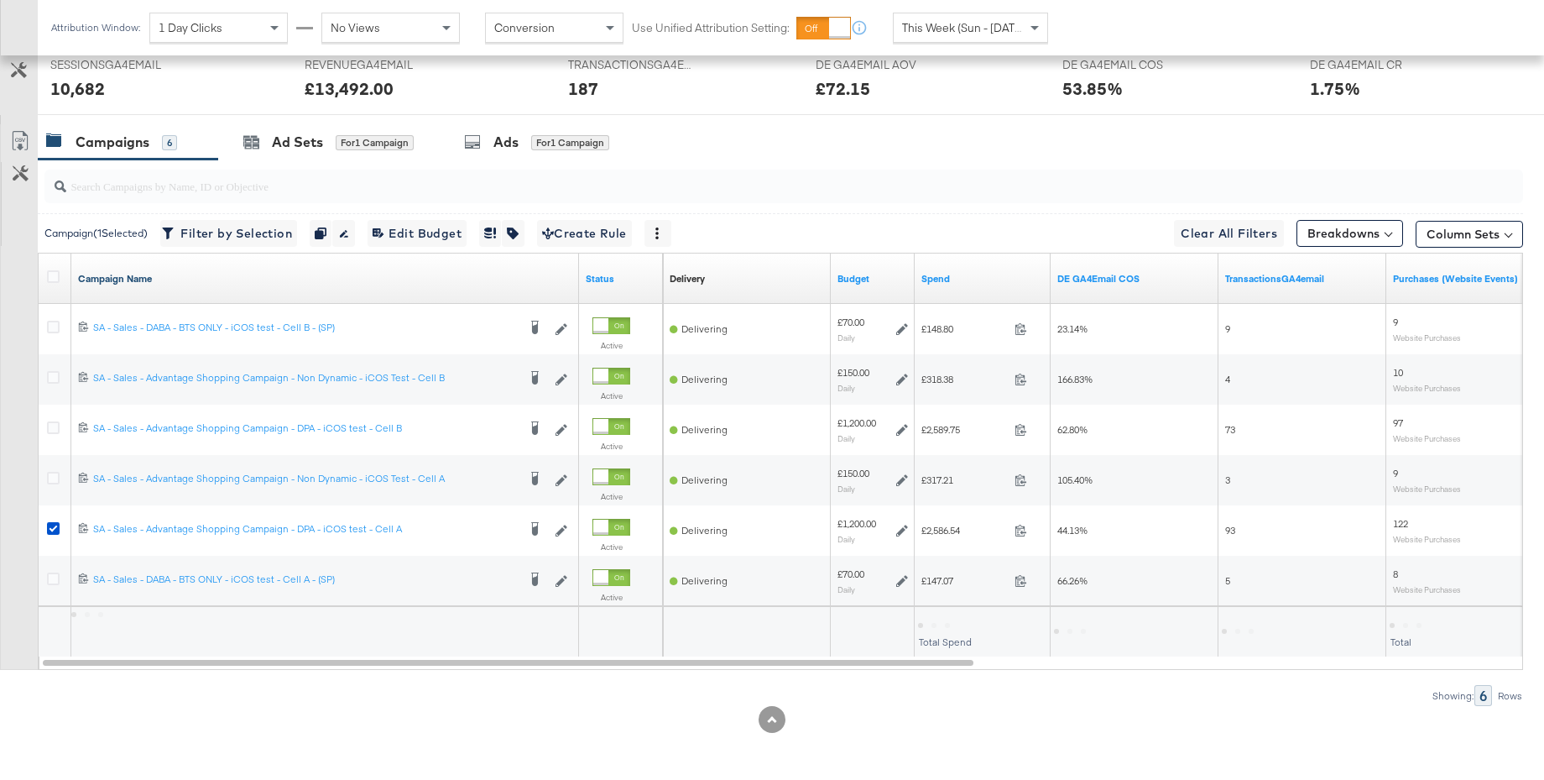
scroll to position [0, 0]
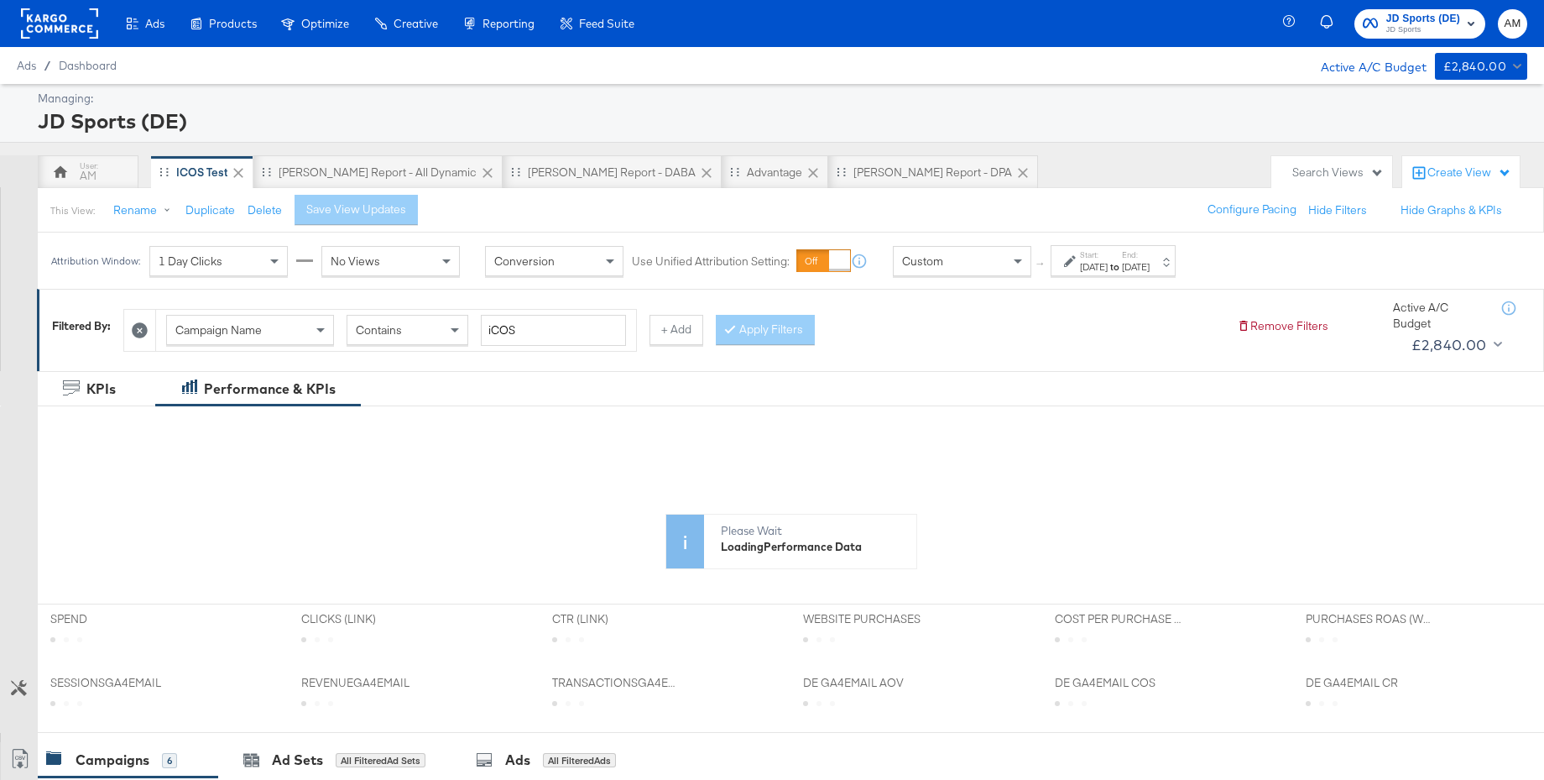
click at [955, 267] on div "Custom" at bounding box center [962, 261] width 137 height 29
drag, startPoint x: 927, startPoint y: 378, endPoint x: 879, endPoint y: 370, distance: 48.4
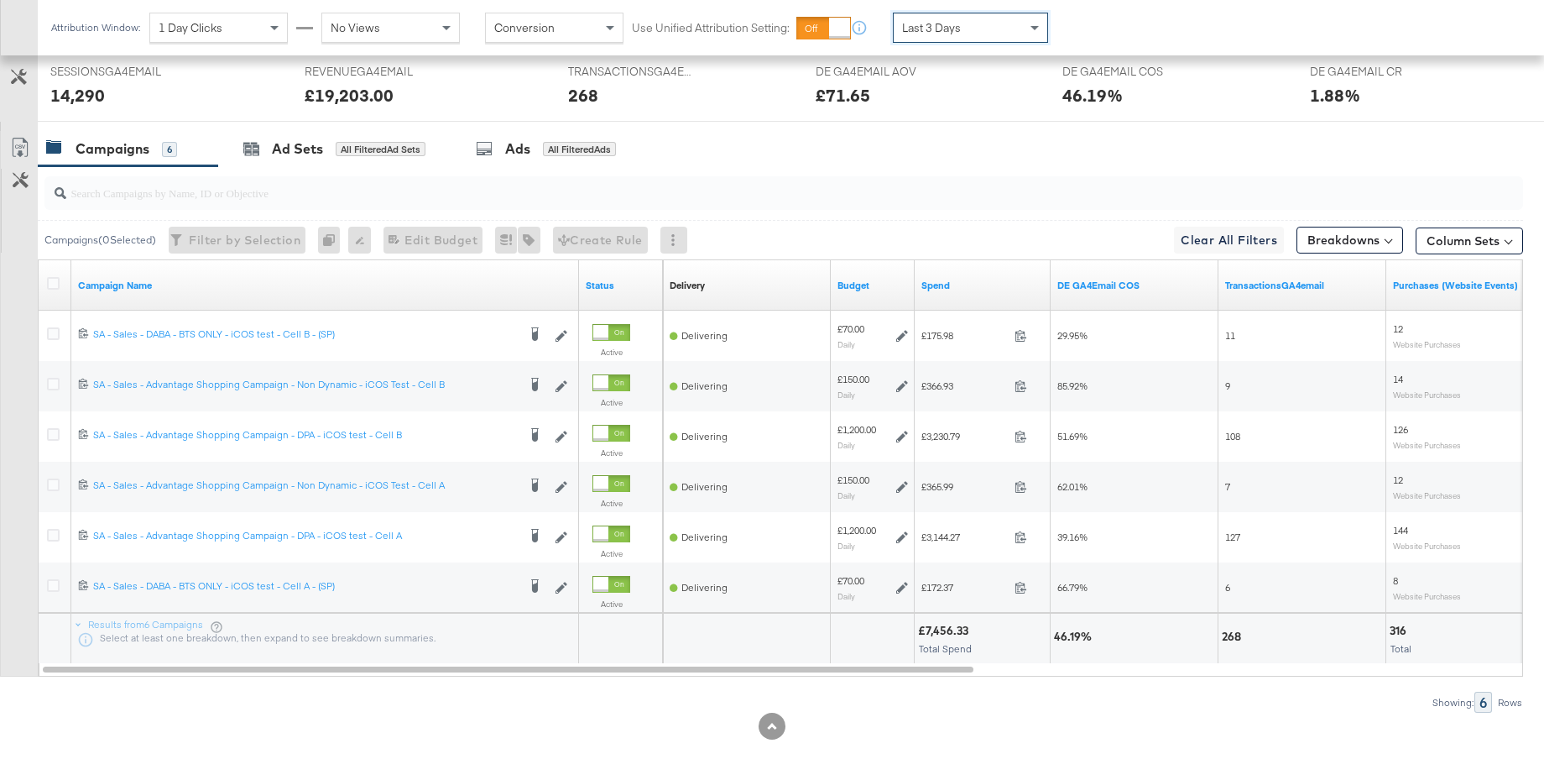
scroll to position [781, 0]
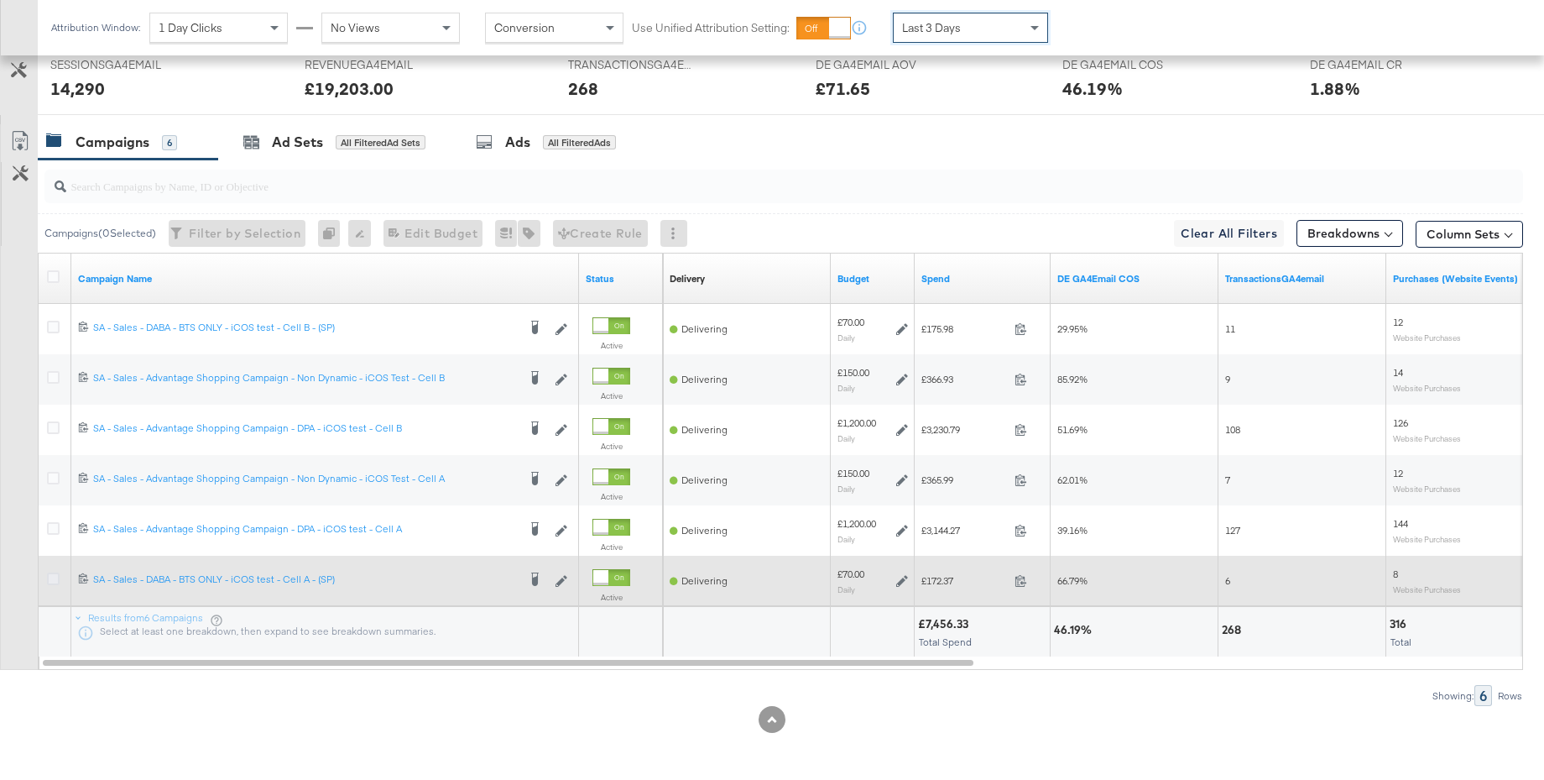
click at [54, 576] on icon at bounding box center [53, 578] width 13 height 13
click at [0, 0] on input "checkbox" at bounding box center [0, 0] width 0 height 0
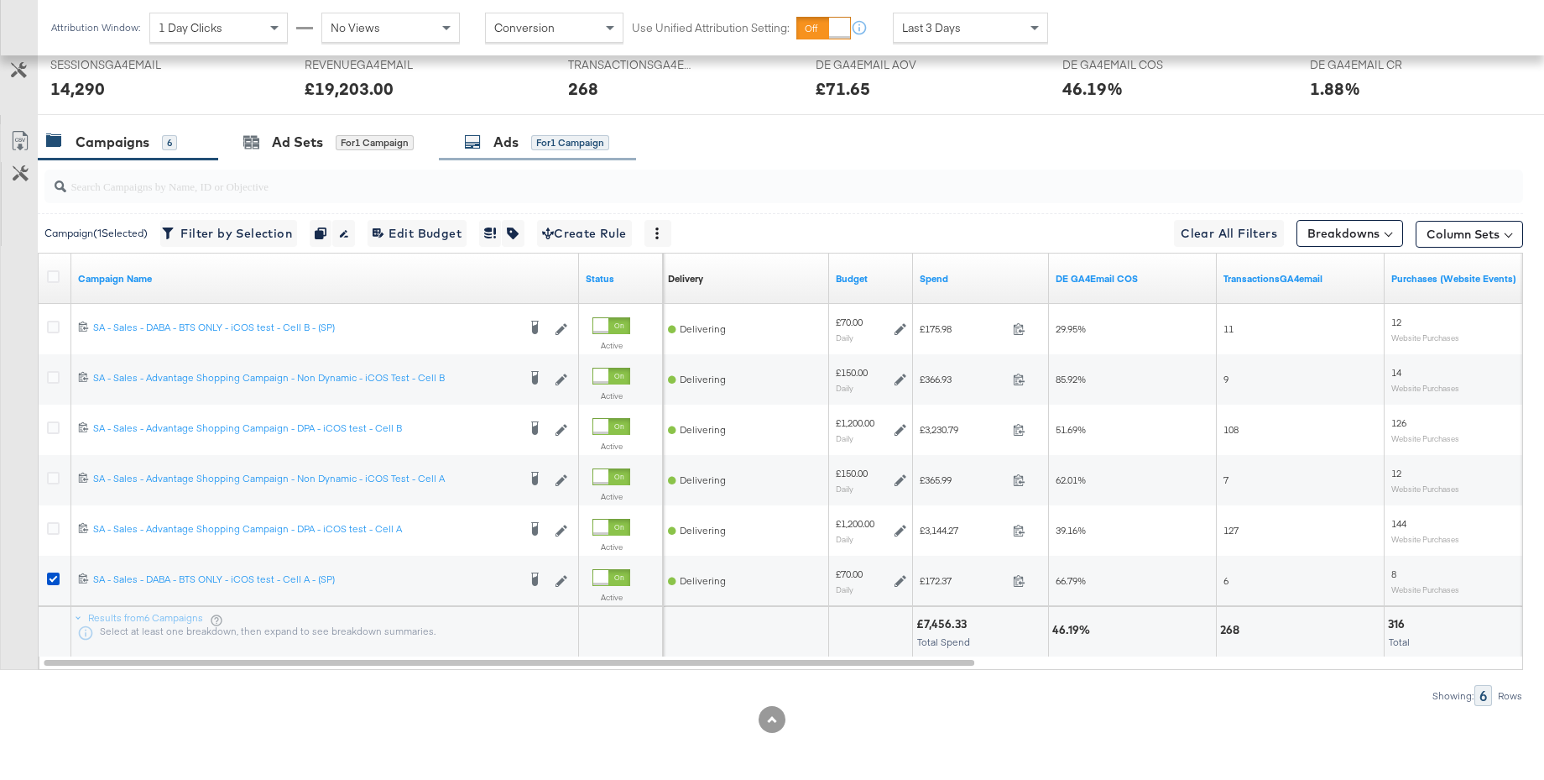
click at [504, 143] on div "Ads" at bounding box center [506, 142] width 25 height 19
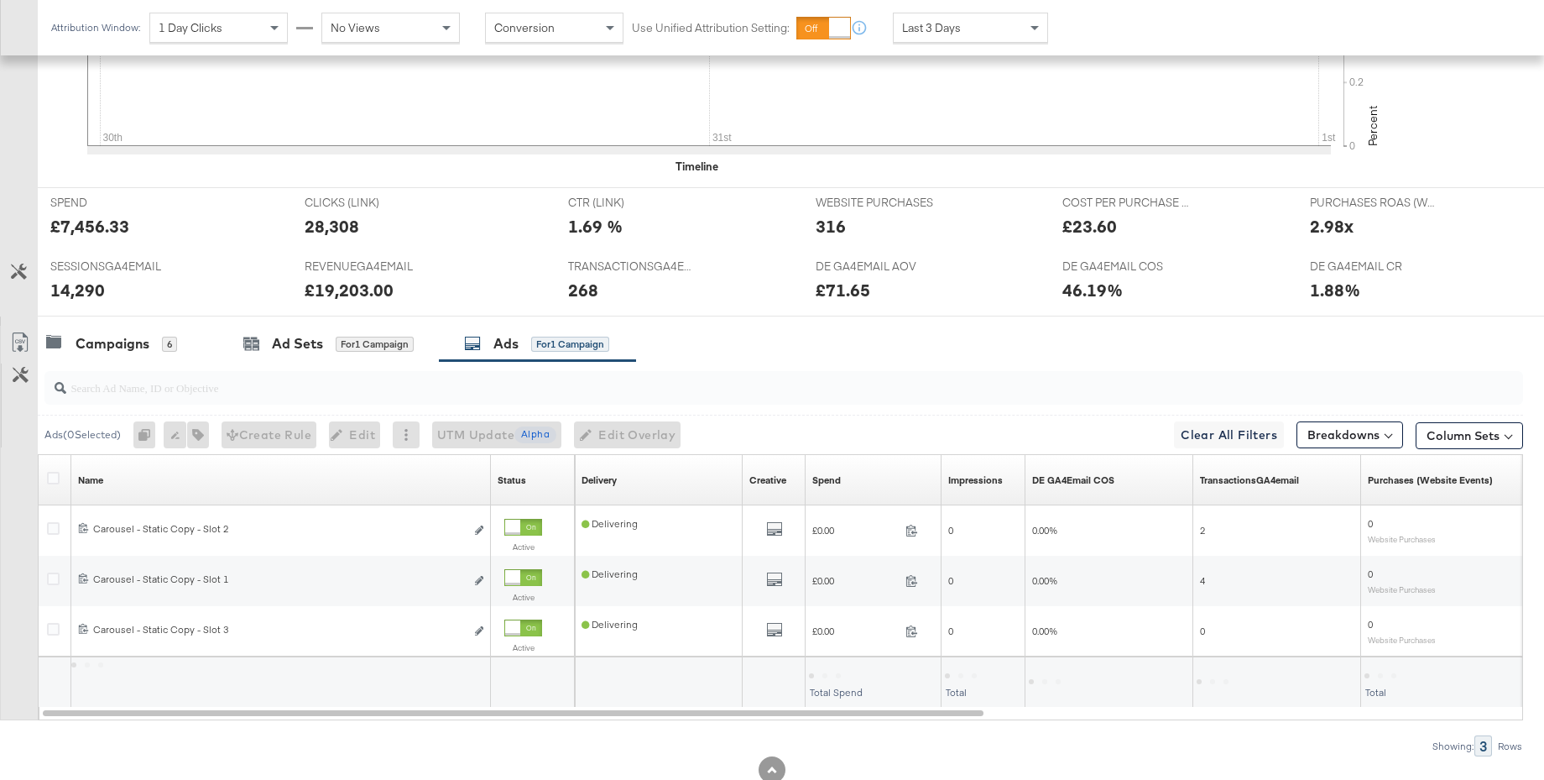
scroll to position [630, 0]
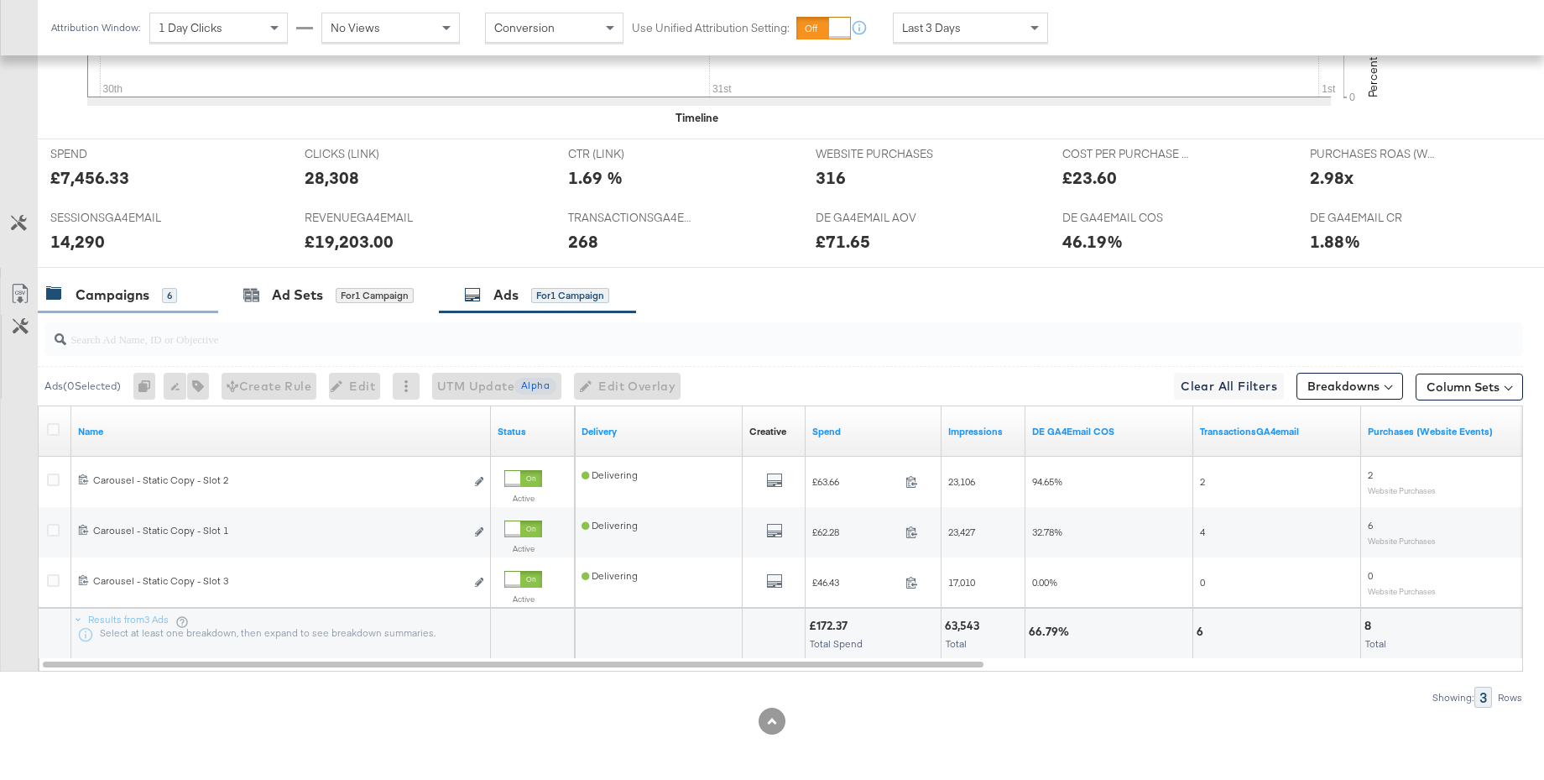
click at [78, 290] on div "Campaigns" at bounding box center [113, 294] width 74 height 19
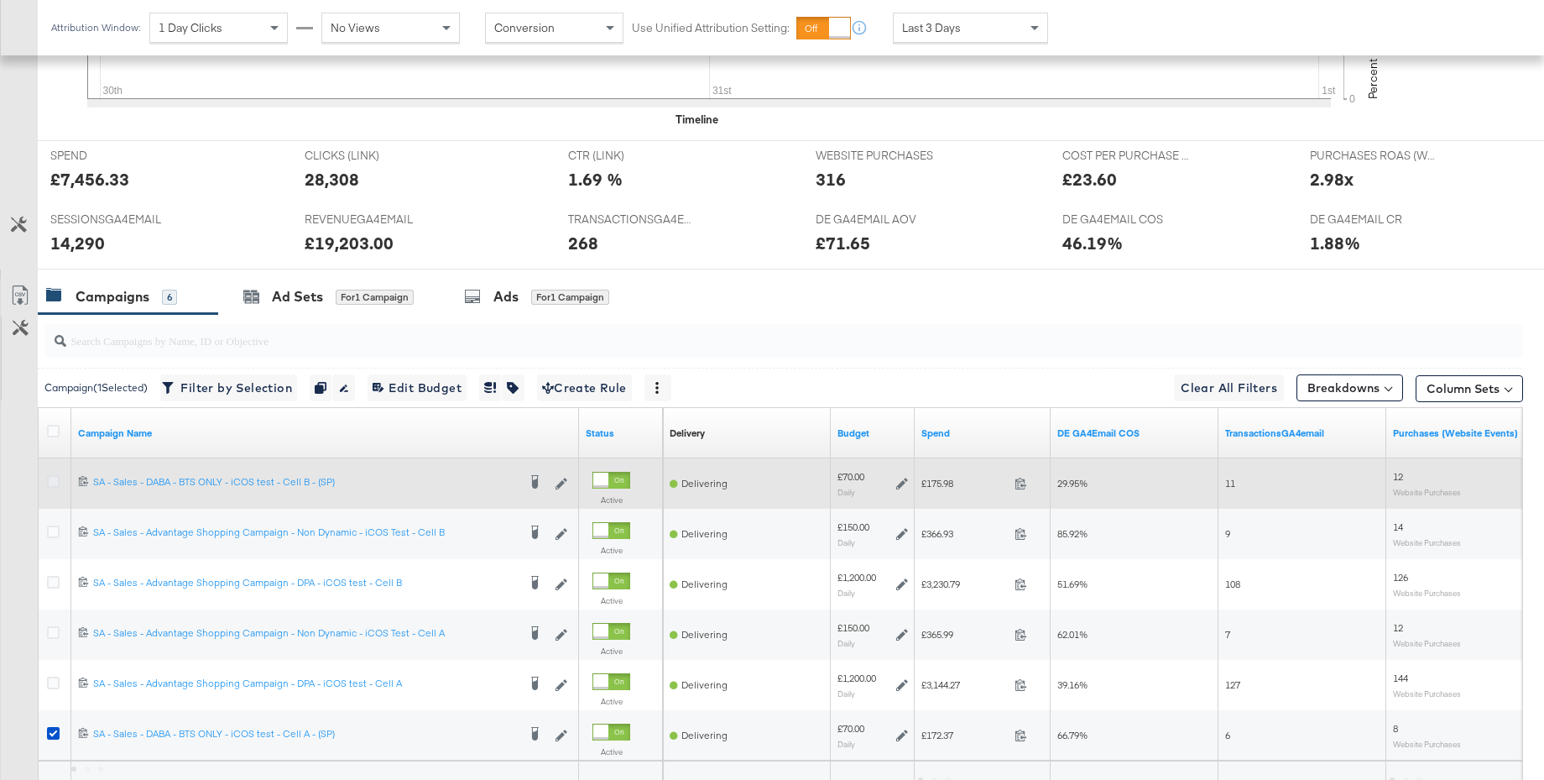
scroll to position [629, 0]
click at [47, 478] on icon at bounding box center [53, 479] width 13 height 13
click at [0, 0] on input "checkbox" at bounding box center [0, 0] width 0 height 0
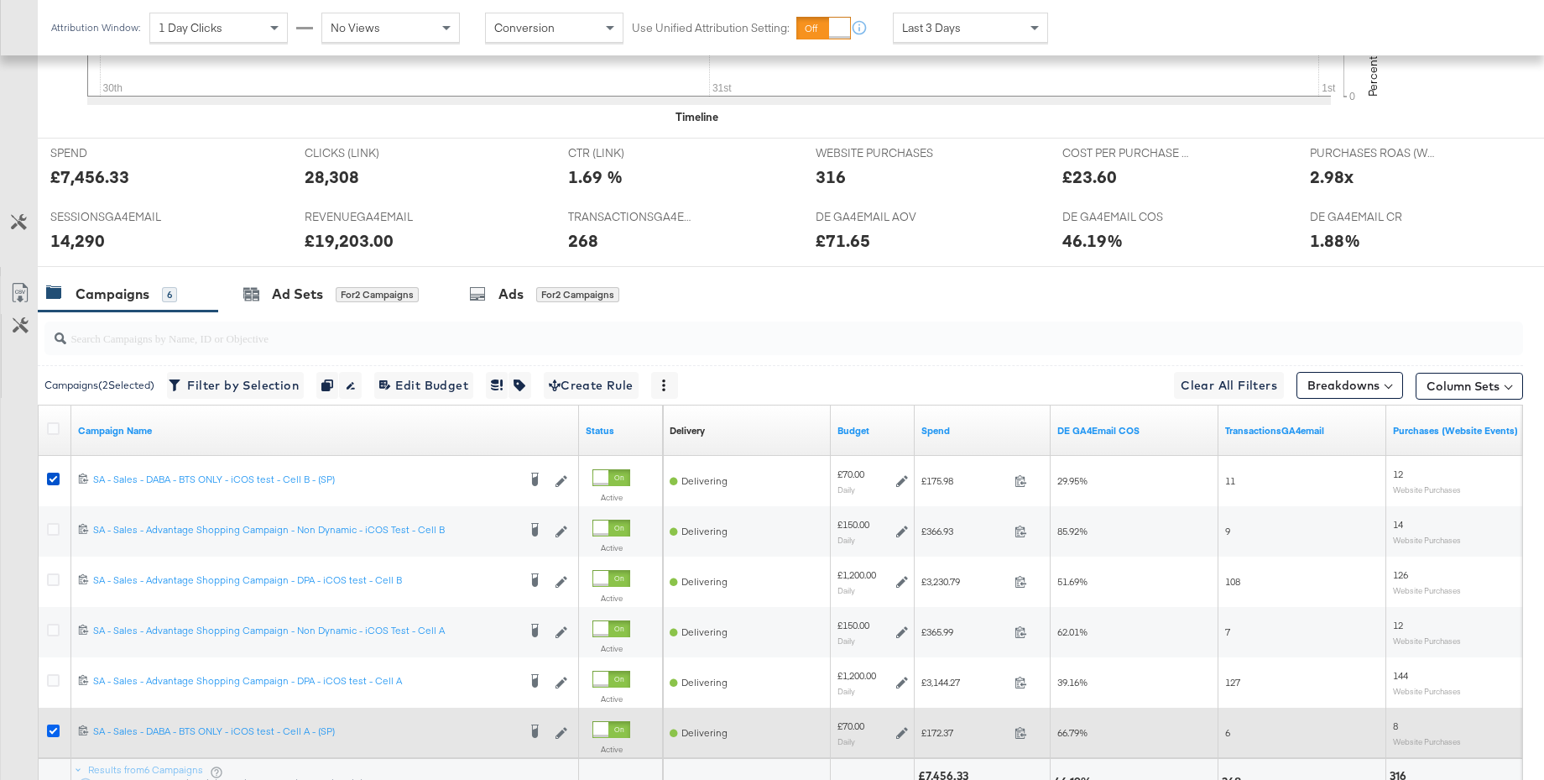
click at [50, 731] on icon at bounding box center [53, 730] width 13 height 13
click at [0, 0] on input "checkbox" at bounding box center [0, 0] width 0 height 0
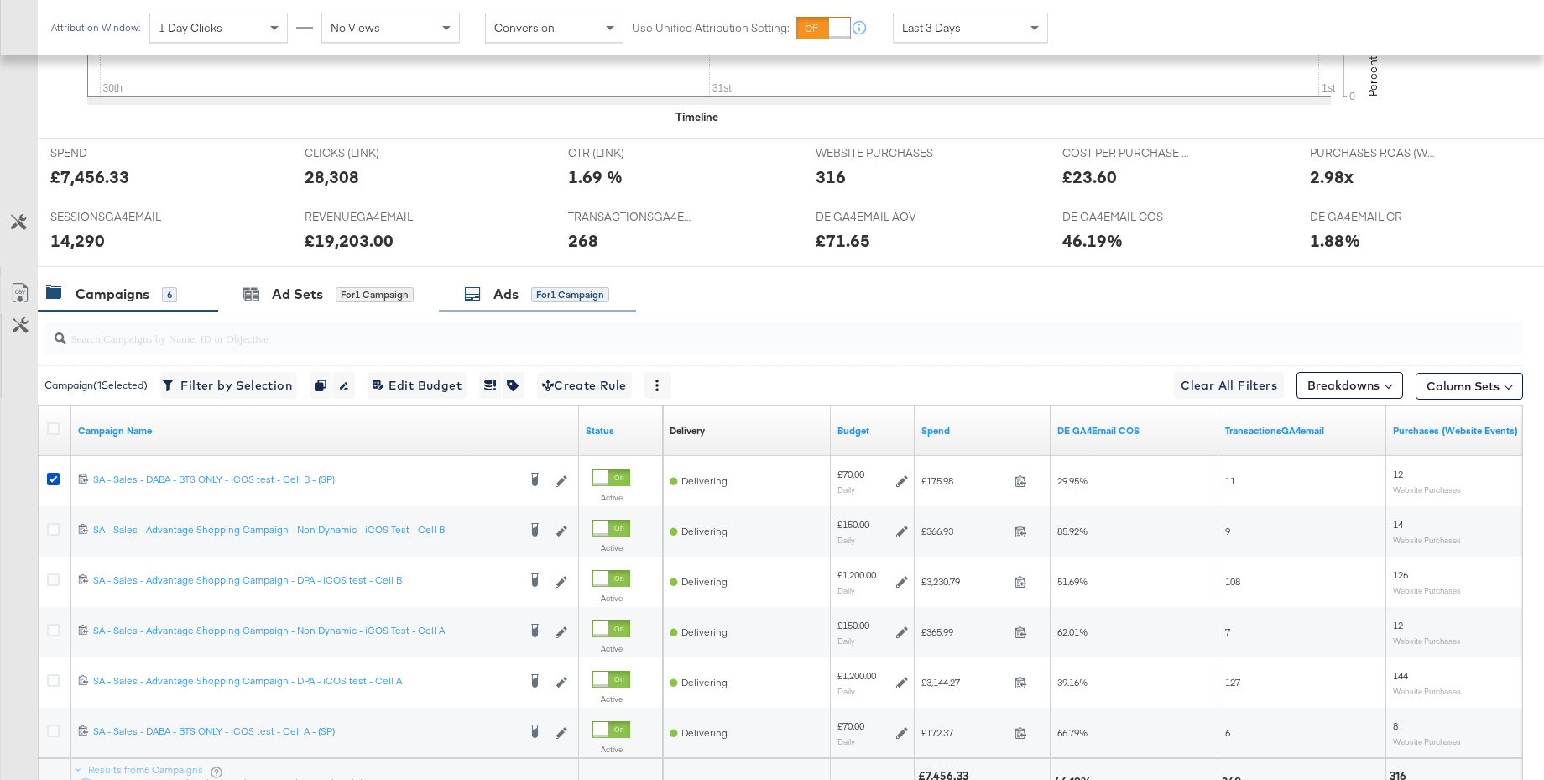
click at [508, 302] on div "Ads" at bounding box center [506, 294] width 25 height 19
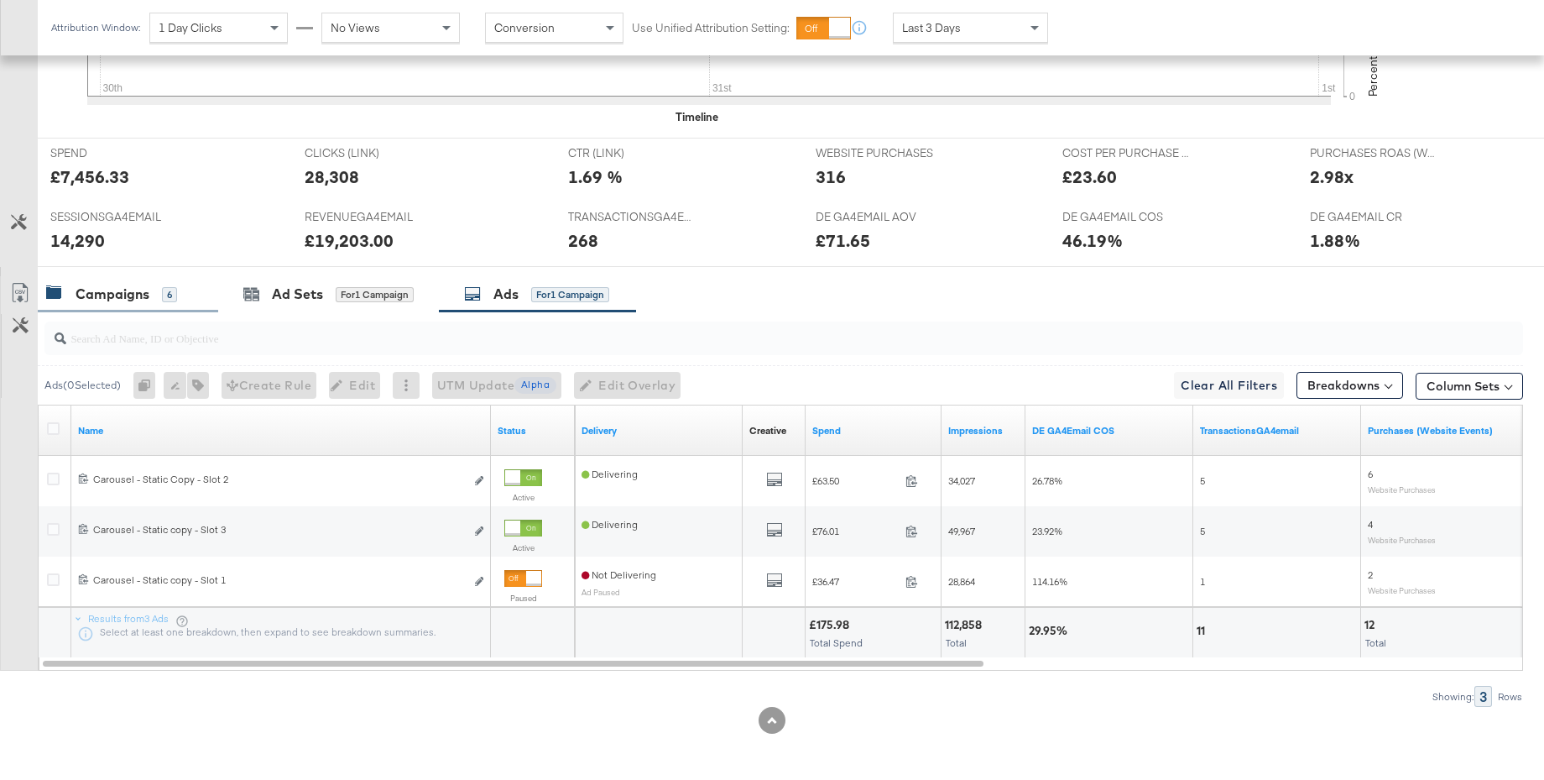
click at [104, 295] on div "Campaigns" at bounding box center [113, 294] width 74 height 19
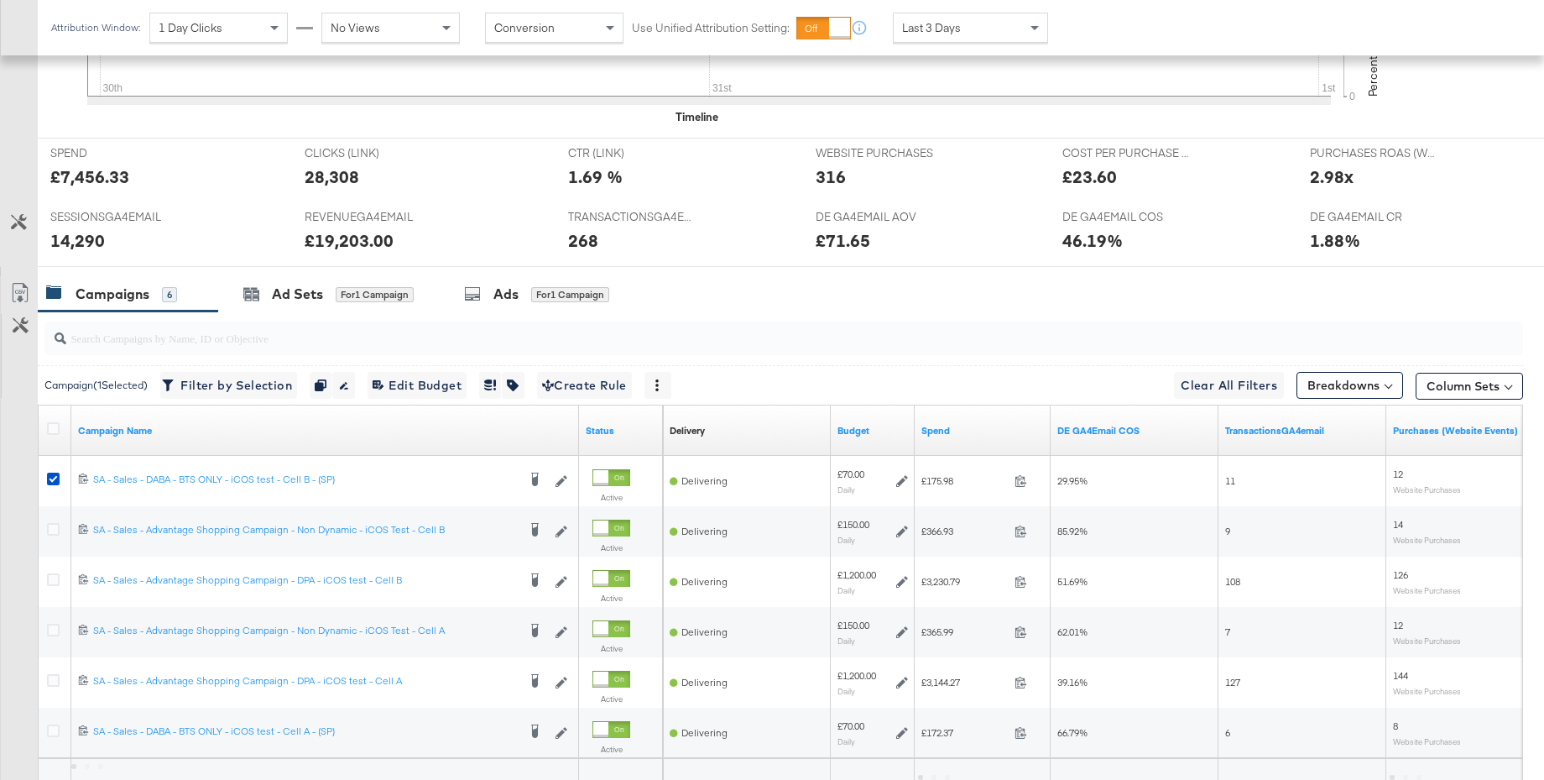
scroll to position [781, 0]
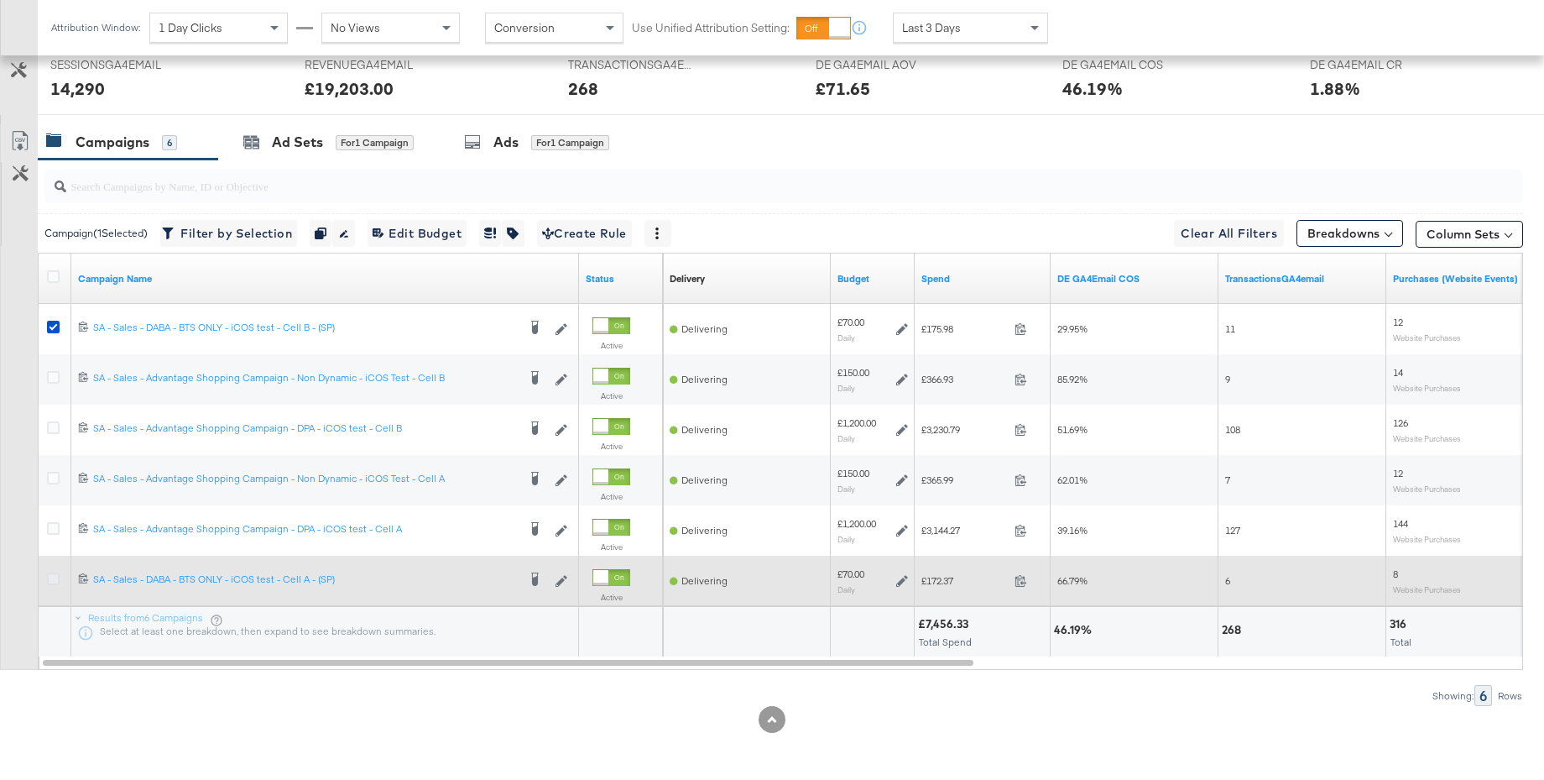
click at [55, 577] on icon at bounding box center [53, 578] width 13 height 13
click at [0, 0] on input "checkbox" at bounding box center [0, 0] width 0 height 0
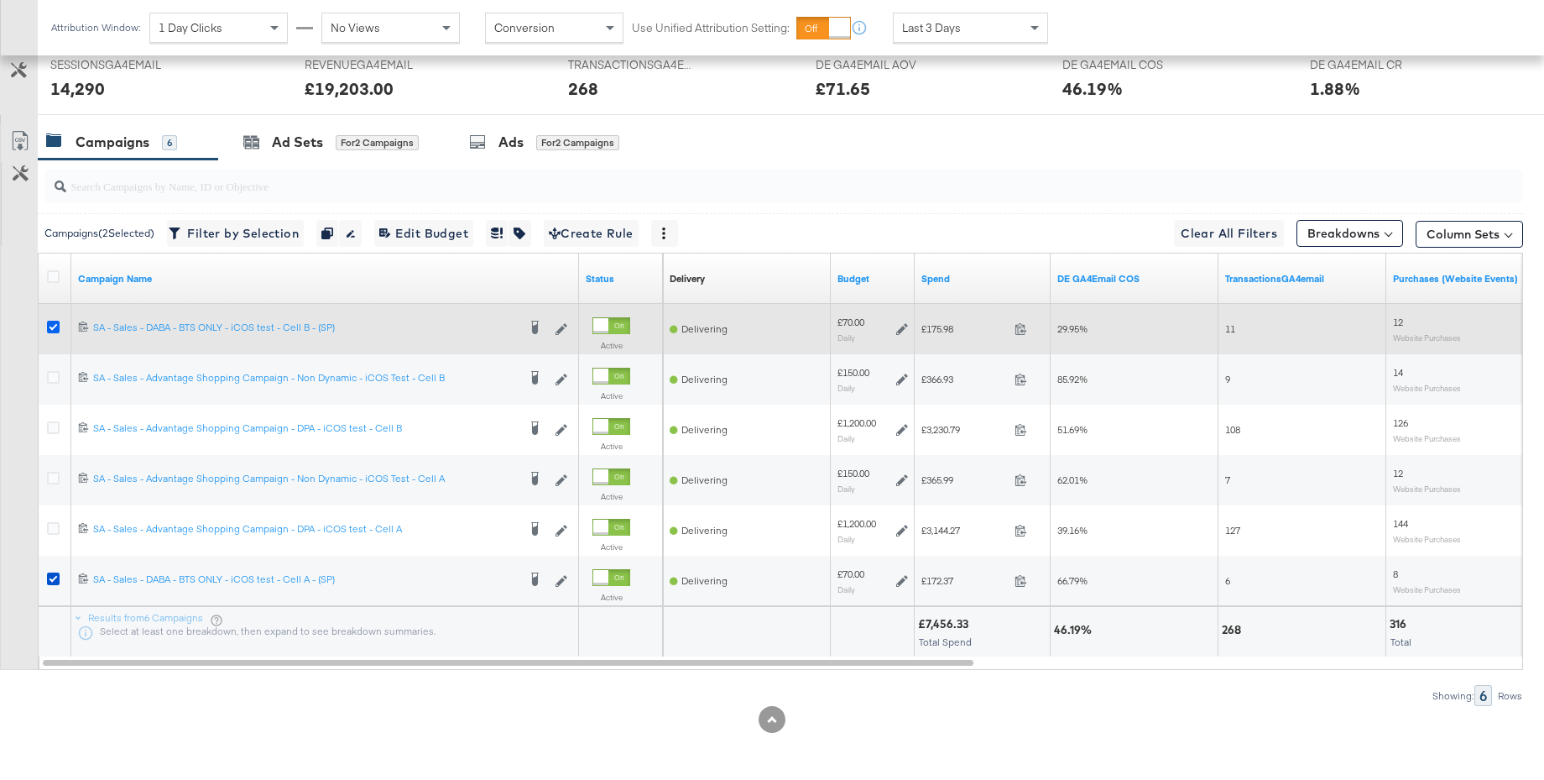
click at [56, 322] on icon at bounding box center [53, 327] width 13 height 13
click at [0, 0] on input "checkbox" at bounding box center [0, 0] width 0 height 0
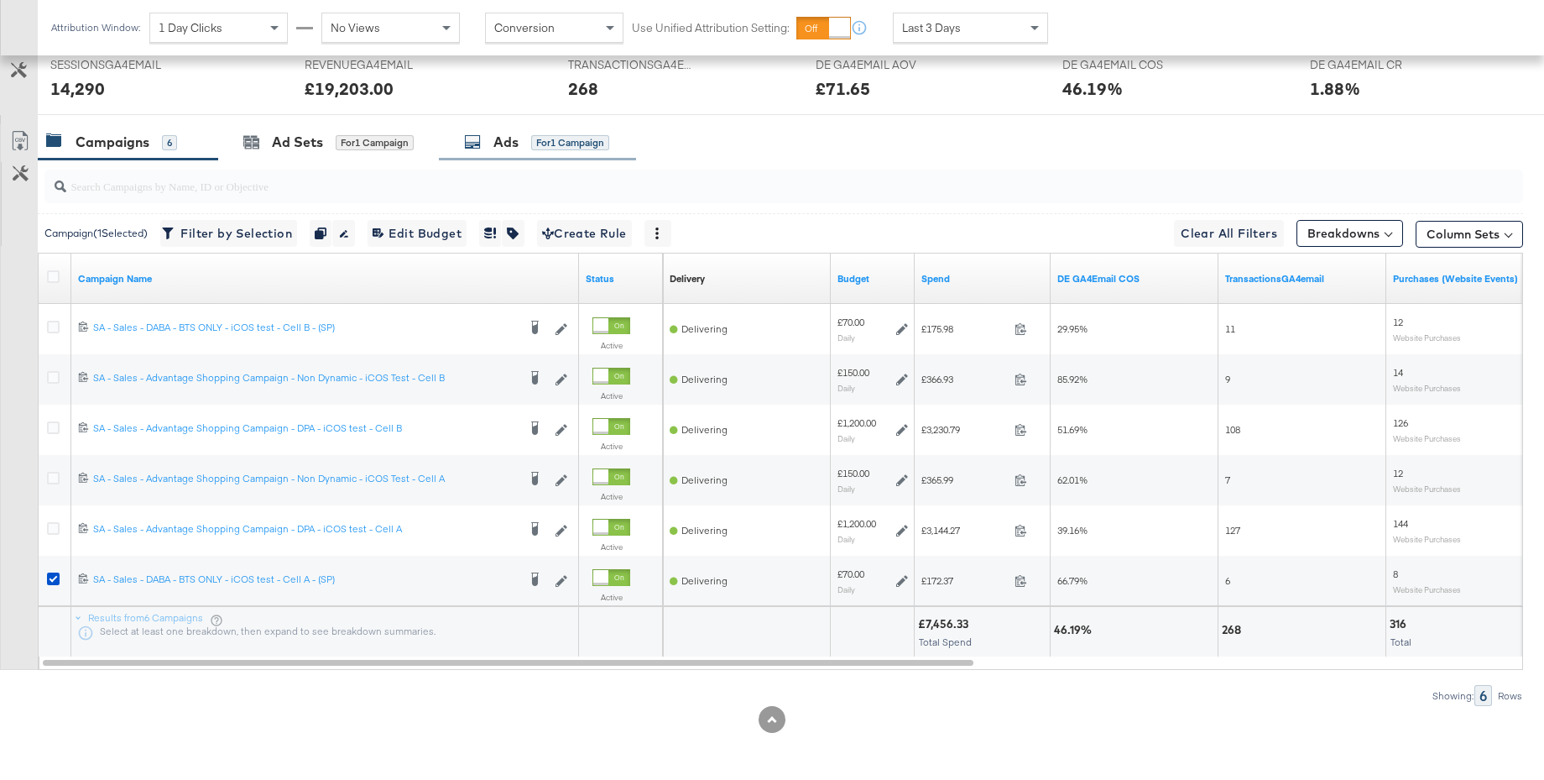
click at [475, 147] on icon at bounding box center [472, 141] width 17 height 17
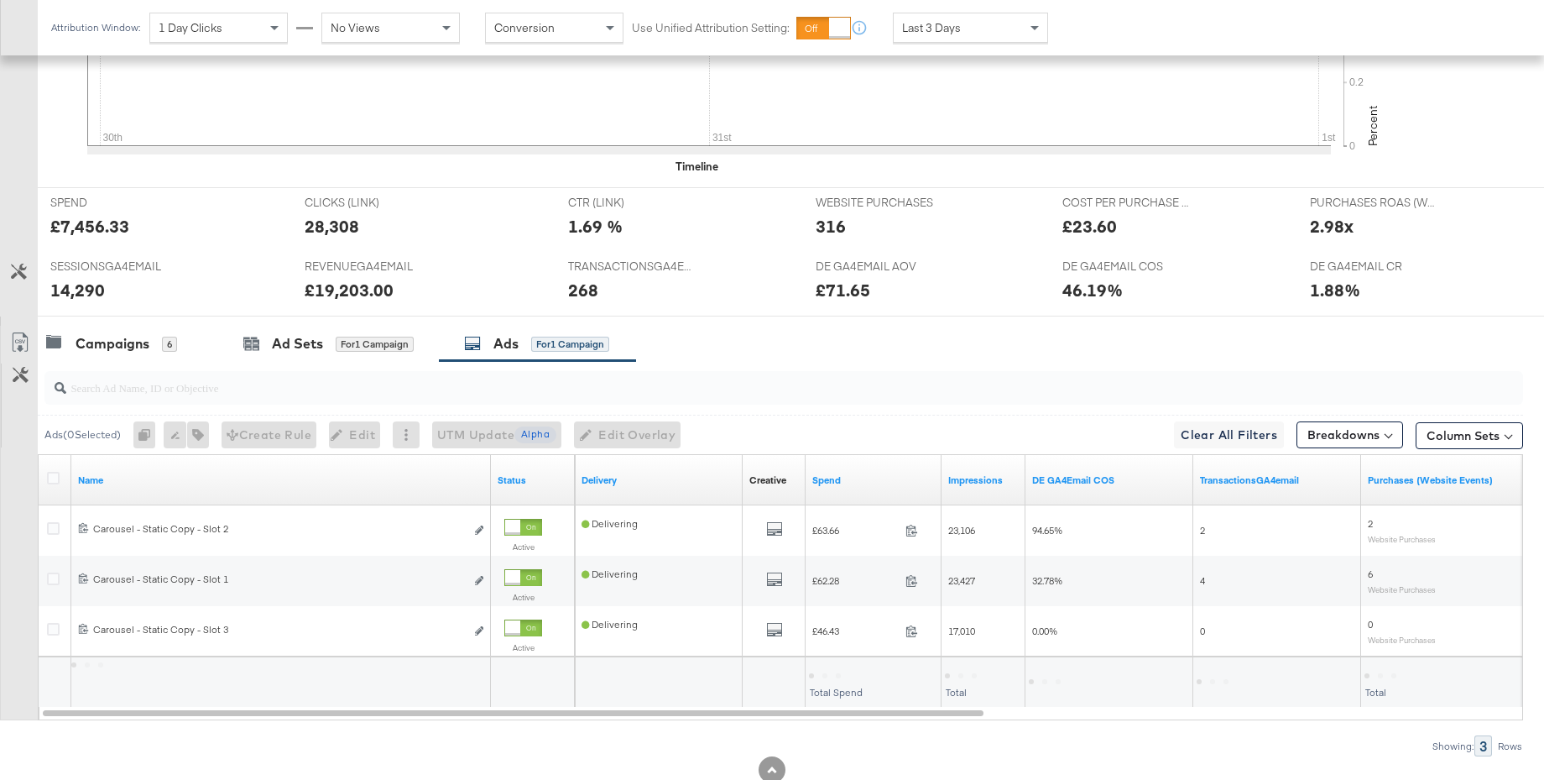
scroll to position [630, 0]
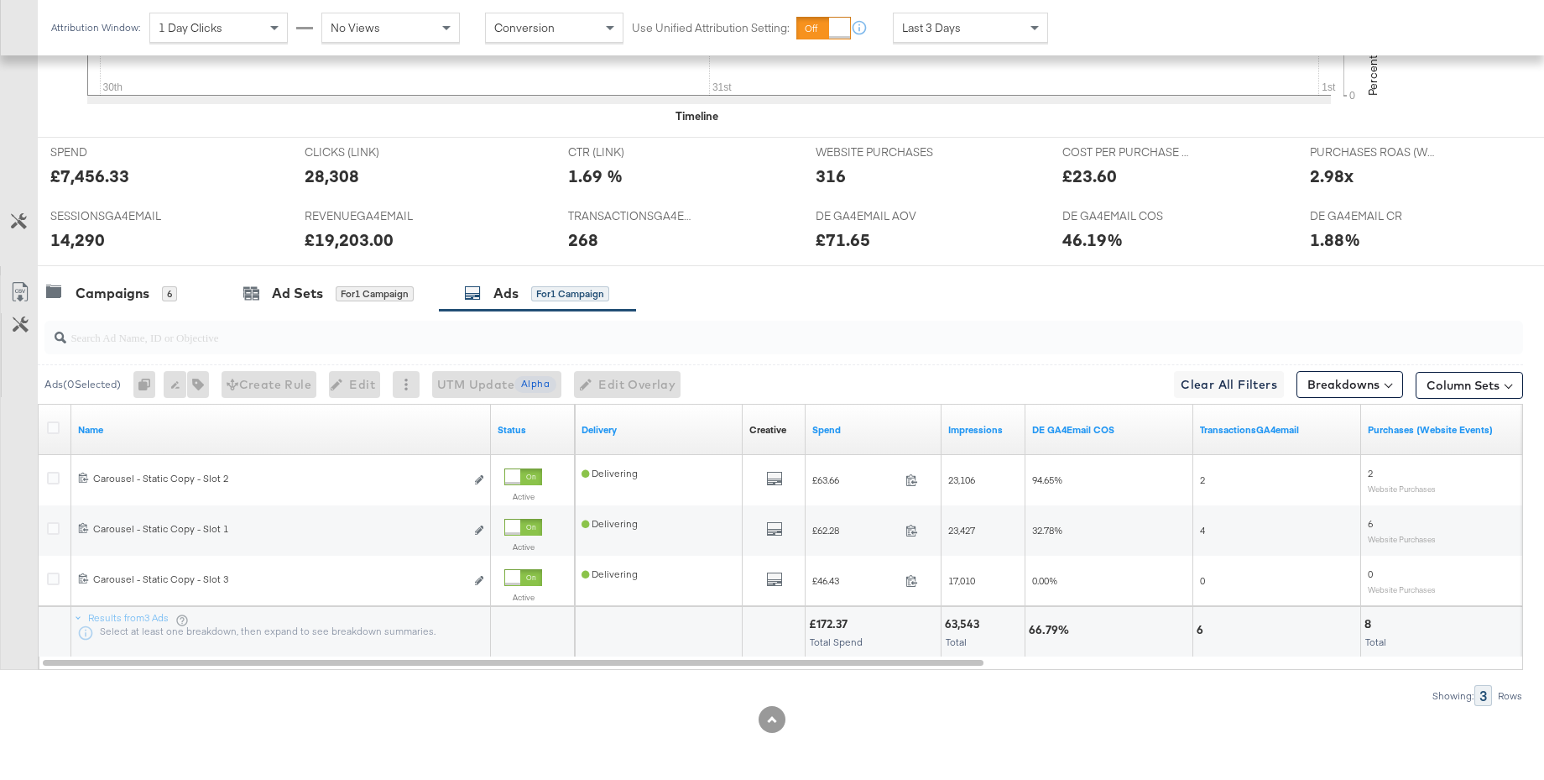
click at [927, 20] on span "Last 3 Days" at bounding box center [931, 27] width 59 height 15
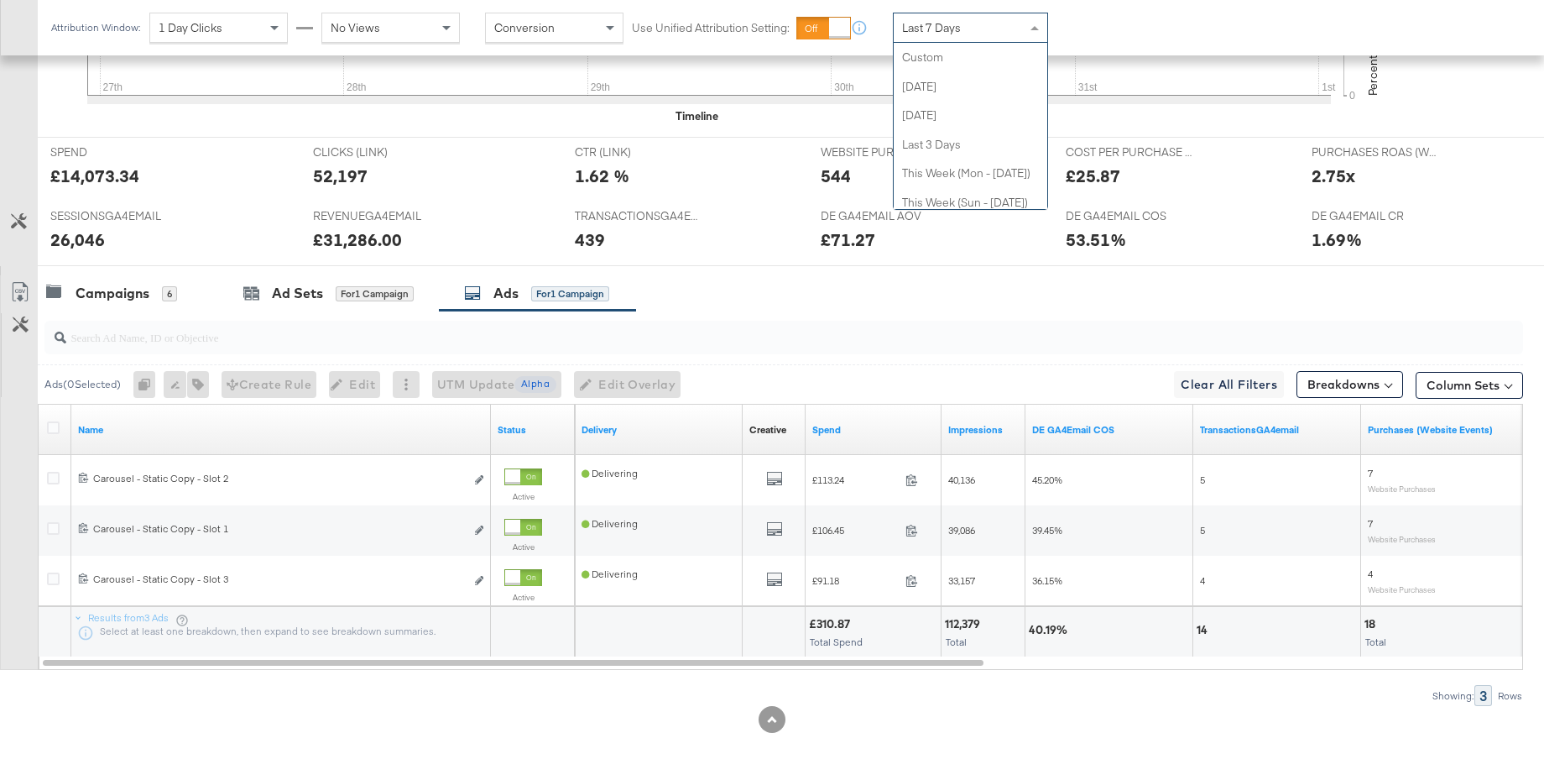
click at [953, 31] on span "Last 7 Days" at bounding box center [931, 27] width 59 height 15
click at [1099, 39] on div "[DATE]" at bounding box center [1094, 34] width 28 height 13
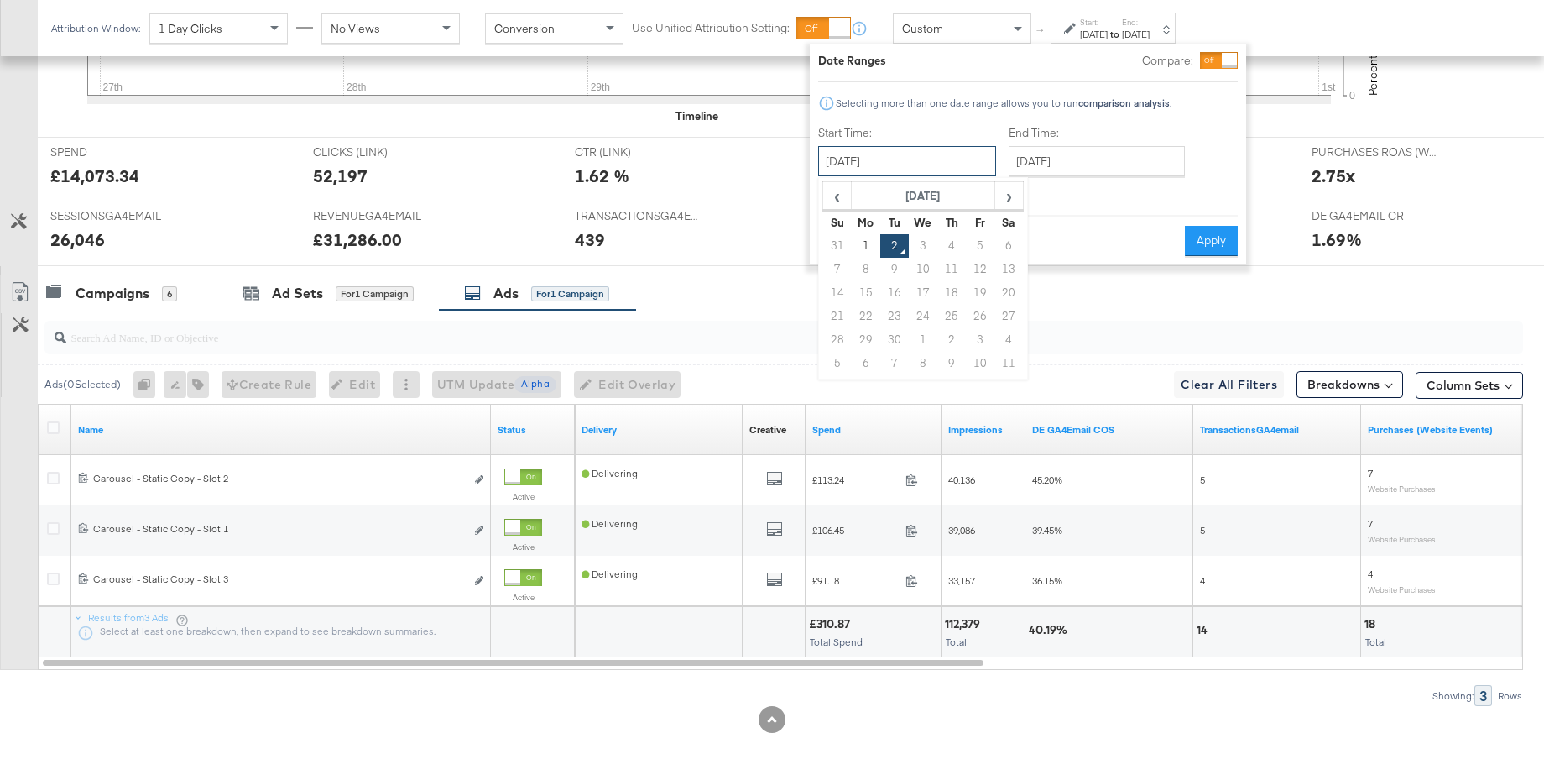
click at [851, 168] on input "[DATE]" at bounding box center [907, 161] width 178 height 30
click at [841, 203] on span "‹" at bounding box center [837, 195] width 26 height 25
click at [979, 332] on td "29" at bounding box center [980, 340] width 29 height 24
type input "[DATE]"
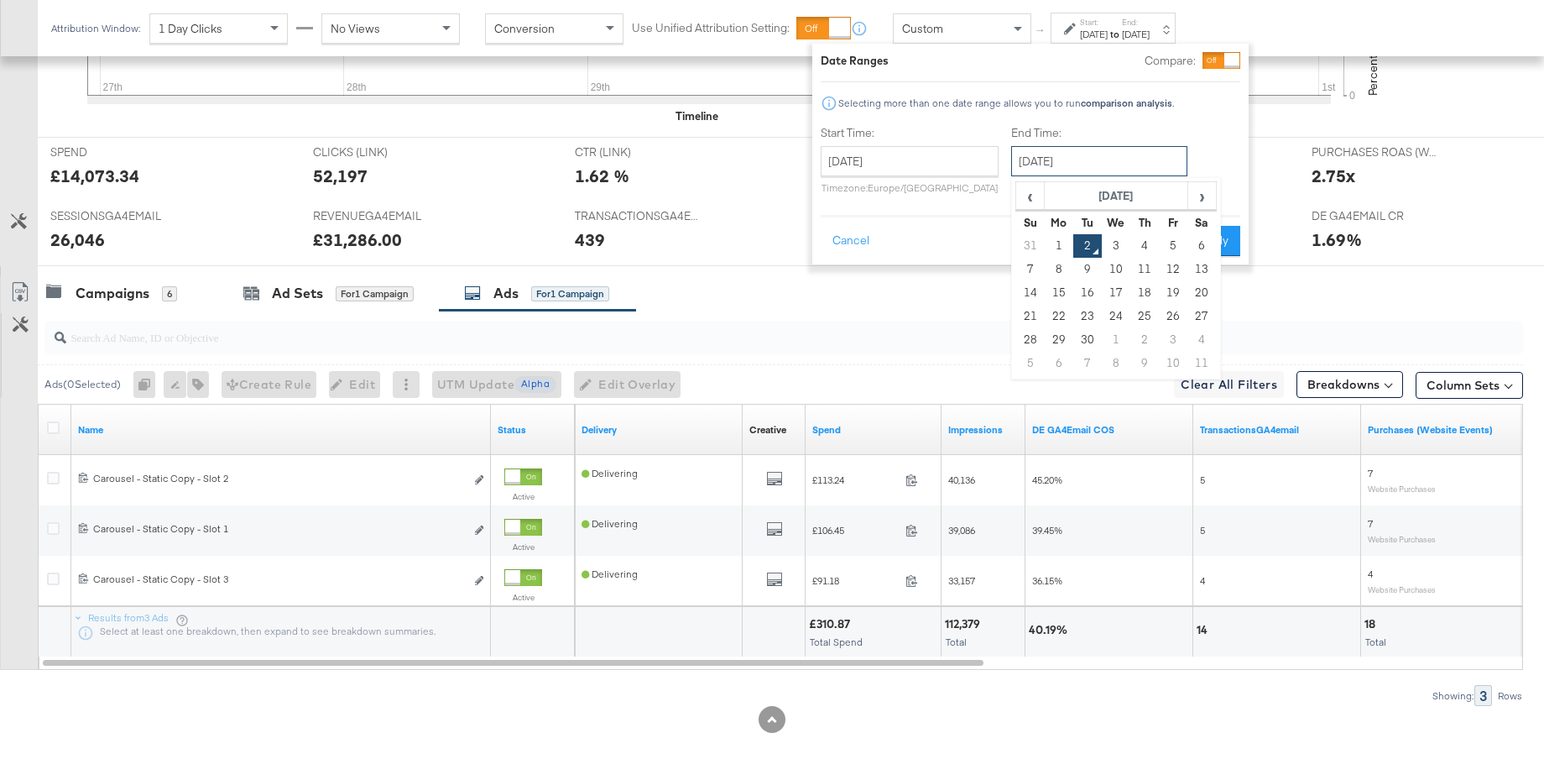
click at [1085, 165] on input "[DATE]" at bounding box center [1099, 161] width 176 height 30
click at [1048, 250] on td "1" at bounding box center [1059, 246] width 29 height 24
type input "[DATE]"
click at [1225, 238] on button "Apply" at bounding box center [1210, 241] width 53 height 30
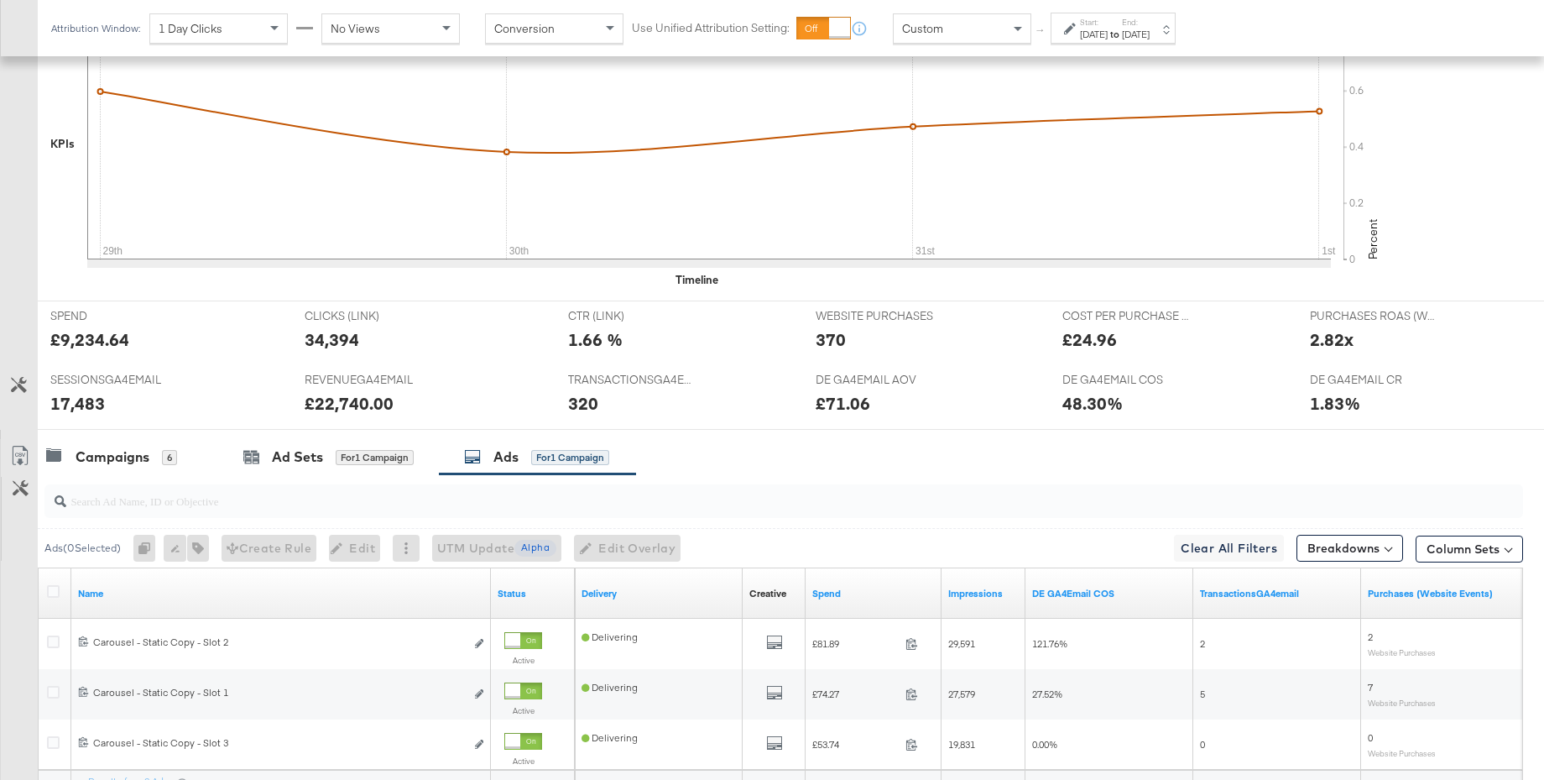
scroll to position [630, 0]
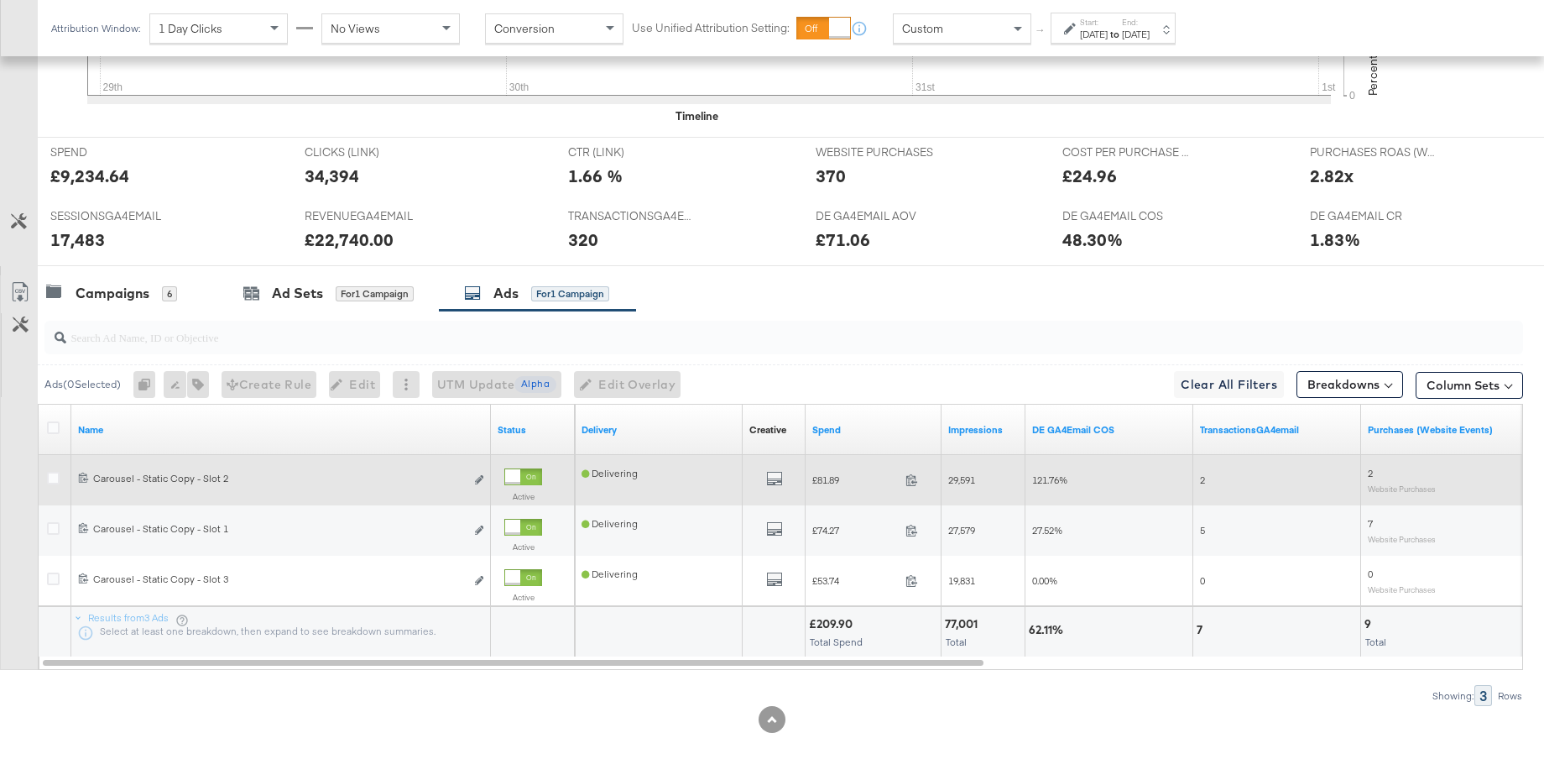
click at [537, 478] on div at bounding box center [523, 476] width 38 height 17
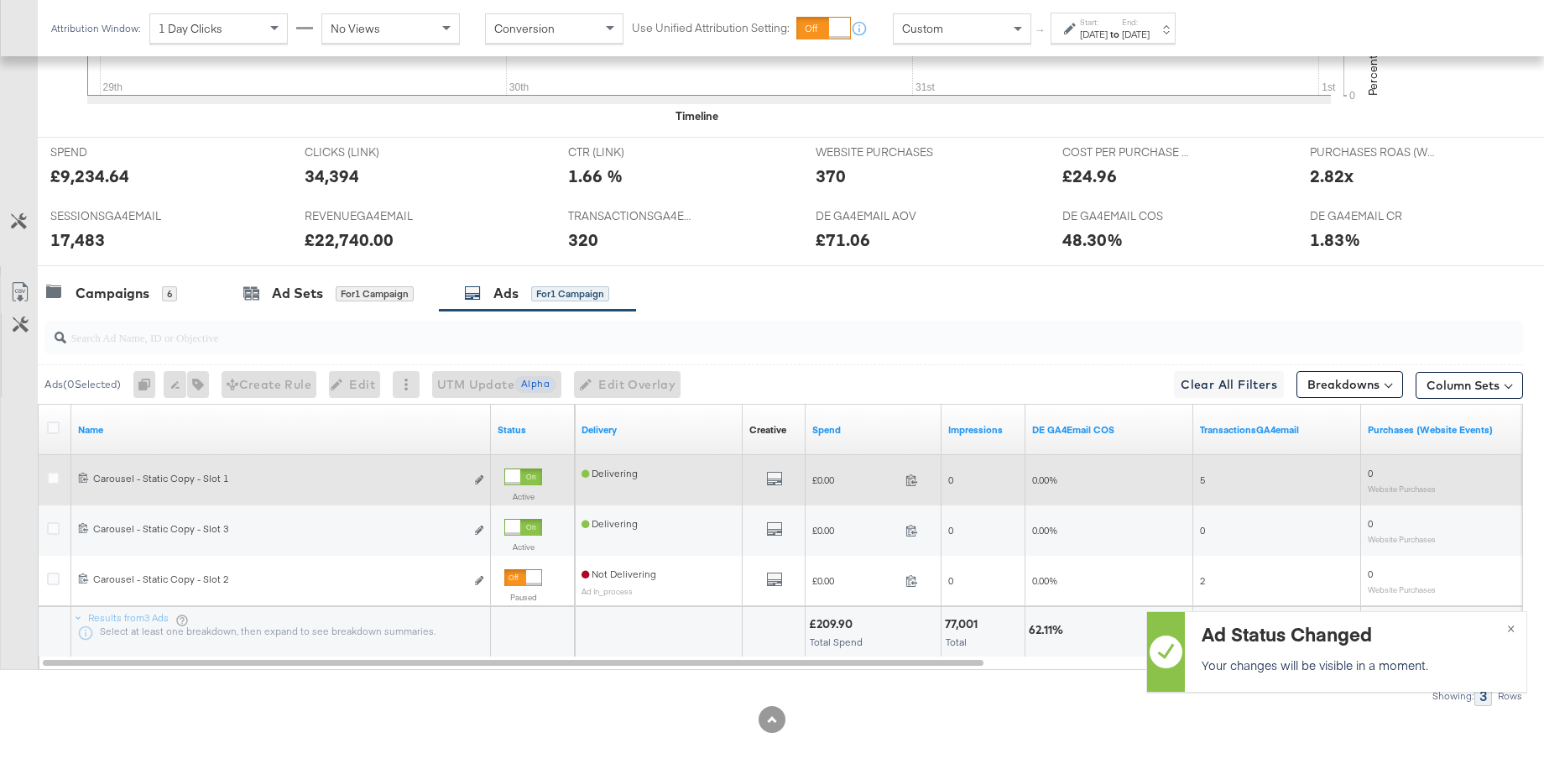
scroll to position [0, 0]
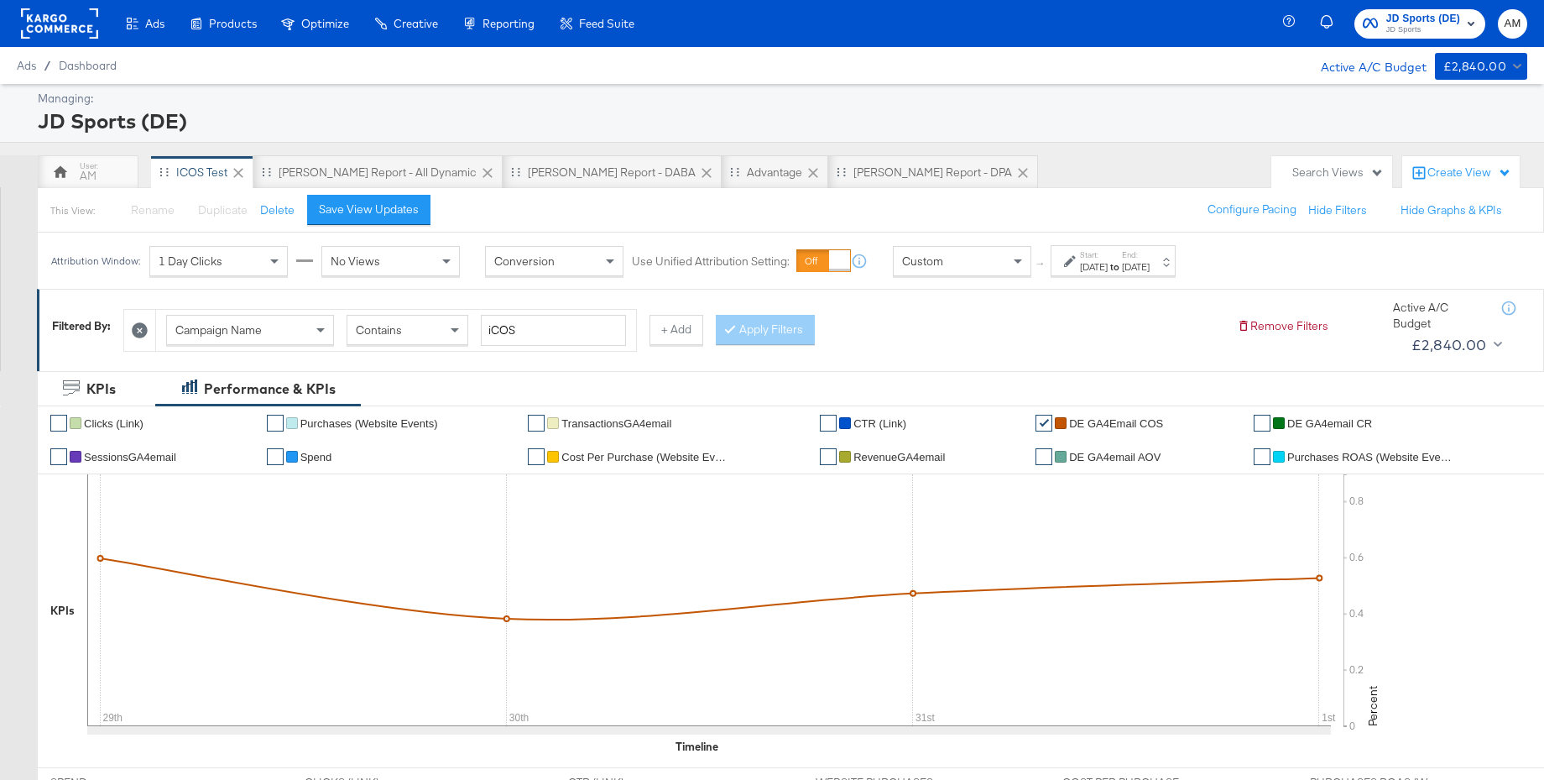
click at [943, 259] on div "Custom" at bounding box center [962, 261] width 137 height 29
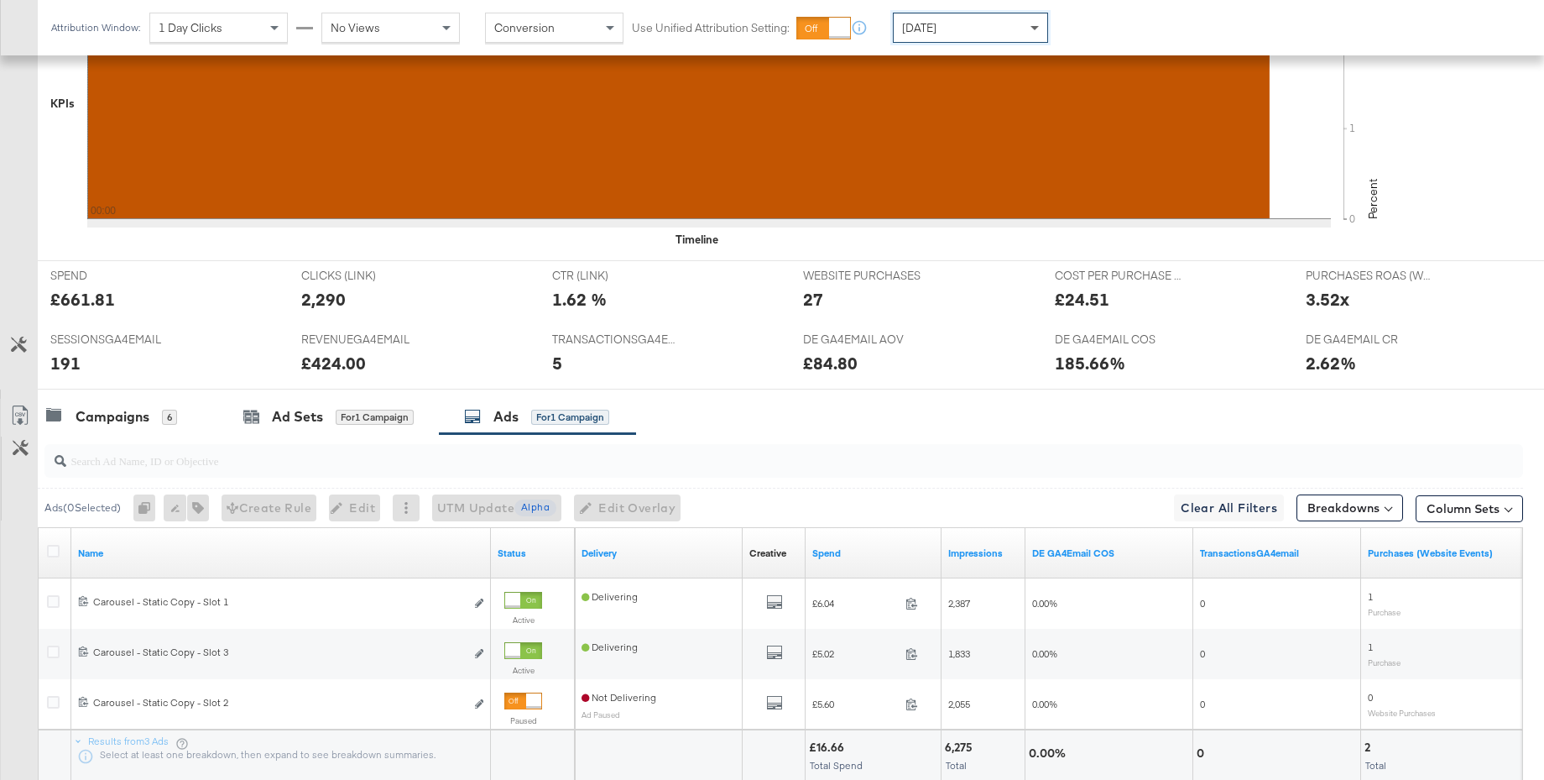
scroll to position [586, 0]
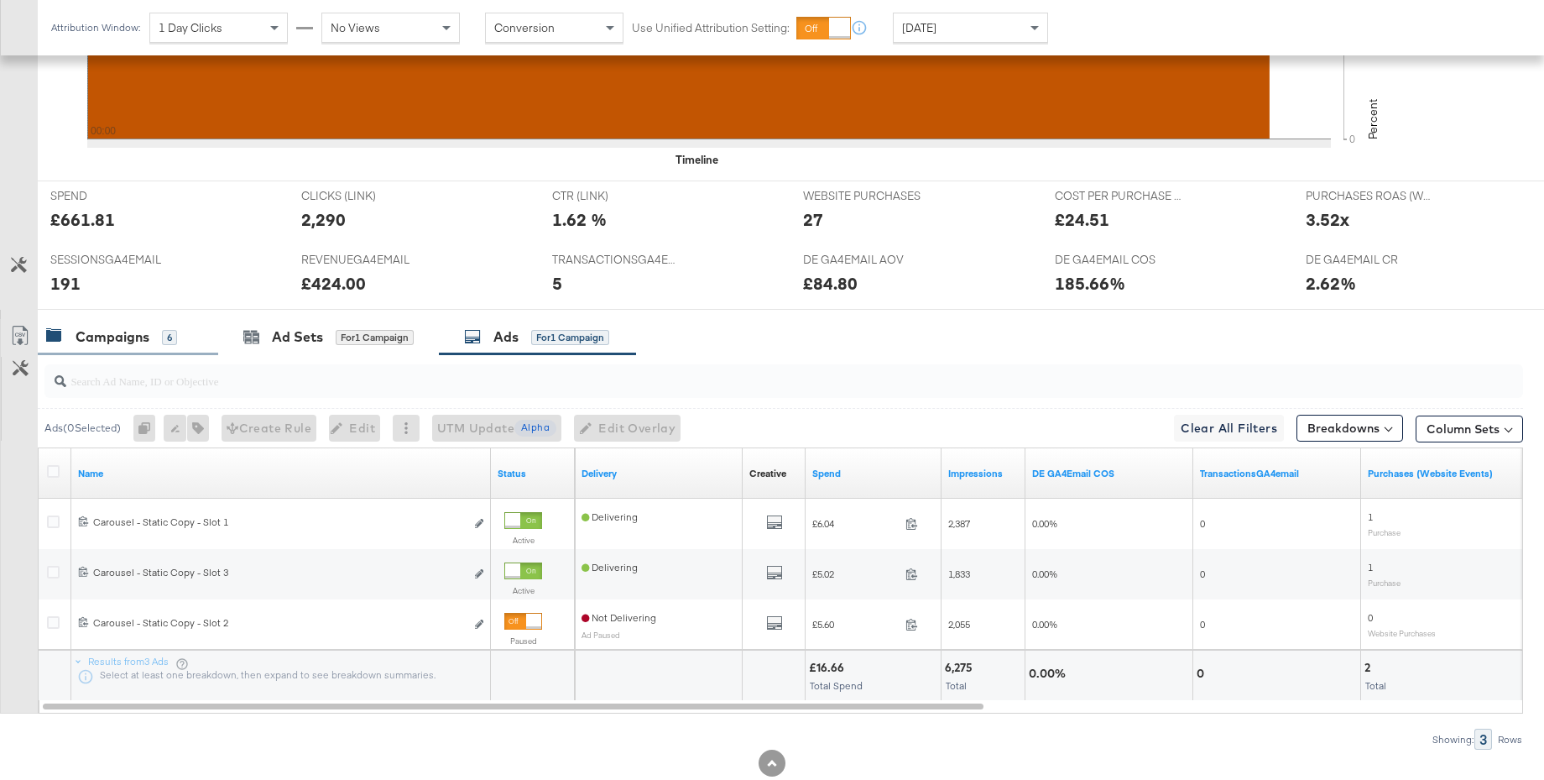
click at [100, 339] on div "Campaigns" at bounding box center [113, 336] width 74 height 19
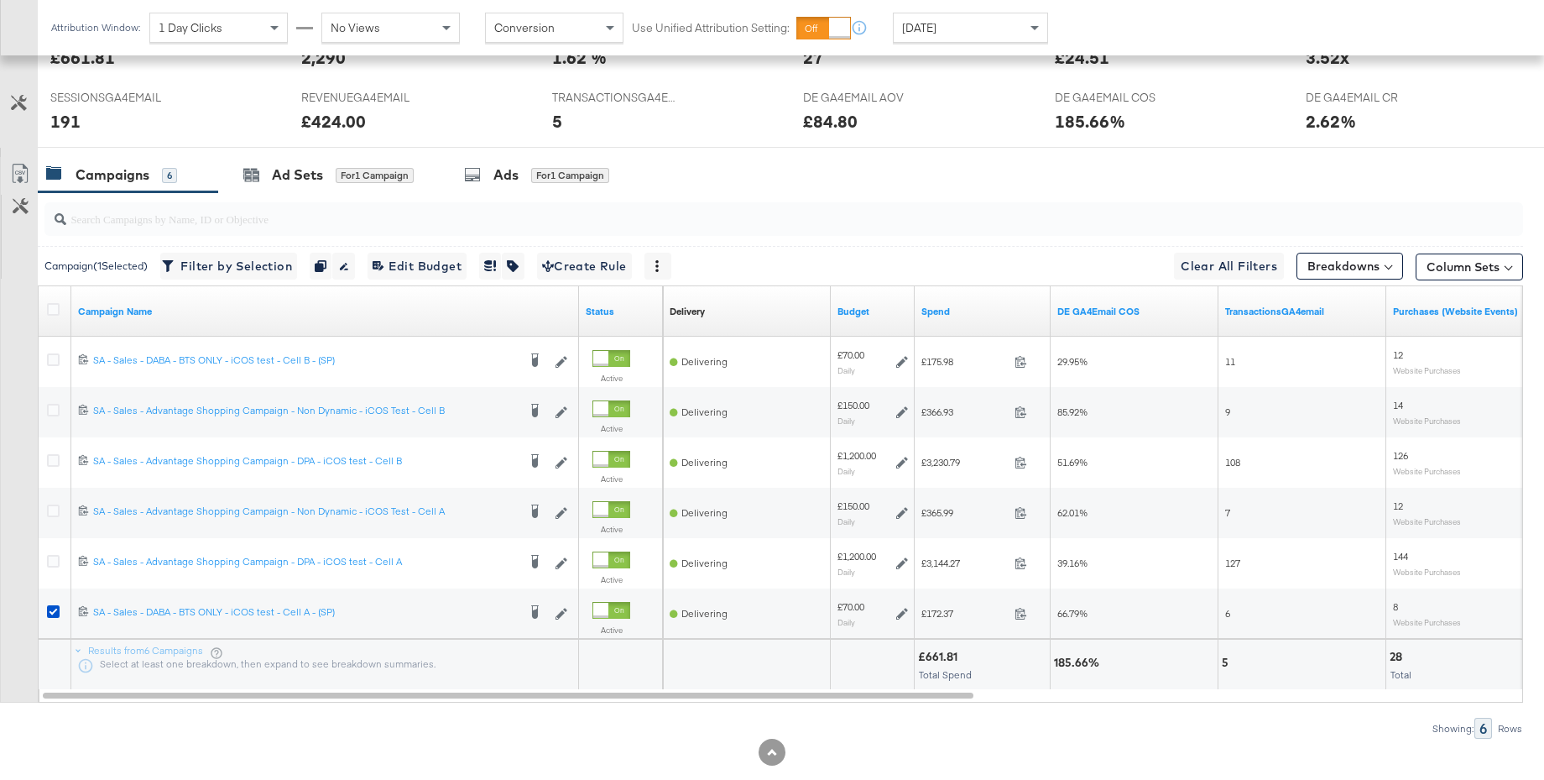
scroll to position [756, 0]
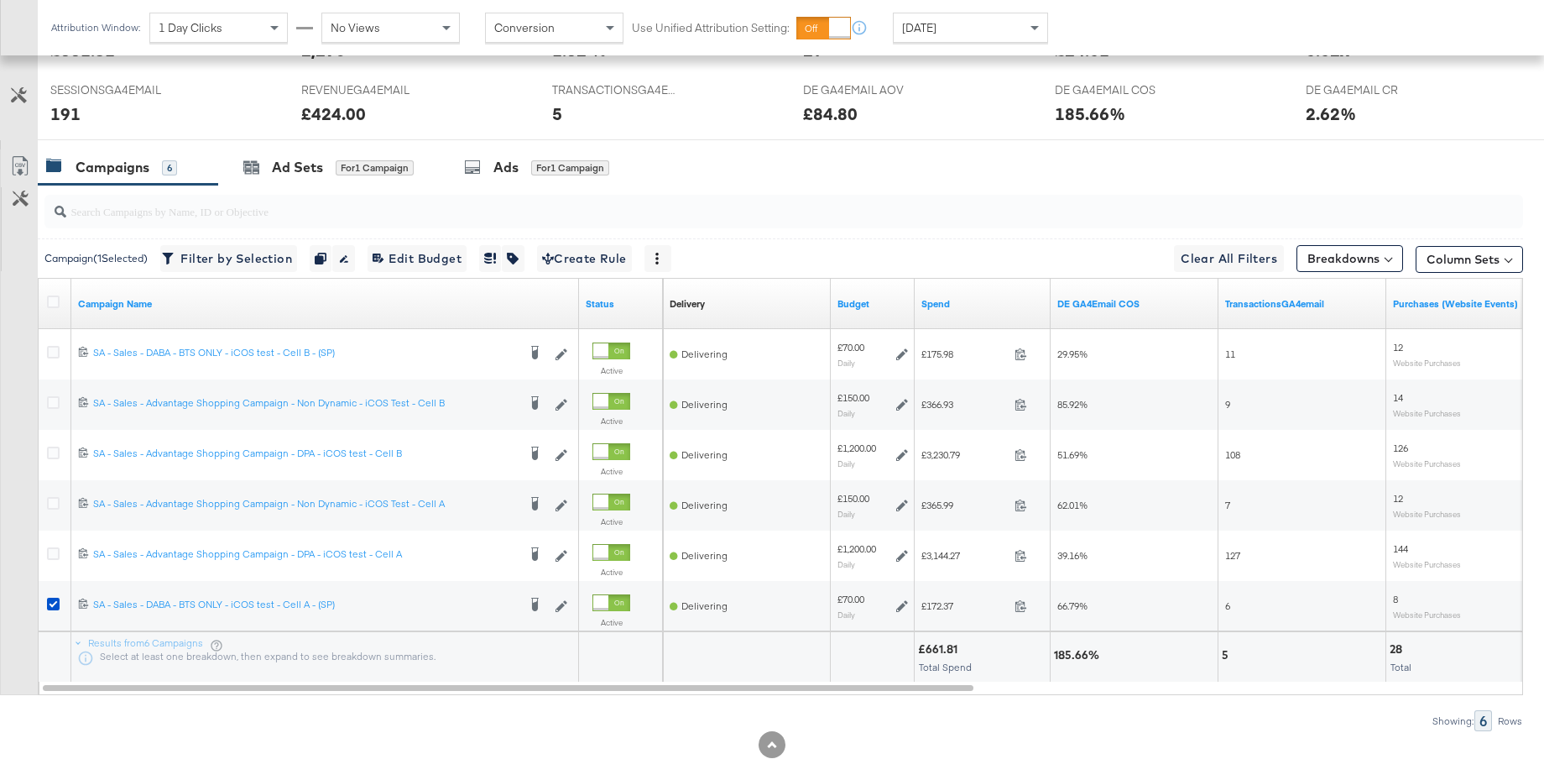
drag, startPoint x: 296, startPoint y: 175, endPoint x: 267, endPoint y: 174, distance: 29.4
click at [296, 175] on div "Ad Sets" at bounding box center [297, 167] width 51 height 19
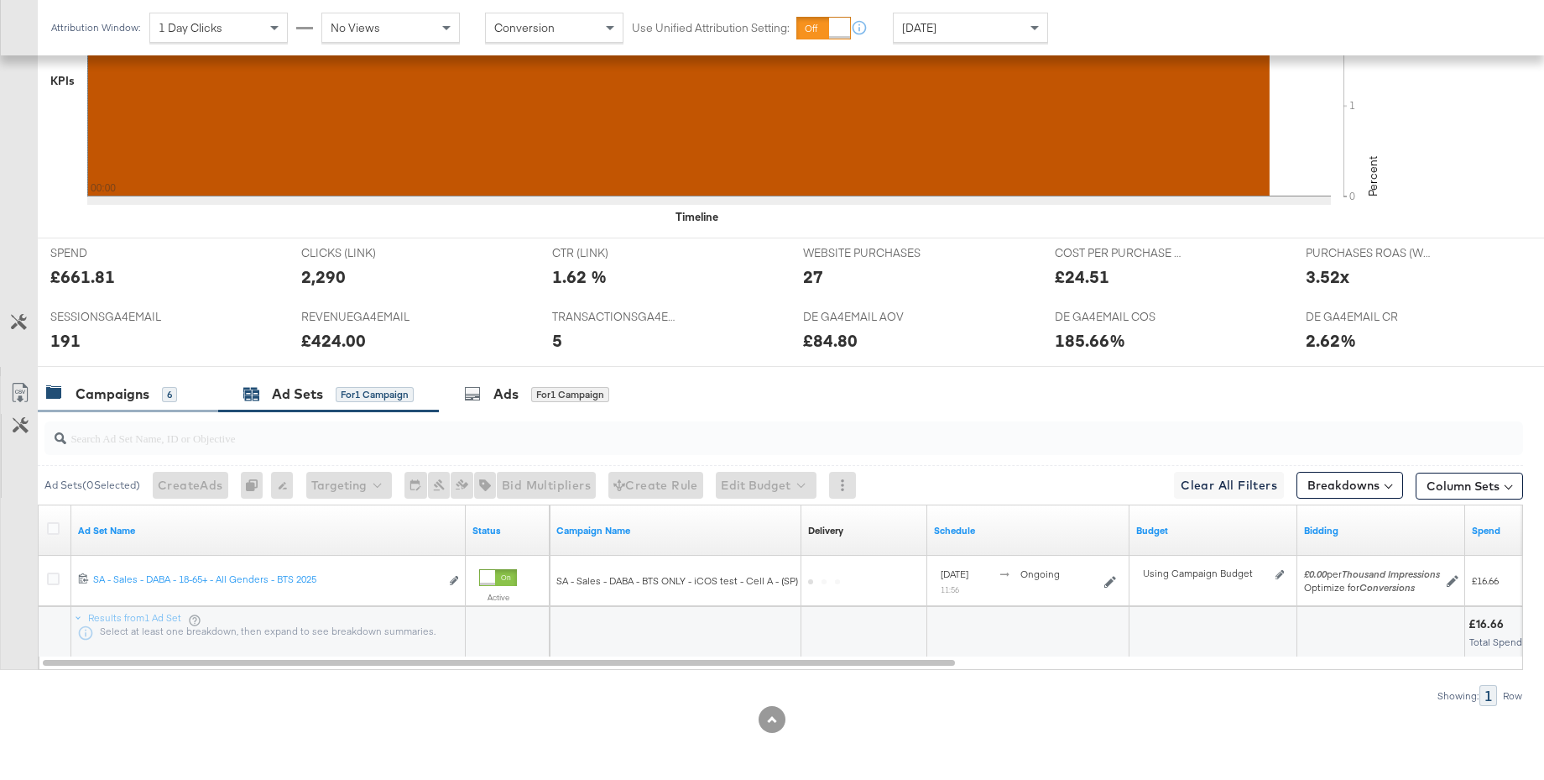
click at [118, 389] on div "Campaigns" at bounding box center [113, 393] width 74 height 19
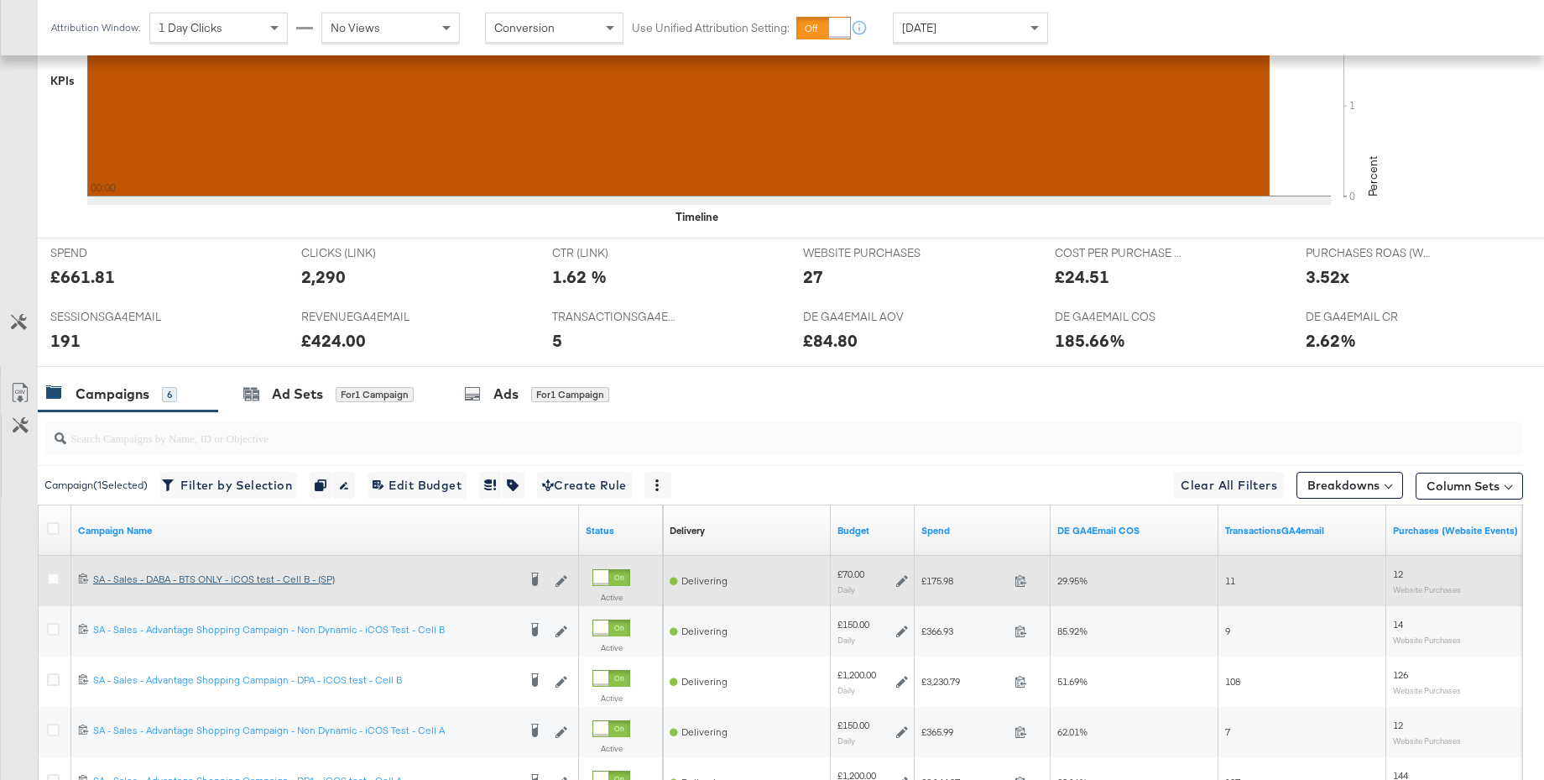
scroll to position [755, 0]
